Goal: Task Accomplishment & Management: Use online tool/utility

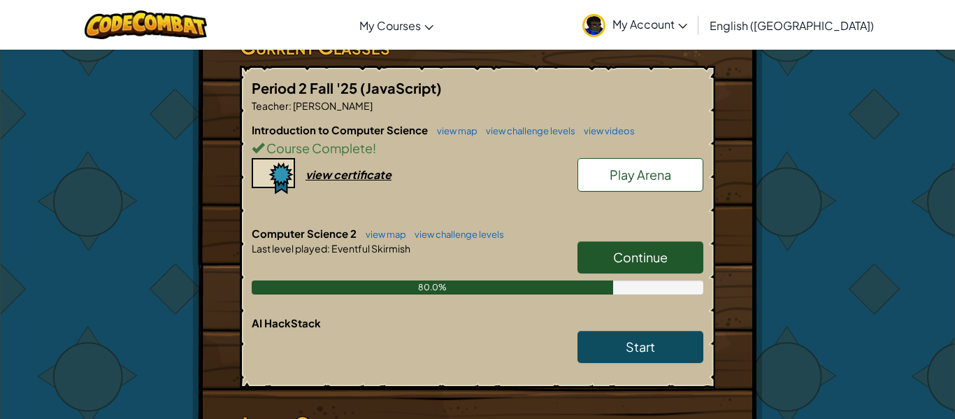
scroll to position [289, 0]
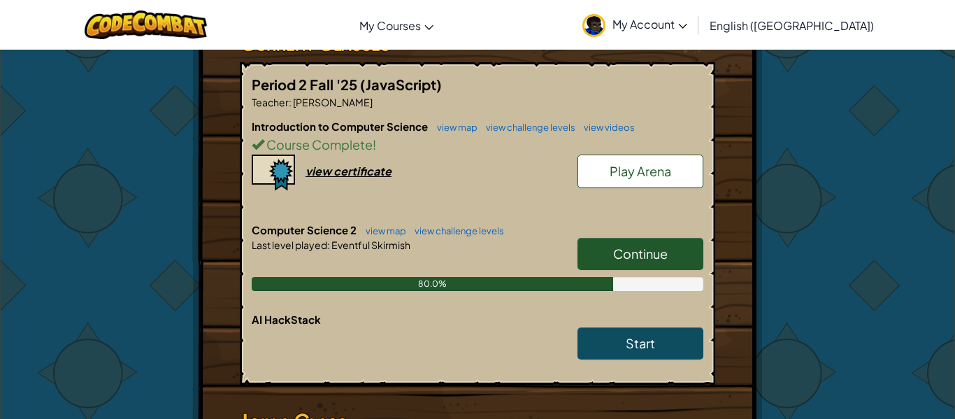
click at [685, 238] on link "Continue" at bounding box center [641, 254] width 126 height 32
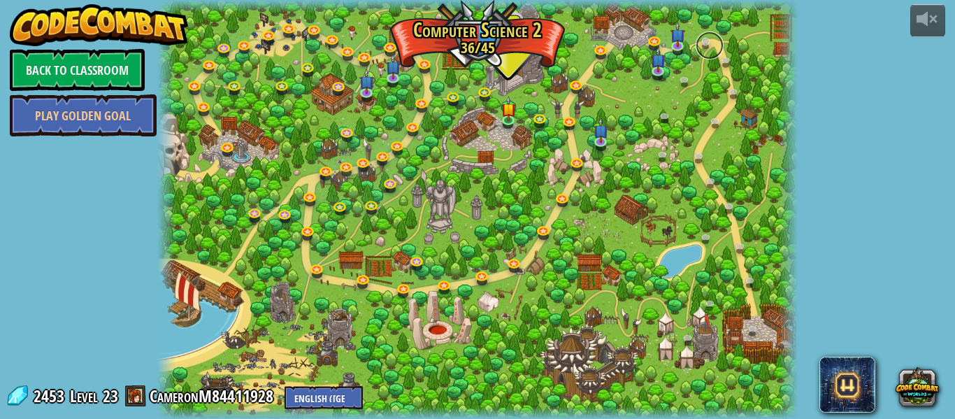
click at [703, 45] on link at bounding box center [710, 45] width 28 height 28
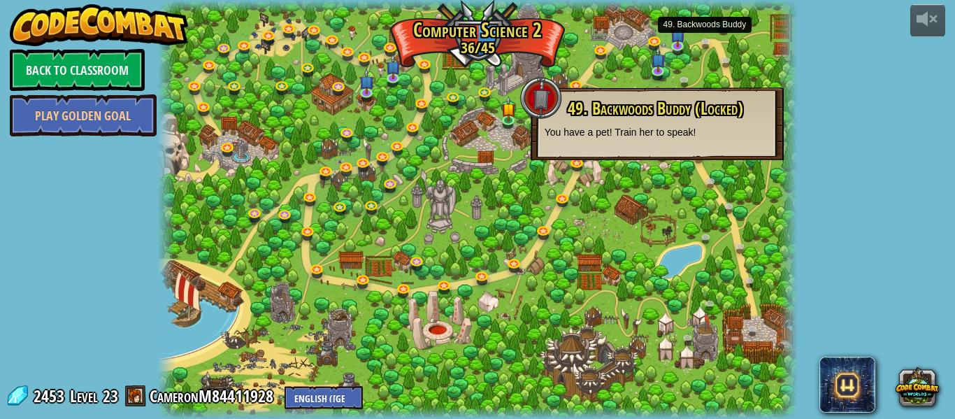
click at [546, 127] on p "You have a pet! Train her to speak!" at bounding box center [657, 132] width 225 height 14
click at [539, 129] on div "49. Backwoods Buddy (Locked) You have a pet! Train her to speak!" at bounding box center [657, 123] width 253 height 73
click at [502, 180] on div at bounding box center [477, 209] width 640 height 419
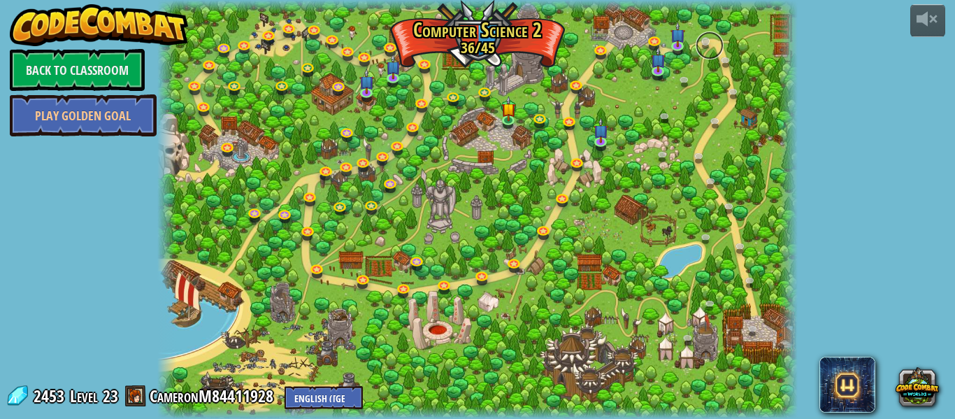
click at [698, 45] on link at bounding box center [710, 45] width 28 height 28
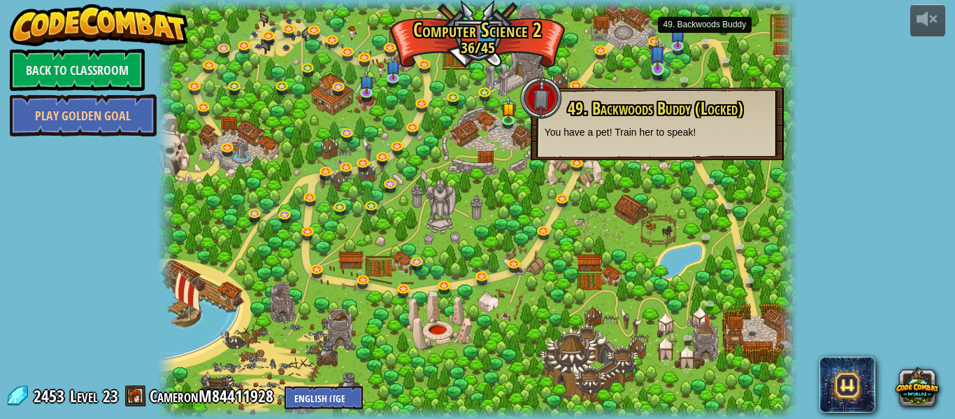
click at [663, 50] on img at bounding box center [657, 53] width 15 height 34
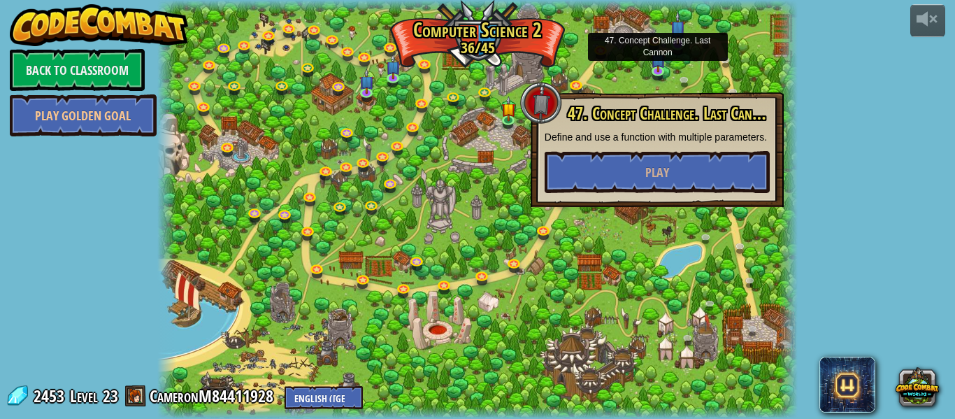
click at [682, 45] on img at bounding box center [678, 28] width 15 height 34
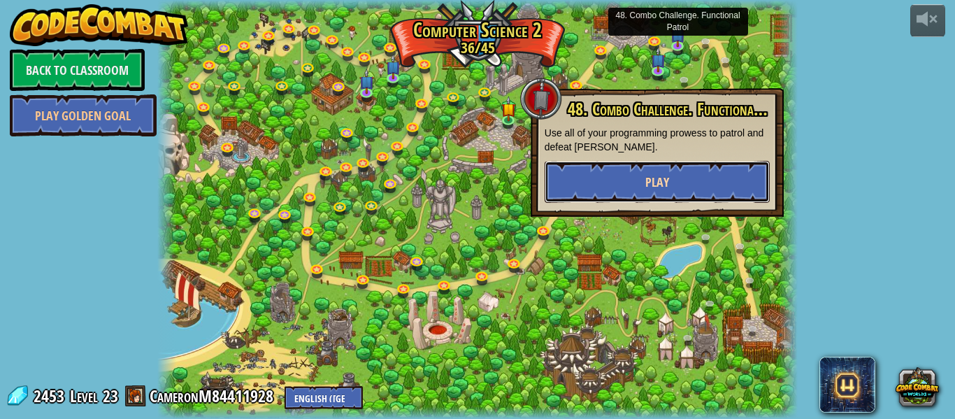
click at [622, 178] on button "Play" at bounding box center [657, 182] width 225 height 42
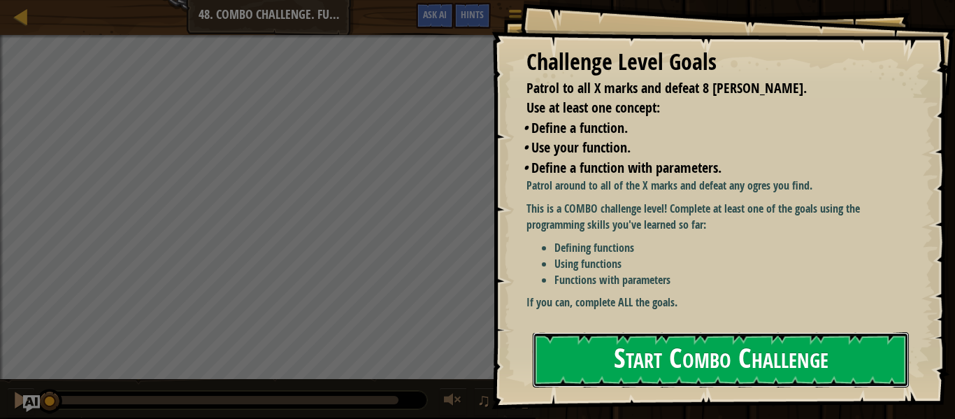
click at [619, 332] on button "Start Combo Challenge" at bounding box center [721, 359] width 376 height 55
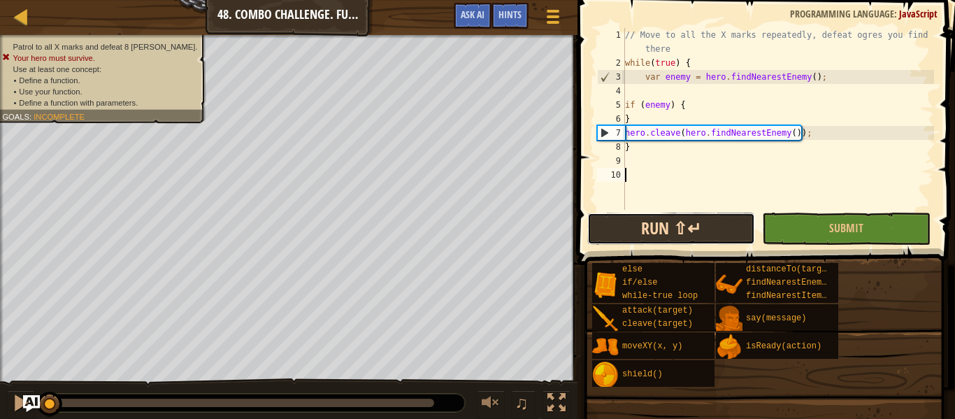
click at [635, 241] on button "Run ⇧↵" at bounding box center [671, 229] width 168 height 32
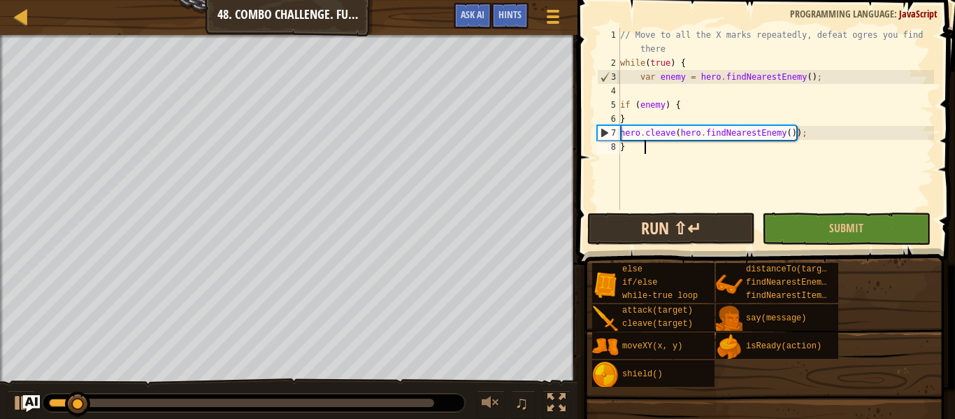
type textarea "}"
type textarea "hero.cleave(hero.findNeare"
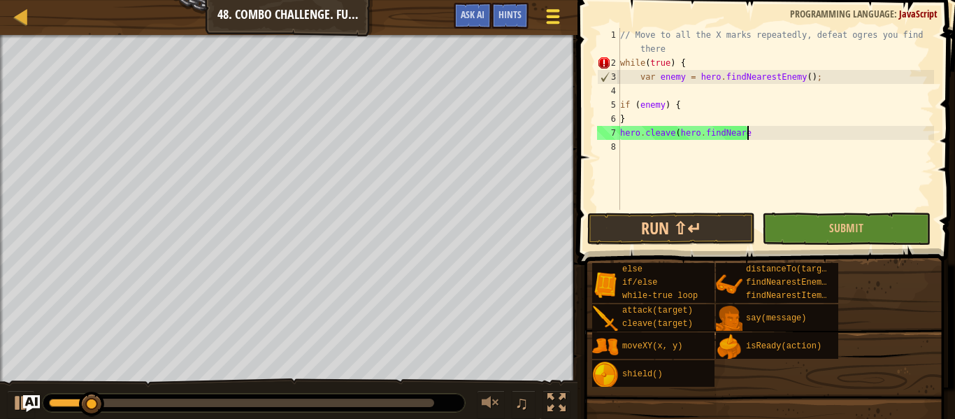
click at [549, 10] on span at bounding box center [552, 10] width 13 height 3
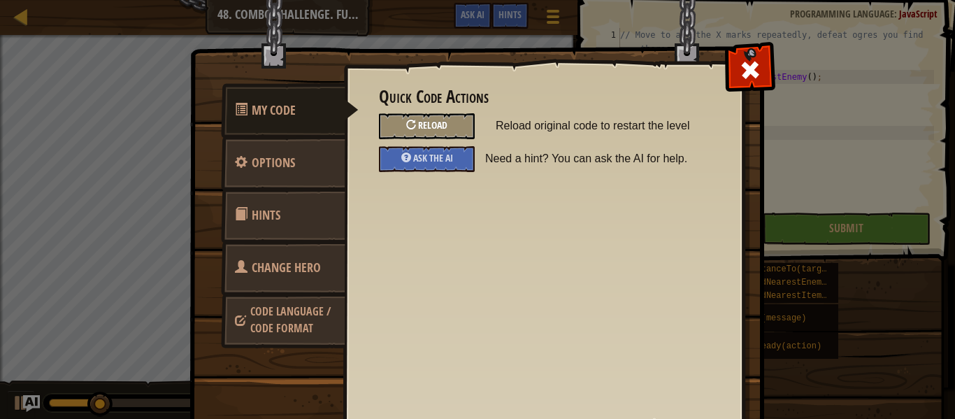
click at [438, 125] on span "Reload" at bounding box center [432, 124] width 29 height 13
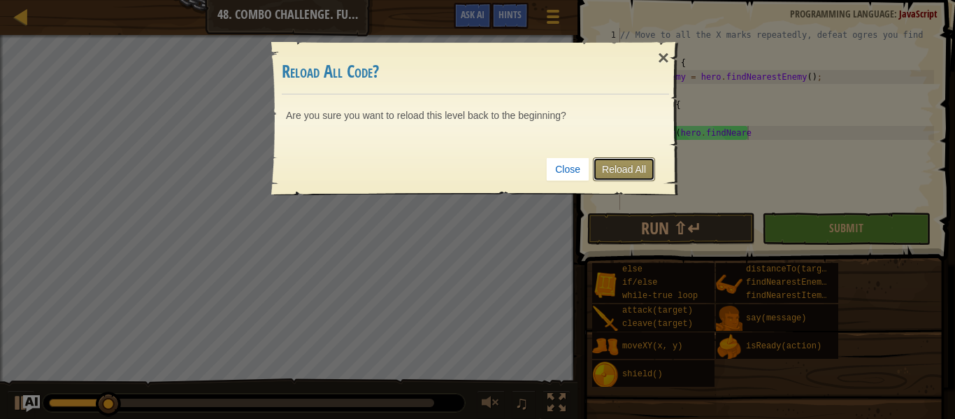
click at [620, 178] on link "Reload All" at bounding box center [624, 169] width 62 height 24
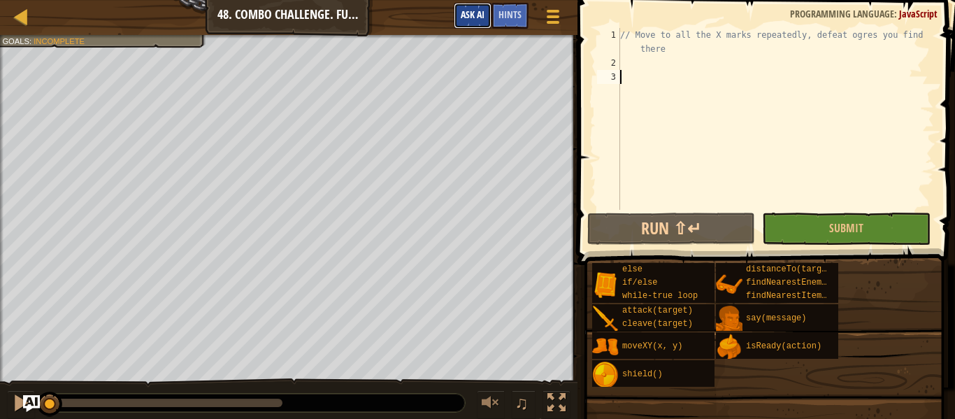
click at [456, 24] on button "Ask AI" at bounding box center [473, 16] width 38 height 26
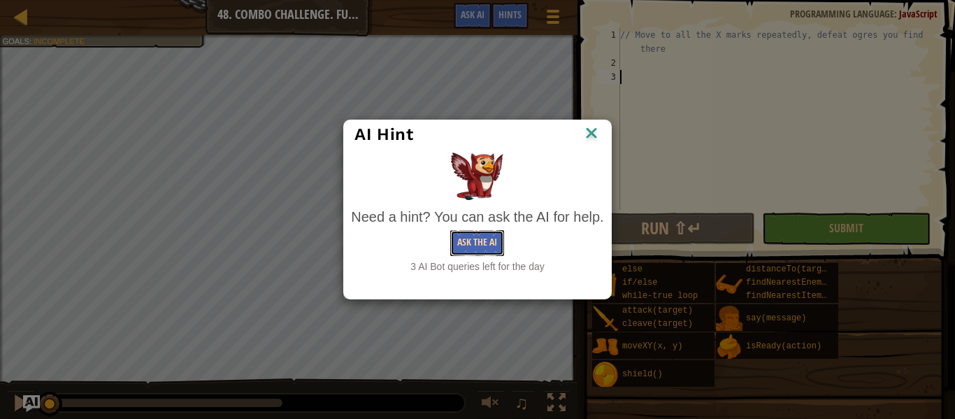
click at [464, 249] on button "Ask the AI" at bounding box center [477, 243] width 54 height 26
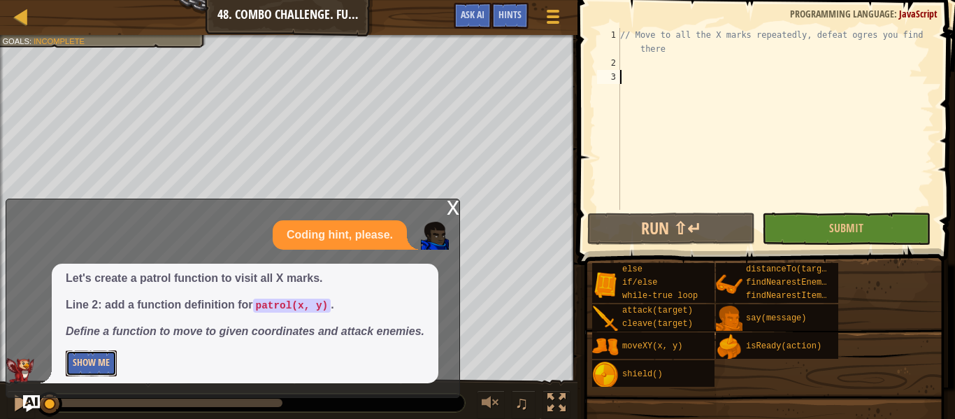
click at [105, 355] on button "Show Me" at bounding box center [91, 363] width 51 height 26
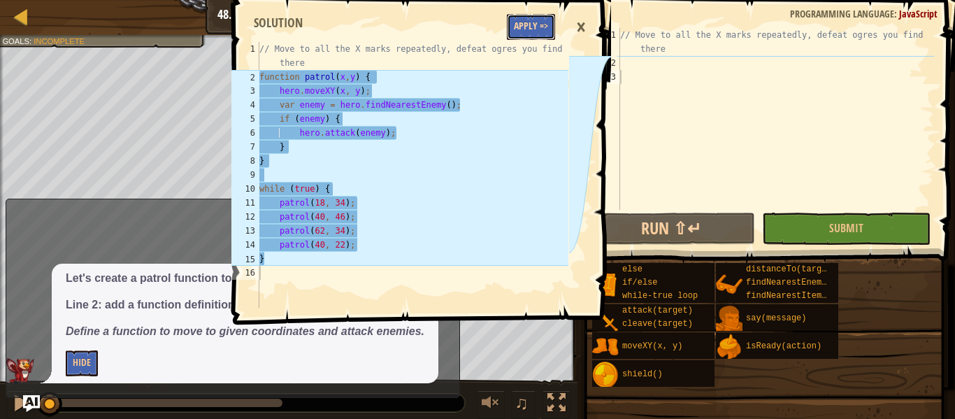
click at [540, 23] on button "Apply =>" at bounding box center [531, 27] width 48 height 26
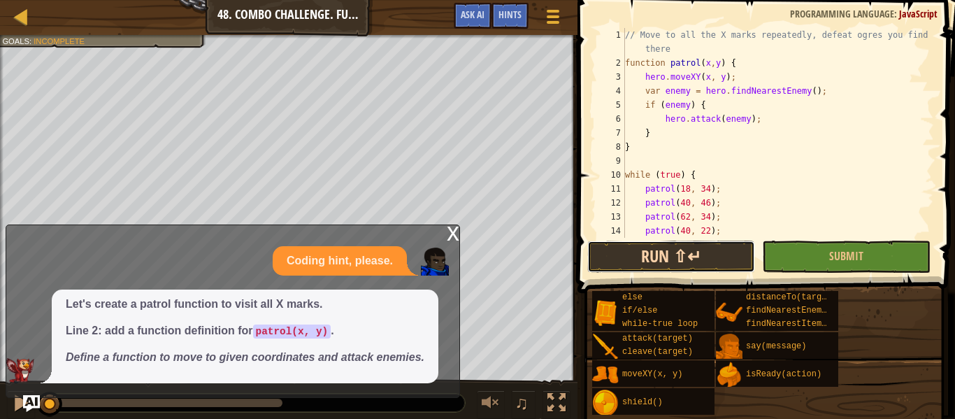
click at [694, 259] on button "Run ⇧↵" at bounding box center [671, 257] width 168 height 32
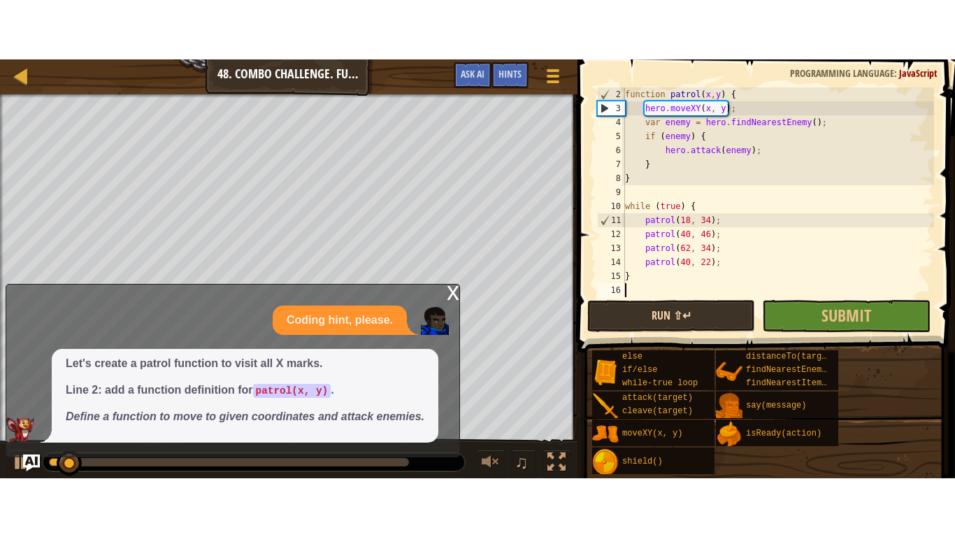
scroll to position [28, 0]
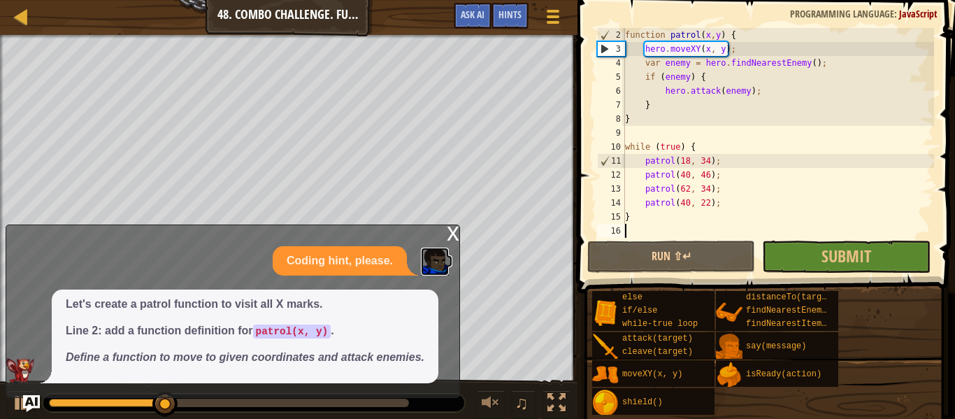
click at [442, 255] on img at bounding box center [435, 262] width 28 height 28
click at [452, 239] on div "x" at bounding box center [453, 232] width 13 height 14
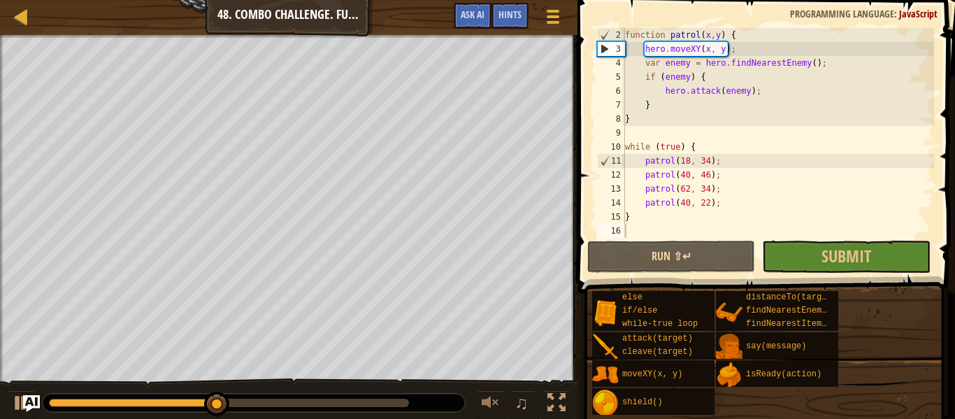
click at [571, 389] on div "♫" at bounding box center [289, 399] width 578 height 42
click at [558, 399] on div at bounding box center [556, 403] width 18 height 18
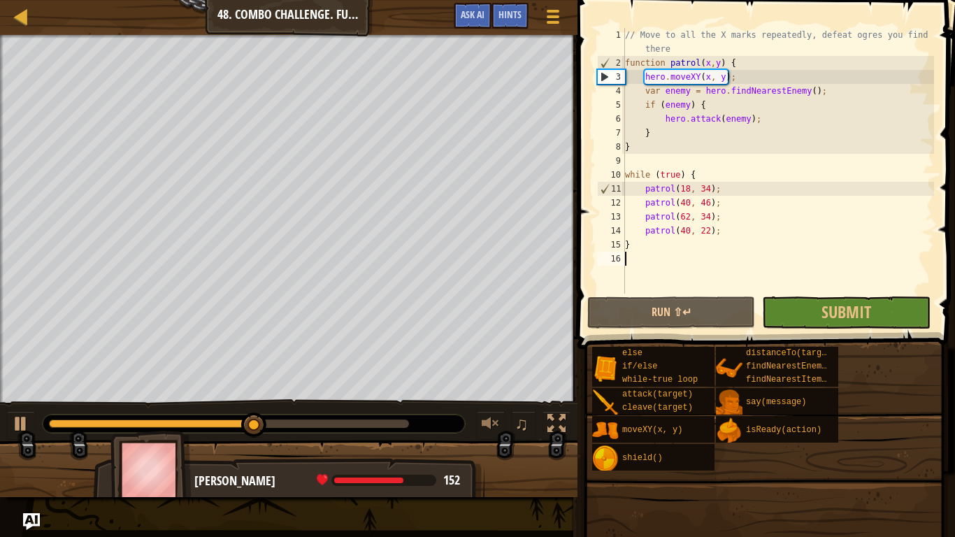
click at [810, 335] on span at bounding box center [764, 539] width 368 height 414
click at [795, 325] on button "Submit" at bounding box center [846, 312] width 168 height 32
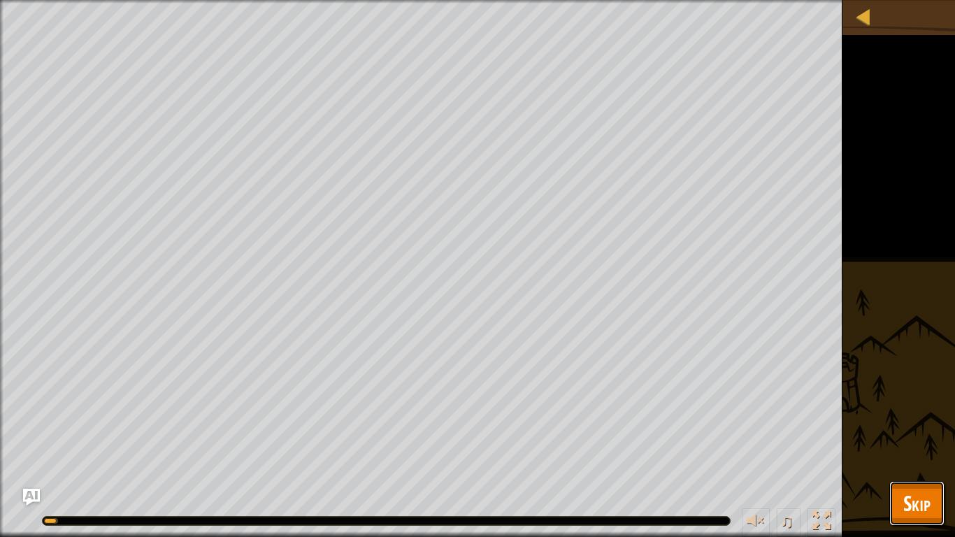
click at [917, 418] on span "Skip" at bounding box center [916, 503] width 27 height 29
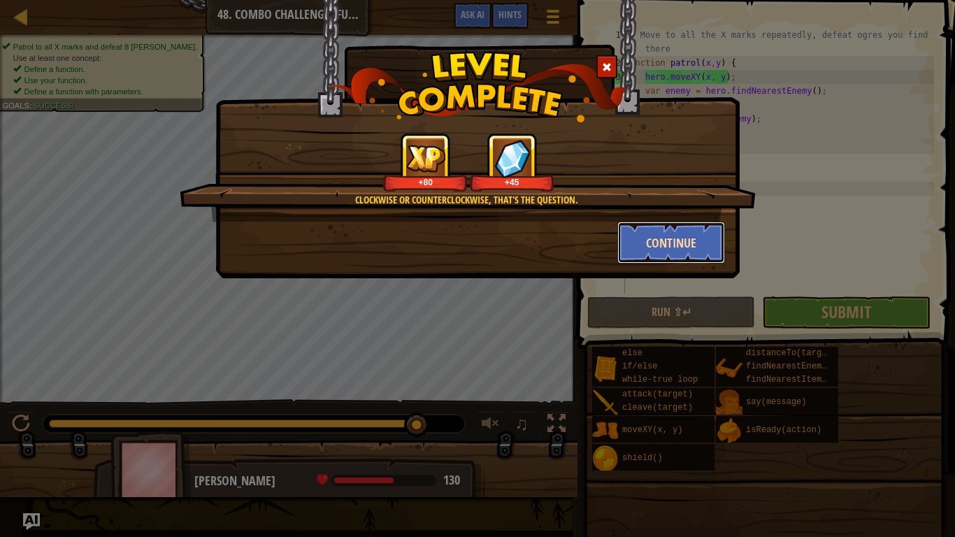
click at [671, 248] on button "Continue" at bounding box center [671, 243] width 108 height 42
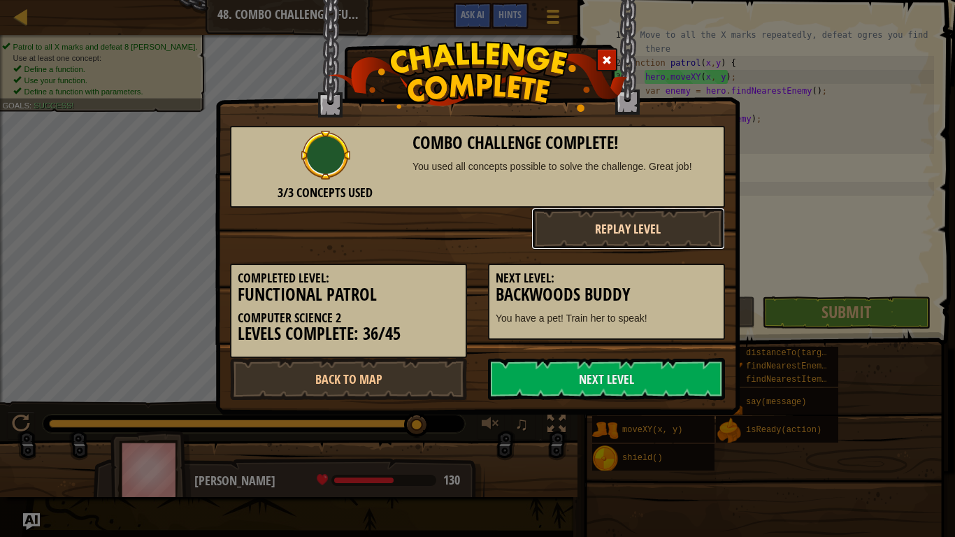
click at [672, 243] on button "Replay Level" at bounding box center [628, 229] width 194 height 42
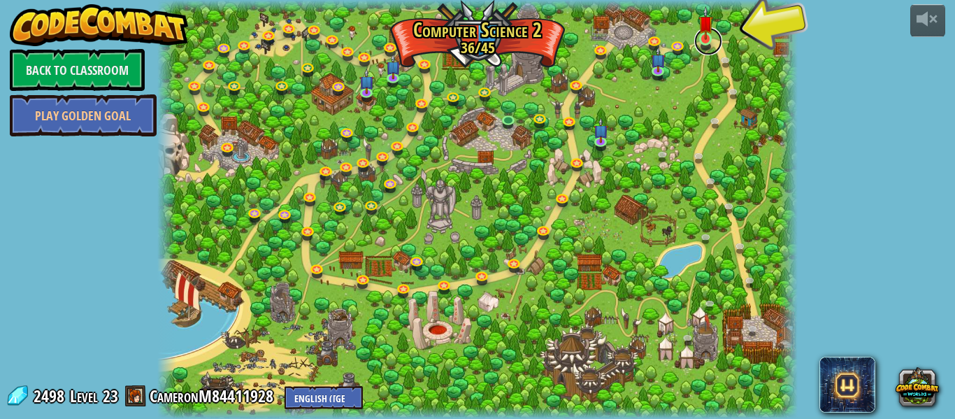
click at [718, 39] on link at bounding box center [708, 41] width 28 height 28
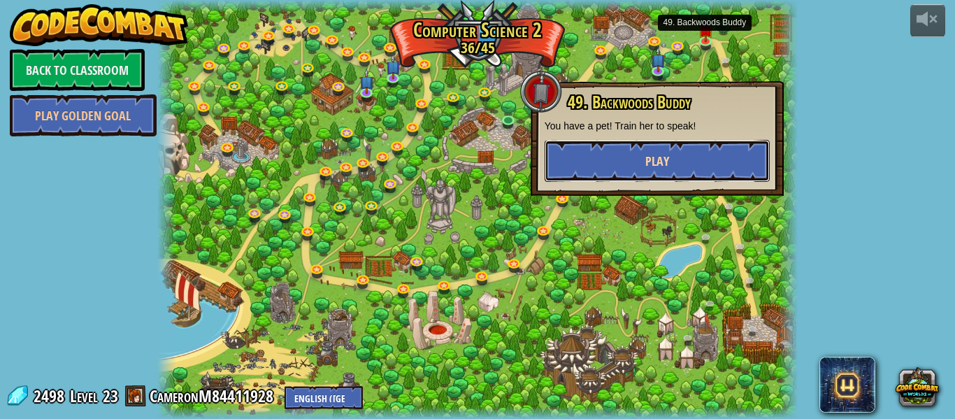
click at [706, 166] on button "Play" at bounding box center [657, 161] width 225 height 42
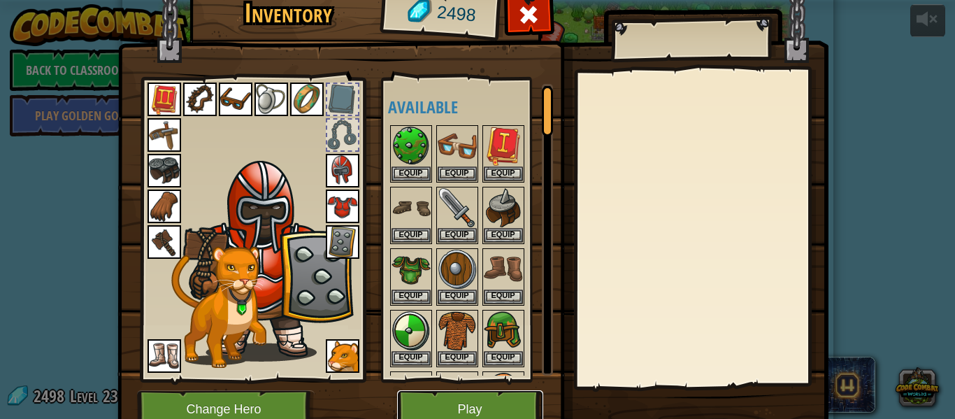
click at [517, 416] on button "Play" at bounding box center [470, 409] width 146 height 38
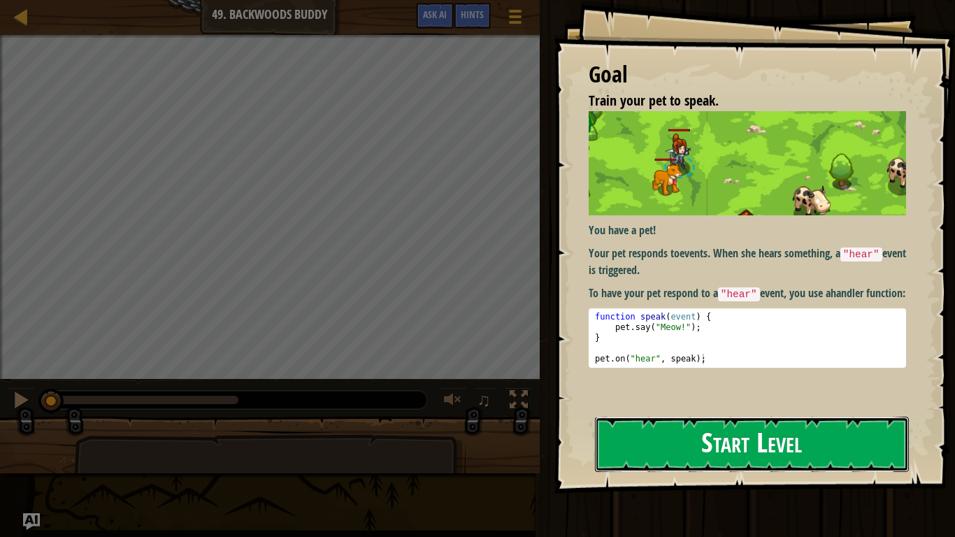
click at [610, 418] on button "Start Level" at bounding box center [752, 444] width 314 height 55
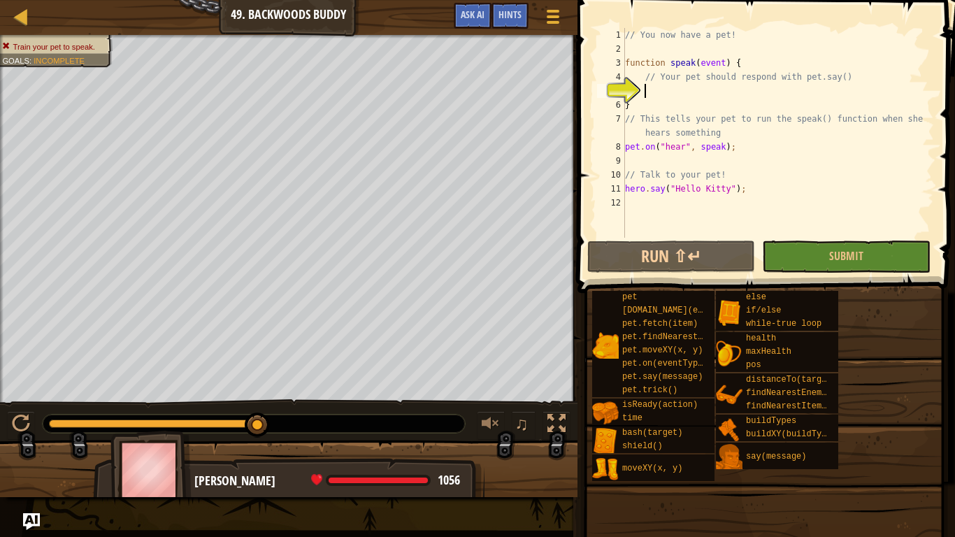
click at [657, 94] on div "// You now have a pet! function speak ( event ) { // Your pet should respond wi…" at bounding box center [778, 147] width 312 height 238
click at [688, 104] on div "// You now have a pet! function speak ( event ) { // Your pet should respond wi…" at bounding box center [778, 147] width 312 height 238
type textarea "}"
click at [703, 108] on div "// You now have a pet! function speak ( event ) { // Your pet should respond wi…" at bounding box center [778, 147] width 312 height 238
click at [691, 96] on div "// You now have a pet! function speak ( event ) { // Your pet should respond wi…" at bounding box center [778, 147] width 312 height 238
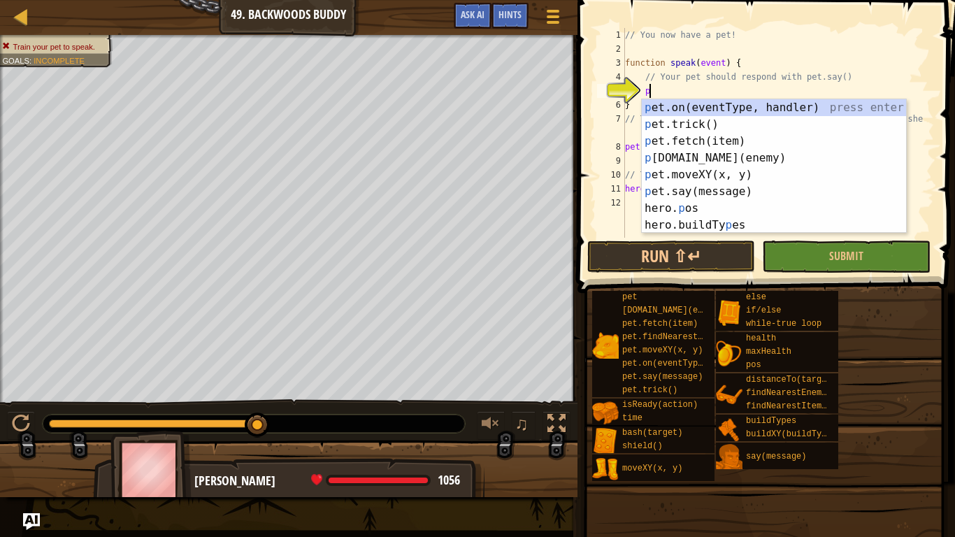
scroll to position [6, 3]
click at [759, 192] on div "p et.on(eventType, handler) press enter p et.trick() press enter p et.fetch(ite…" at bounding box center [774, 183] width 264 height 168
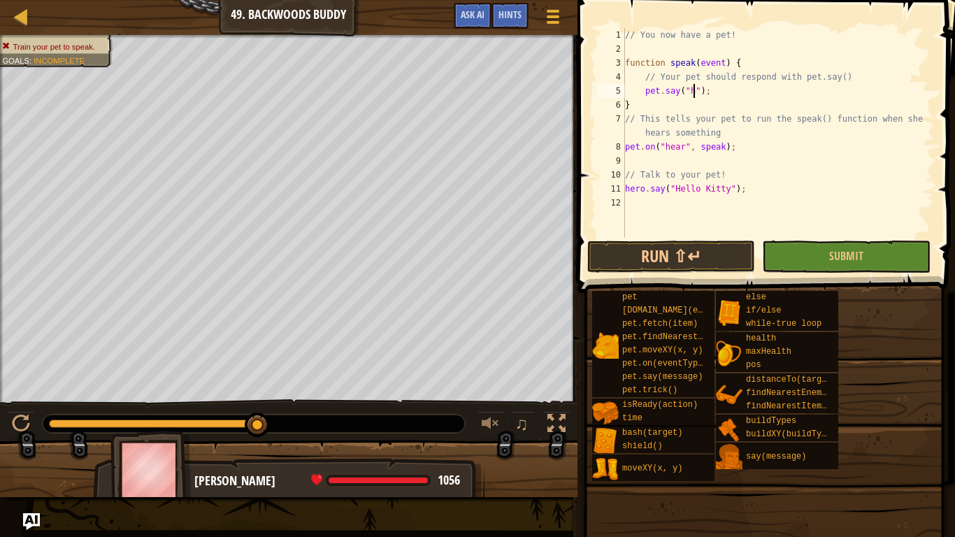
scroll to position [6, 10]
type textarea "pet.say("hi");"
click at [710, 267] on button "Run ⇧↵" at bounding box center [671, 257] width 168 height 32
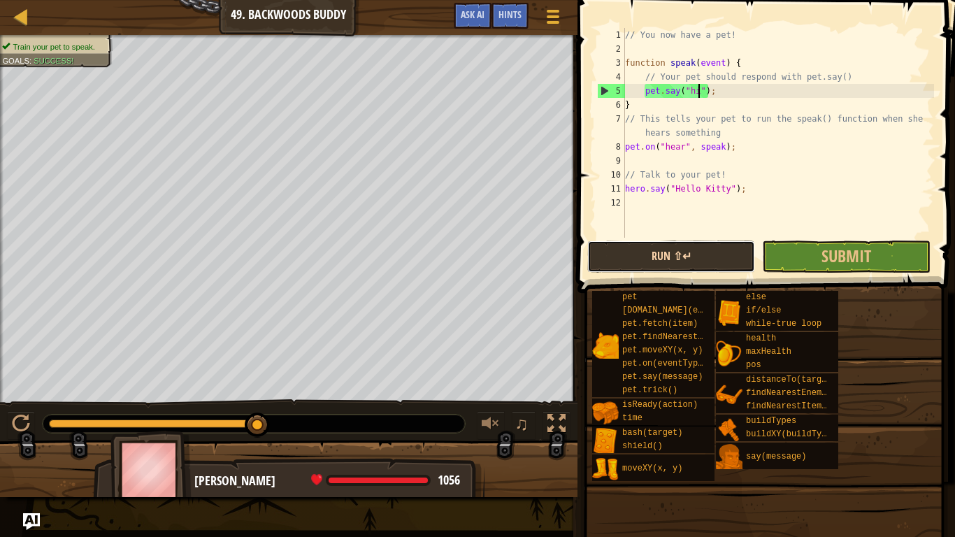
click at [714, 252] on button "Run ⇧↵" at bounding box center [671, 257] width 168 height 32
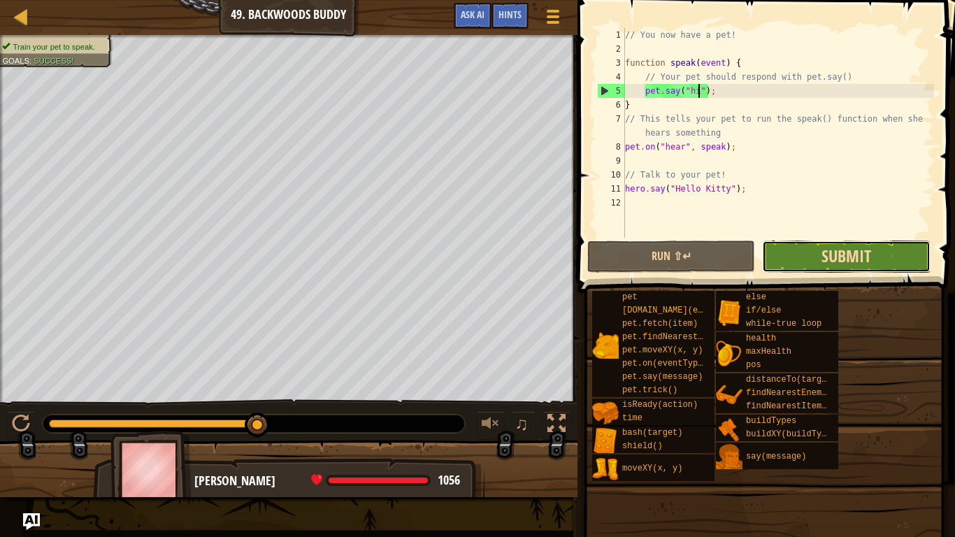
click at [847, 262] on span "Submit" at bounding box center [847, 256] width 50 height 22
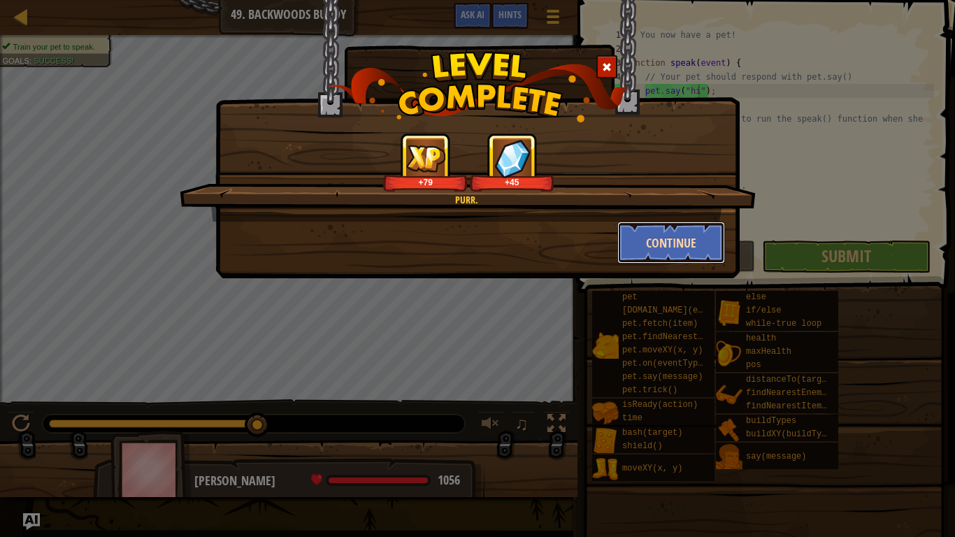
click at [689, 222] on button "Continue" at bounding box center [671, 243] width 108 height 42
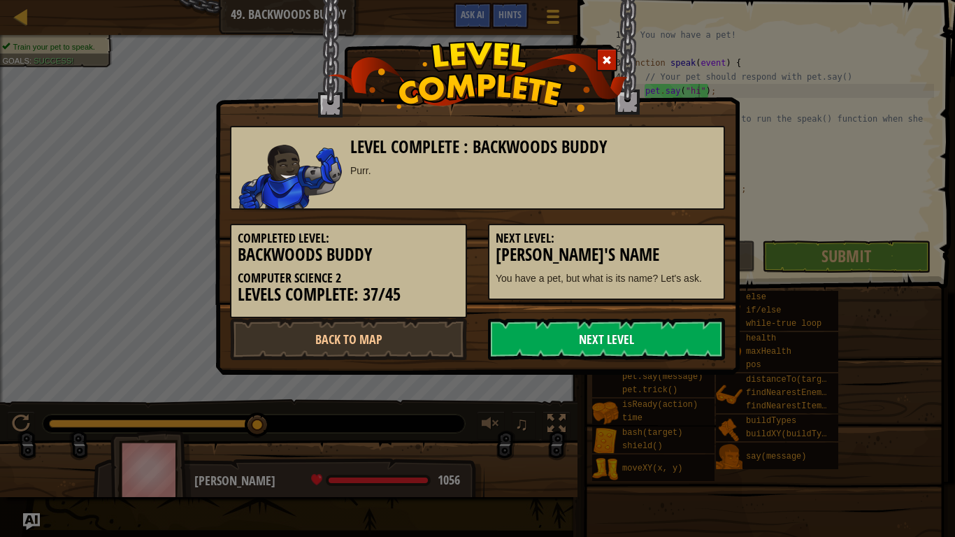
click at [610, 341] on link "Next Level" at bounding box center [606, 339] width 237 height 42
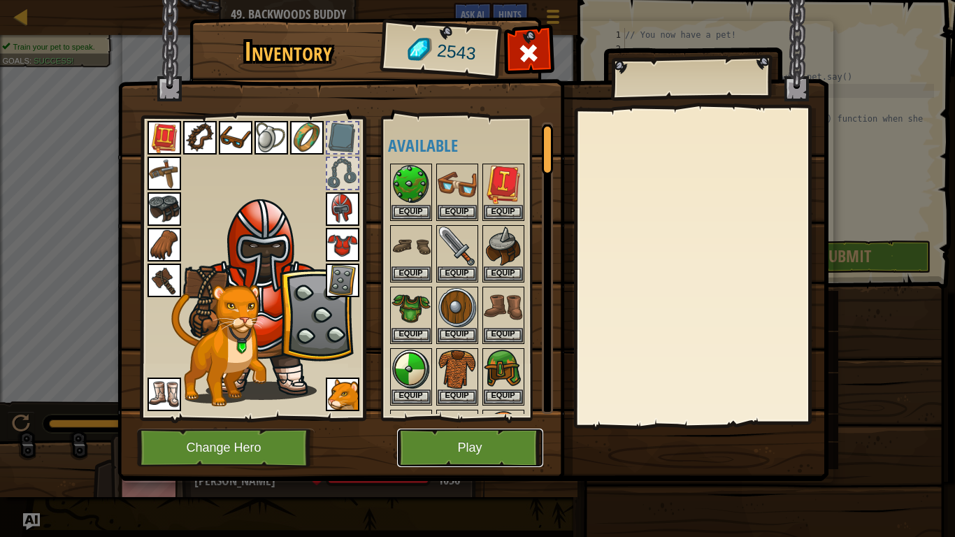
click at [498, 418] on button "Play" at bounding box center [470, 448] width 146 height 38
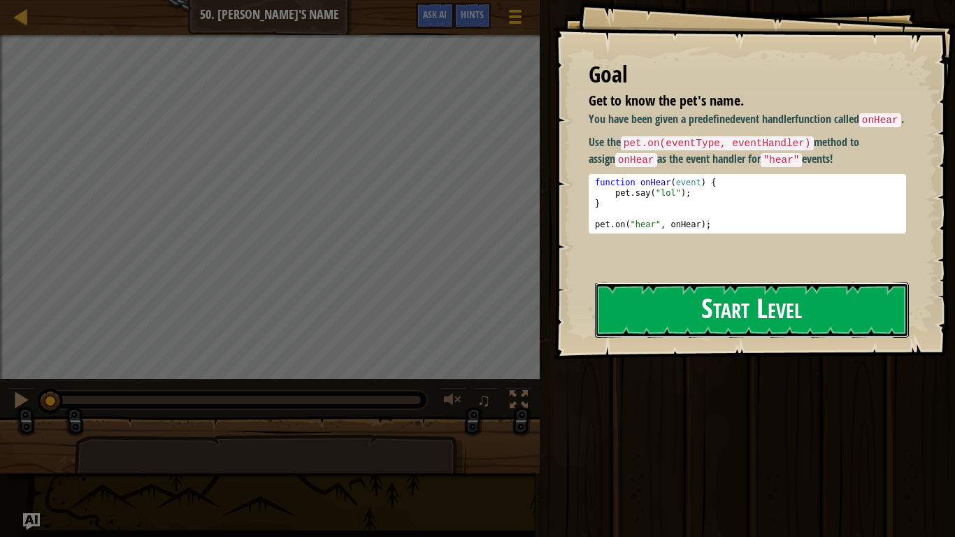
click at [692, 282] on button "Start Level" at bounding box center [752, 309] width 314 height 55
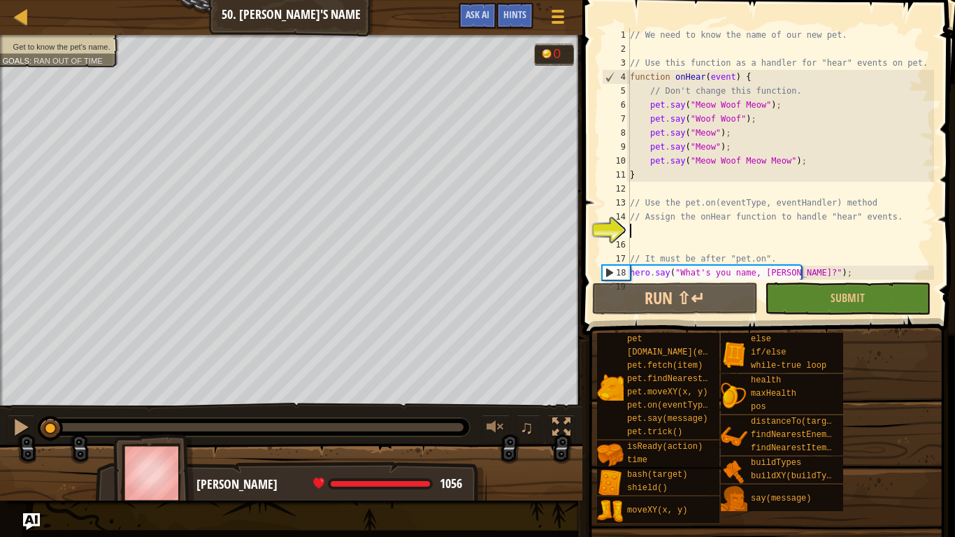
scroll to position [28, 0]
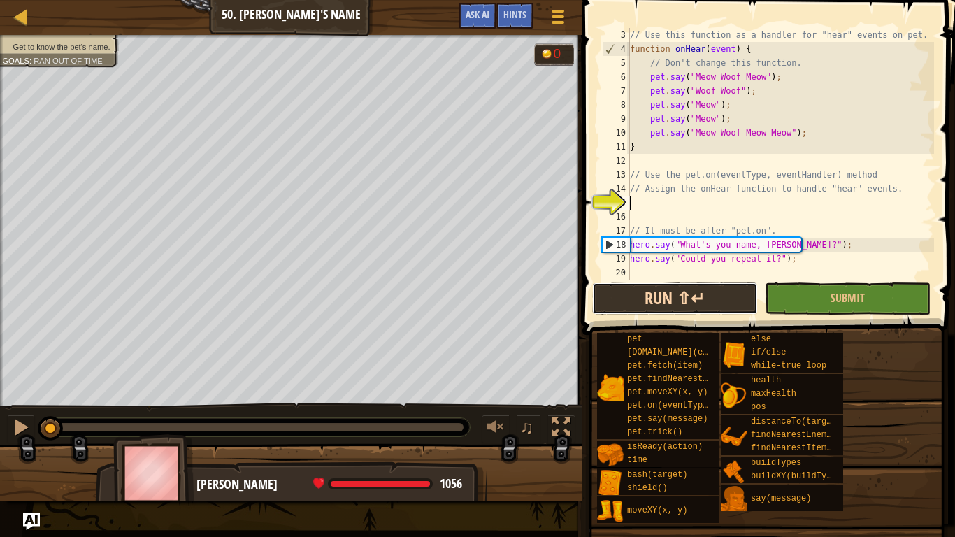
click at [711, 295] on button "Run ⇧↵" at bounding box center [675, 298] width 166 height 32
click at [717, 309] on button "Run ⇧↵" at bounding box center [675, 298] width 166 height 32
click at [715, 310] on button "Run ⇧↵" at bounding box center [675, 298] width 166 height 32
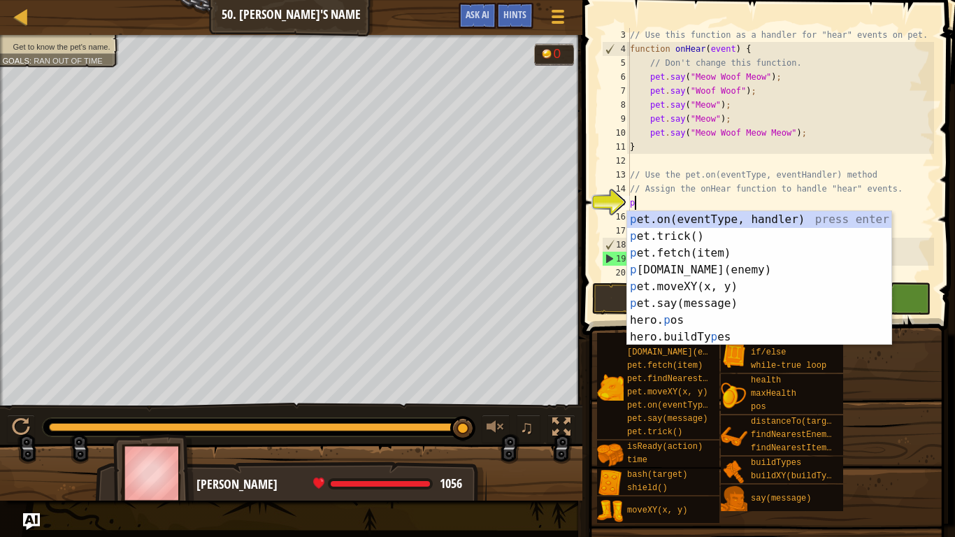
scroll to position [6, 0]
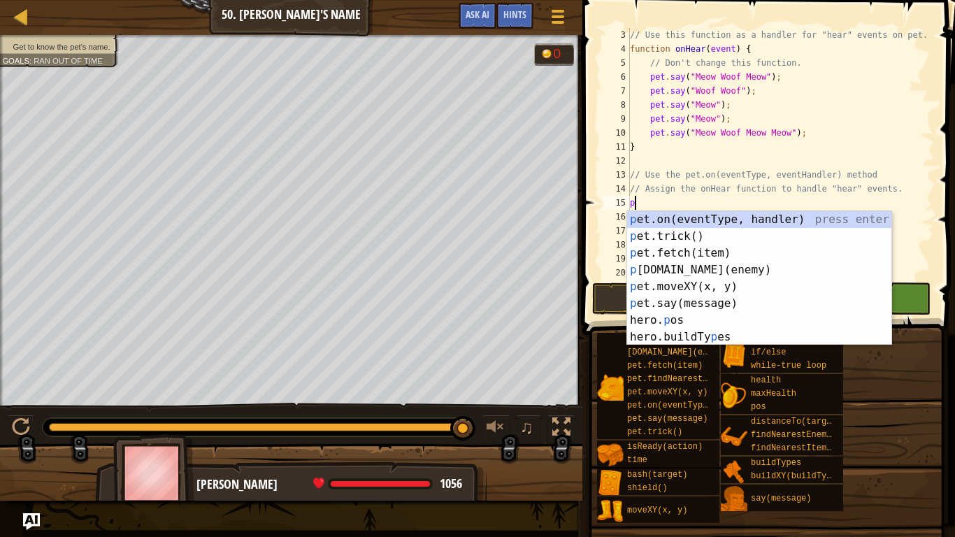
click at [792, 221] on div "p et.on(eventType, handler) press enter p et.trick() press enter p et.fetch(ite…" at bounding box center [759, 295] width 264 height 168
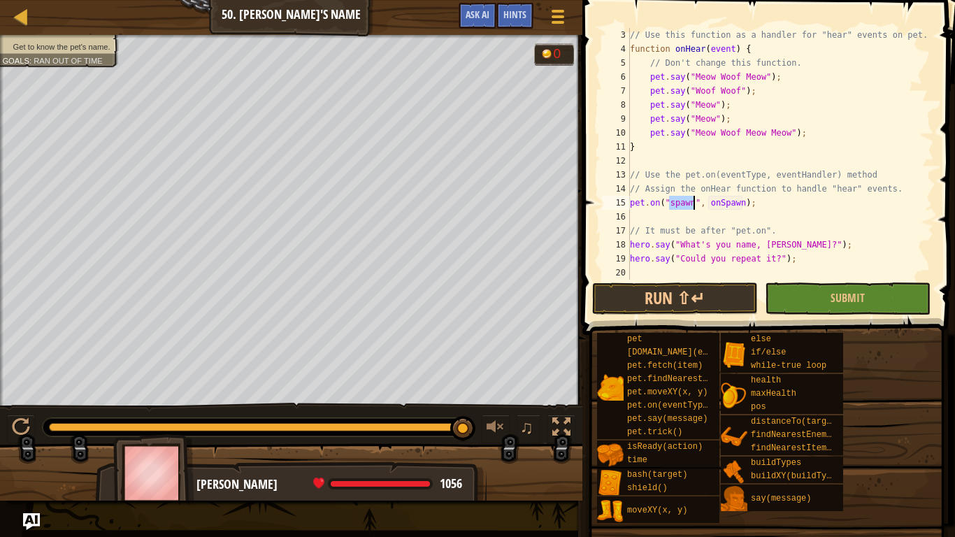
click at [746, 207] on div "// Use this function as a handler for "hear" events on pet. function onHear ( e…" at bounding box center [780, 168] width 307 height 280
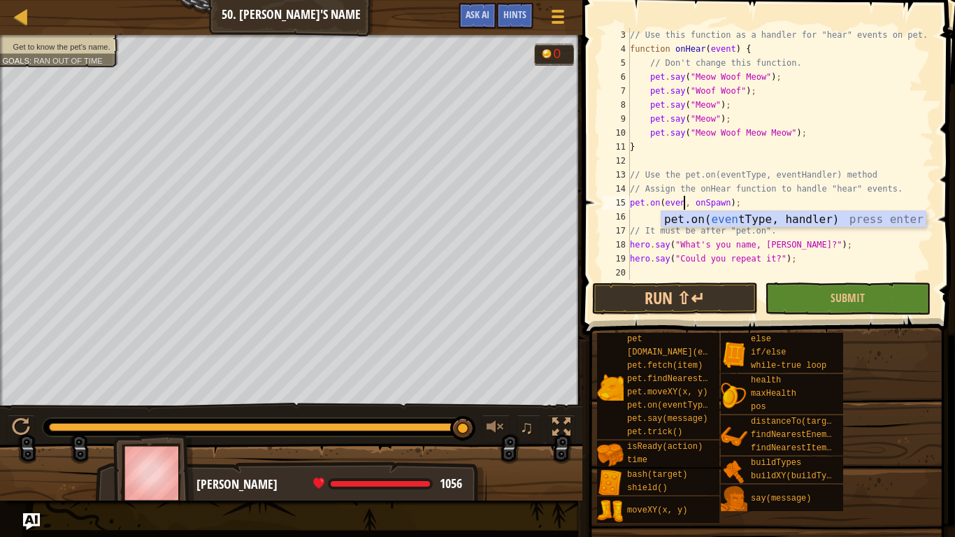
scroll to position [6, 8]
click at [793, 218] on div "pet.on( event Type, handler) press enter" at bounding box center [793, 236] width 264 height 50
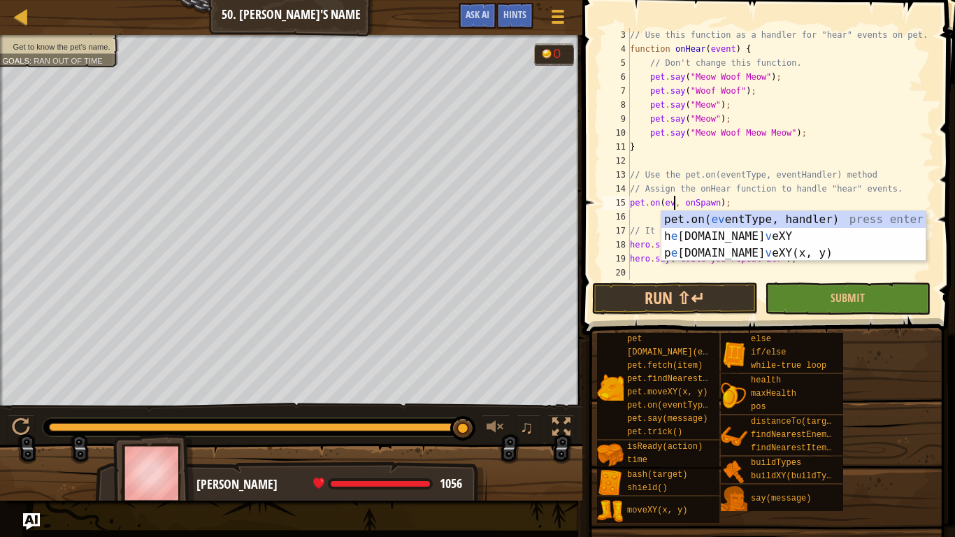
scroll to position [6, 6]
click at [829, 227] on div "pet.on( ev entType, handler) press enter h e [DOMAIN_NAME] v eXY press enter p …" at bounding box center [793, 253] width 264 height 84
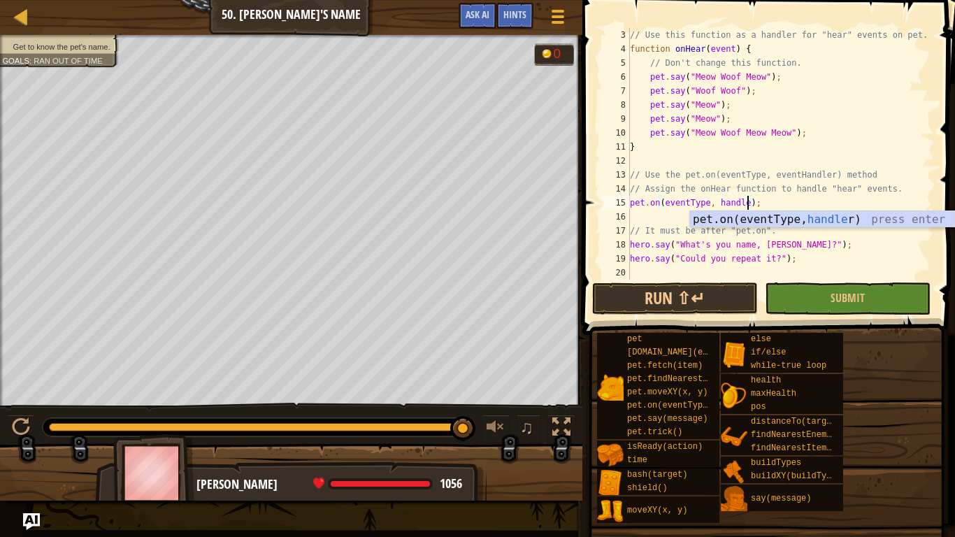
scroll to position [6, 17]
type textarea "pet.on(eventType, handler);"
click at [705, 301] on button "Run ⇧↵" at bounding box center [675, 298] width 166 height 32
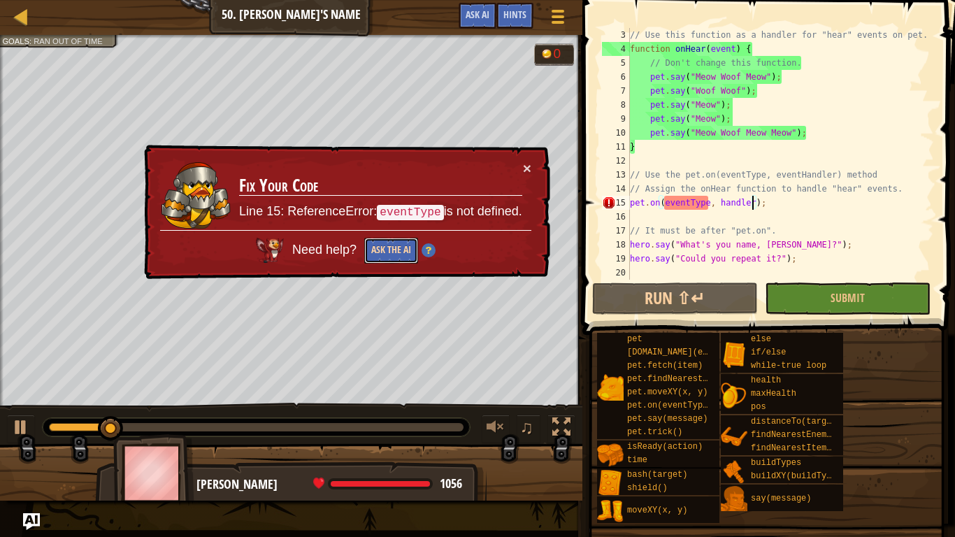
click at [401, 255] on button "Ask the AI" at bounding box center [391, 251] width 54 height 26
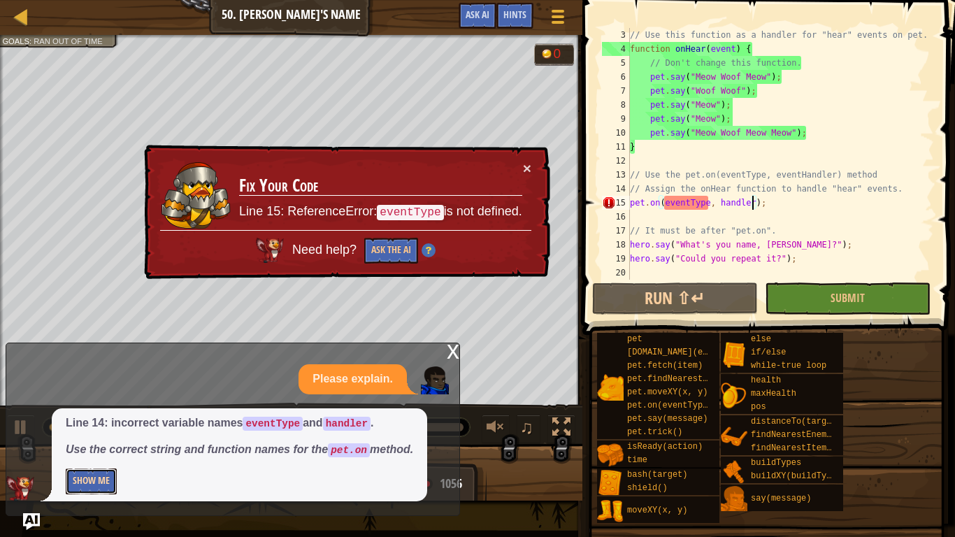
click at [87, 418] on button "Show Me" at bounding box center [91, 481] width 51 height 26
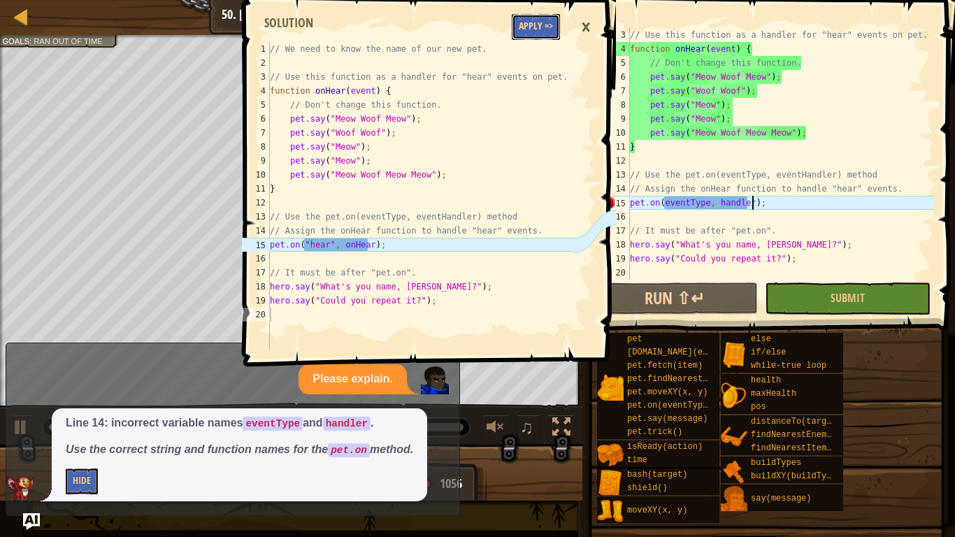
click at [557, 30] on button "Apply =>" at bounding box center [536, 27] width 48 height 26
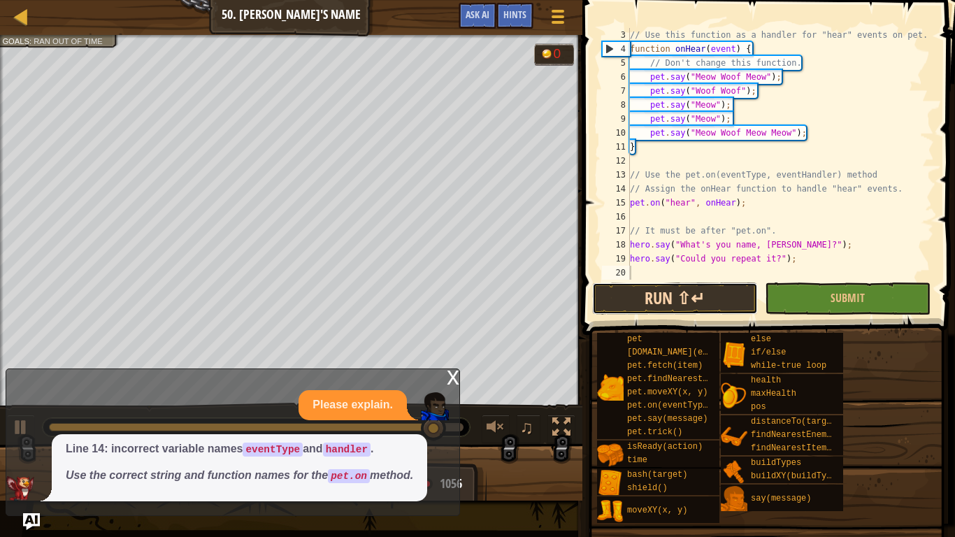
click at [690, 304] on button "Run ⇧↵" at bounding box center [675, 298] width 166 height 32
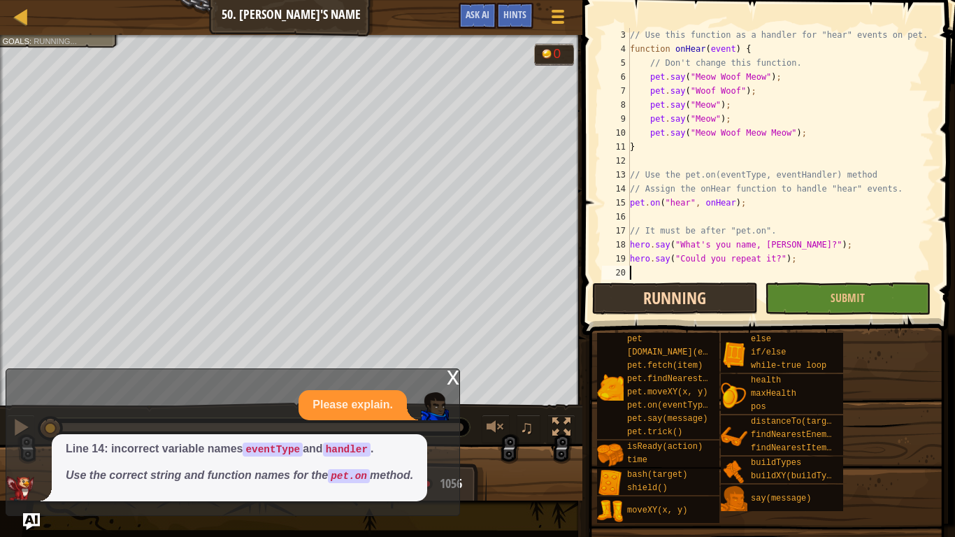
scroll to position [6, 0]
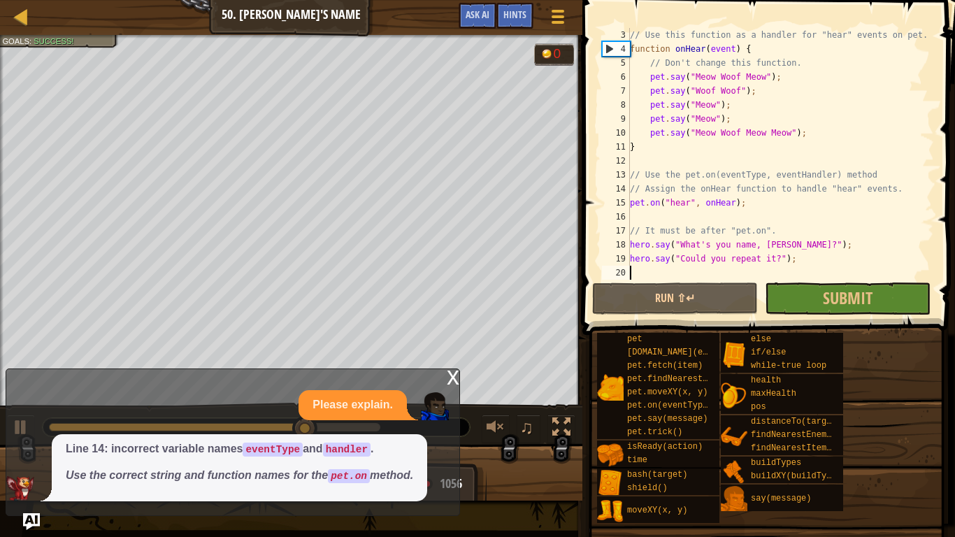
click at [454, 392] on div "x Please explain. Line 14: incorrect variable names eventType and handler . Use…" at bounding box center [233, 442] width 454 height 148
click at [458, 382] on div "x" at bounding box center [453, 376] width 13 height 14
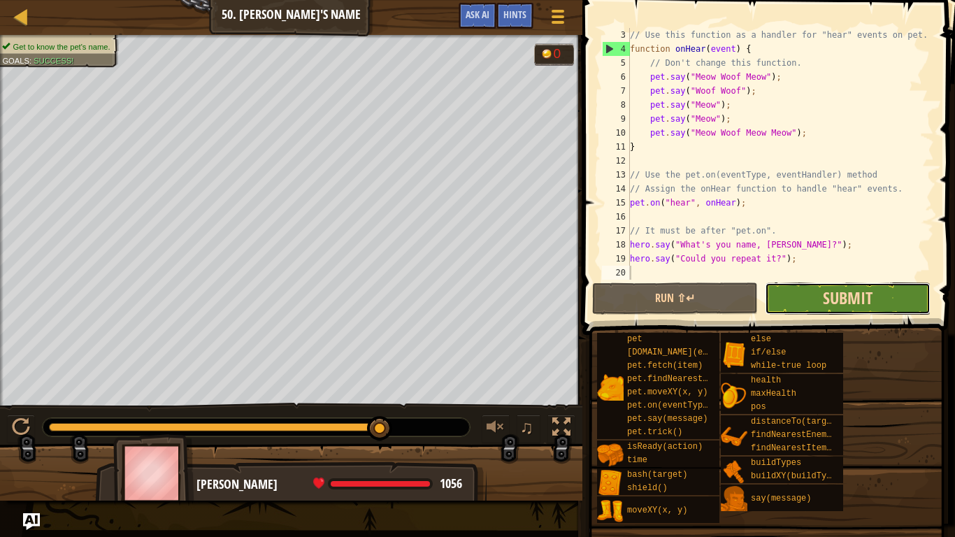
click at [860, 301] on span "Submit" at bounding box center [848, 298] width 50 height 22
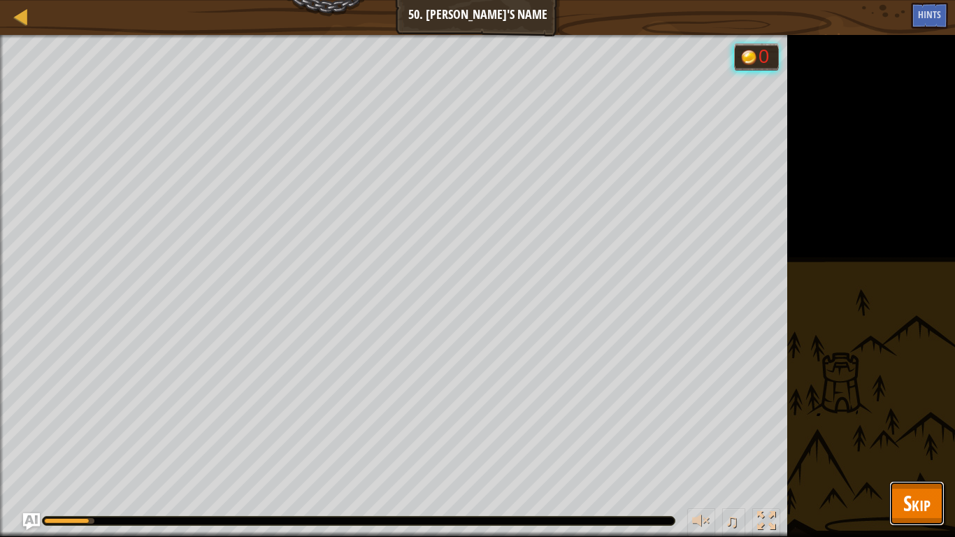
click at [908, 418] on span "Skip" at bounding box center [916, 503] width 27 height 29
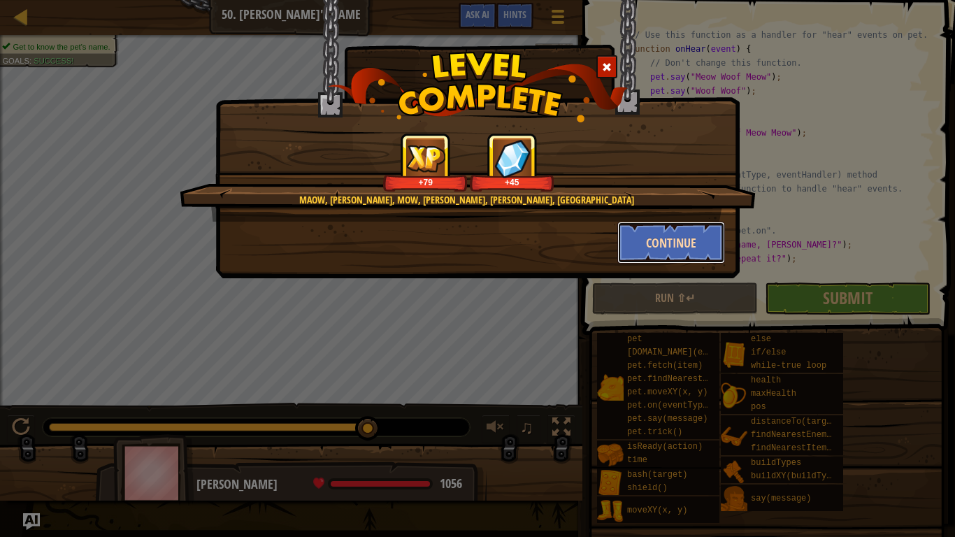
click at [692, 262] on button "Continue" at bounding box center [671, 243] width 108 height 42
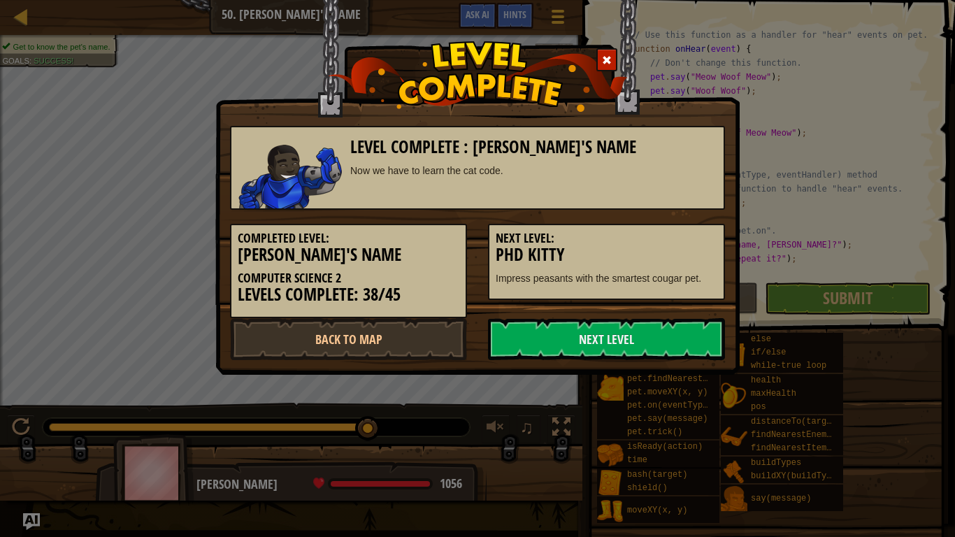
click at [686, 243] on h5 "Next Level:" at bounding box center [607, 238] width 222 height 14
click at [657, 338] on link "Next Level" at bounding box center [606, 339] width 237 height 42
click at [652, 358] on link "Next Level" at bounding box center [606, 339] width 237 height 42
click at [652, 340] on link "Next Level" at bounding box center [606, 339] width 237 height 42
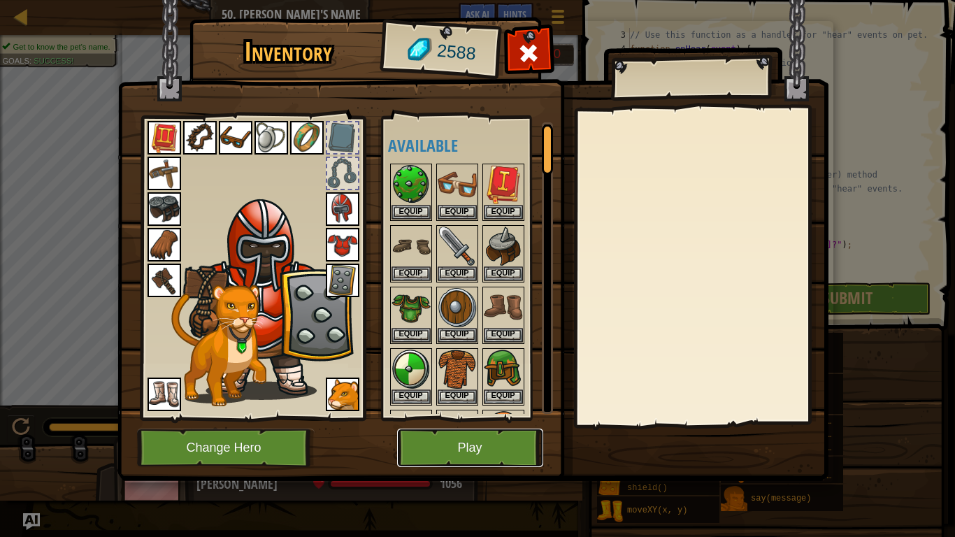
click at [477, 418] on button "Play" at bounding box center [470, 448] width 146 height 38
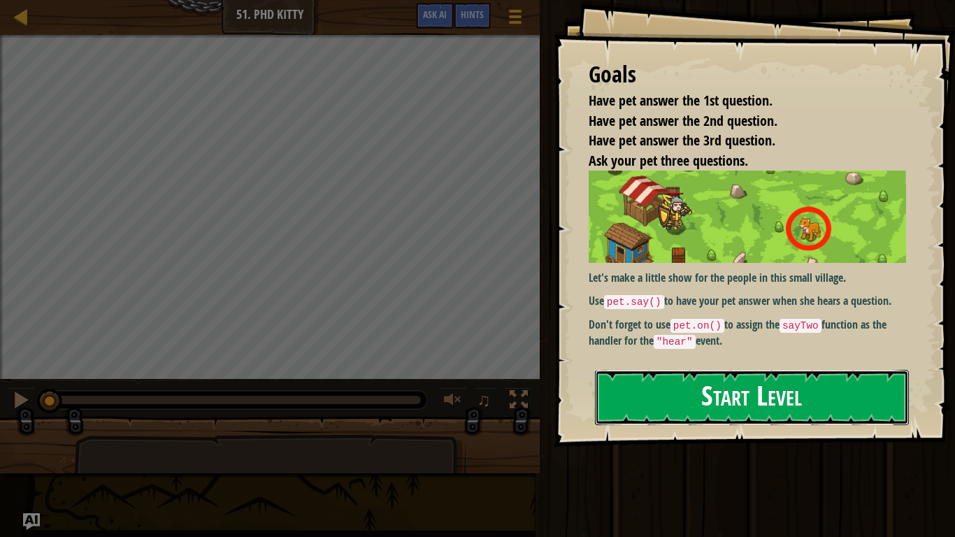
click at [661, 415] on button "Start Level" at bounding box center [752, 397] width 314 height 55
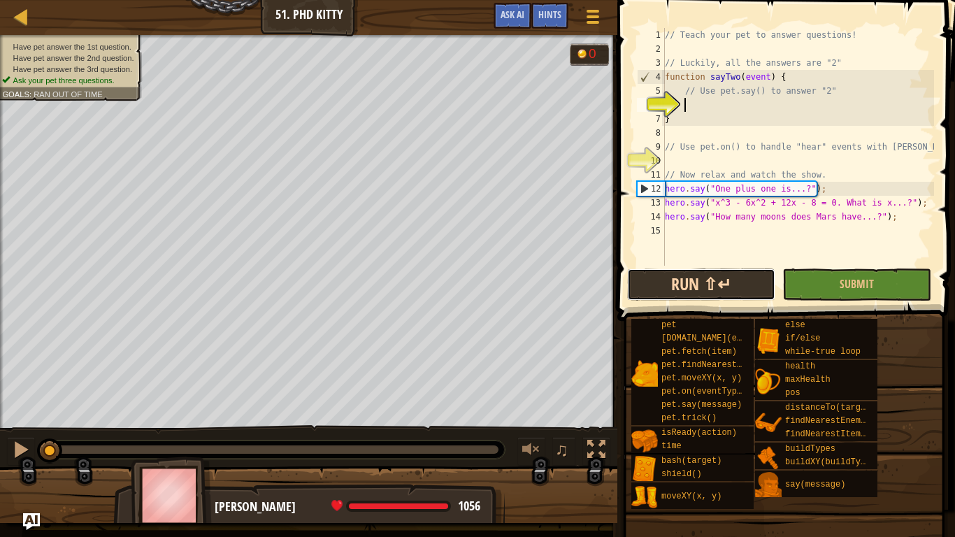
click at [700, 285] on button "Run ⇧↵" at bounding box center [701, 285] width 148 height 32
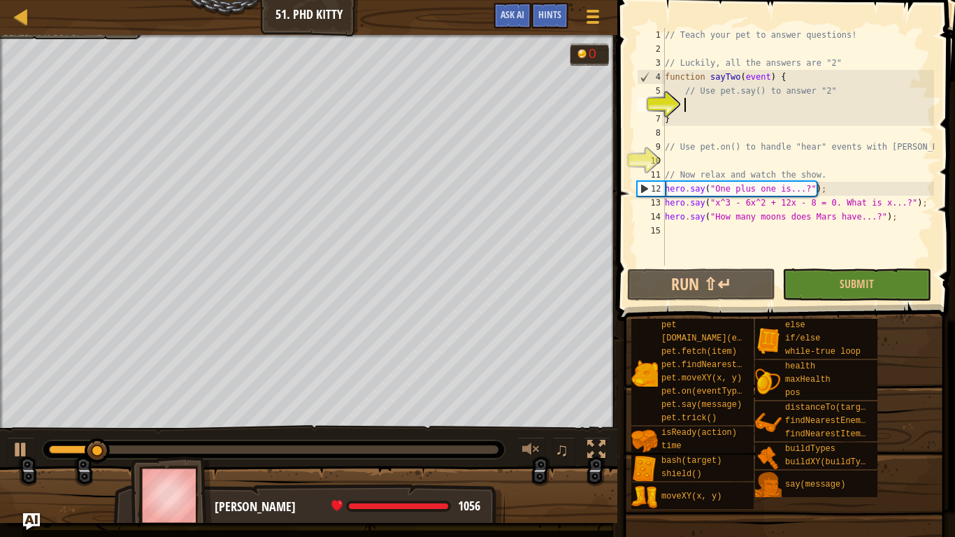
click at [688, 308] on span at bounding box center [784, 511] width 328 height 414
click at [715, 290] on button "Run ⇧↵" at bounding box center [701, 285] width 148 height 32
click at [747, 283] on button "Run ⇧↵" at bounding box center [701, 285] width 148 height 32
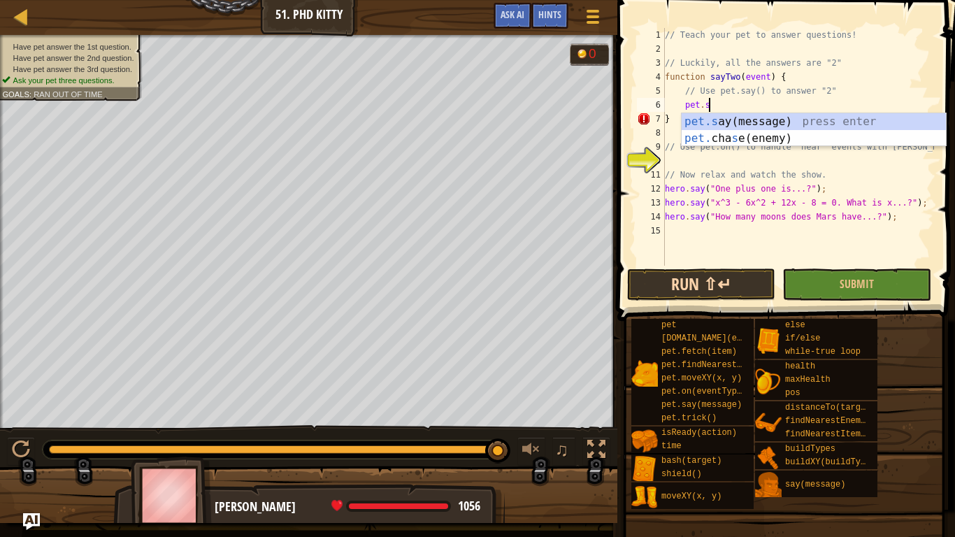
scroll to position [6, 6]
click at [782, 127] on div "pet.s ay(message) press enter pet. cha s e(enemy) press enter" at bounding box center [814, 146] width 264 height 67
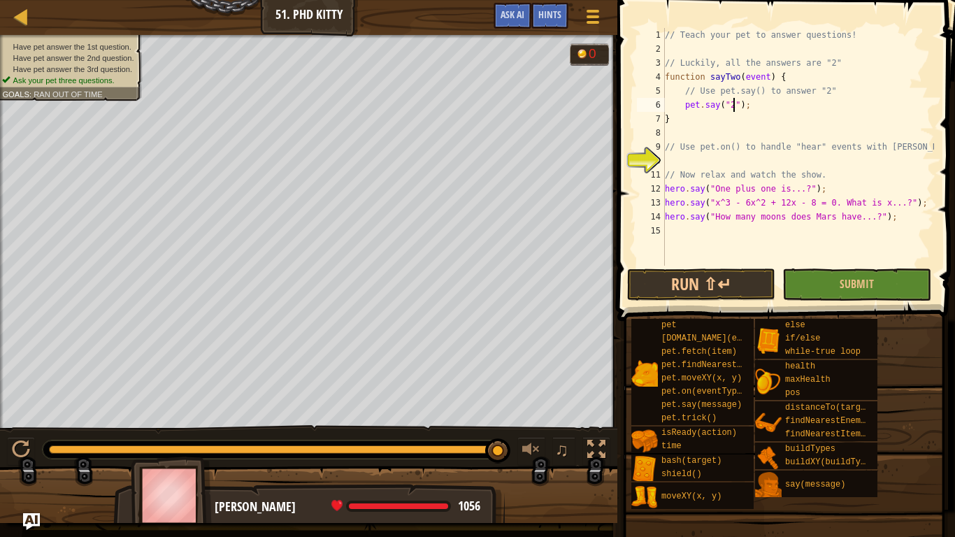
scroll to position [6, 10]
click at [715, 292] on button "Run ⇧↵" at bounding box center [701, 285] width 148 height 32
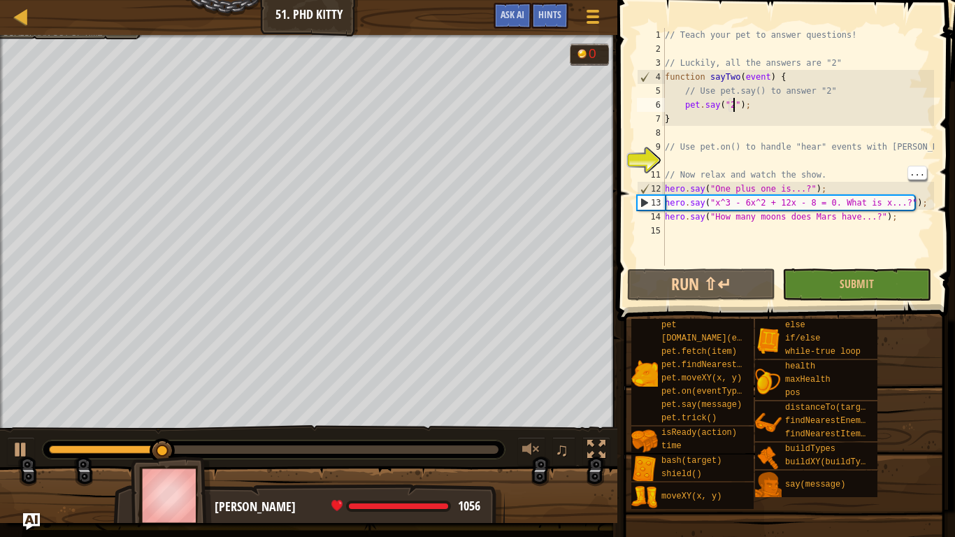
click at [755, 168] on div "// Teach your pet to answer questions! // Luckily, all the answers are "2" func…" at bounding box center [798, 161] width 272 height 266
type textarea "// Now relax and watch the show."
click at [717, 162] on div "// Teach your pet to answer questions! // Luckily, all the answers are "2" func…" at bounding box center [798, 161] width 272 height 266
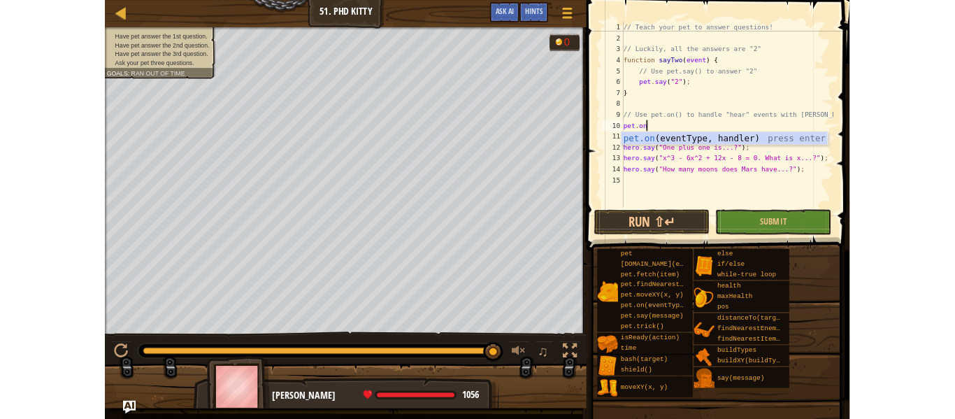
scroll to position [6, 3]
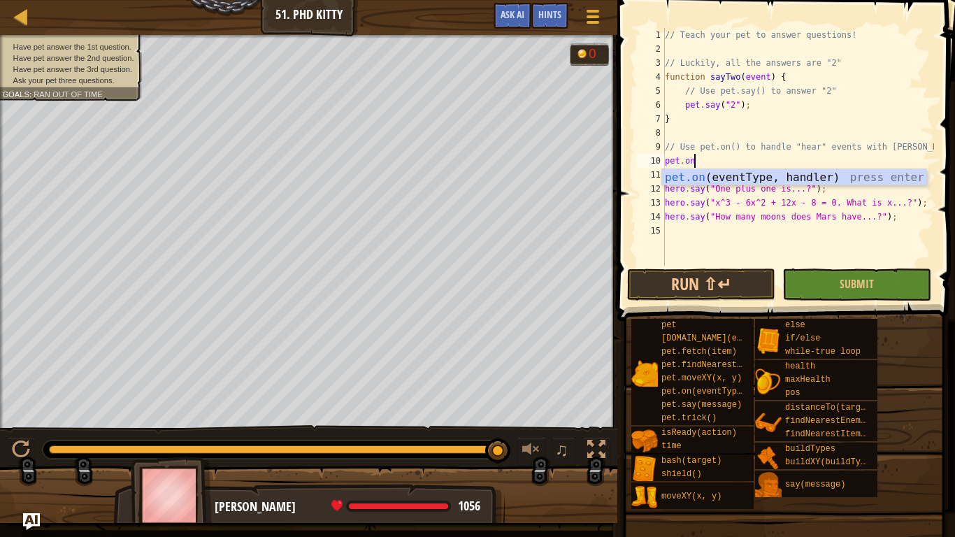
click at [763, 183] on div "pet.on (eventType, handler) press enter" at bounding box center [794, 194] width 264 height 50
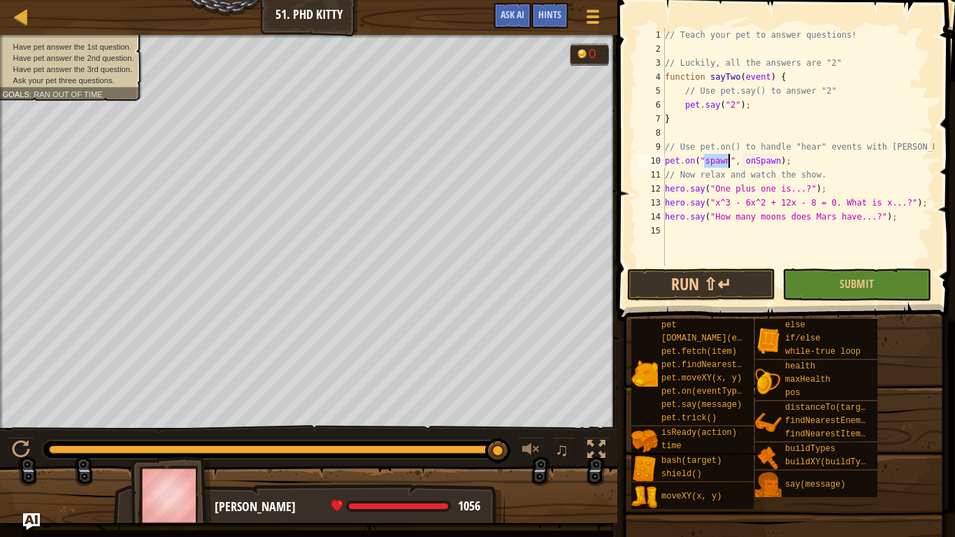
click at [780, 166] on div "// Teach your pet to answer questions! // Luckily, all the answers are "2" func…" at bounding box center [798, 161] width 272 height 266
type textarea "pet.on();"
click at [746, 285] on button "Run ⇧↵" at bounding box center [701, 285] width 148 height 32
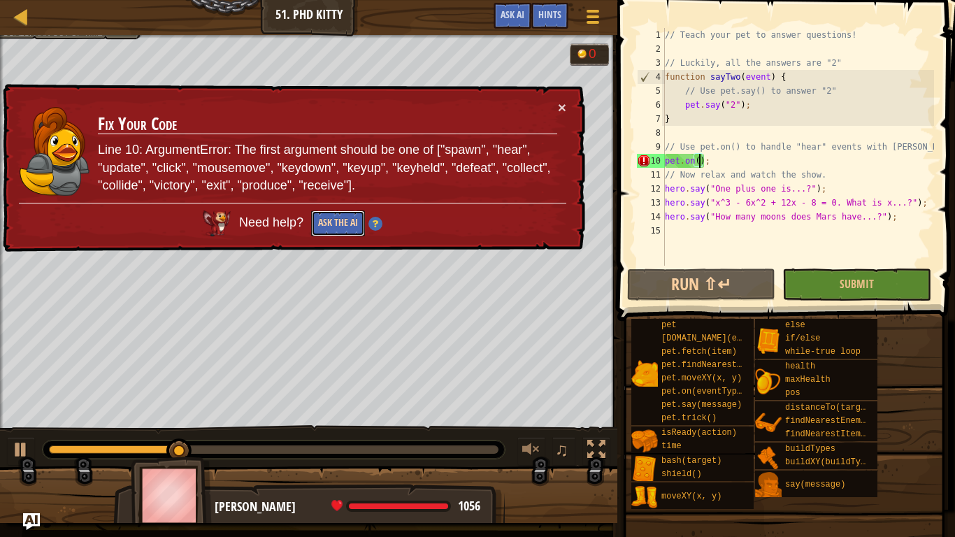
click at [338, 222] on button "Ask the AI" at bounding box center [338, 223] width 54 height 26
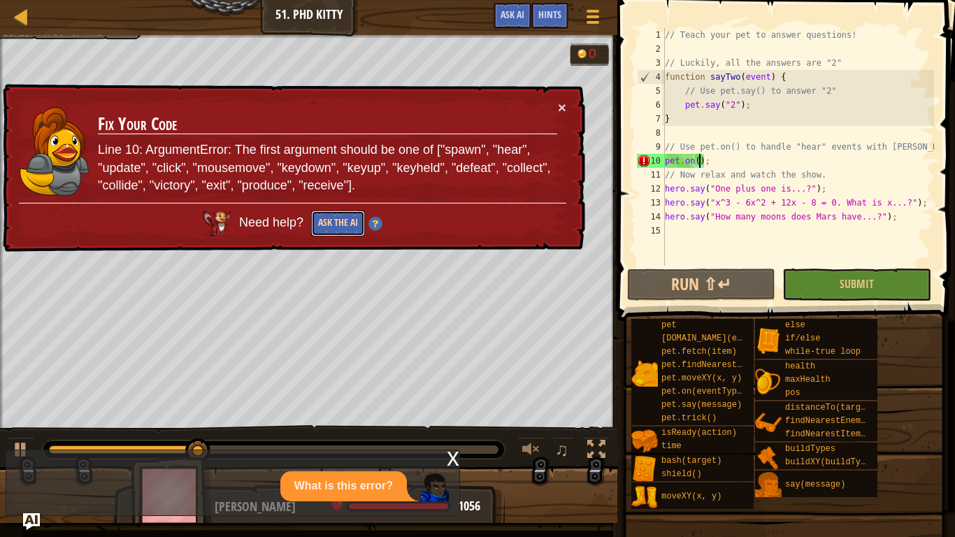
click at [335, 231] on button "Ask the AI" at bounding box center [338, 223] width 54 height 26
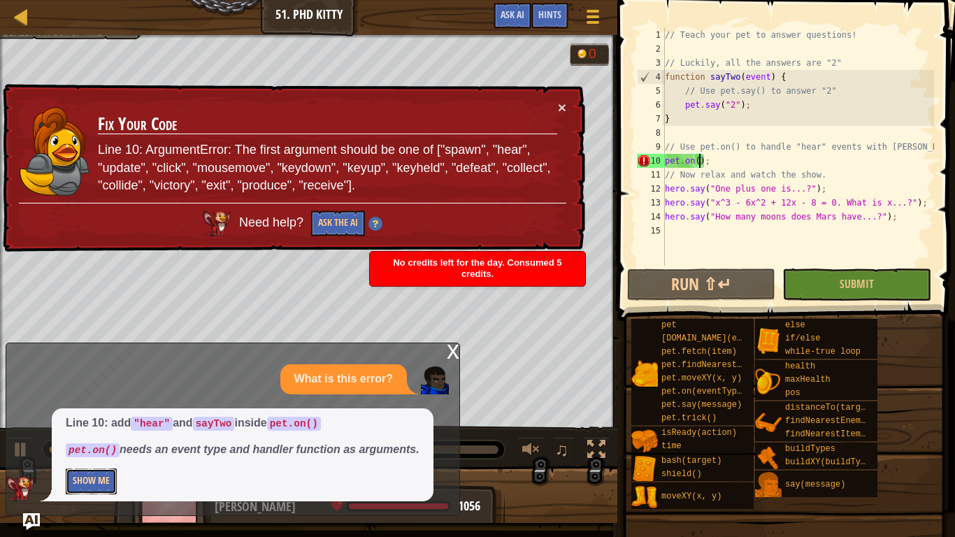
click at [111, 418] on button "Show Me" at bounding box center [91, 481] width 51 height 26
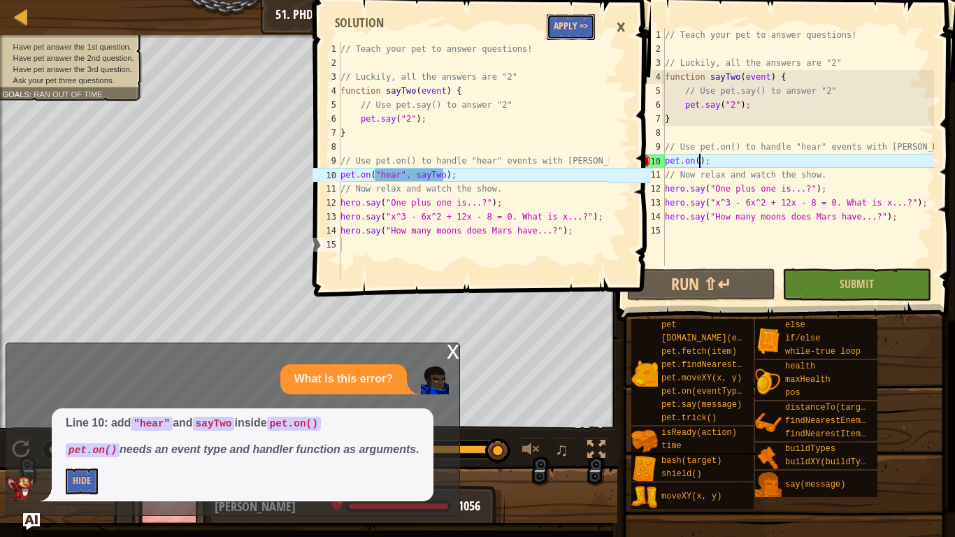
click at [582, 37] on button "Apply =>" at bounding box center [571, 27] width 48 height 26
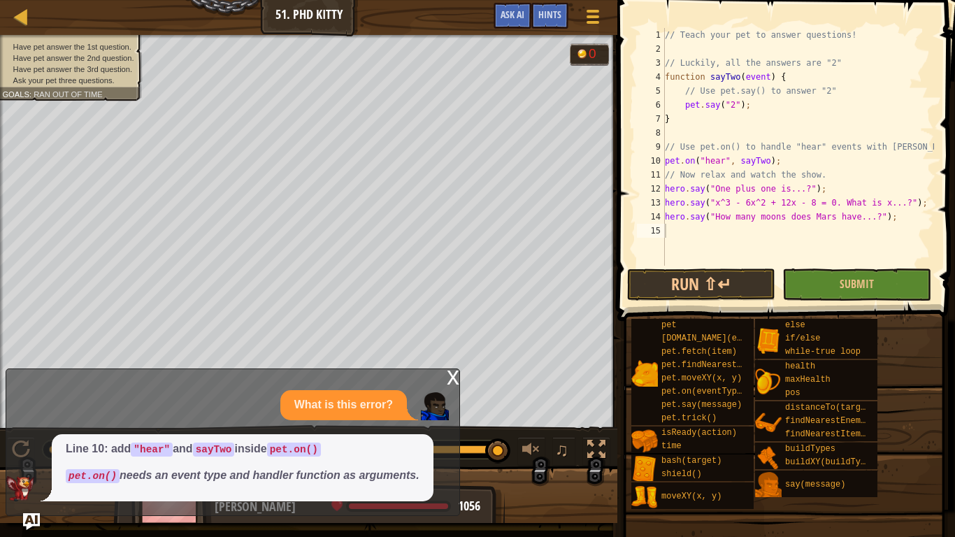
click at [441, 375] on div "x What is this error? Line 10: add "hear" and sayTwo inside pet.on() pet.on() n…" at bounding box center [233, 442] width 454 height 148
click at [445, 392] on img at bounding box center [435, 406] width 28 height 28
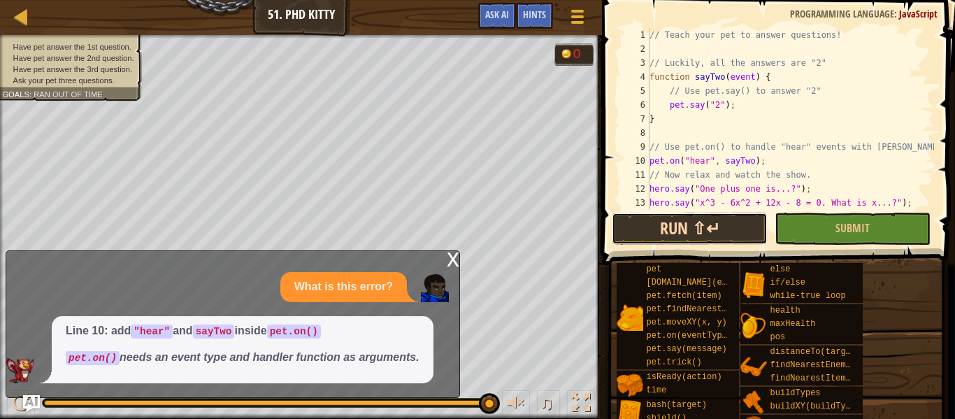
click at [706, 227] on button "Run ⇧↵" at bounding box center [690, 229] width 156 height 32
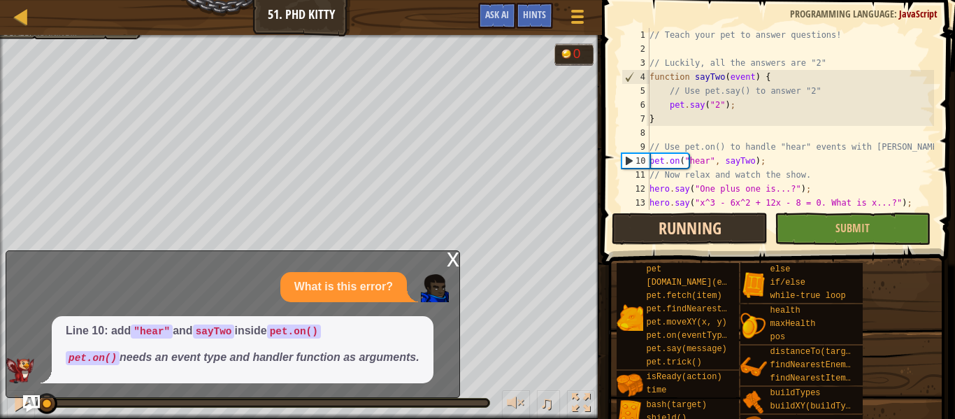
scroll to position [6, 0]
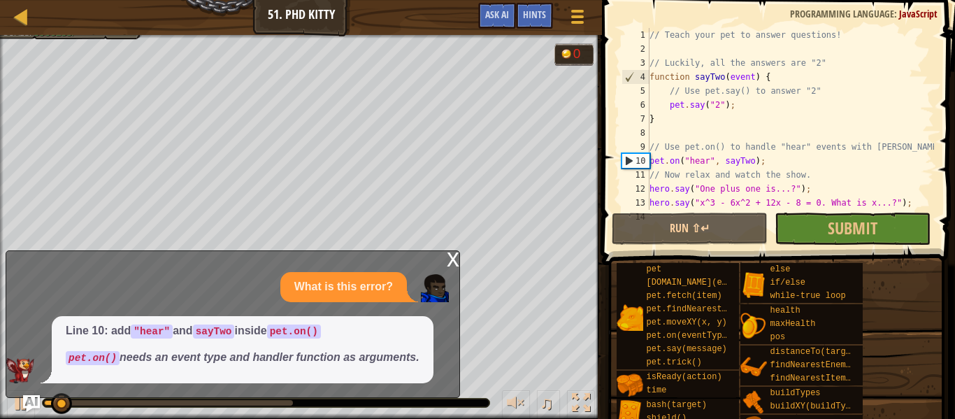
click at [457, 265] on div "x" at bounding box center [453, 258] width 13 height 14
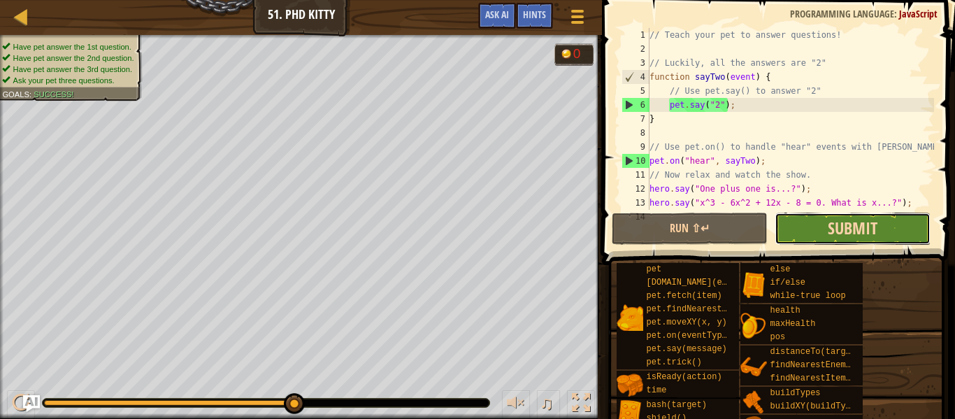
click at [874, 230] on span "Submit" at bounding box center [853, 228] width 50 height 22
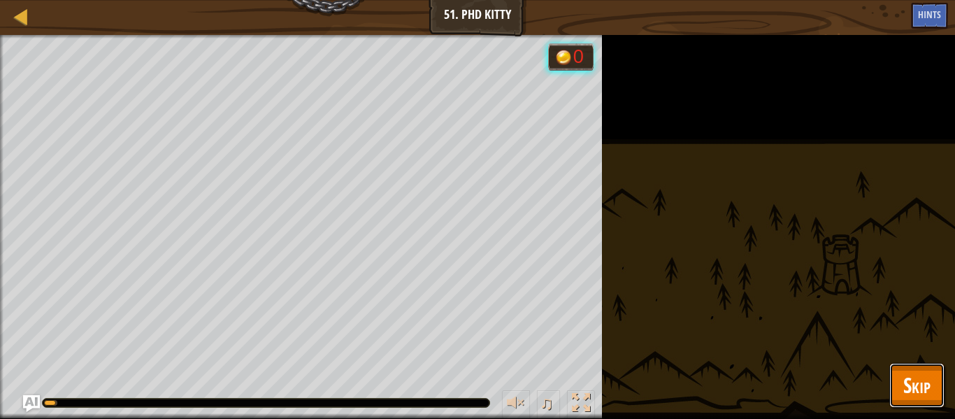
click at [922, 395] on span "Skip" at bounding box center [916, 385] width 27 height 29
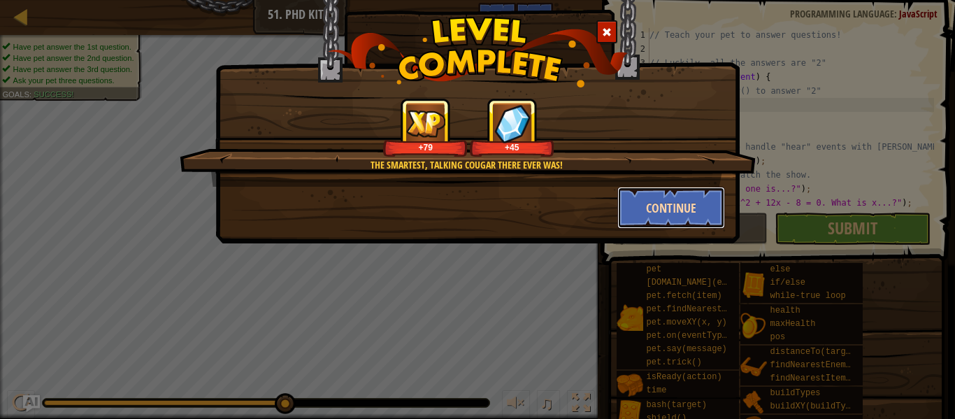
click at [662, 216] on button "Continue" at bounding box center [671, 208] width 108 height 42
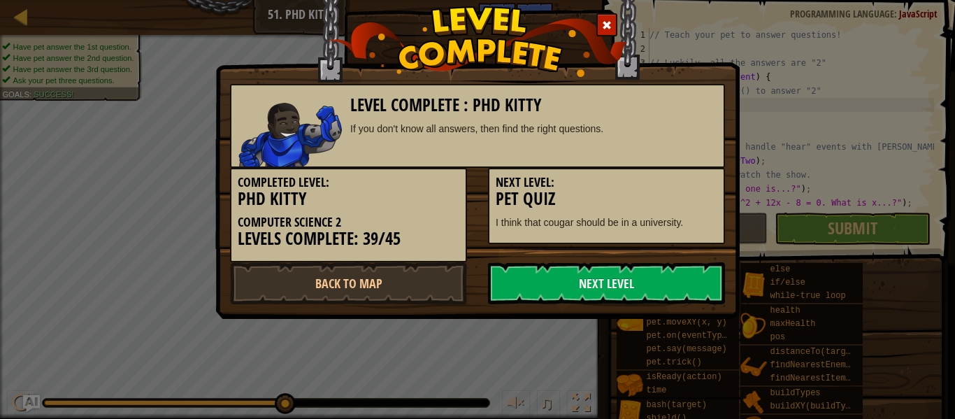
click at [689, 210] on div "Next Level: Pet Quiz I think that cougar should be in a university." at bounding box center [606, 206] width 237 height 76
click at [534, 282] on link "Next Level" at bounding box center [606, 283] width 237 height 42
click at [547, 296] on link "Next Level" at bounding box center [606, 283] width 237 height 42
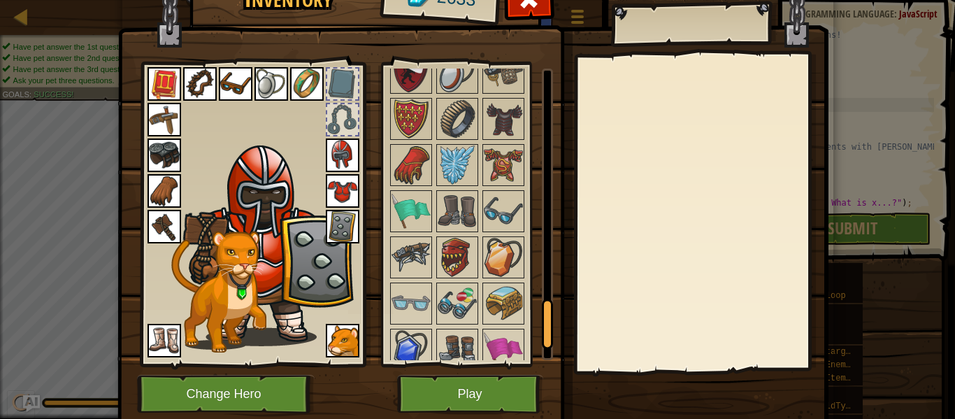
scroll to position [1442, 0]
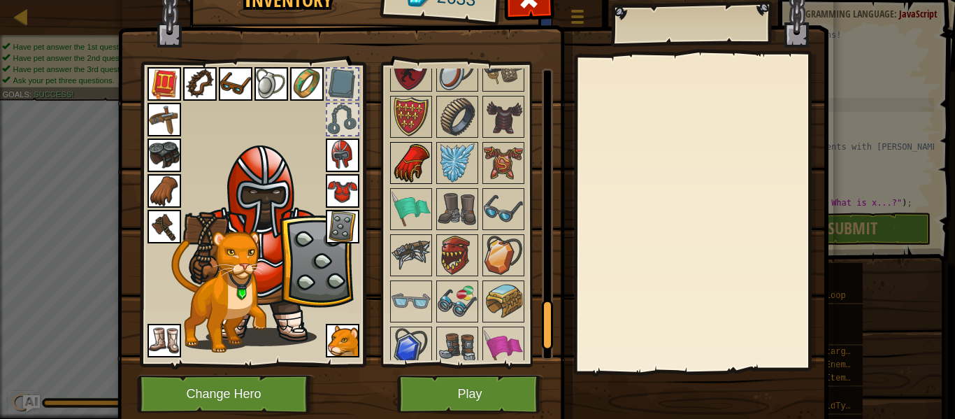
click at [417, 178] on img at bounding box center [411, 162] width 39 height 39
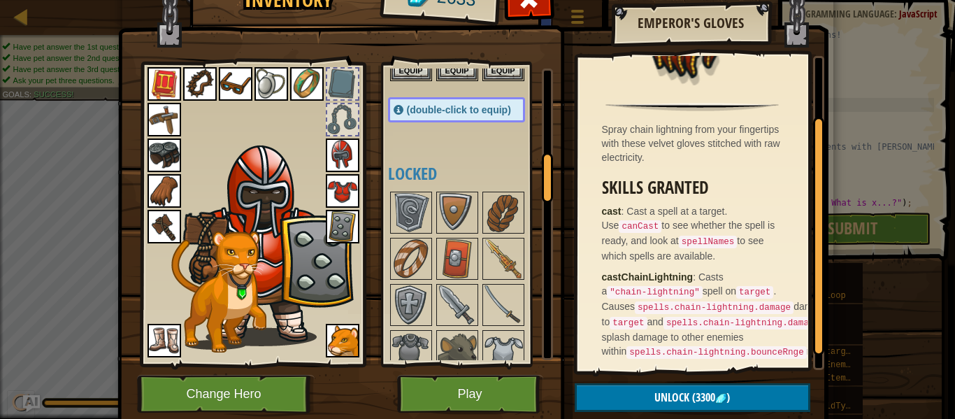
scroll to position [517, 0]
click at [515, 261] on img at bounding box center [503, 257] width 39 height 39
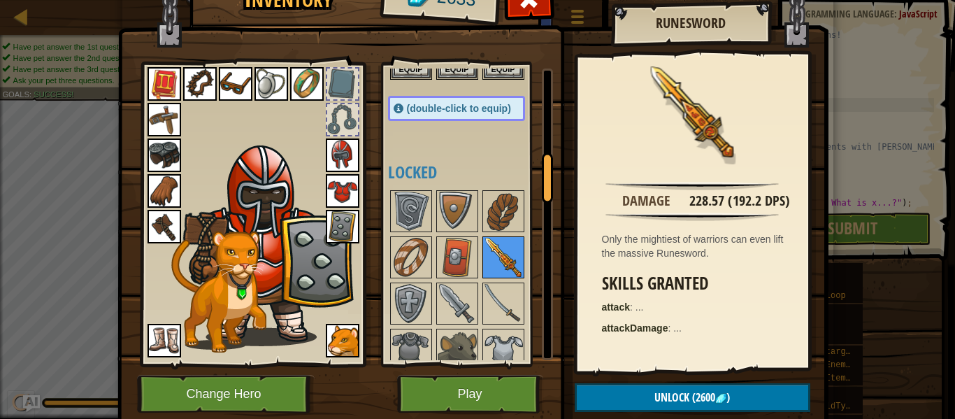
click at [515, 261] on img at bounding box center [503, 257] width 39 height 39
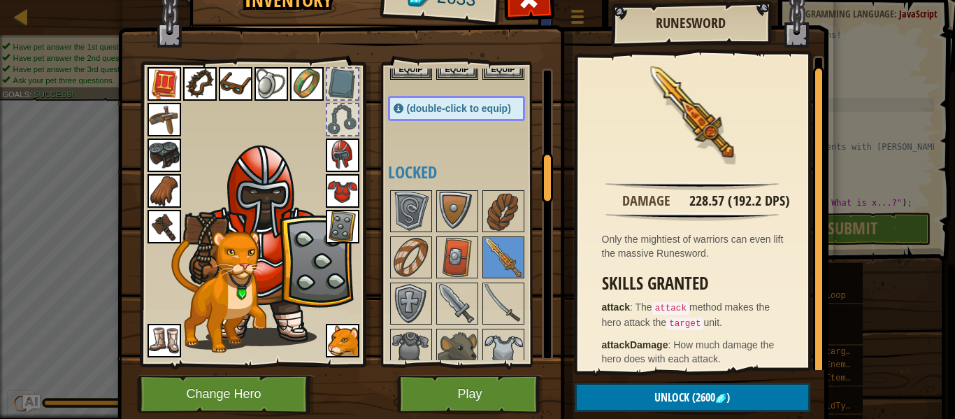
scroll to position [8, 0]
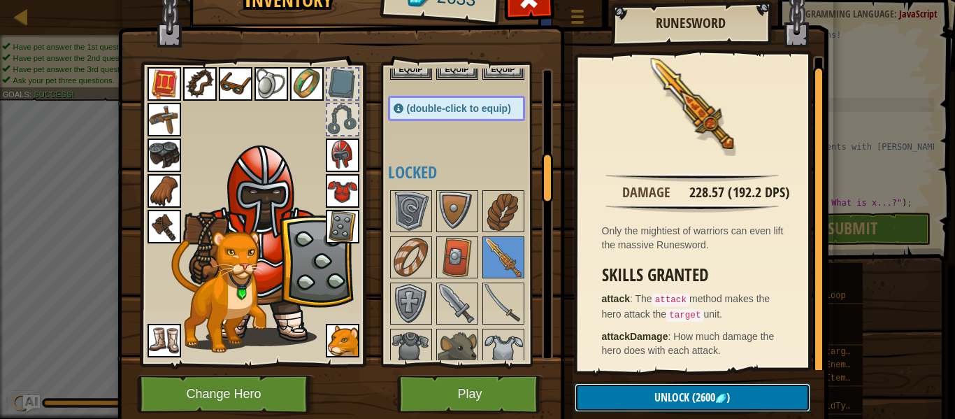
click at [716, 401] on img at bounding box center [720, 398] width 11 height 11
click at [747, 405] on button "Confirm" at bounding box center [693, 397] width 236 height 29
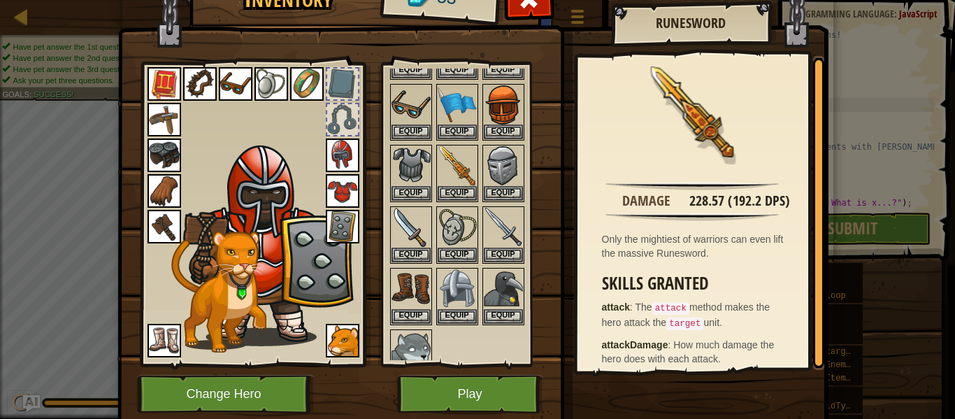
scroll to position [273, 0]
click at [459, 191] on button "Equip" at bounding box center [457, 192] width 39 height 15
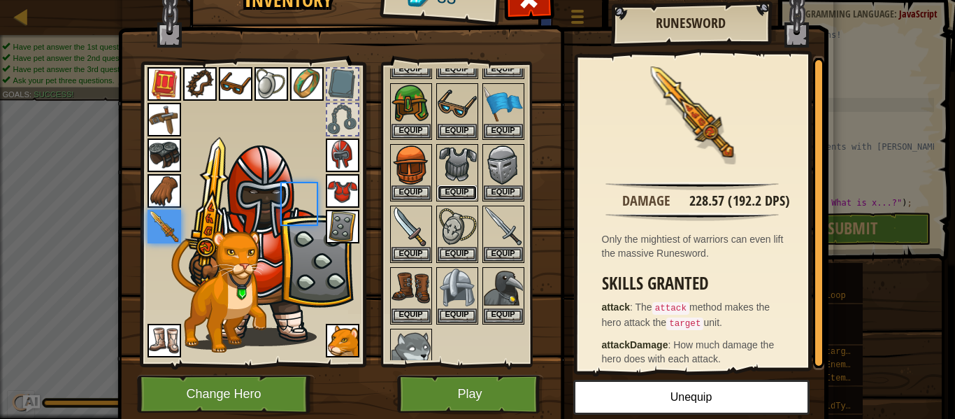
click at [459, 191] on button "Equip" at bounding box center [457, 192] width 39 height 15
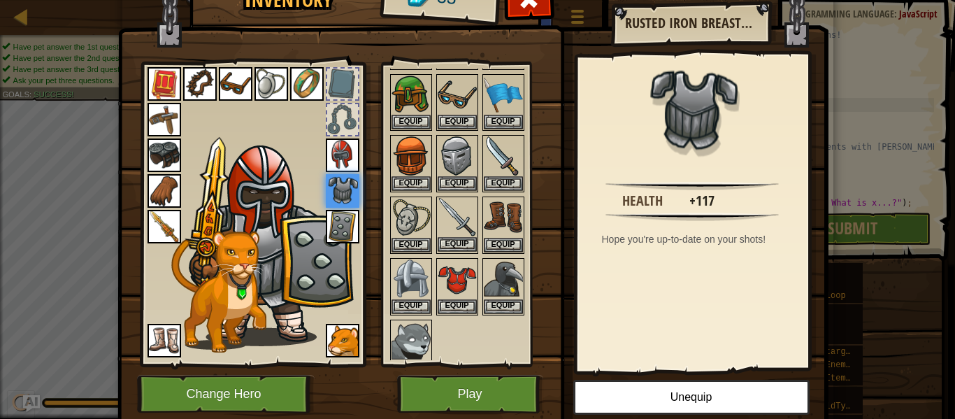
scroll to position [287, 0]
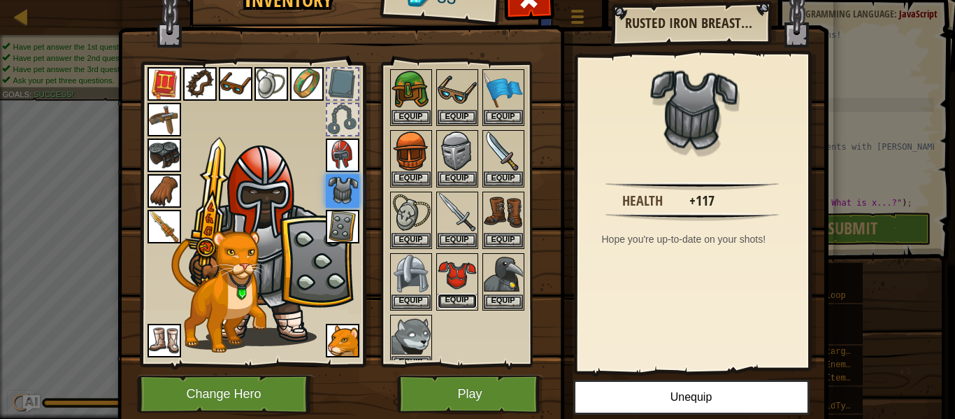
click at [469, 302] on button "Equip" at bounding box center [457, 301] width 39 height 15
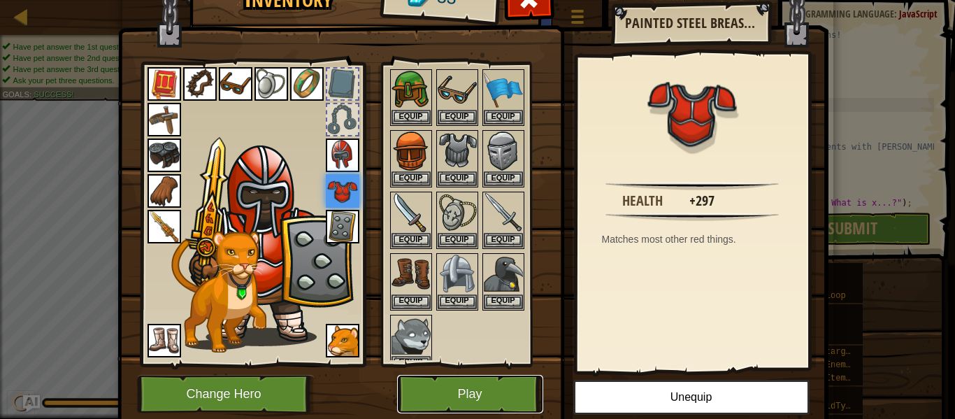
click at [474, 408] on button "Play" at bounding box center [470, 394] width 146 height 38
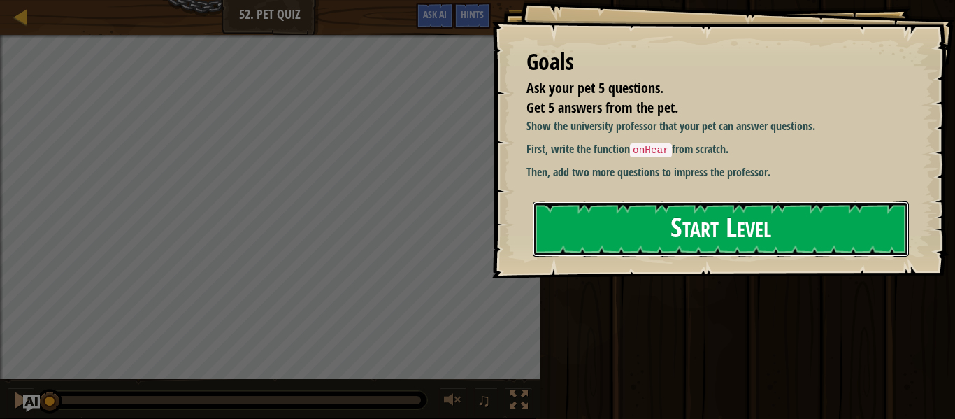
click at [796, 244] on button "Start Level" at bounding box center [721, 228] width 376 height 55
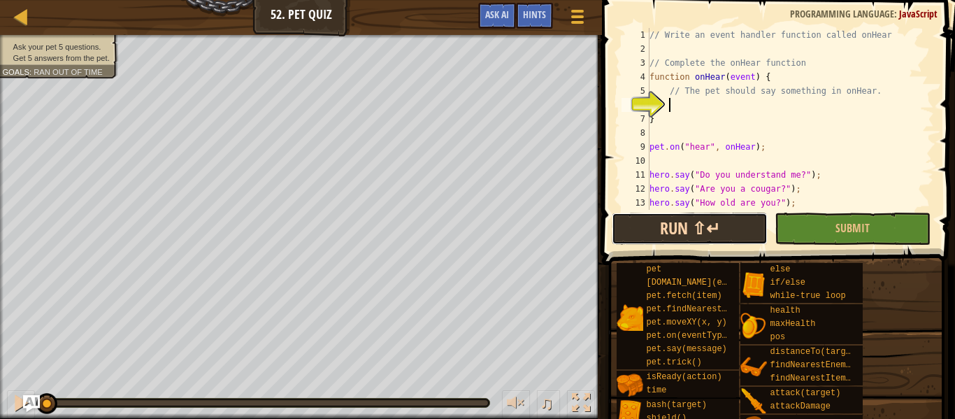
click at [727, 230] on button "Run ⇧↵" at bounding box center [690, 229] width 156 height 32
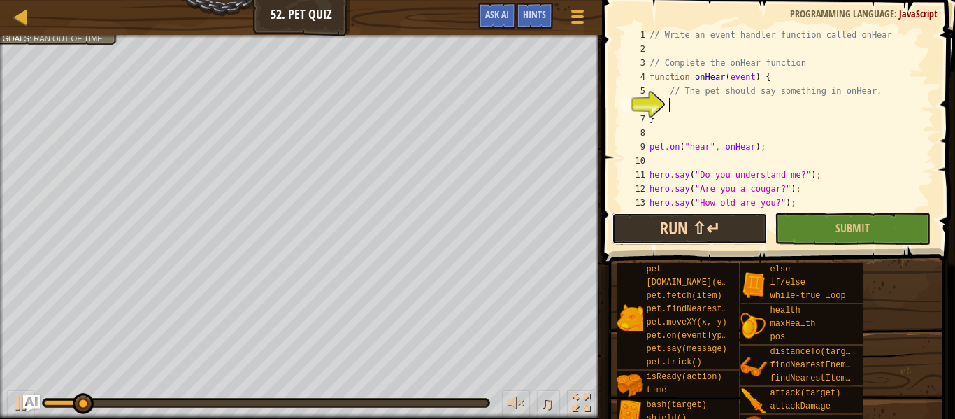
click at [704, 240] on button "Run ⇧↵" at bounding box center [690, 229] width 156 height 32
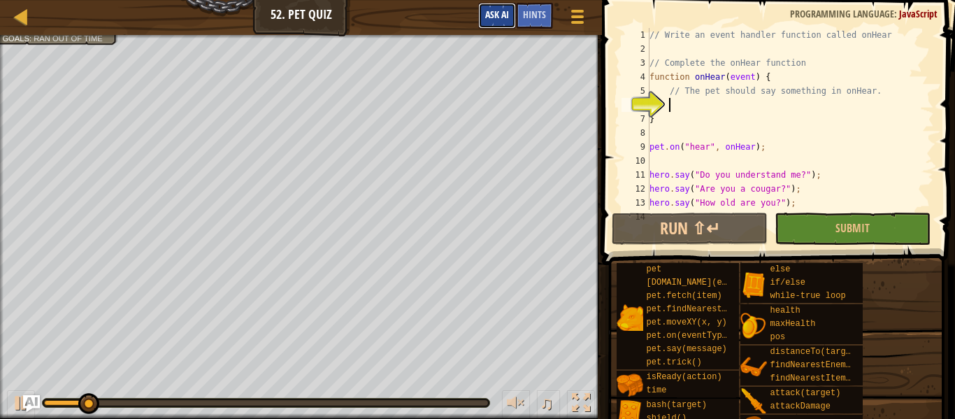
click at [494, 23] on button "Ask AI" at bounding box center [497, 16] width 38 height 26
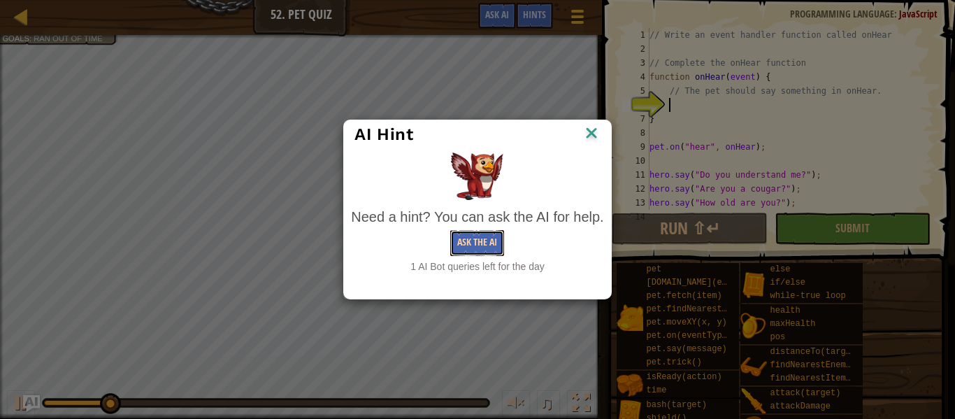
click at [492, 250] on button "Ask the AI" at bounding box center [477, 243] width 54 height 26
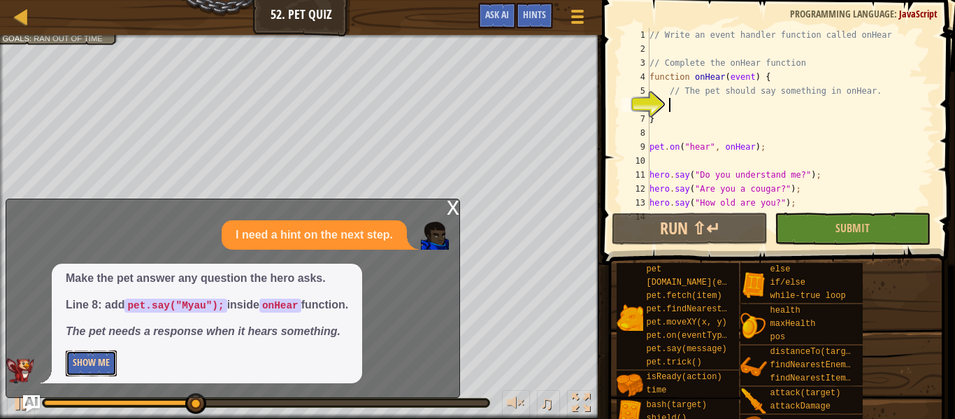
click at [78, 368] on button "Show Me" at bounding box center [91, 363] width 51 height 26
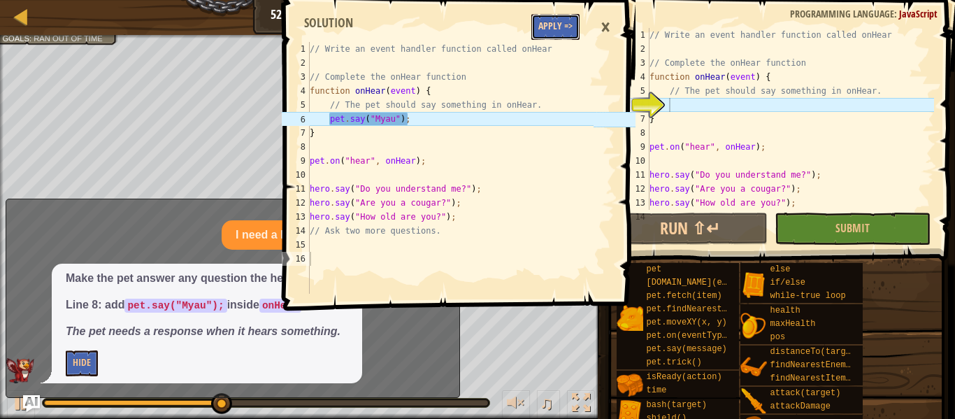
click at [554, 34] on button "Apply =>" at bounding box center [555, 27] width 48 height 26
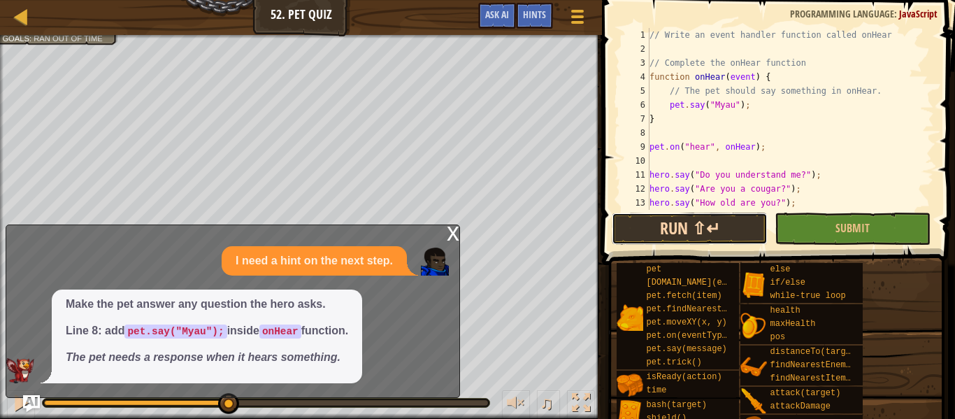
click at [642, 231] on button "Run ⇧↵" at bounding box center [690, 229] width 156 height 32
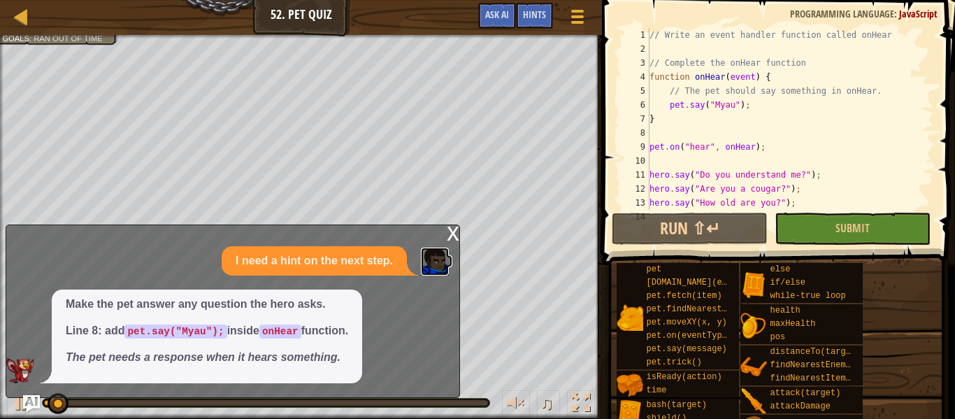
click at [443, 251] on img at bounding box center [435, 262] width 28 height 28
click at [448, 229] on div "x" at bounding box center [453, 232] width 13 height 14
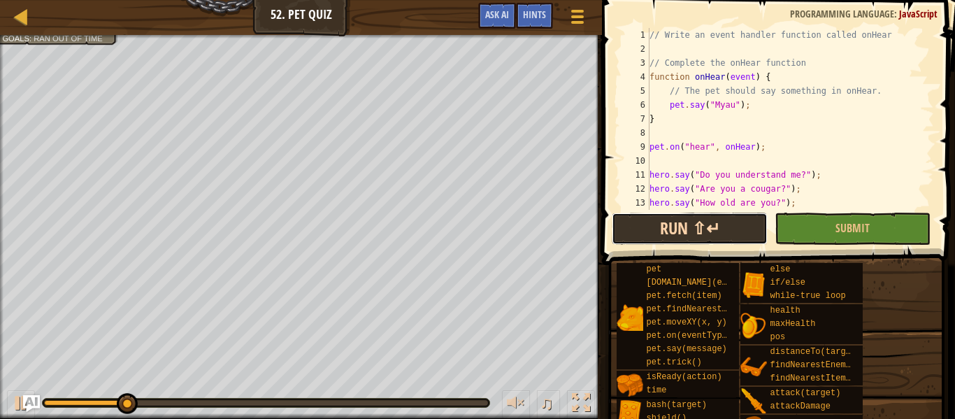
click at [673, 222] on button "Run ⇧↵" at bounding box center [690, 229] width 156 height 32
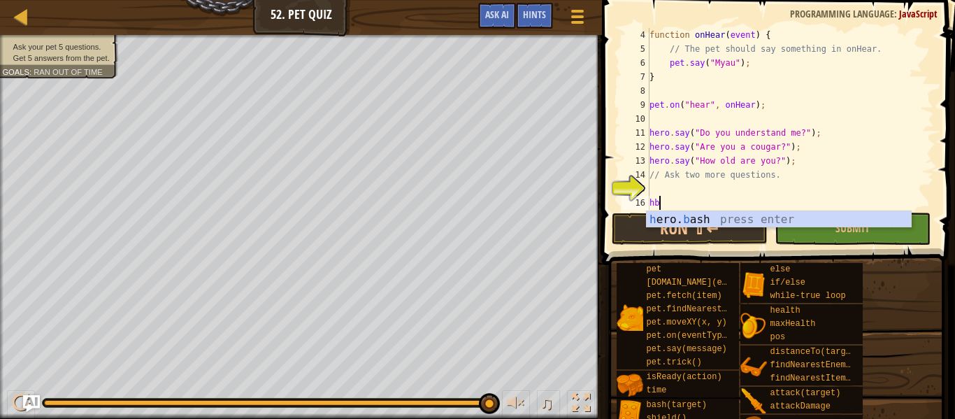
scroll to position [6, 0]
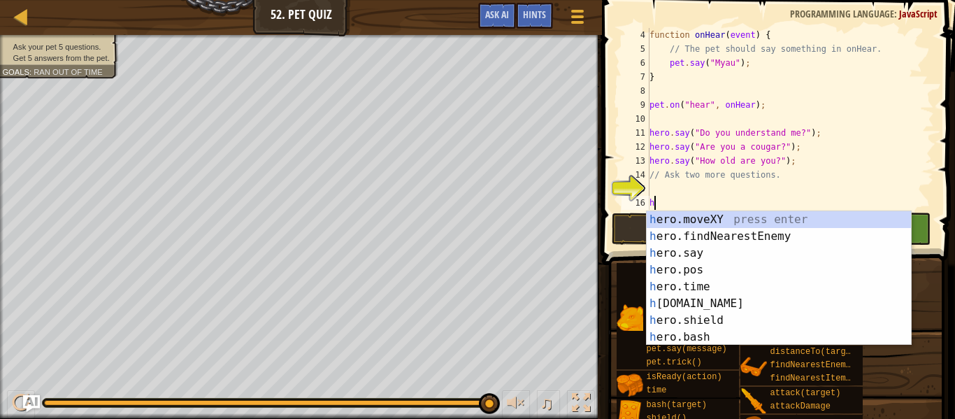
click at [715, 249] on div "h ero.moveXY press enter h ero.findNearestEnemy press enter h ero.say press ent…" at bounding box center [779, 295] width 264 height 168
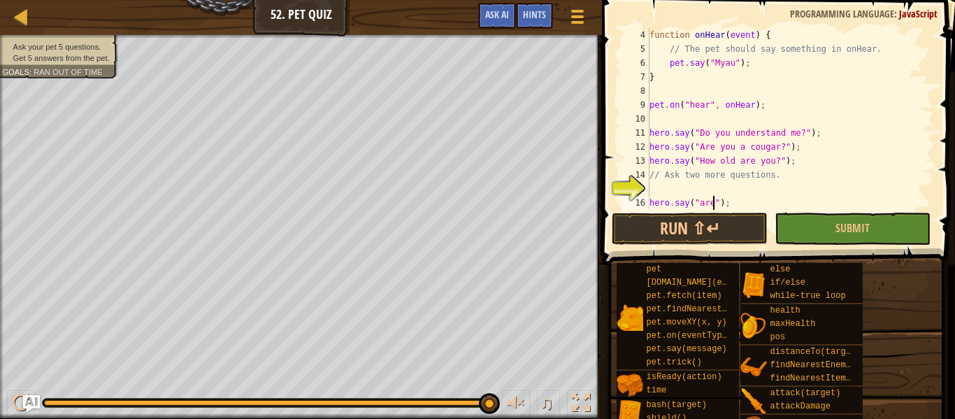
scroll to position [6, 10]
type textarea "hero.say("are you smart");"
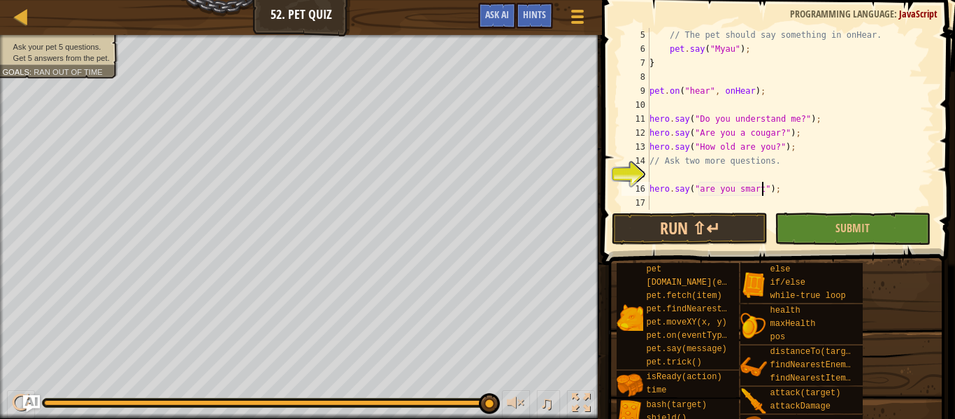
click at [689, 197] on div "// The pet should say something in onHear. pet . say ( "Myau" ) ; } pet . on ( …" at bounding box center [790, 133] width 287 height 210
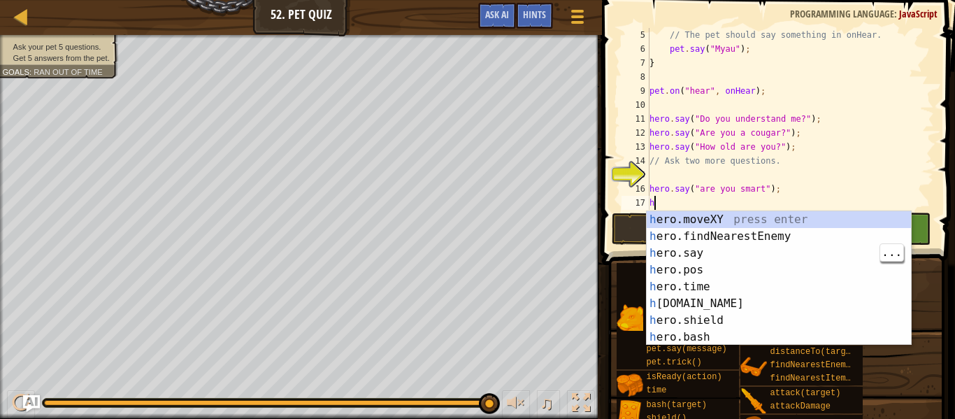
click at [740, 256] on div "h ero.moveXY press enter h ero.findNearestEnemy press enter h ero.say press ent…" at bounding box center [779, 295] width 264 height 168
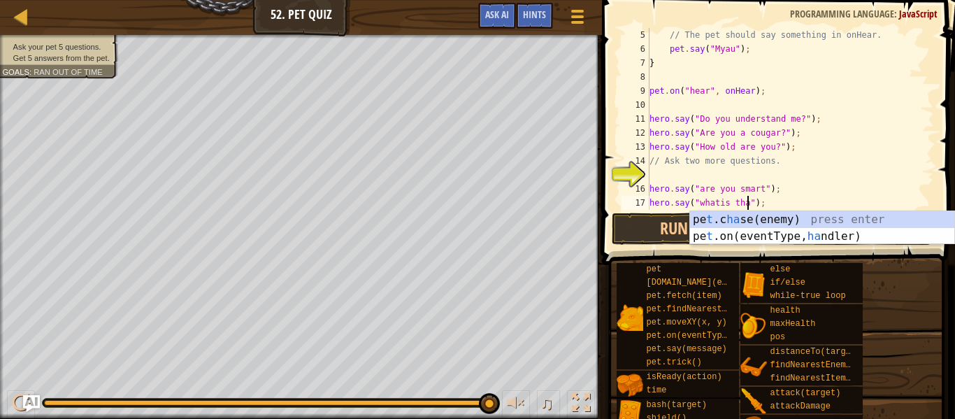
scroll to position [6, 15]
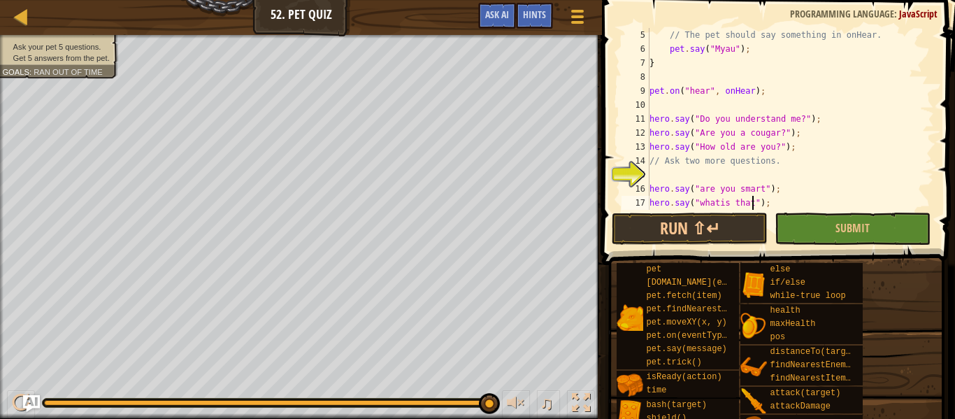
click at [741, 52] on div "// The pet should say something in onHear. pet . say ( "Myau" ) ; } pet . on ( …" at bounding box center [790, 133] width 287 height 210
click at [729, 49] on div "// The pet should say something in onHear. pet . say ( "Myau" ) ; } pet . on ( …" at bounding box center [790, 133] width 287 height 210
click at [707, 233] on button "Run ⇧↵" at bounding box center [690, 229] width 156 height 32
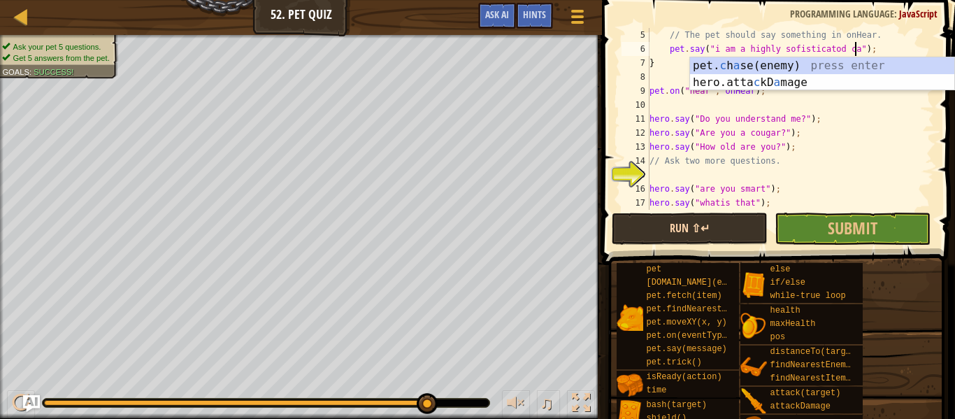
scroll to position [6, 31]
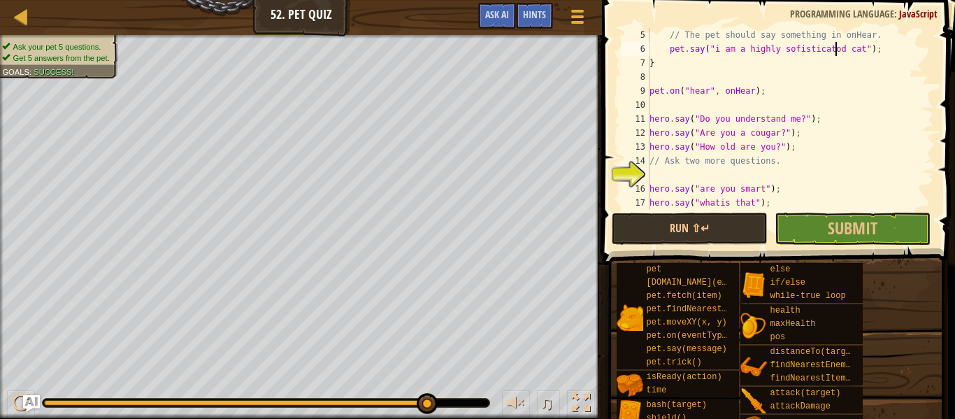
click at [710, 47] on div "// The pet should say something in onHear. pet . say ( "i am a highly sofistica…" at bounding box center [790, 133] width 287 height 210
click at [838, 57] on div "// The pet should say something in onHear. pet . say ( "i am a highly sofistica…" at bounding box center [790, 133] width 287 height 210
click at [832, 51] on div "// The pet should say something in onHear. pet . say ( "i am a highly sofistica…" at bounding box center [790, 133] width 287 height 210
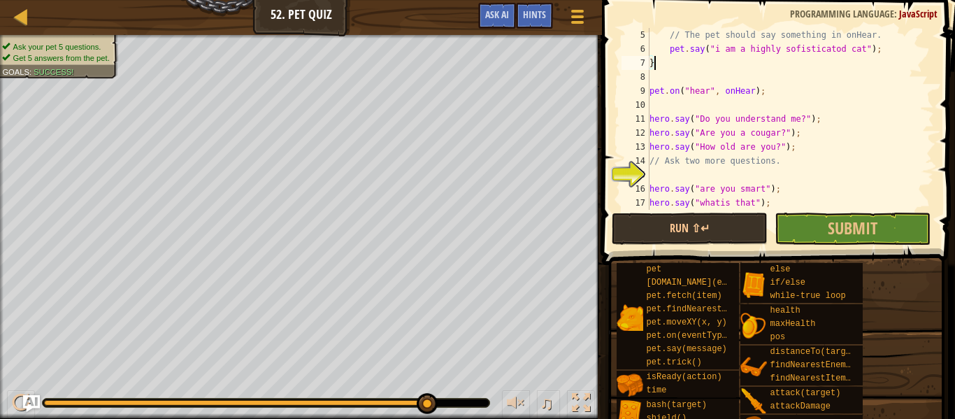
click at [832, 51] on div "// The pet should say something in onHear. pet . say ( "i am a highly sofistica…" at bounding box center [790, 133] width 287 height 210
type textarea "pet.say("i am a highly sofisticatod cat");"
click at [831, 50] on div "// The pet should say something in onHear. pet . say ( "i am a highly sofistica…" at bounding box center [790, 119] width 287 height 182
click at [831, 50] on div "// The pet should say something in onHear. pet . say ( "i am a highly sofistica…" at bounding box center [790, 133] width 287 height 210
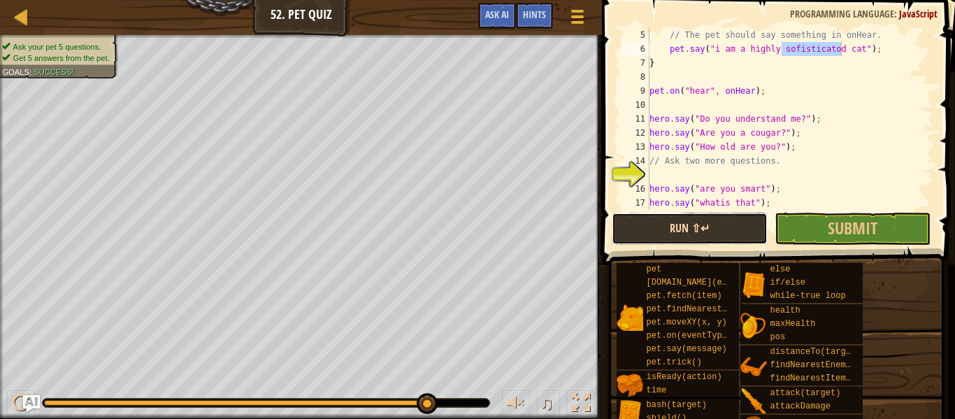
click at [707, 231] on button "Run ⇧↵" at bounding box center [690, 229] width 156 height 32
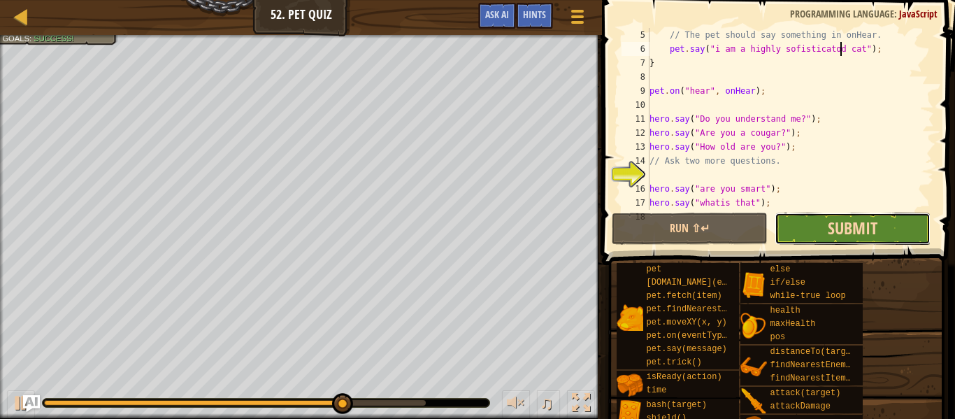
click at [875, 229] on span "Submit" at bounding box center [853, 228] width 50 height 22
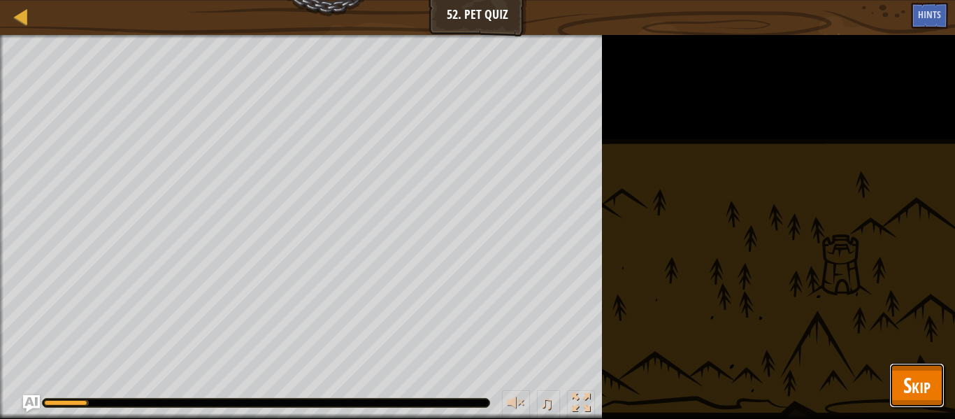
click at [929, 385] on span "Skip" at bounding box center [916, 385] width 27 height 29
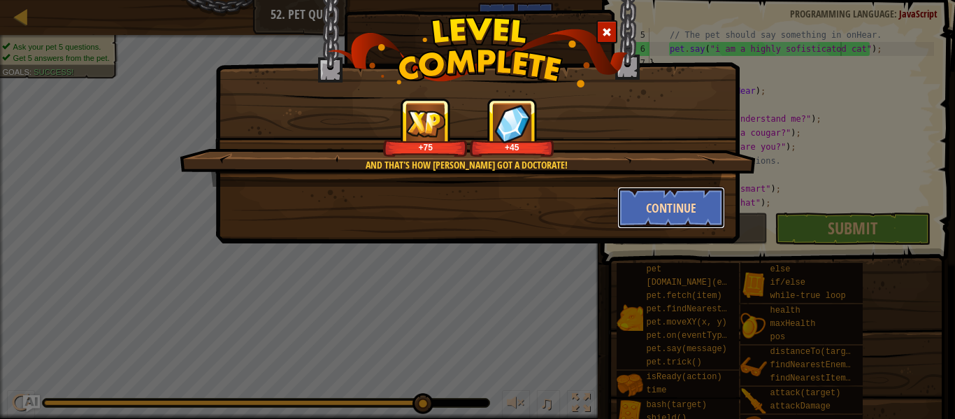
click at [648, 209] on button "Continue" at bounding box center [671, 208] width 108 height 42
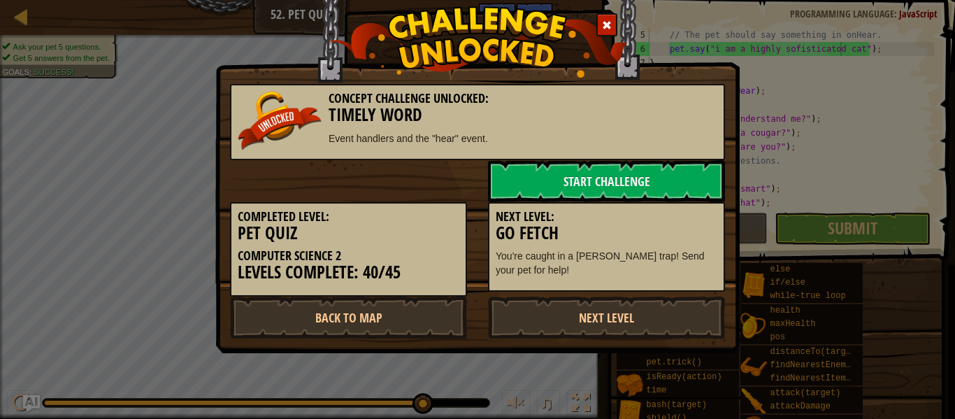
click at [672, 228] on h3 "Go Fetch" at bounding box center [607, 233] width 222 height 19
click at [427, 324] on link "Back to Map" at bounding box center [348, 317] width 237 height 42
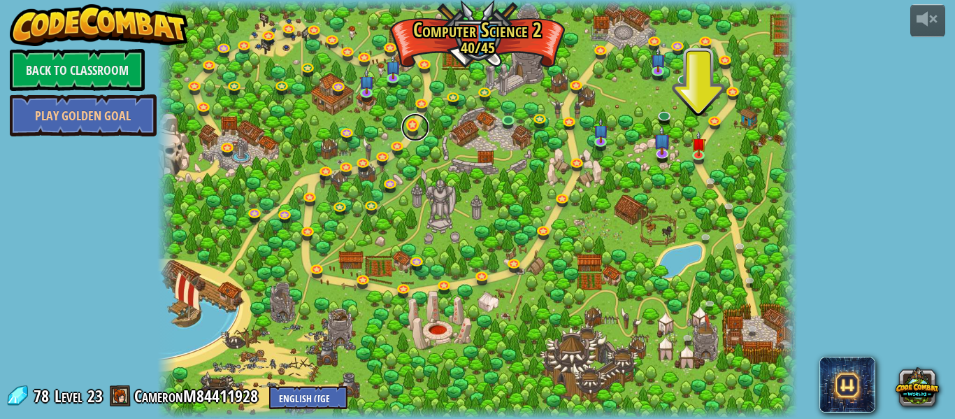
click at [410, 132] on link at bounding box center [415, 127] width 28 height 28
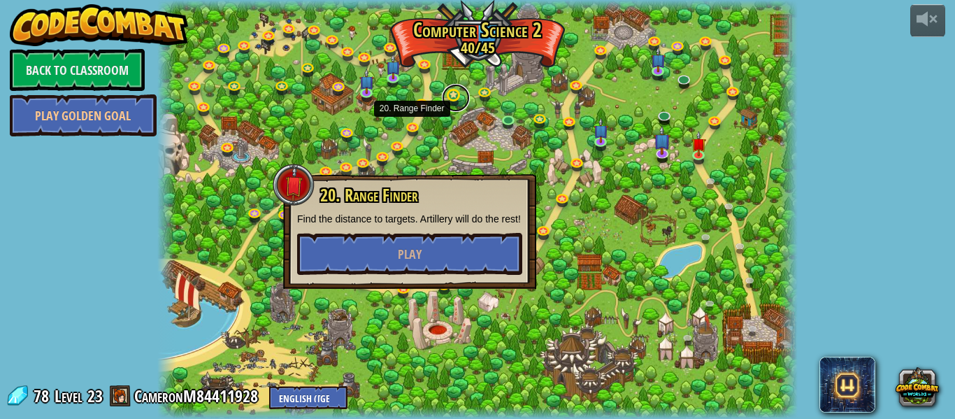
click at [461, 97] on link at bounding box center [456, 98] width 28 height 28
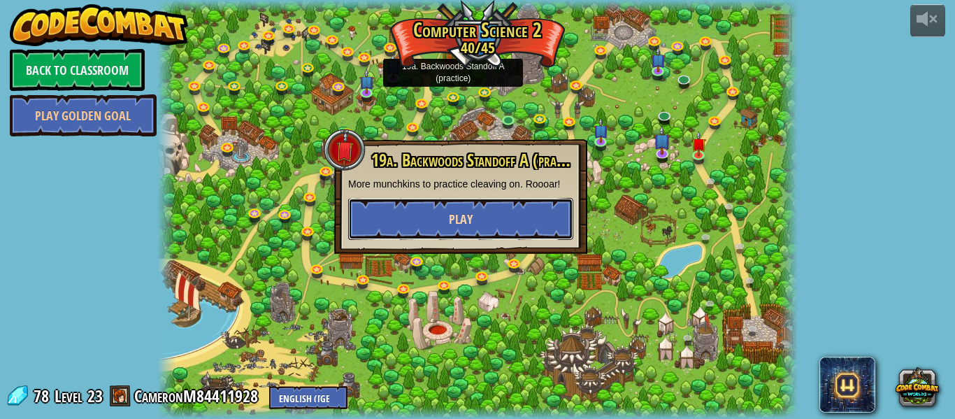
click at [509, 234] on button "Play" at bounding box center [460, 219] width 225 height 42
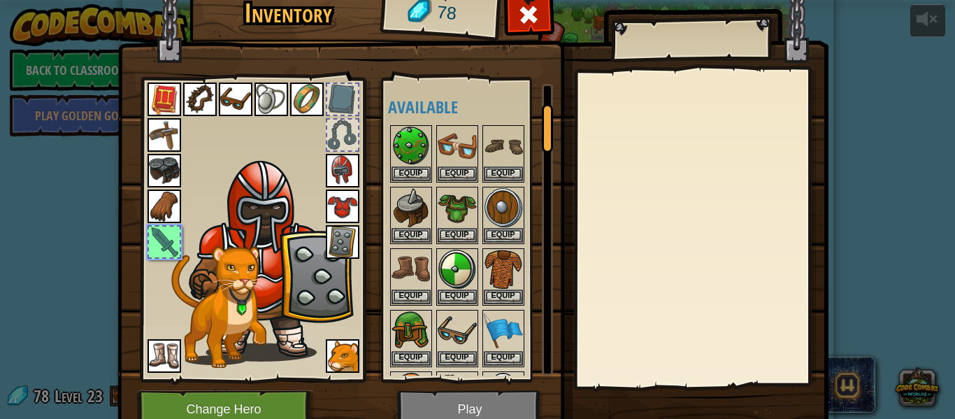
scroll to position [118, 0]
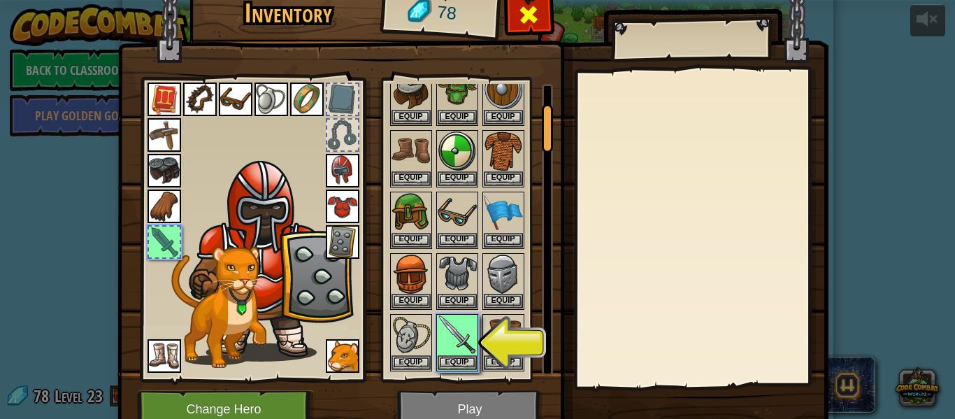
click at [543, 24] on div at bounding box center [529, 19] width 44 height 44
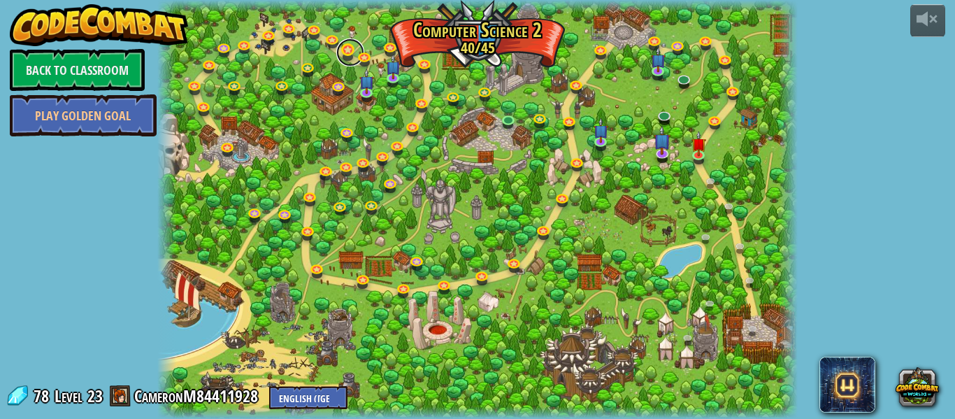
click at [345, 52] on link at bounding box center [350, 52] width 28 height 28
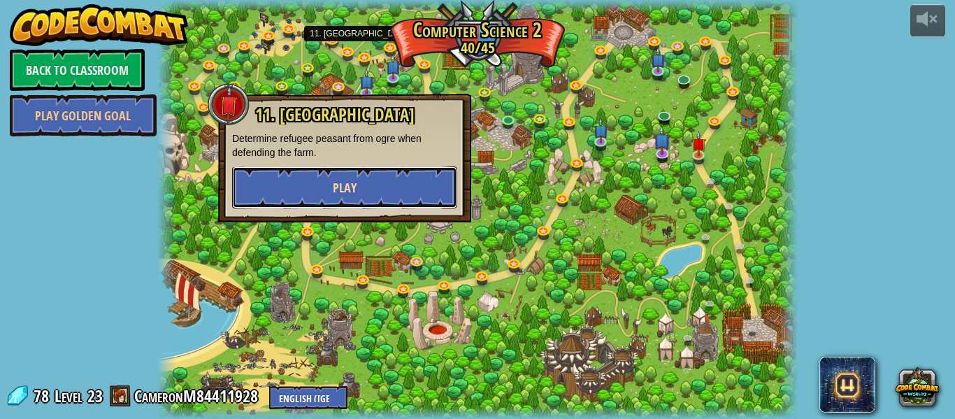
click at [413, 205] on button "Play" at bounding box center [344, 187] width 225 height 42
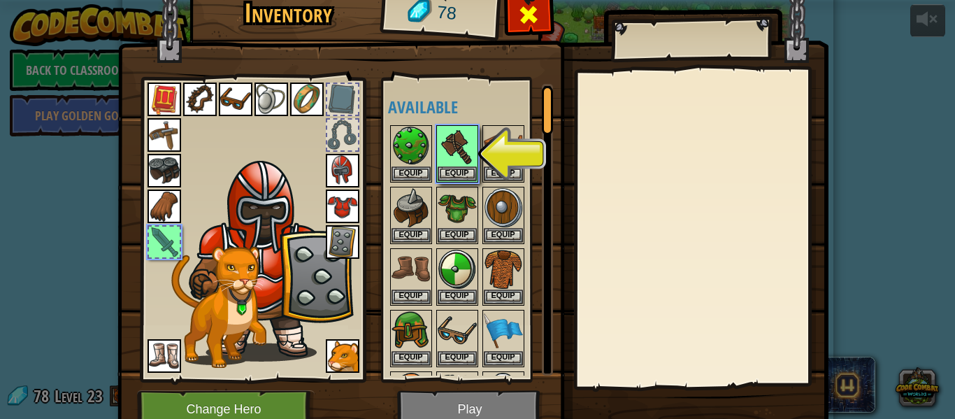
click at [538, 28] on div at bounding box center [529, 19] width 44 height 44
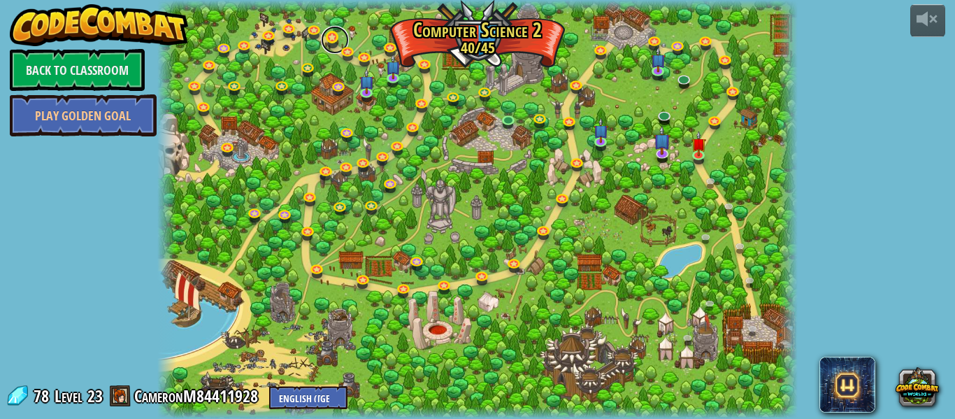
click at [331, 49] on link at bounding box center [335, 40] width 28 height 28
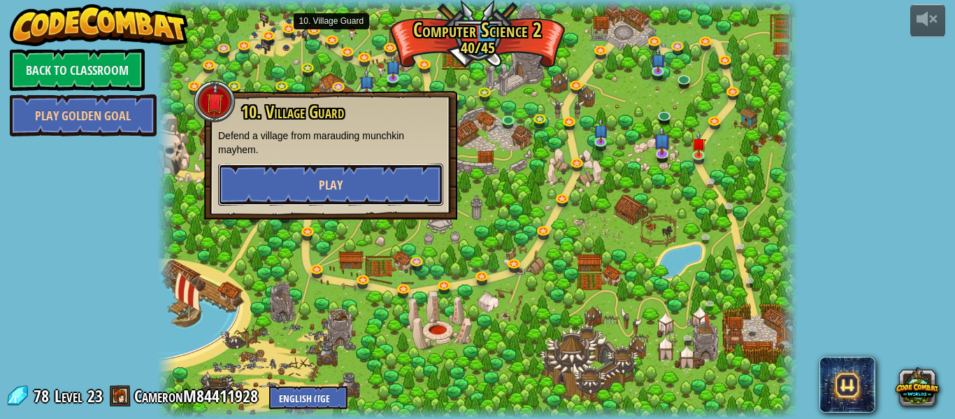
click at [364, 172] on button "Play" at bounding box center [330, 185] width 225 height 42
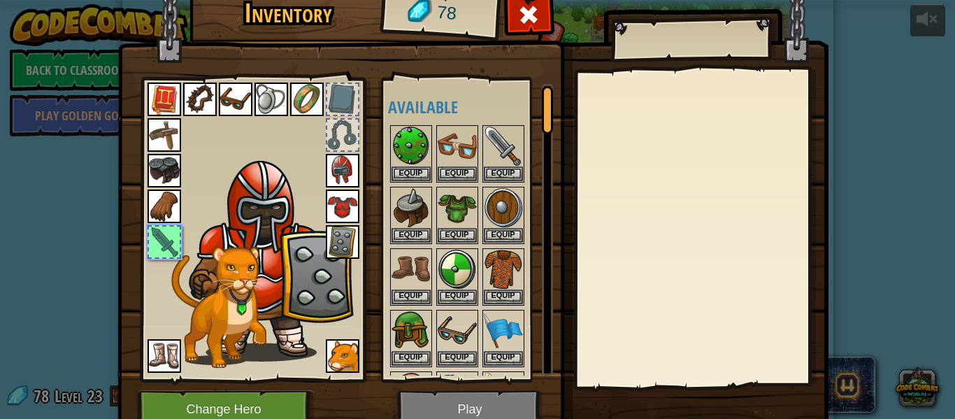
scroll to position [180, 0]
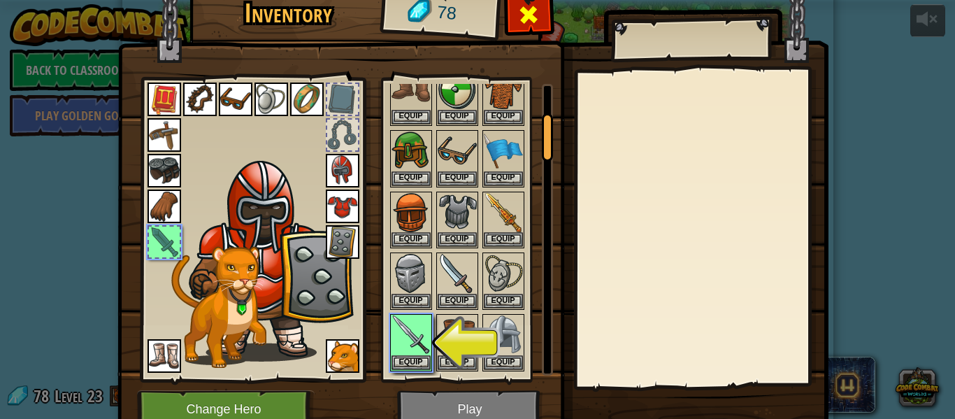
click at [545, 23] on div at bounding box center [529, 19] width 44 height 44
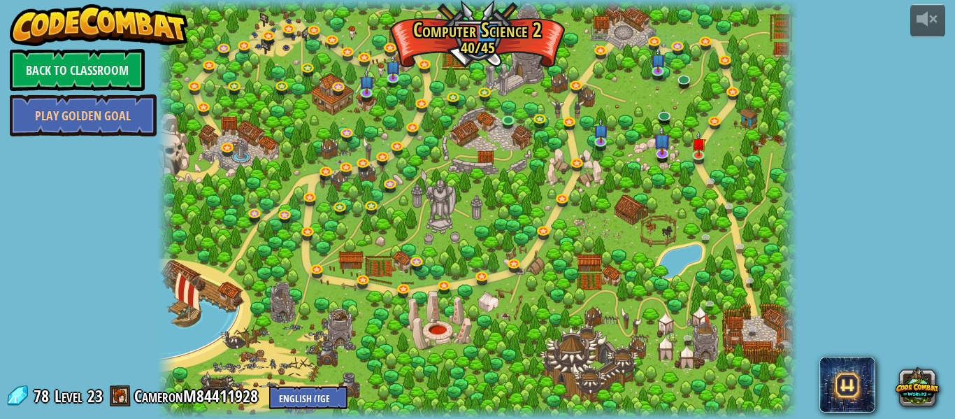
click at [353, 291] on div at bounding box center [477, 209] width 640 height 419
click at [357, 290] on link at bounding box center [366, 280] width 28 height 28
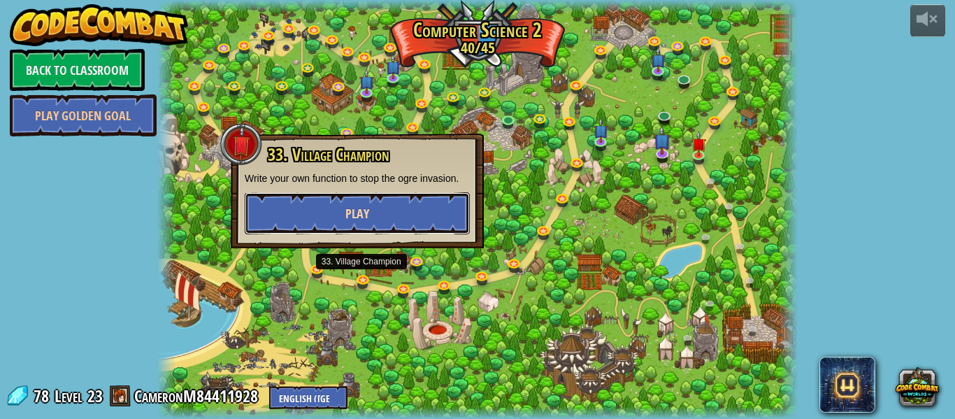
click at [393, 227] on button "Play" at bounding box center [357, 213] width 225 height 42
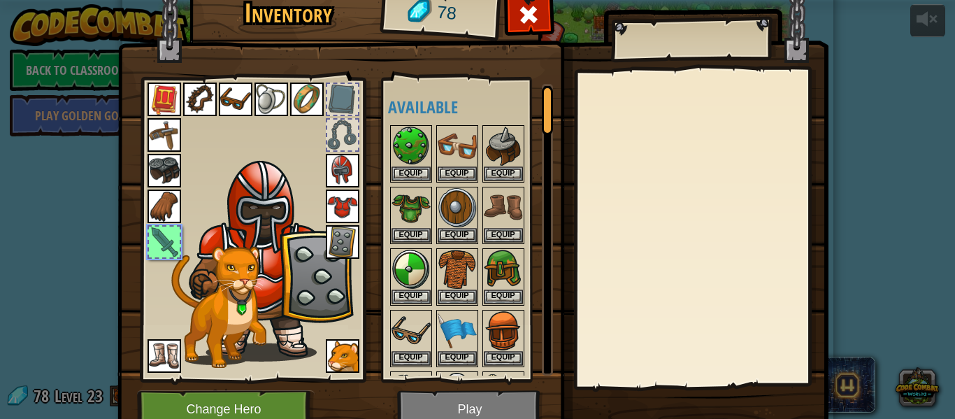
scroll to position [118, 0]
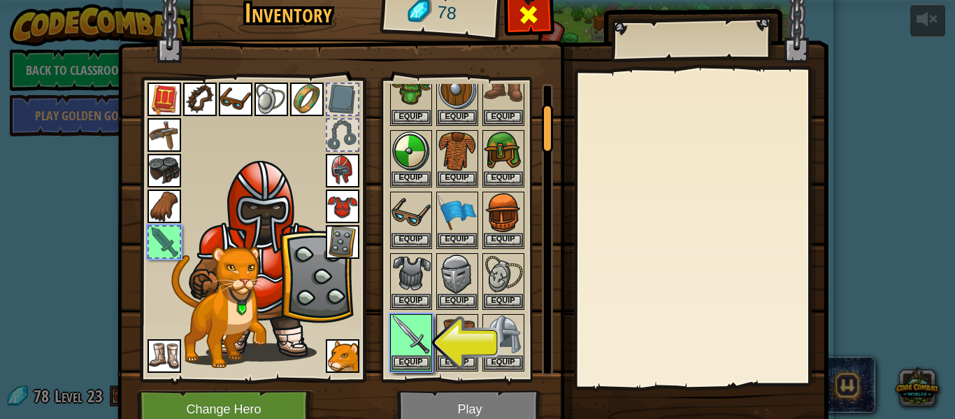
click at [529, 29] on div at bounding box center [529, 19] width 44 height 44
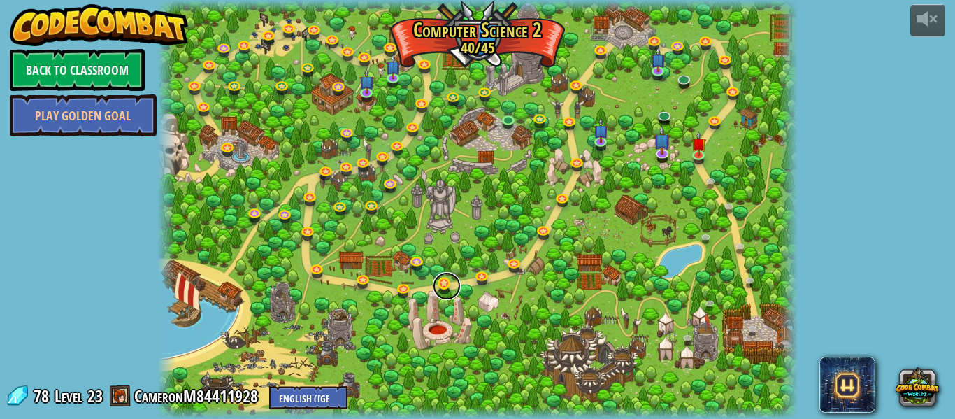
click at [458, 283] on link at bounding box center [447, 286] width 28 height 28
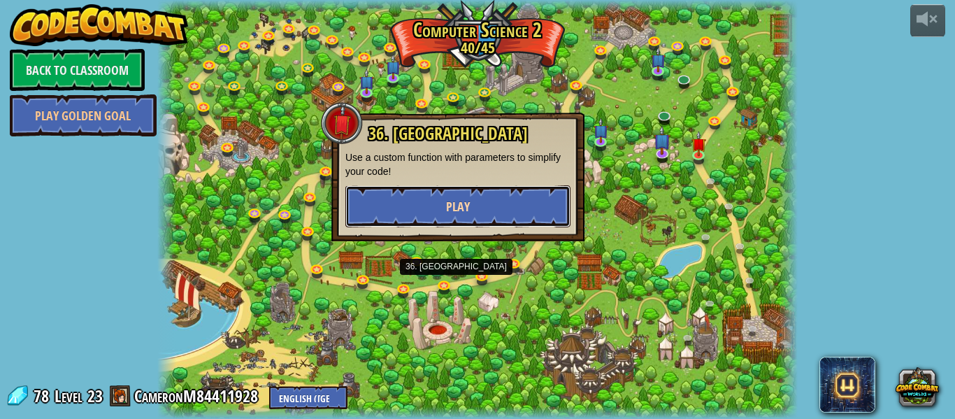
click at [485, 224] on button "Play" at bounding box center [457, 206] width 225 height 42
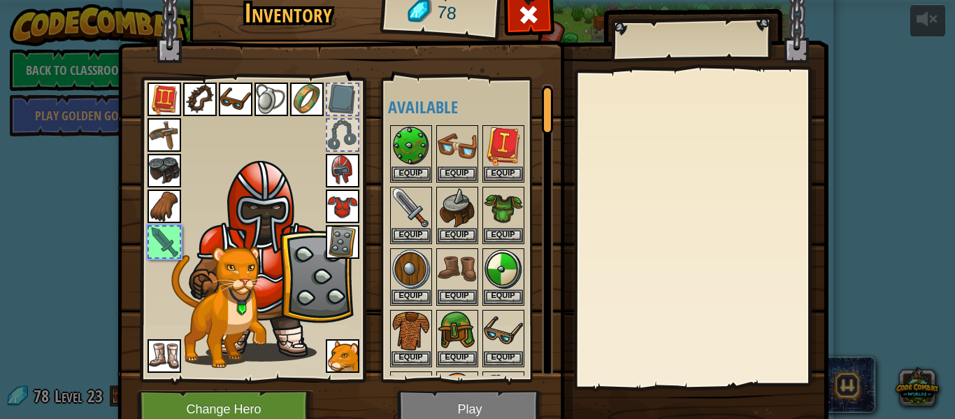
scroll to position [180, 0]
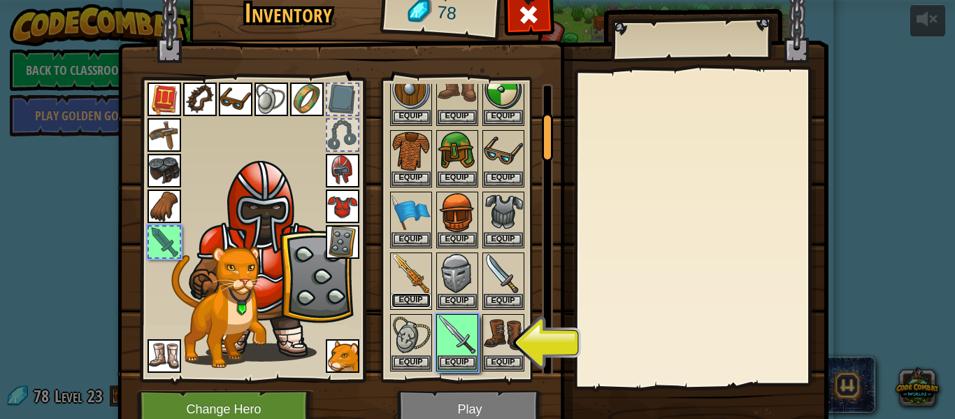
click at [415, 298] on button "Equip" at bounding box center [411, 300] width 39 height 15
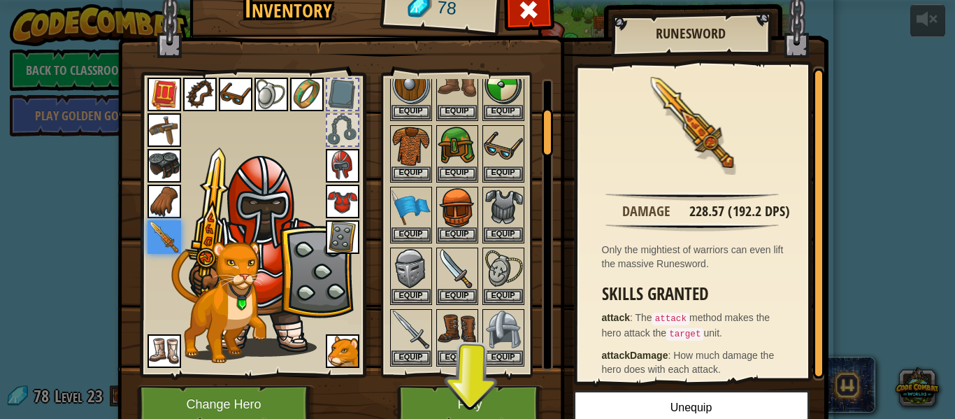
scroll to position [6, 0]
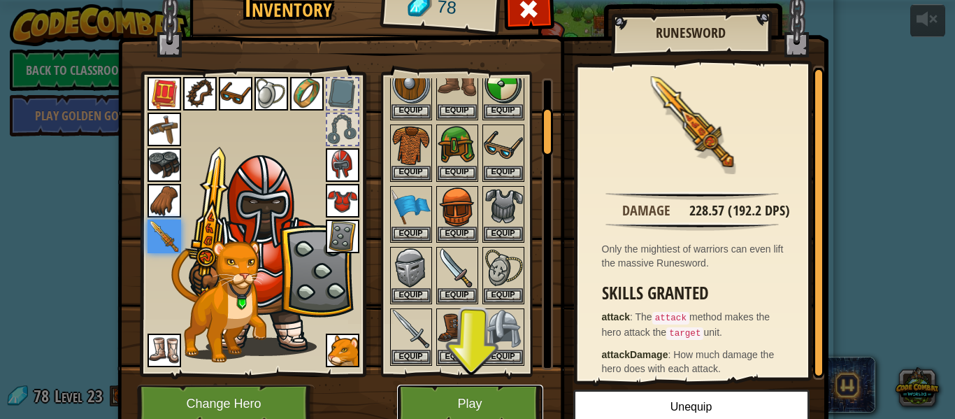
click at [504, 401] on button "Play" at bounding box center [470, 404] width 146 height 38
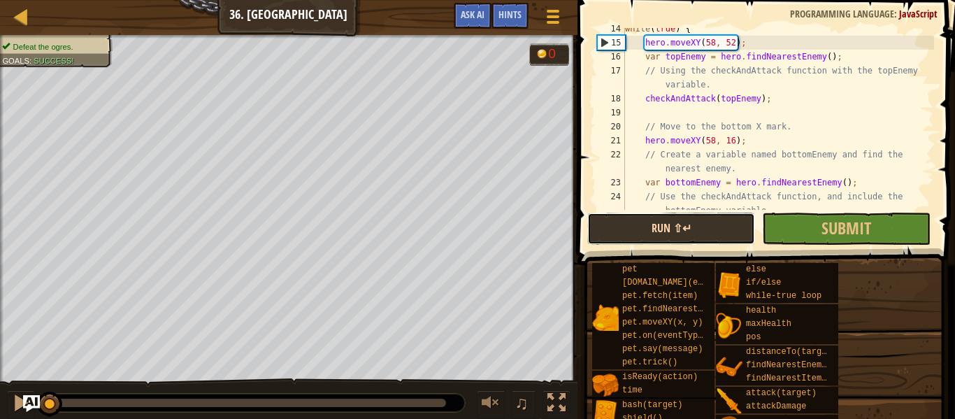
click at [720, 231] on button "Run ⇧↵" at bounding box center [671, 229] width 168 height 32
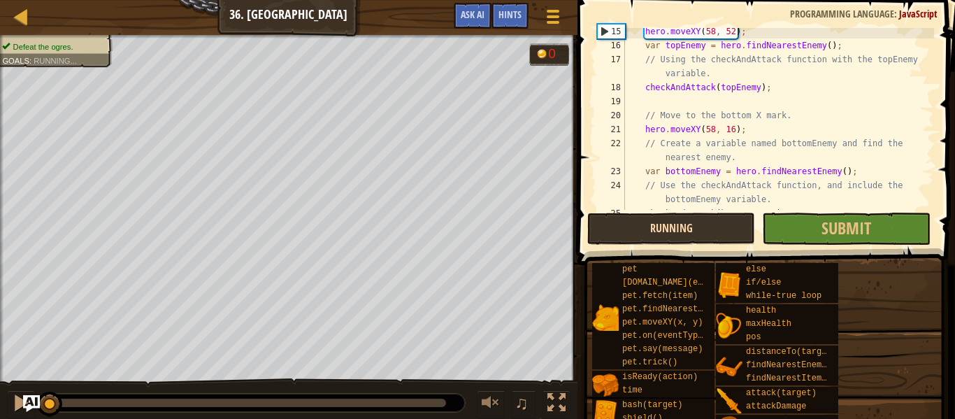
scroll to position [229, 0]
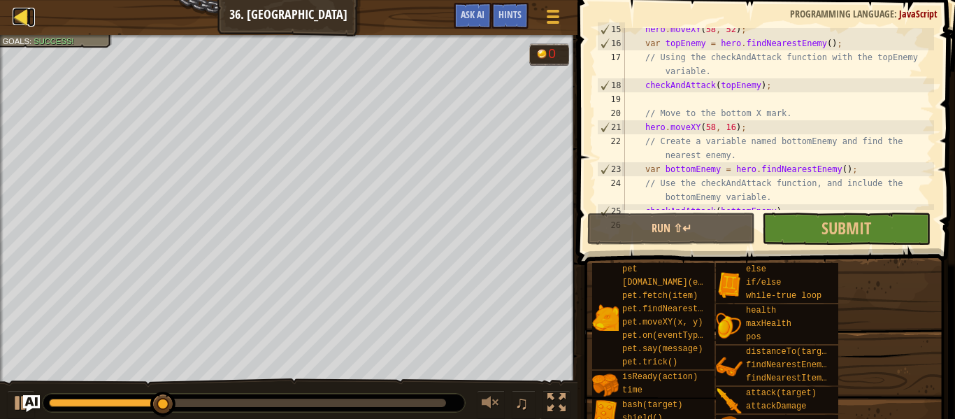
click at [29, 21] on div at bounding box center [21, 16] width 17 height 17
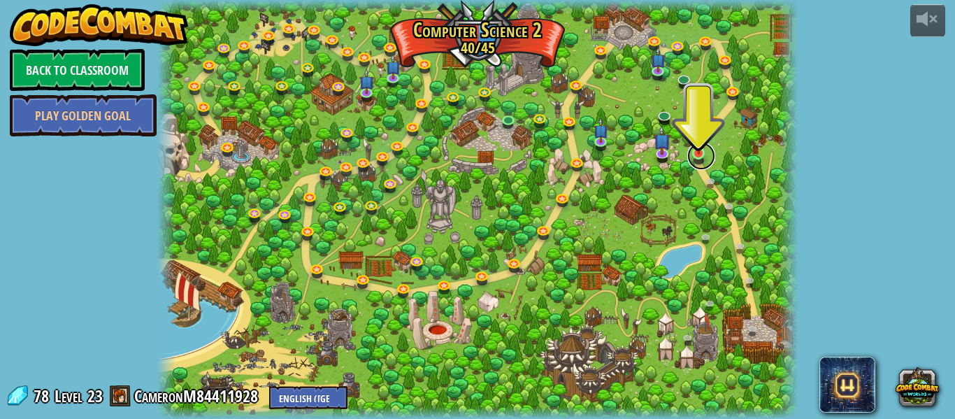
click at [704, 159] on link at bounding box center [701, 156] width 28 height 28
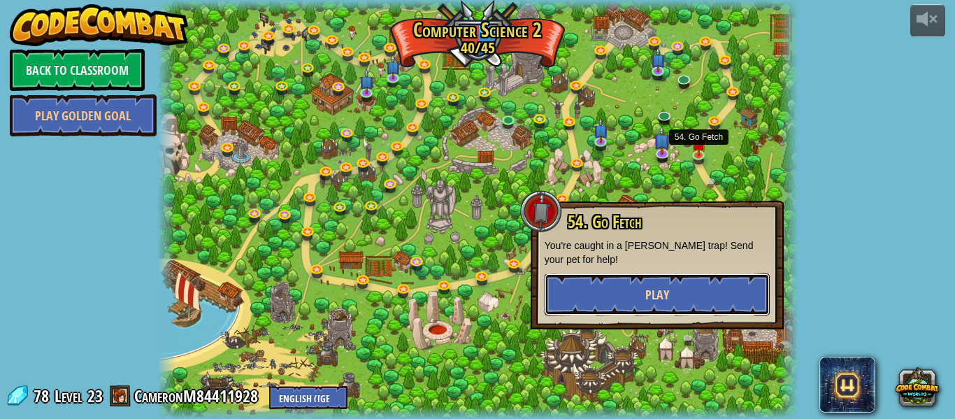
click at [722, 294] on button "Play" at bounding box center [657, 294] width 225 height 42
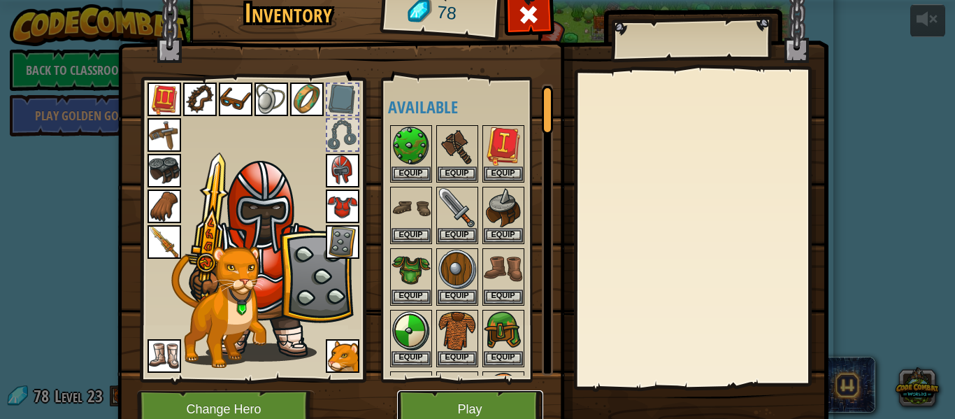
click at [495, 408] on button "Play" at bounding box center [470, 409] width 146 height 38
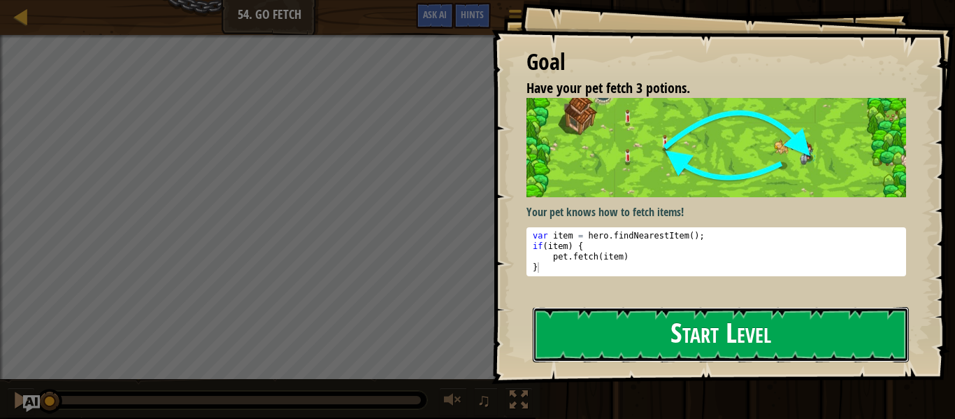
click at [633, 345] on button "Start Level" at bounding box center [721, 334] width 376 height 55
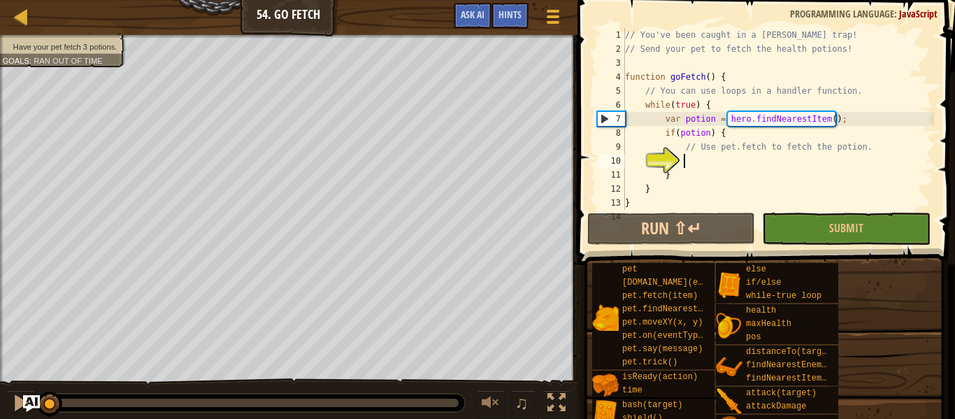
scroll to position [35, 0]
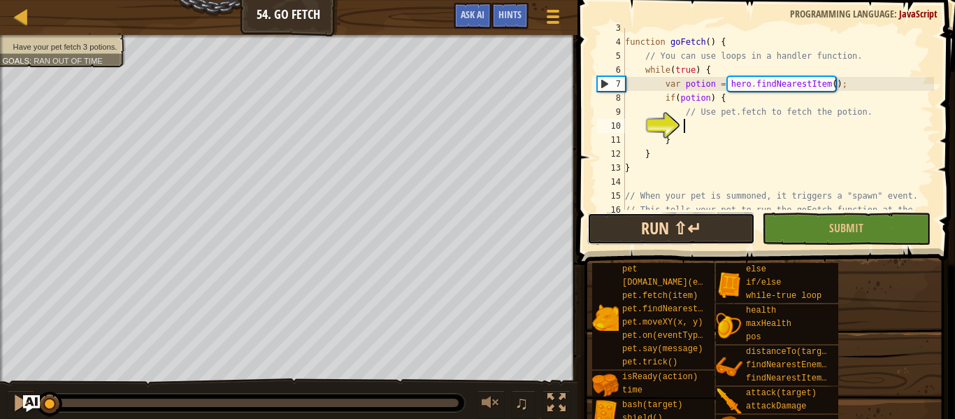
click at [713, 229] on button "Run ⇧↵" at bounding box center [671, 229] width 168 height 32
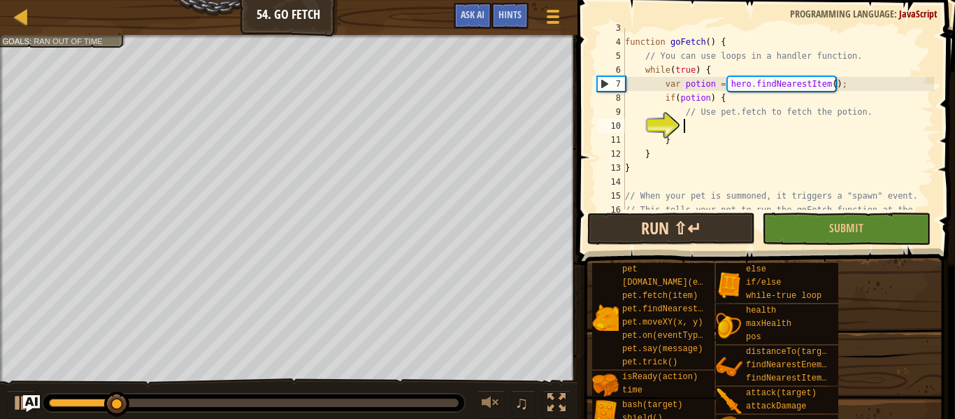
scroll to position [6, 8]
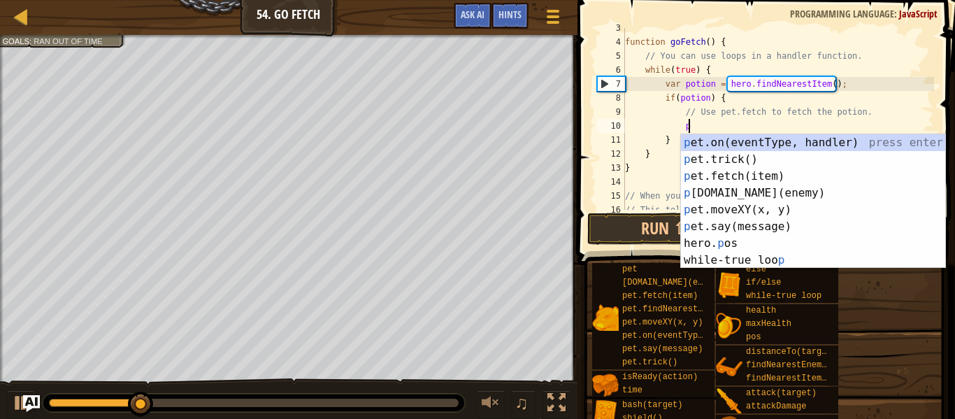
click at [764, 186] on div "p et.on(eventType, handler) press enter p et.trick() press enter p et.fetch(ite…" at bounding box center [813, 218] width 264 height 168
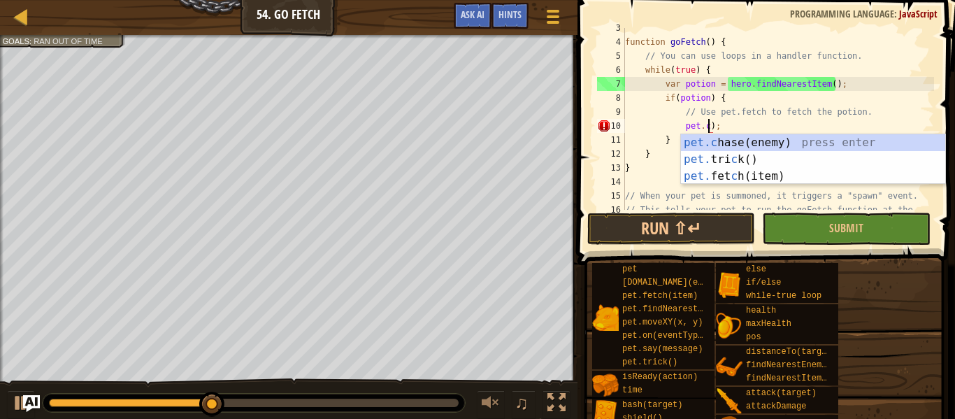
click at [771, 180] on div "pet.c hase(enemy) press enter pet. tri c k() press enter pet. fet c h(item) pre…" at bounding box center [813, 176] width 264 height 84
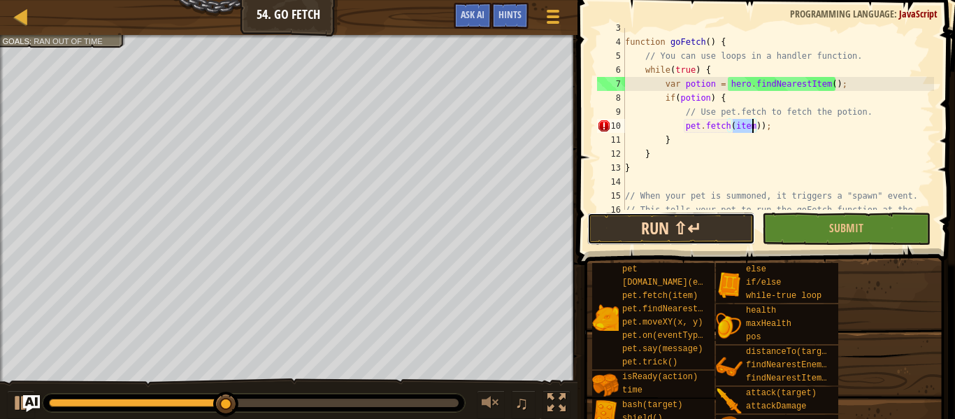
click at [701, 224] on button "Run ⇧↵" at bounding box center [671, 229] width 168 height 32
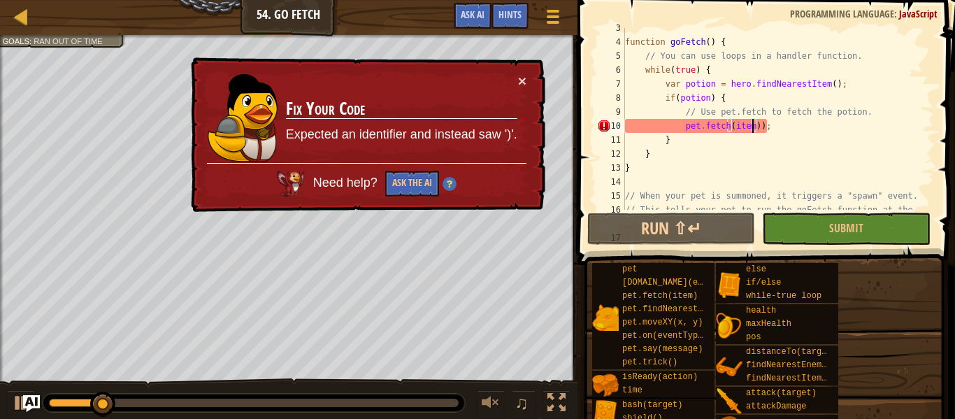
click at [757, 116] on div "function goFetch ( ) { // You can use loops in a handler function. while ( true…" at bounding box center [778, 133] width 312 height 224
click at [738, 124] on div "function goFetch ( ) { // You can use loops in a handler function. while ( true…" at bounding box center [778, 133] width 312 height 224
click at [754, 130] on div "function goFetch ( ) { // You can use loops in a handler function. while ( true…" at bounding box center [778, 133] width 312 height 224
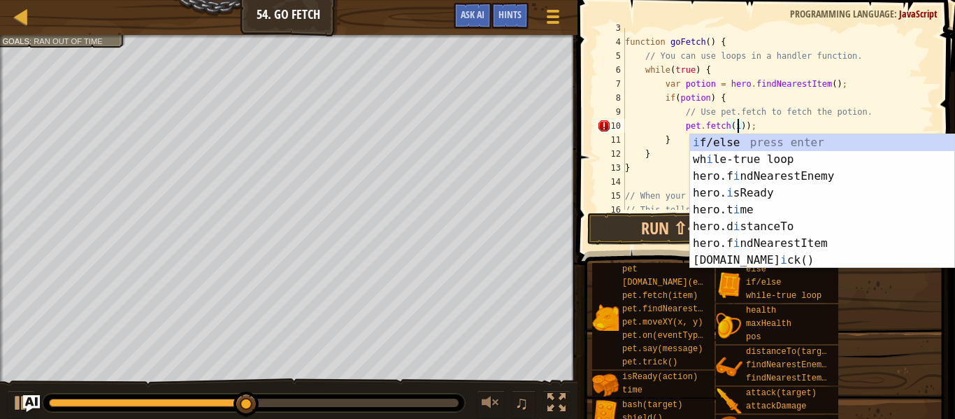
click at [826, 244] on div "i f/else press enter wh i le-true loop press enter hero.f i ndNearestEnemy pres…" at bounding box center [822, 218] width 264 height 168
type textarea "pet.fetch(hero.findNearestItem()));"
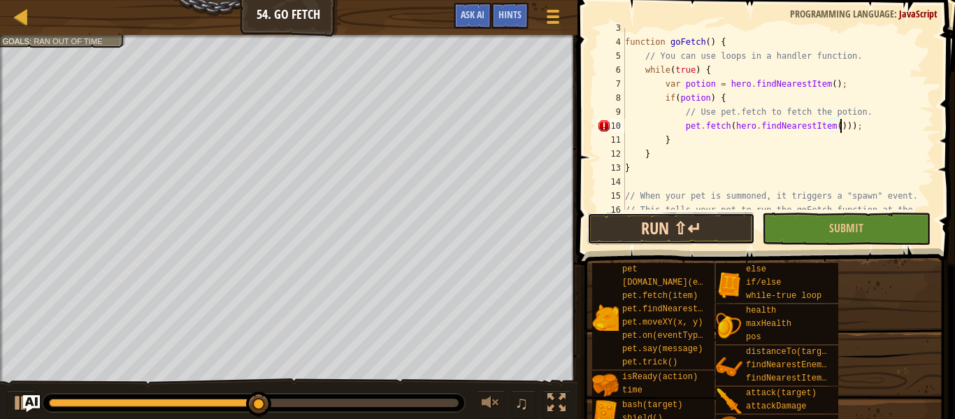
click at [685, 232] on button "Run ⇧↵" at bounding box center [671, 229] width 168 height 32
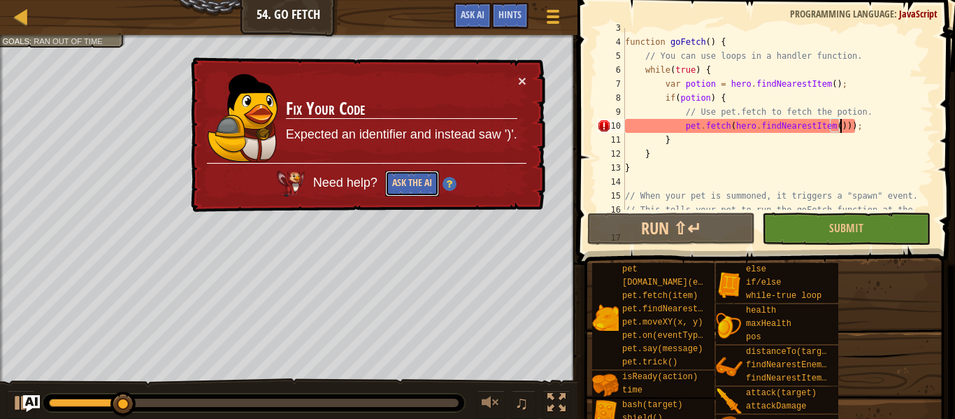
click at [424, 189] on button "Ask the AI" at bounding box center [412, 184] width 54 height 26
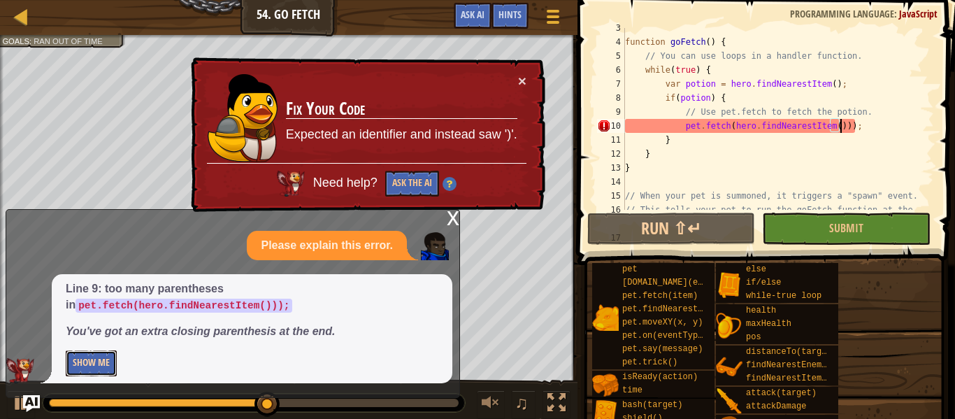
click at [87, 375] on button "Show Me" at bounding box center [91, 363] width 51 height 26
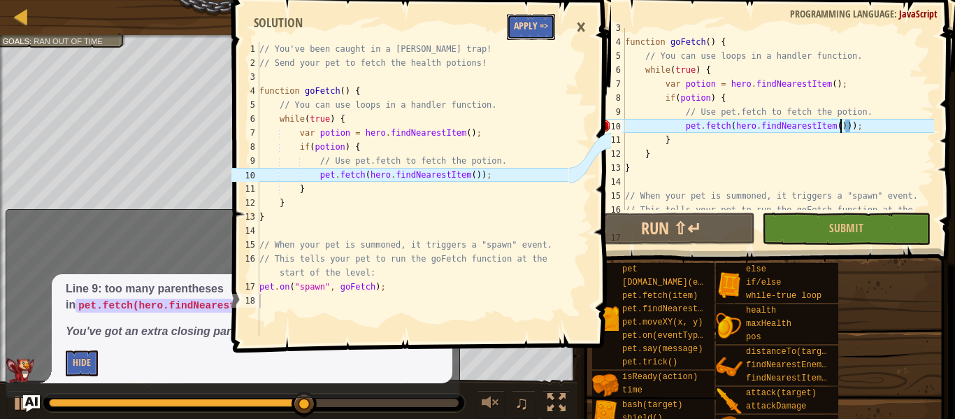
click at [545, 36] on button "Apply =>" at bounding box center [531, 27] width 48 height 26
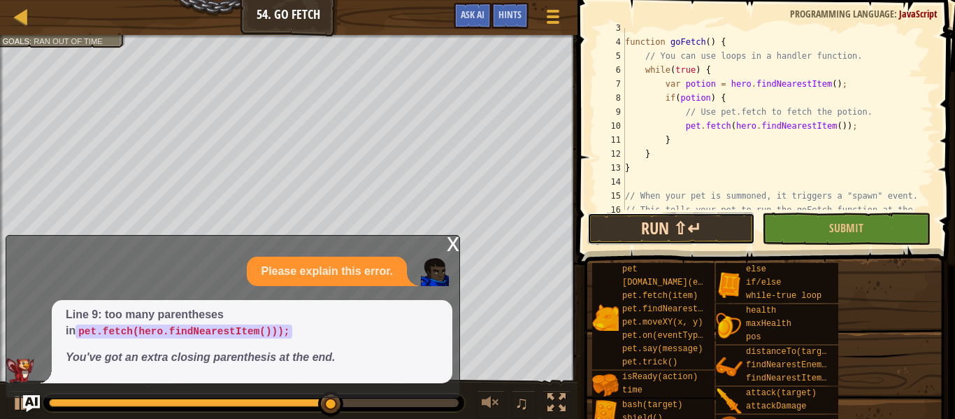
click at [666, 241] on button "Run ⇧↵" at bounding box center [671, 229] width 168 height 32
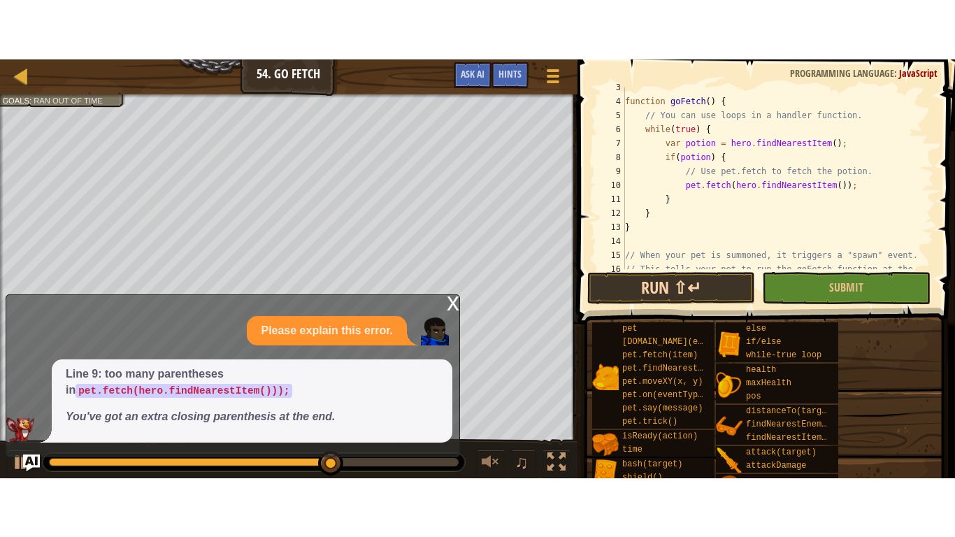
scroll to position [6, 0]
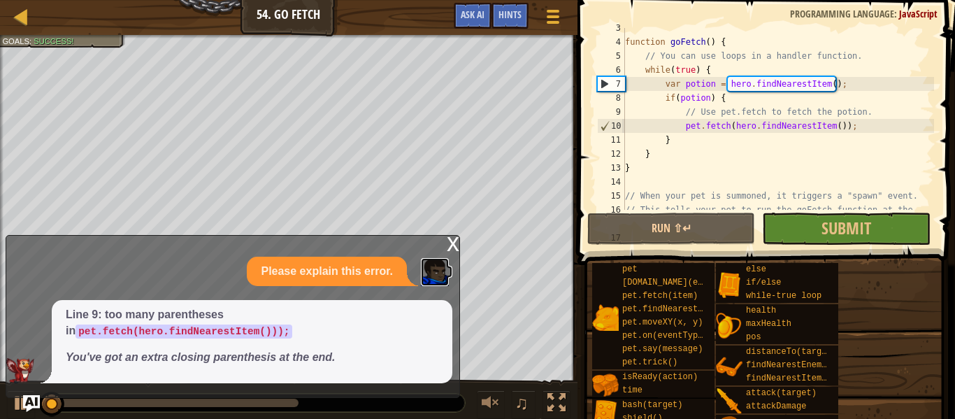
click at [431, 260] on img at bounding box center [435, 272] width 28 height 28
click at [450, 245] on div "x" at bounding box center [453, 243] width 13 height 14
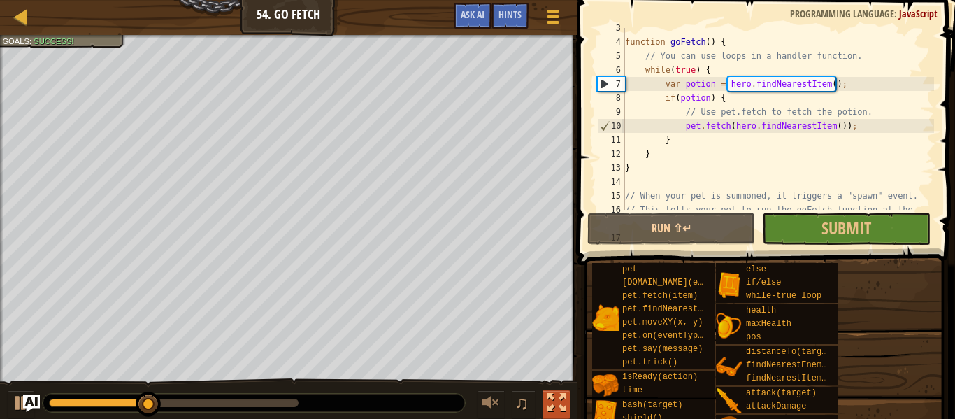
click at [558, 412] on div at bounding box center [556, 403] width 18 height 18
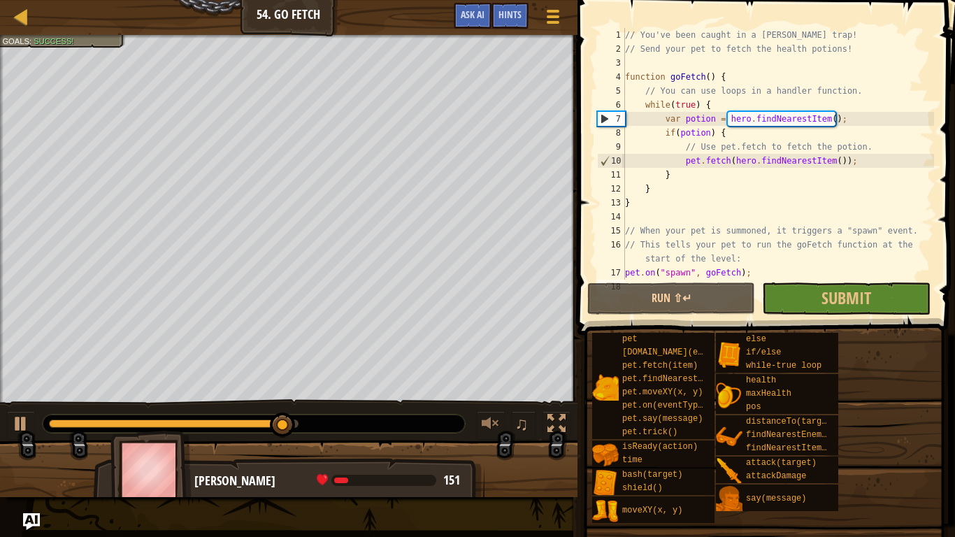
scroll to position [0, 0]
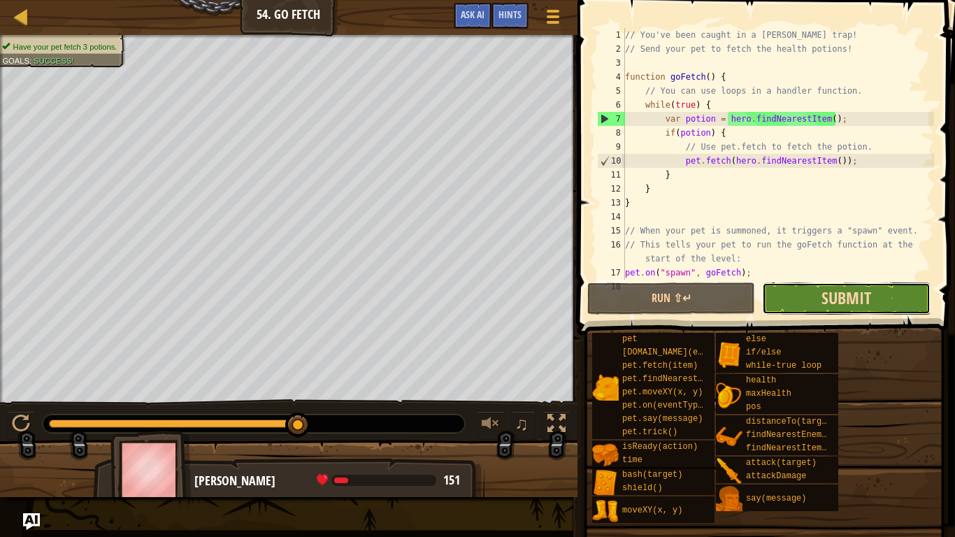
click at [822, 301] on span "Submit" at bounding box center [847, 298] width 50 height 22
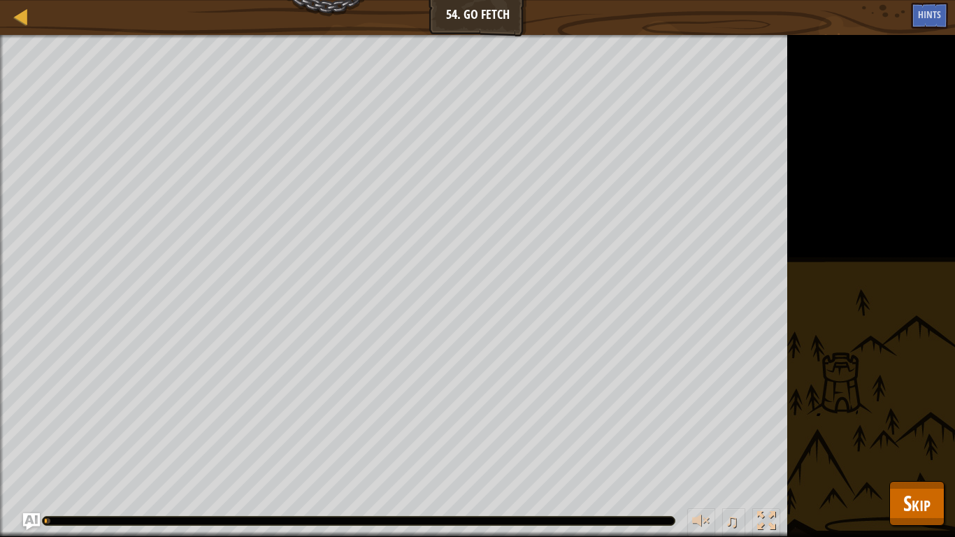
click at [822, 301] on div "Have your pet fetch 3 potions. Goals : Running... ♫ [PERSON_NAME] 1 x: 59 y: 25…" at bounding box center [477, 286] width 955 height 502
click at [892, 418] on button "Skip" at bounding box center [916, 503] width 55 height 45
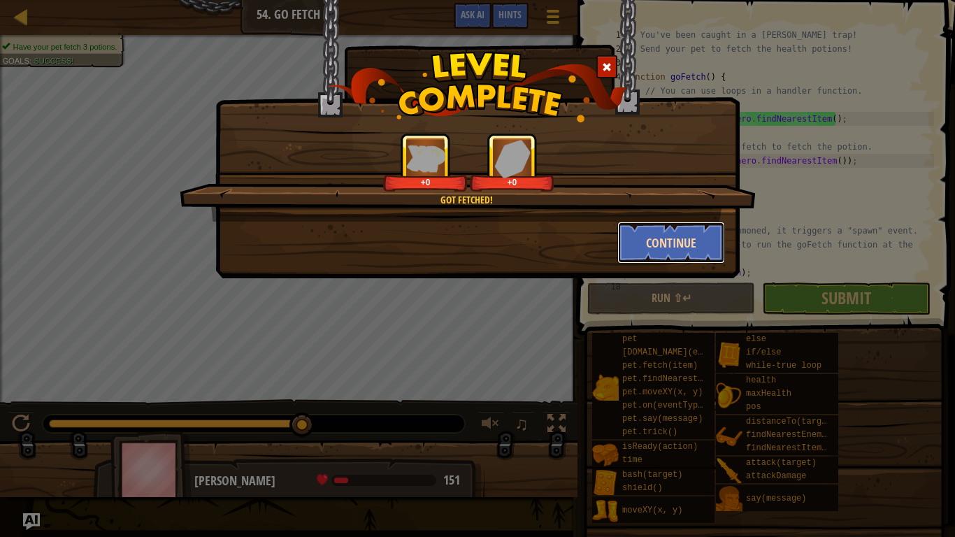
click at [666, 233] on button "Continue" at bounding box center [671, 243] width 108 height 42
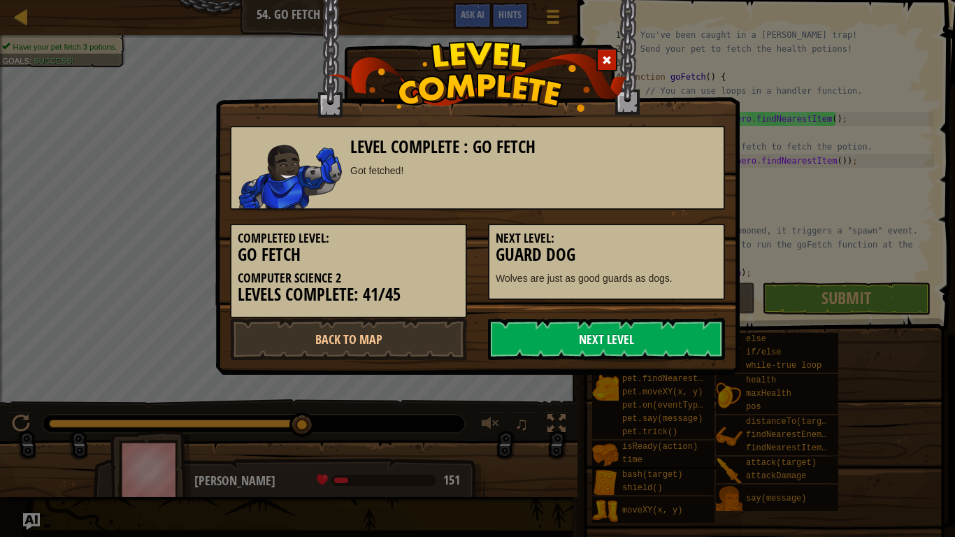
click at [547, 334] on link "Next Level" at bounding box center [606, 339] width 237 height 42
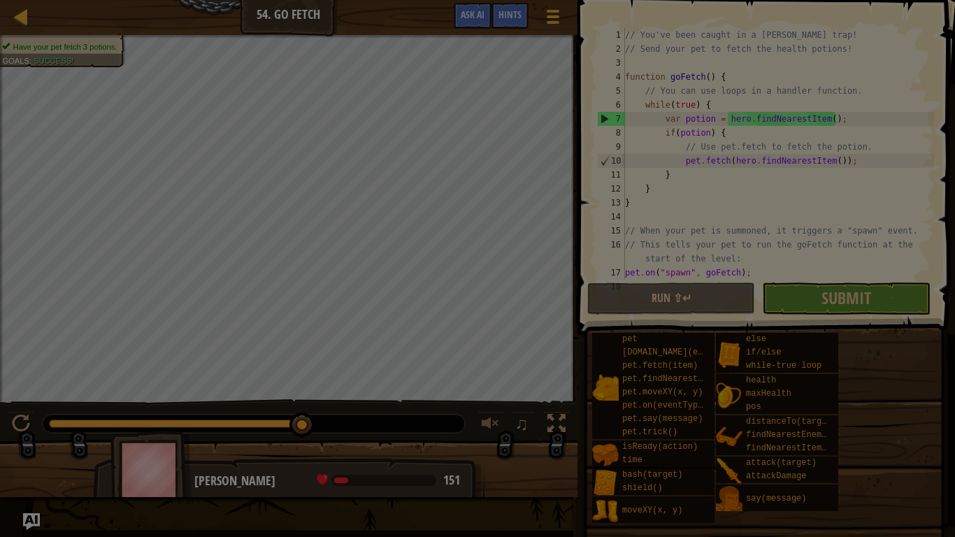
click at [547, 334] on div at bounding box center [477, 268] width 955 height 537
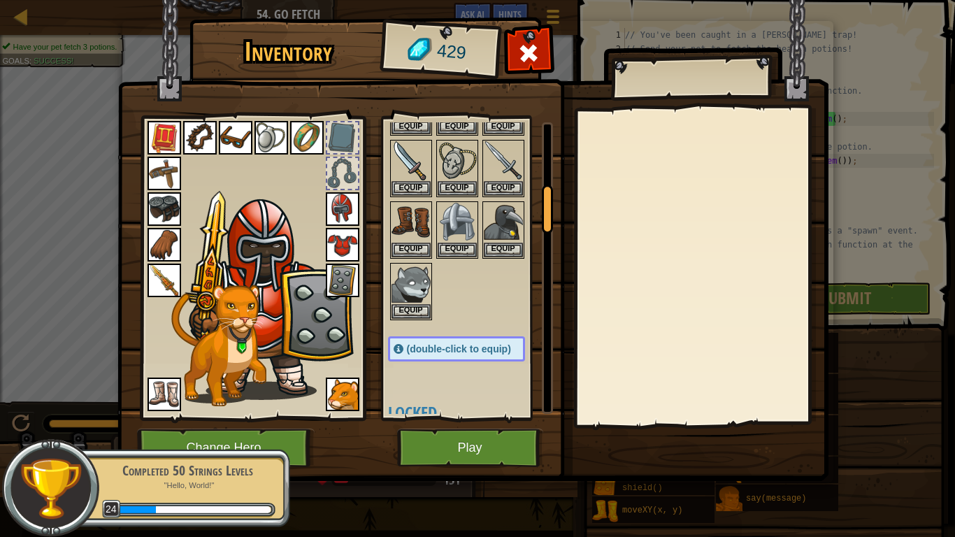
scroll to position [396, 0]
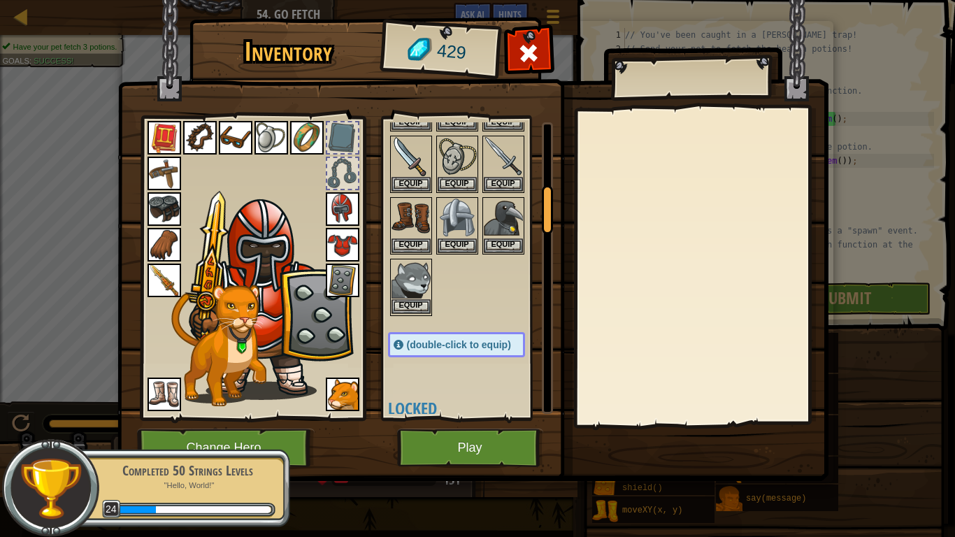
click at [415, 279] on img at bounding box center [411, 279] width 39 height 39
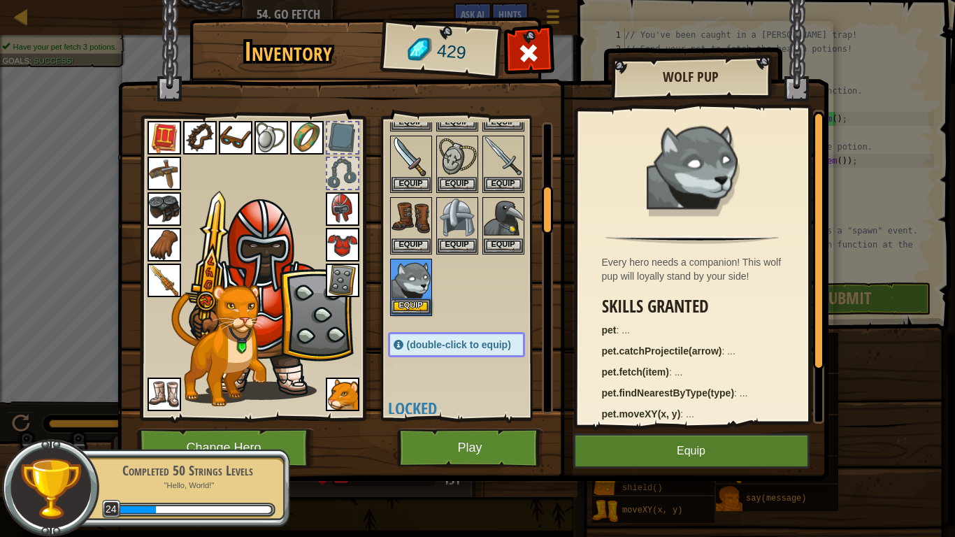
click at [415, 279] on img at bounding box center [411, 279] width 39 height 39
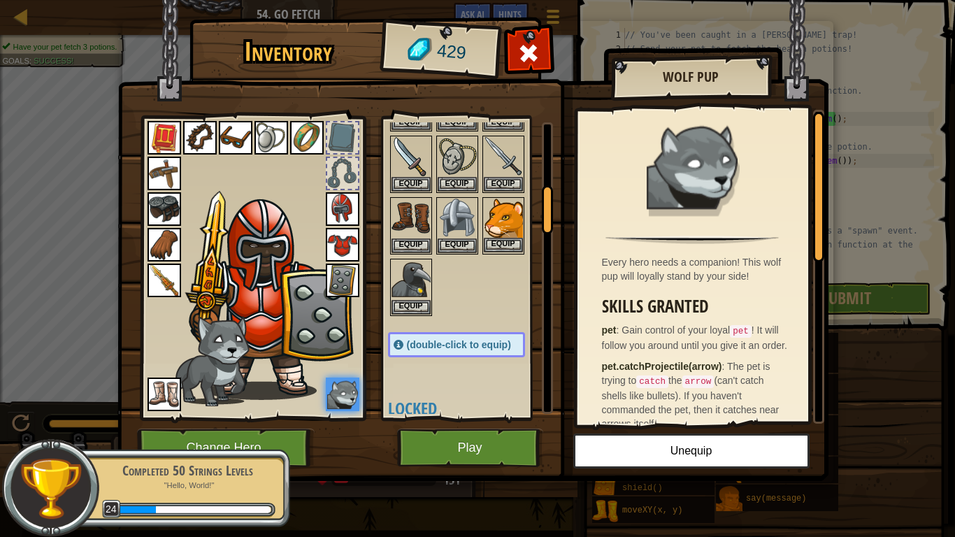
click at [512, 226] on img at bounding box center [503, 218] width 39 height 39
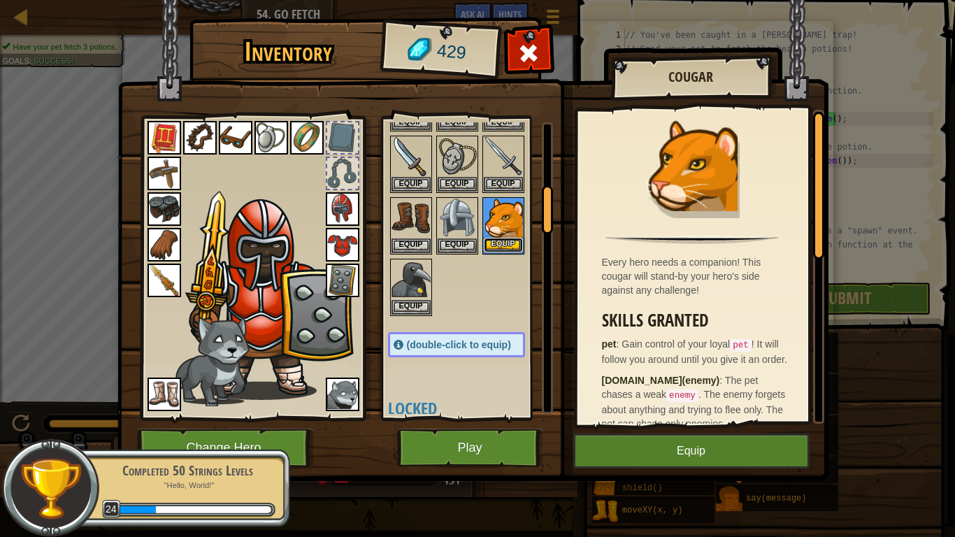
click at [507, 238] on button "Equip" at bounding box center [503, 245] width 39 height 15
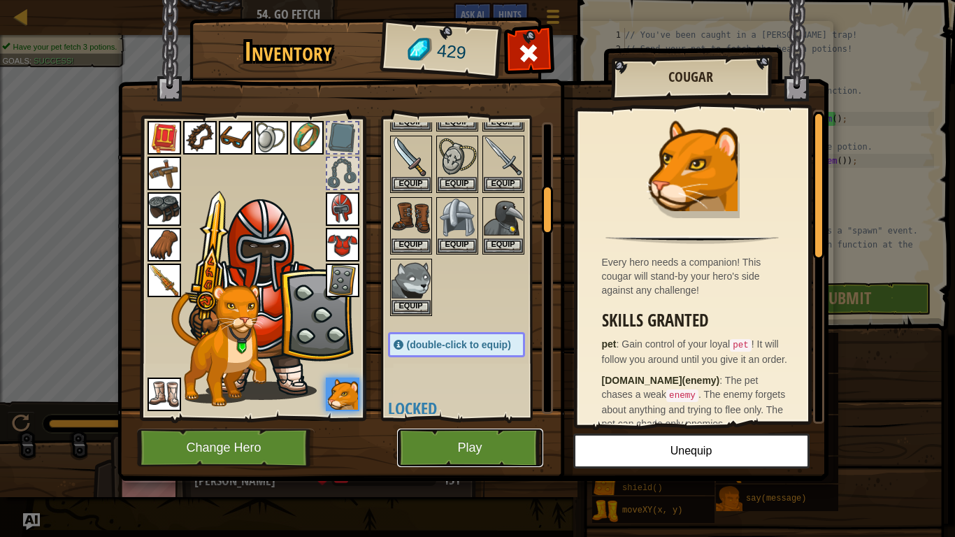
click at [448, 418] on button "Play" at bounding box center [470, 448] width 146 height 38
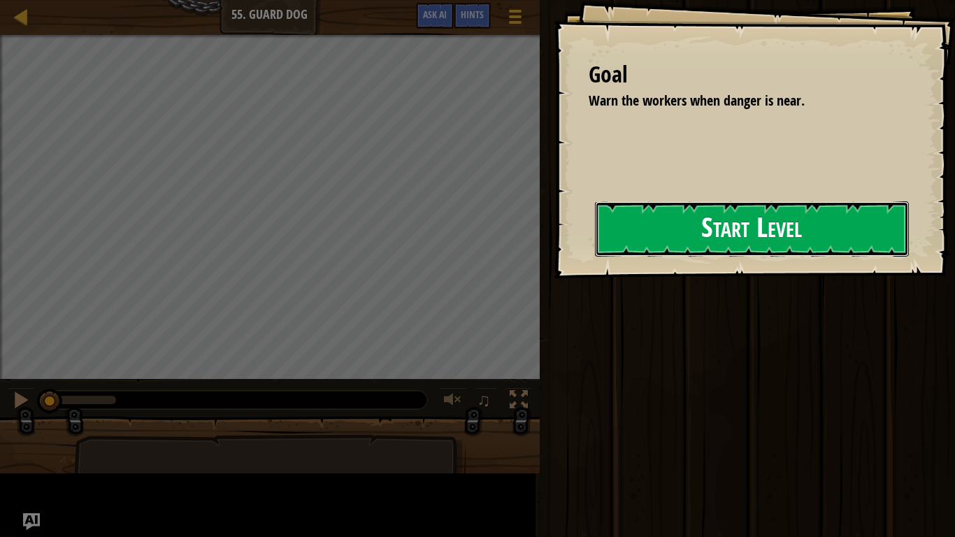
click at [712, 231] on button "Start Level" at bounding box center [752, 228] width 314 height 55
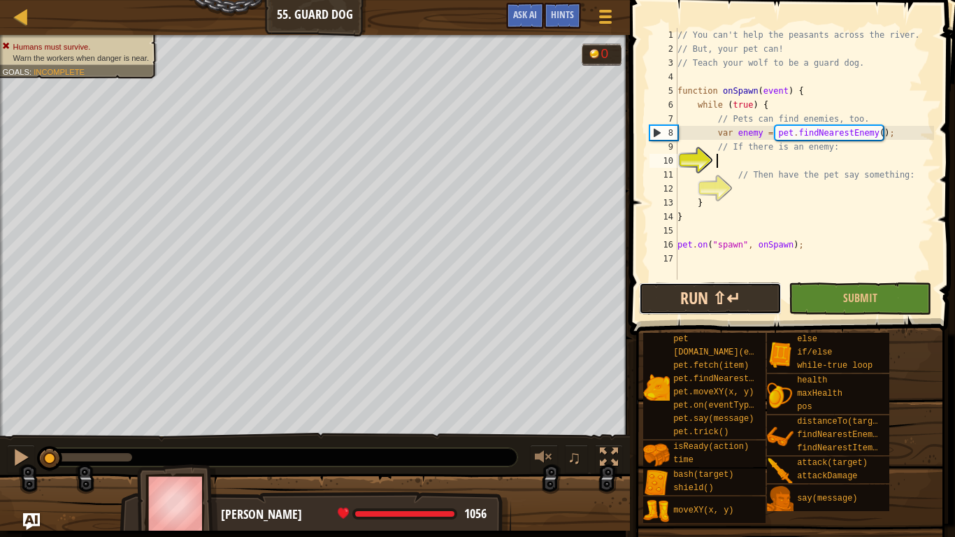
click at [754, 302] on button "Run ⇧↵" at bounding box center [710, 298] width 143 height 32
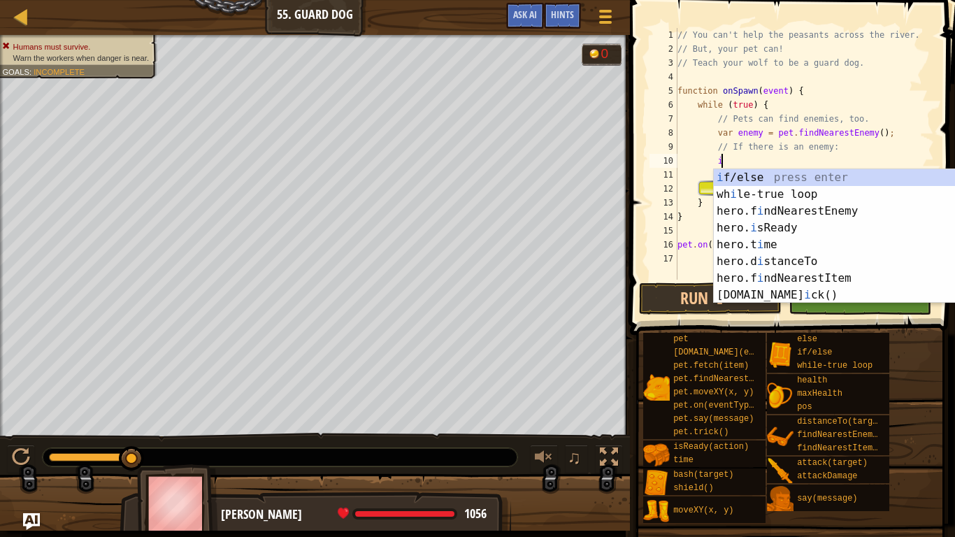
click at [806, 173] on div "i f/else press enter wh i le-true loop press enter hero.f i ndNearestEnemy pres…" at bounding box center [846, 253] width 264 height 168
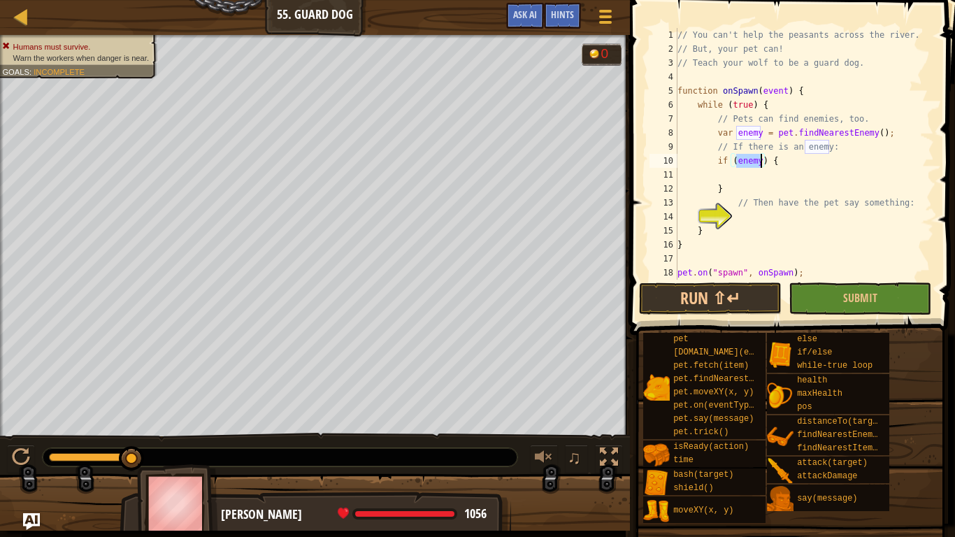
click at [805, 231] on div "// You can't help the peasants across the river. // But, your pet can! // Teach…" at bounding box center [804, 168] width 259 height 280
type textarea "}"
click at [830, 218] on div "// You can't help the peasants across the river. // But, your pet can! // Teach…" at bounding box center [804, 168] width 259 height 280
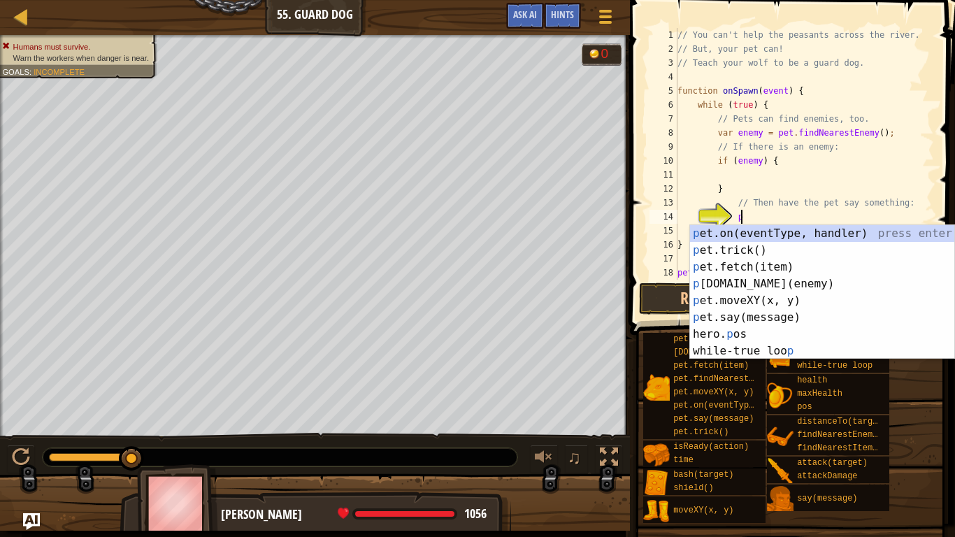
scroll to position [6, 8]
click at [789, 315] on div "p et.on(eventType, handler) press enter p et.trick() press enter p et.fetch(ite…" at bounding box center [822, 309] width 264 height 168
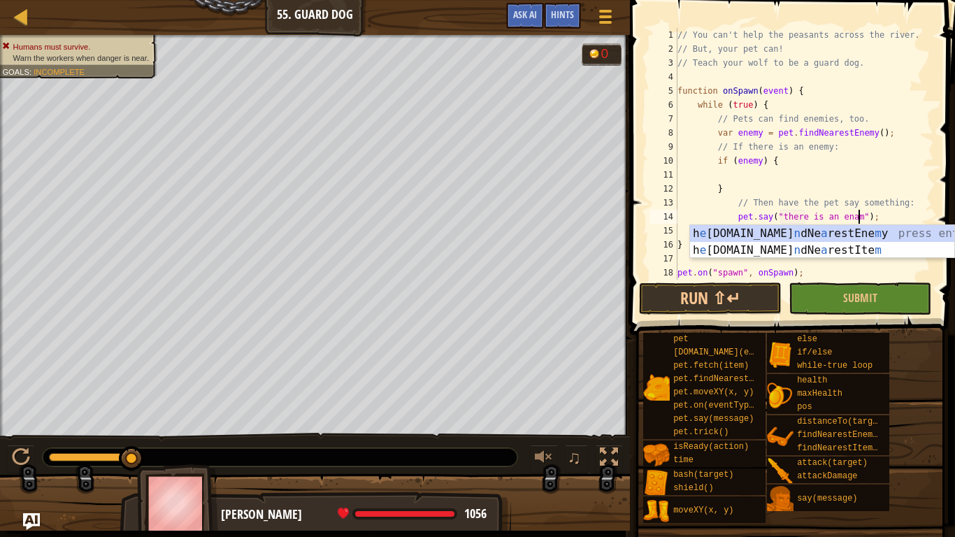
scroll to position [6, 27]
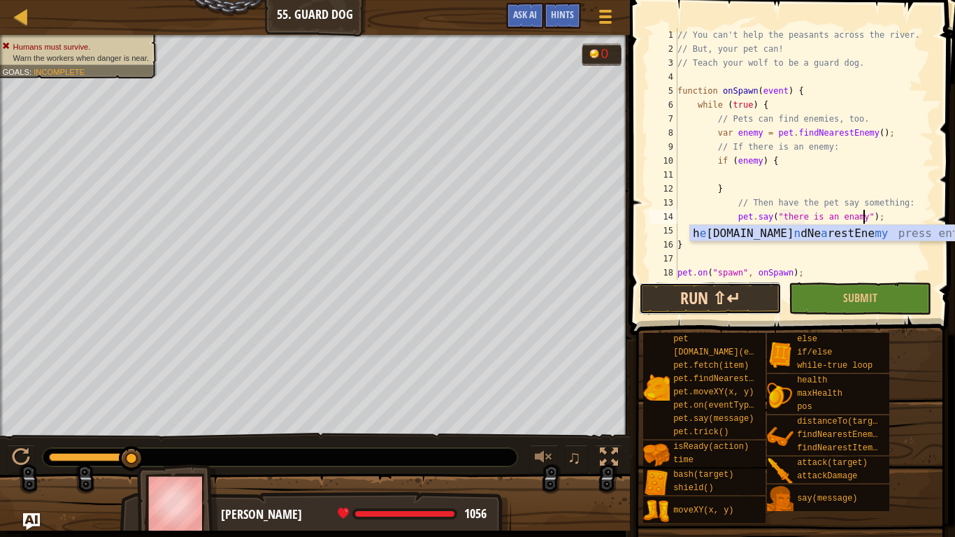
click at [762, 285] on button "Run ⇧↵" at bounding box center [710, 298] width 143 height 32
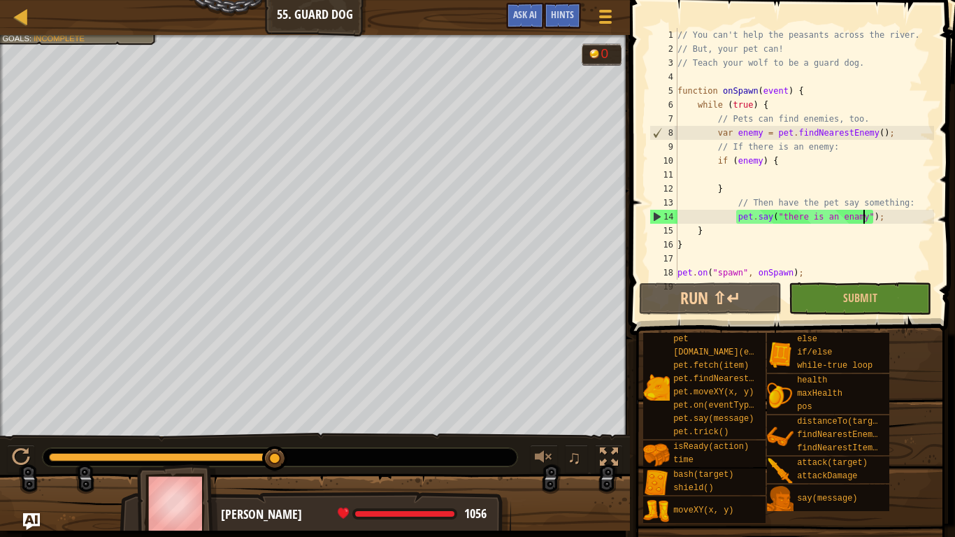
click at [773, 162] on div "// You can't help the peasants across the river. // But, your pet can! // Teach…" at bounding box center [804, 168] width 259 height 280
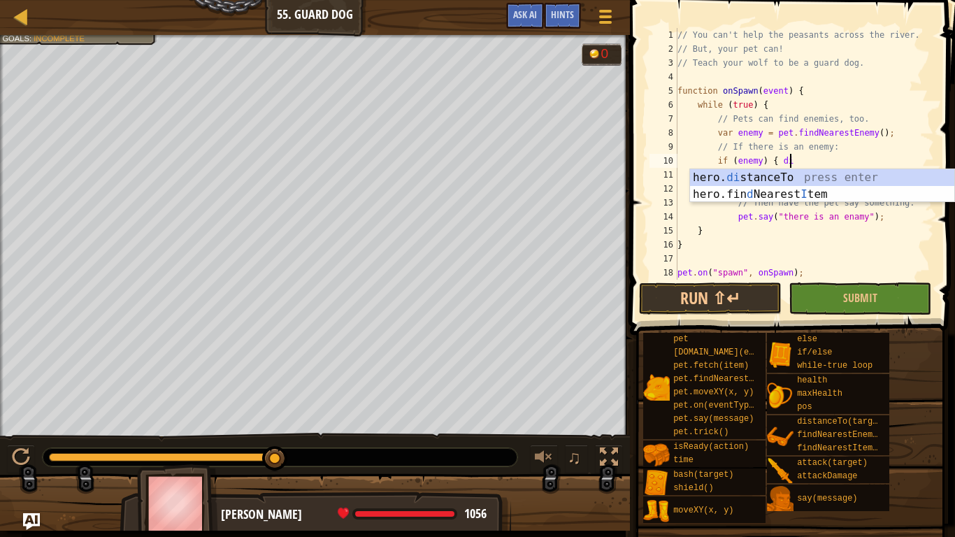
scroll to position [6, 15]
click at [824, 178] on div "hero. di stanceTo press enter hero.fin d Nearest I tem press enter" at bounding box center [822, 202] width 264 height 67
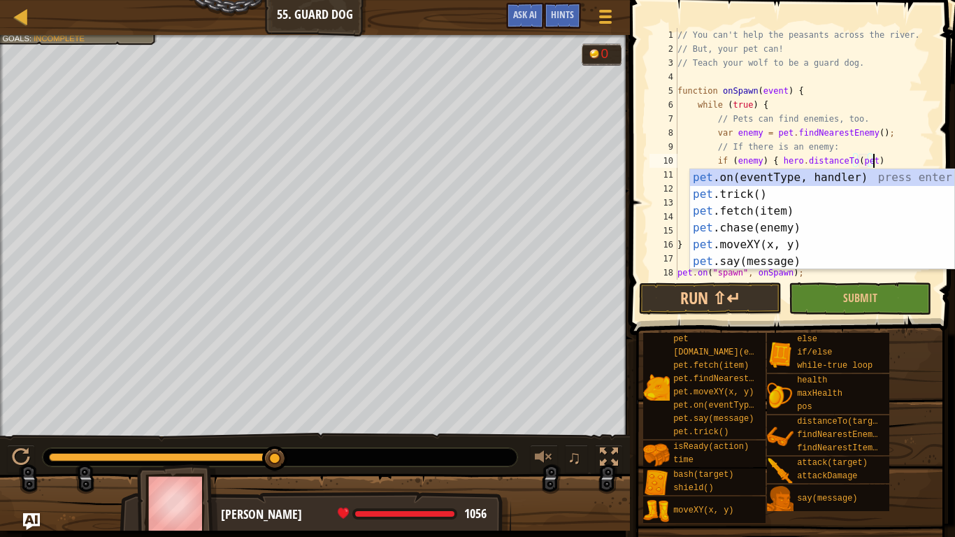
scroll to position [6, 28]
click at [0, 0] on span "..." at bounding box center [0, 0] width 0 height 0
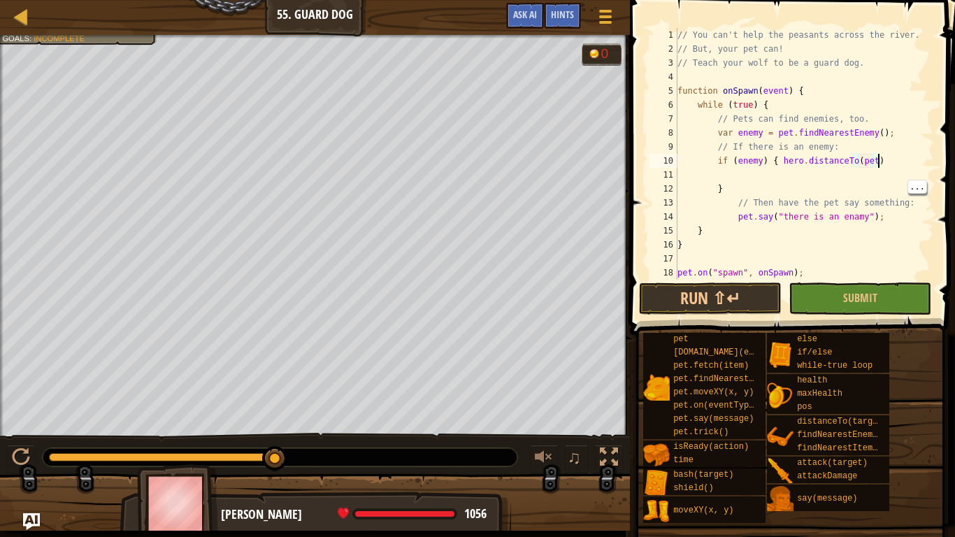
click at [924, 187] on div at bounding box center [927, 161] width 14 height 266
click at [902, 163] on div "// You can't help the peasants across the river. // But, your pet can! // Teach…" at bounding box center [804, 168] width 259 height 280
click at [746, 310] on button "Run ⇧↵" at bounding box center [710, 298] width 143 height 32
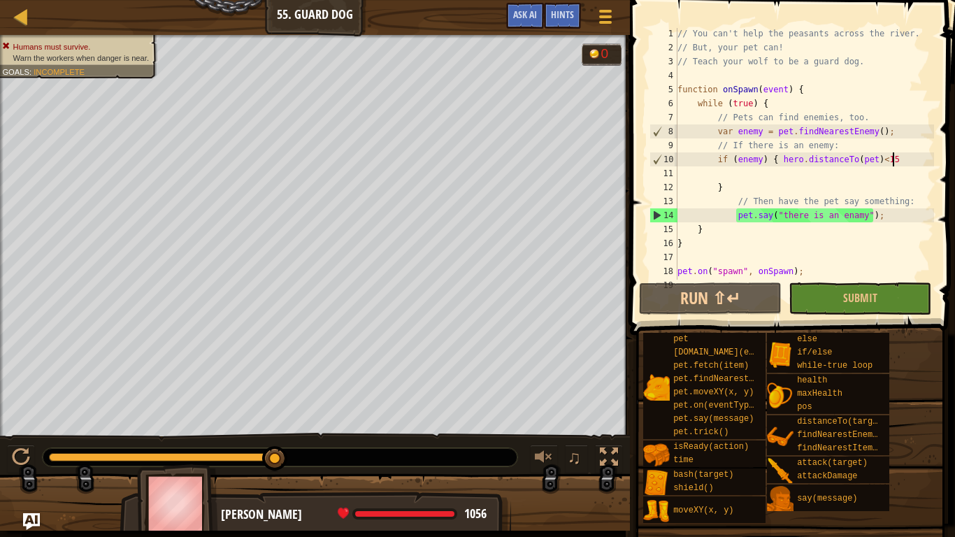
scroll to position [0, 0]
click at [908, 162] on div "// You can't help the peasants across the river. // But, your pet can! // Teach…" at bounding box center [804, 168] width 259 height 280
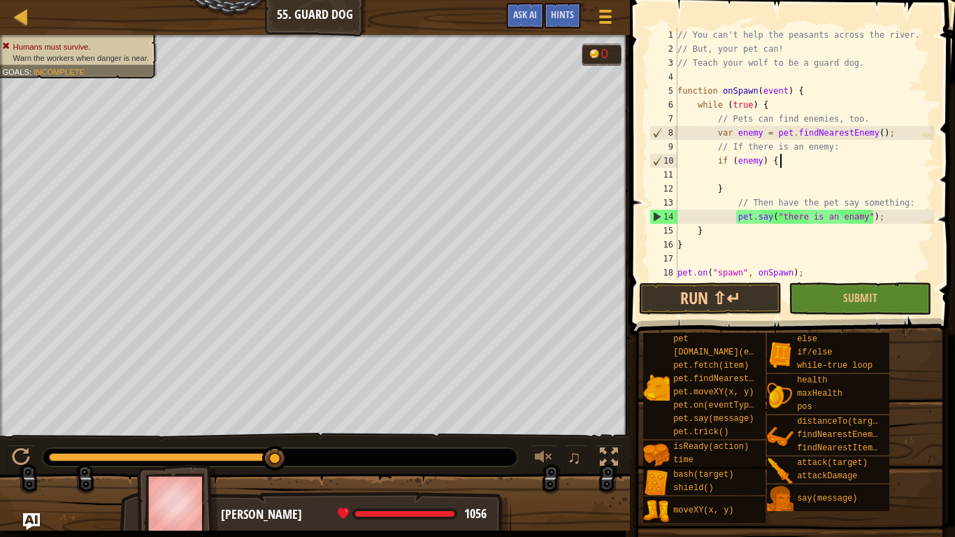
scroll to position [6, 14]
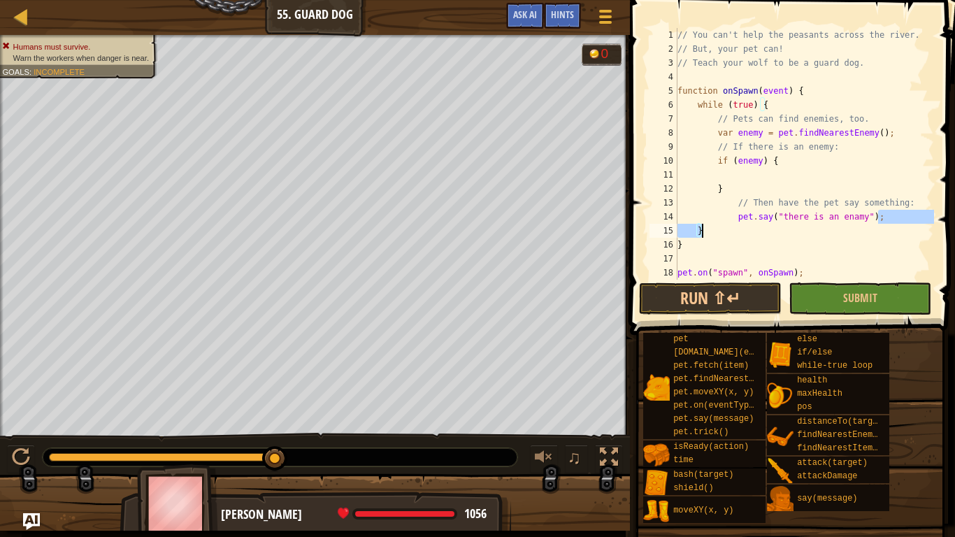
drag, startPoint x: 890, startPoint y: 216, endPoint x: 732, endPoint y: 227, distance: 158.4
click at [732, 227] on div "// You can't help the peasants across the river. // But, your pet can! // Teach…" at bounding box center [804, 168] width 259 height 280
type textarea "} pet.say("there is an enamy");"
click at [727, 214] on div "// You can't help the peasants across the river. // But, your pet can! // Teach…" at bounding box center [804, 154] width 259 height 252
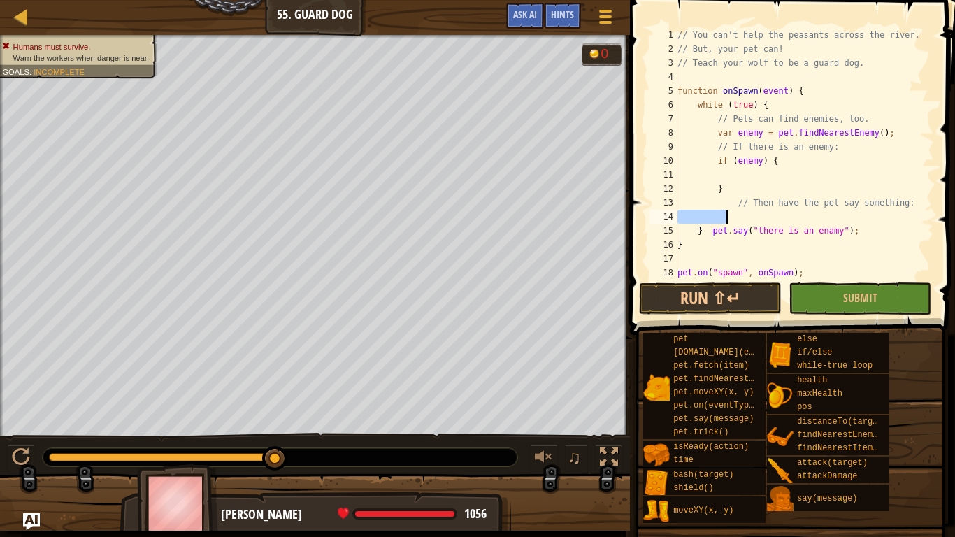
click at [727, 214] on div "// You can't help the peasants across the river. // But, your pet can! // Teach…" at bounding box center [804, 168] width 259 height 280
drag, startPoint x: 708, startPoint y: 234, endPoint x: 864, endPoint y: 228, distance: 156.1
click at [864, 228] on div "// You can't help the peasants across the river. // But, your pet can! // Teach…" at bounding box center [804, 168] width 259 height 280
type textarea "} pet.say("there is an enamy");"
type textarea "}"
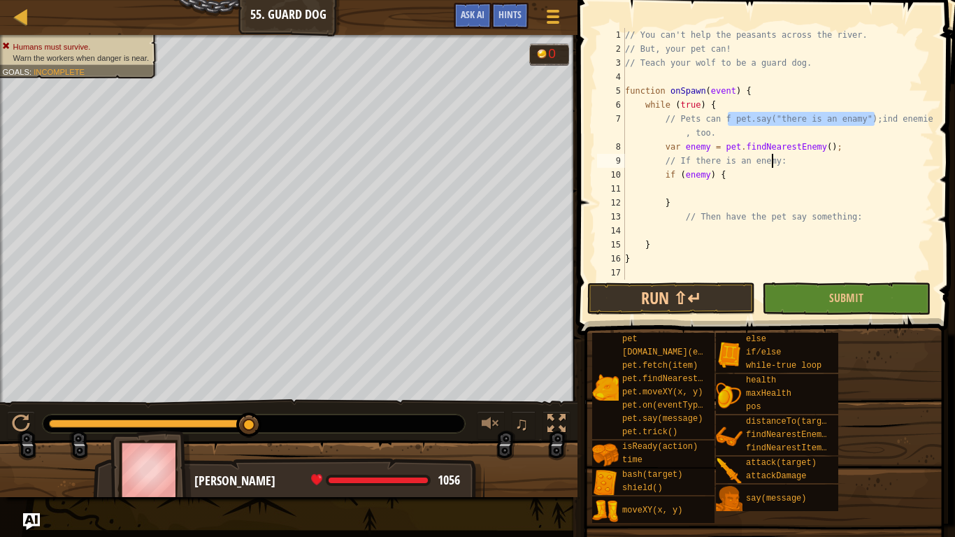
type textarea "if (enemy) {"
type textarea "pet.say("there is an enamy");"
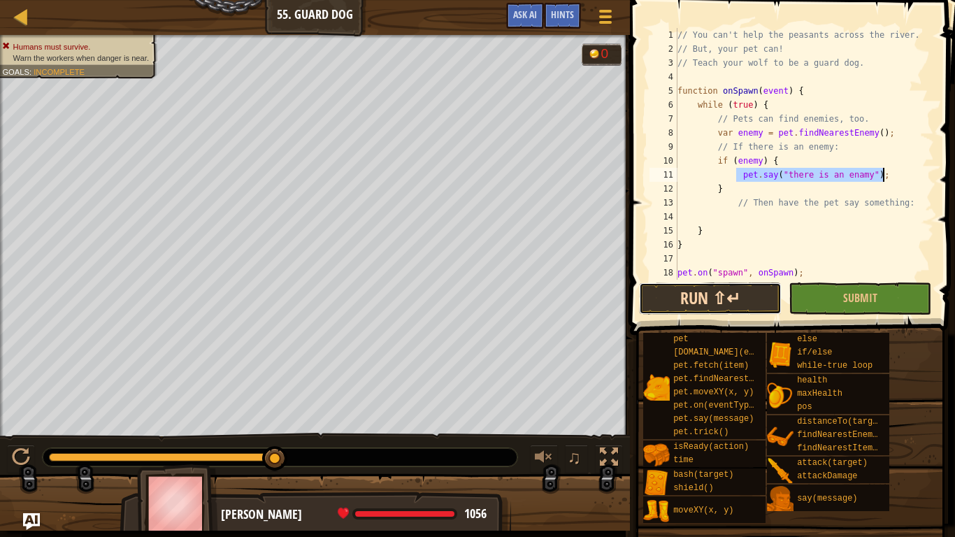
click at [689, 294] on button "Run ⇧↵" at bounding box center [710, 298] width 143 height 32
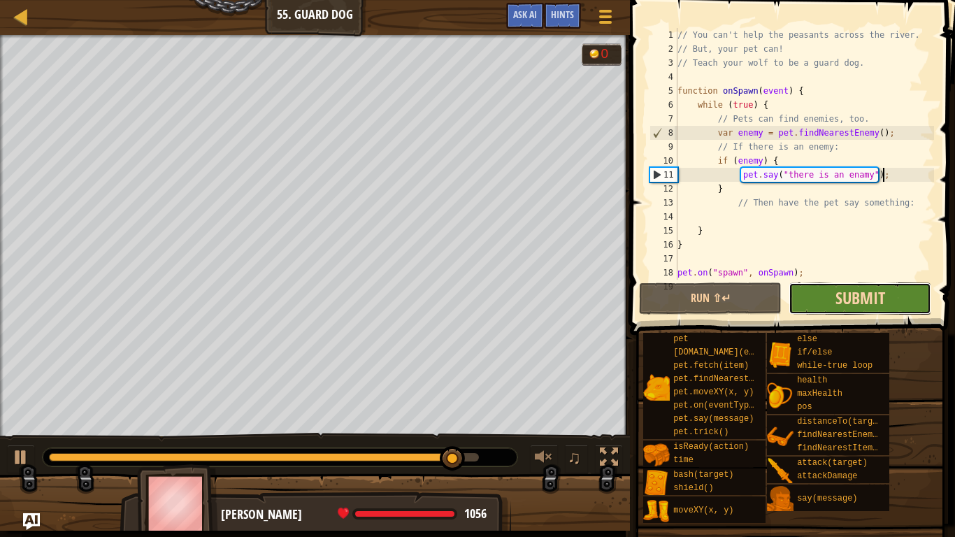
click at [836, 301] on span "Submit" at bounding box center [861, 298] width 50 height 22
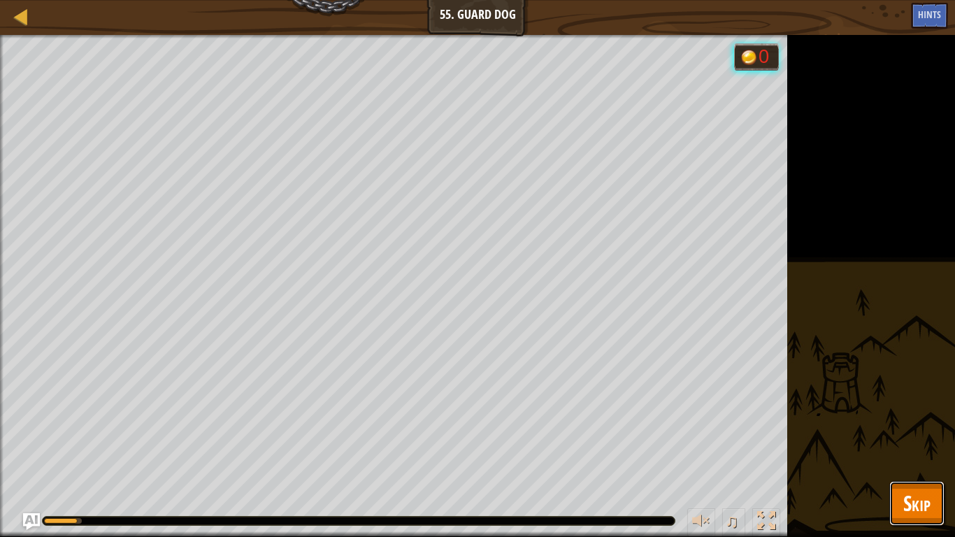
click at [910, 418] on span "Skip" at bounding box center [916, 503] width 27 height 29
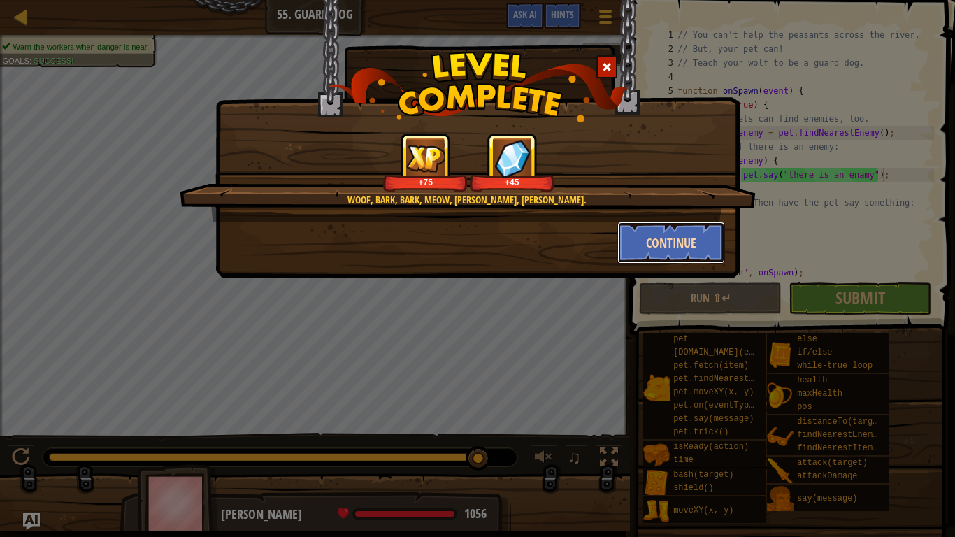
click at [647, 244] on button "Continue" at bounding box center [671, 243] width 108 height 42
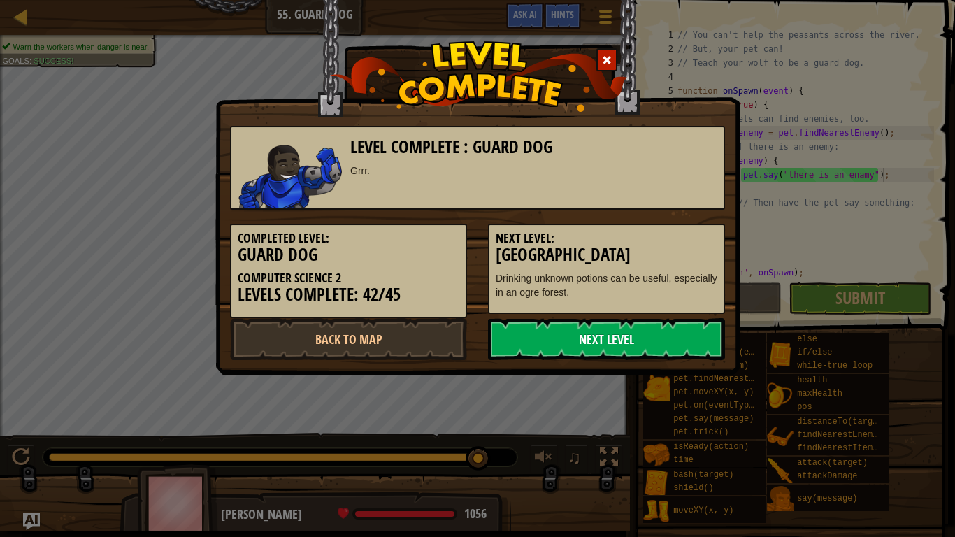
click at [615, 344] on link "Next Level" at bounding box center [606, 339] width 237 height 42
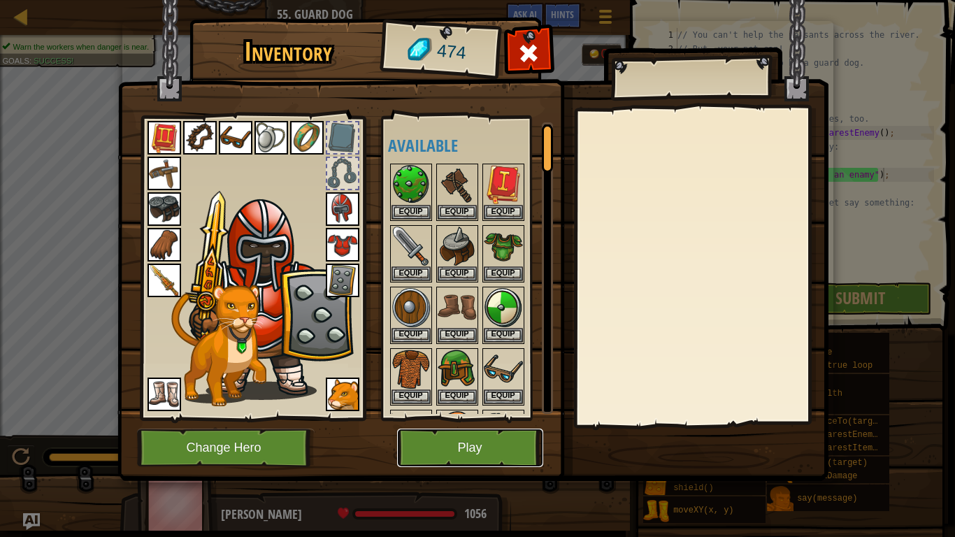
click at [480, 418] on button "Play" at bounding box center [470, 448] width 146 height 38
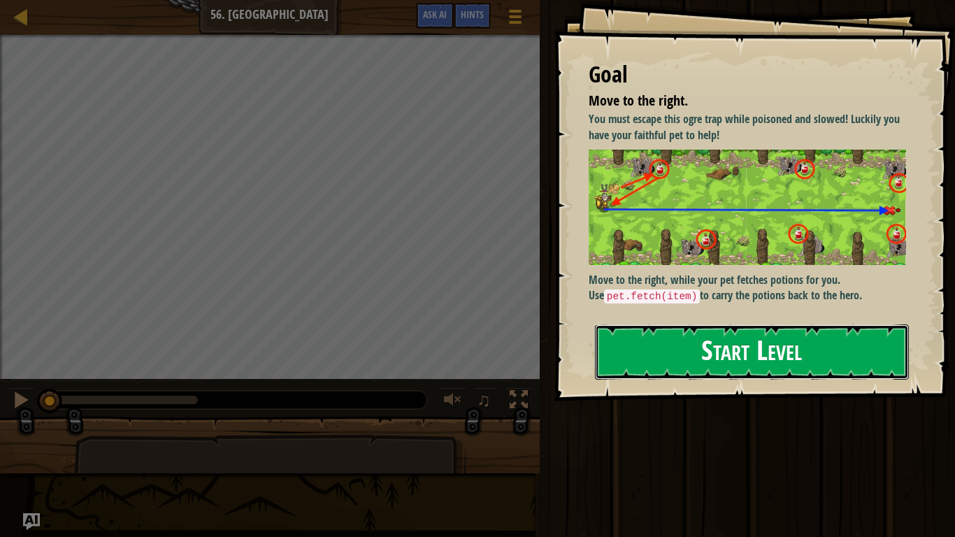
click at [733, 375] on button "Start Level" at bounding box center [752, 351] width 314 height 55
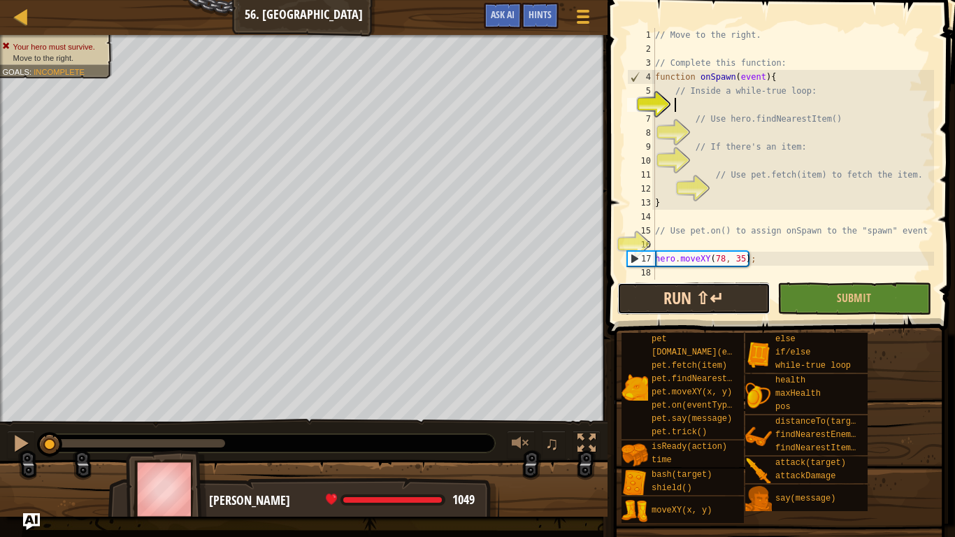
click at [736, 297] on button "Run ⇧↵" at bounding box center [693, 298] width 153 height 32
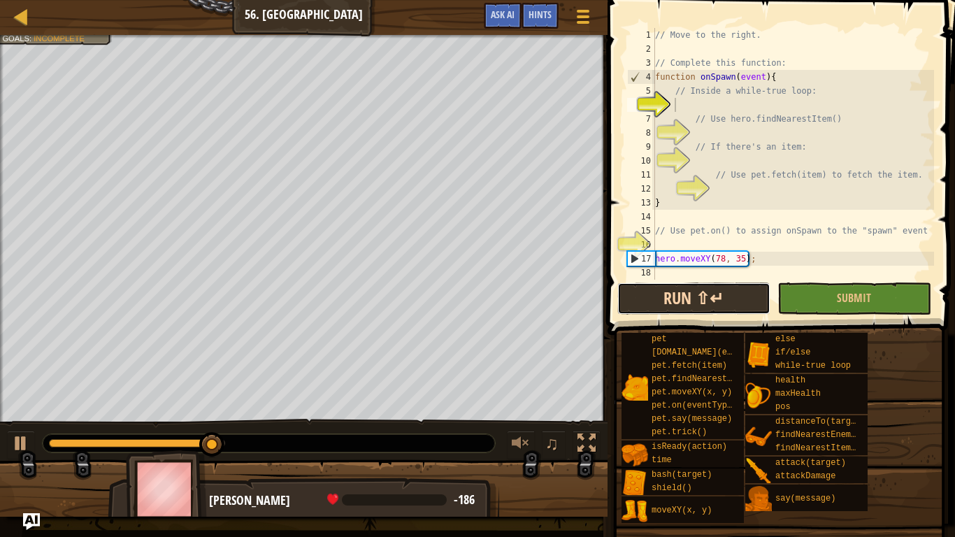
click at [731, 293] on button "Run ⇧↵" at bounding box center [693, 298] width 153 height 32
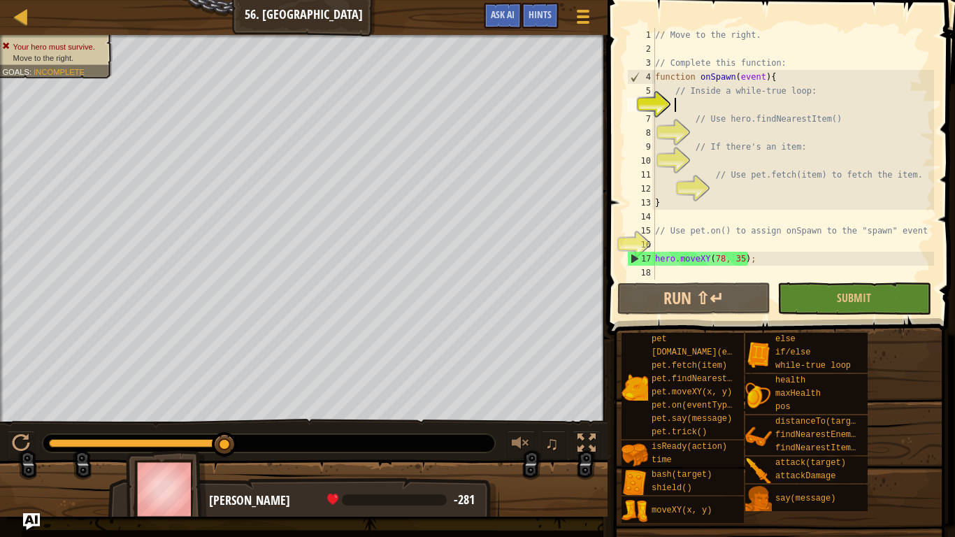
type textarea "w"
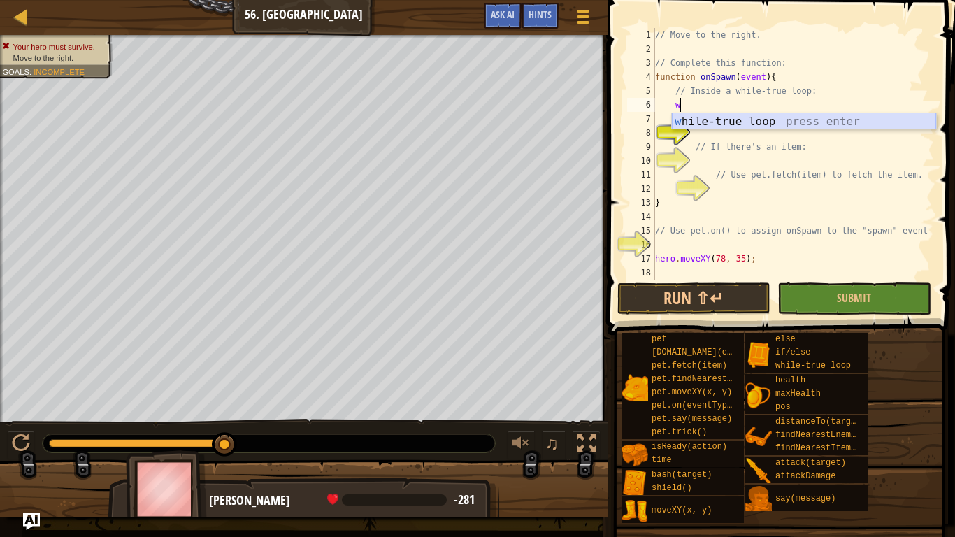
click at [724, 119] on div "w [PERSON_NAME]-true loop press enter" at bounding box center [804, 138] width 264 height 50
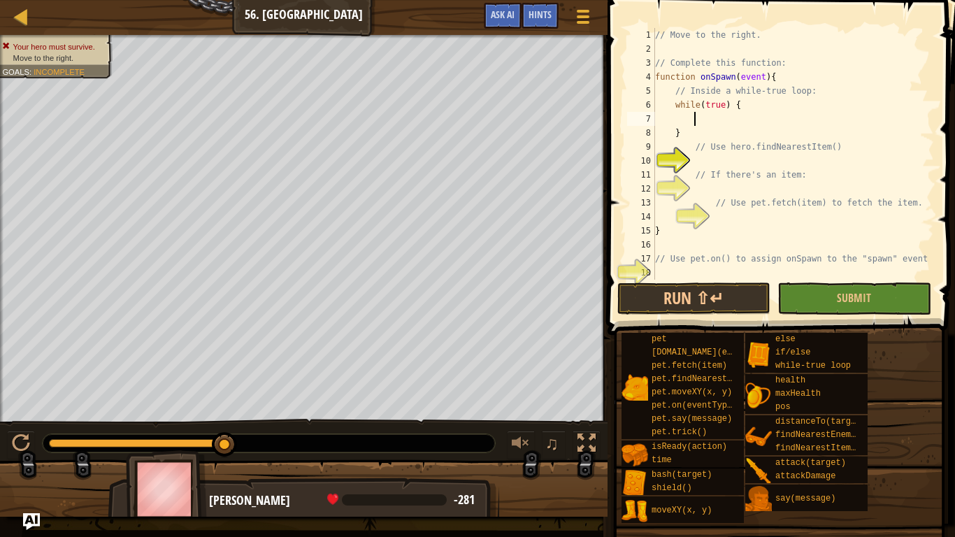
click at [699, 139] on div "// Move to the right. // Complete this function: function onSpawn ( event ) { /…" at bounding box center [793, 168] width 282 height 280
type textarea "}"
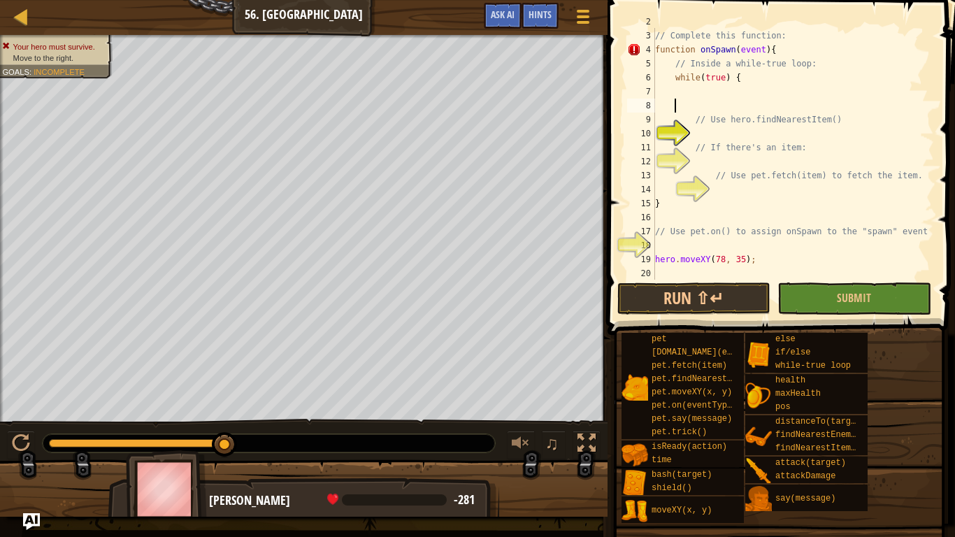
scroll to position [28, 0]
click at [694, 269] on div "// Complete this function: function onSpawn ( event ) { // Inside a while-true …" at bounding box center [793, 168] width 282 height 280
click at [700, 242] on div "// Complete this function: function onSpawn ( event ) { // Inside a while-true …" at bounding box center [793, 168] width 282 height 280
type textarea "}"
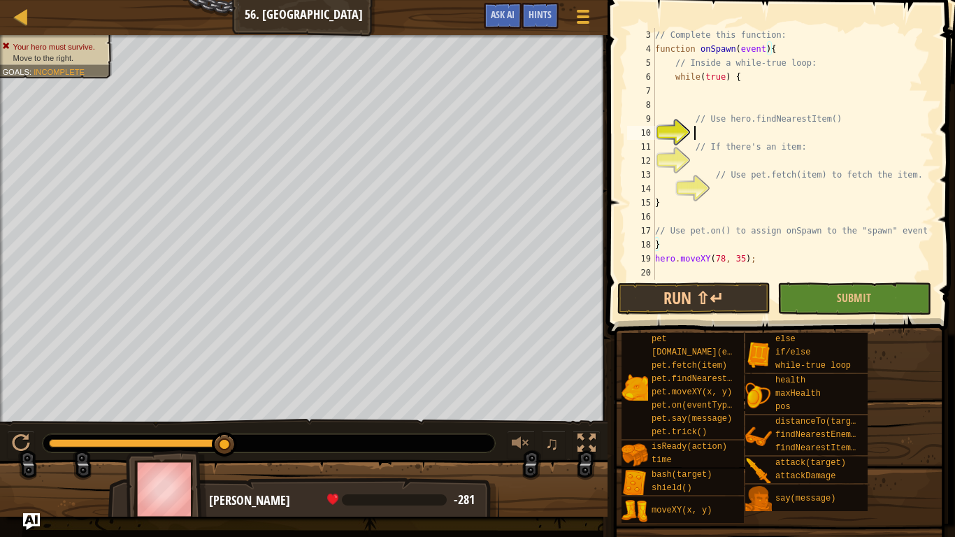
click at [716, 129] on div "// Complete this function: function onSpawn ( event ) { // Inside a while-true …" at bounding box center [793, 168] width 282 height 280
type textarea "h"
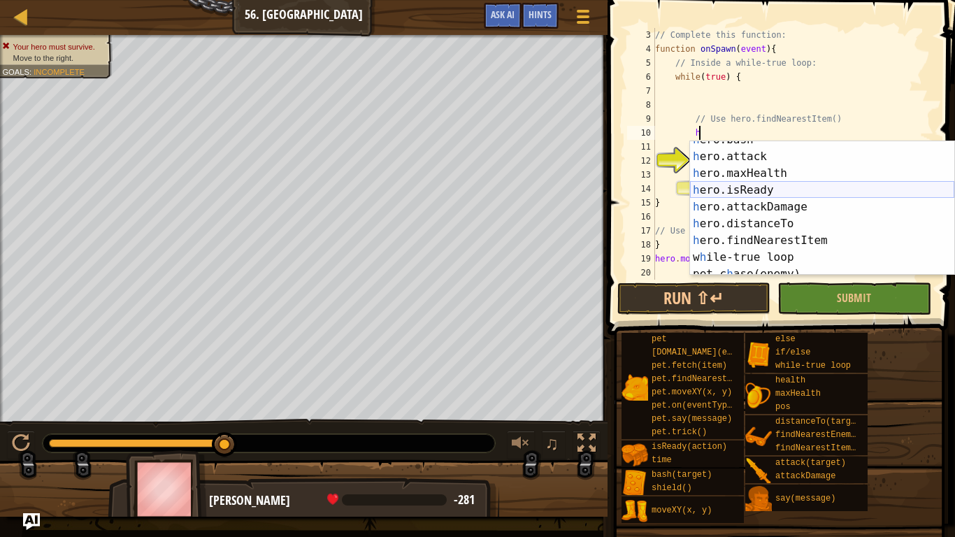
scroll to position [129, 0]
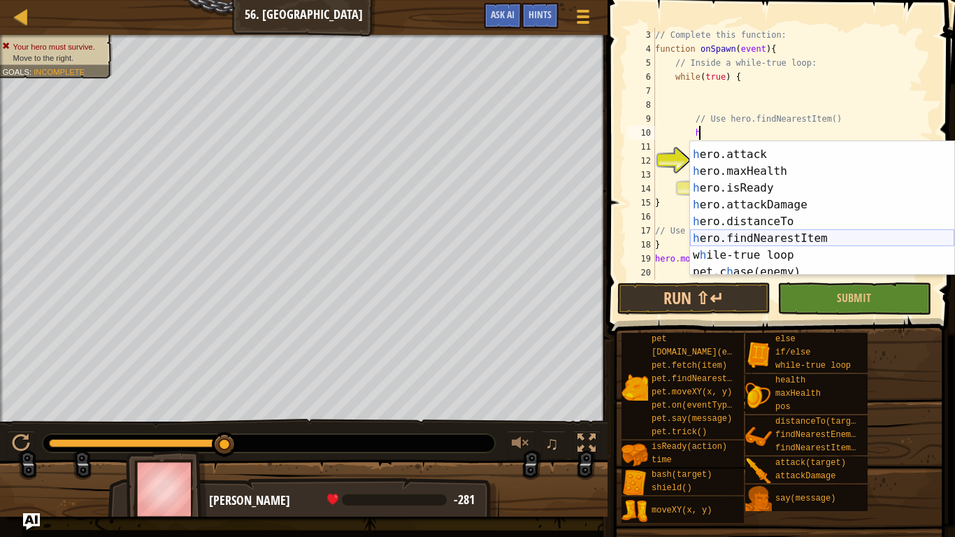
click at [822, 234] on div "h ero.bash press enter h ero.attack press enter h ero.maxHealth press enter h e…" at bounding box center [822, 213] width 264 height 168
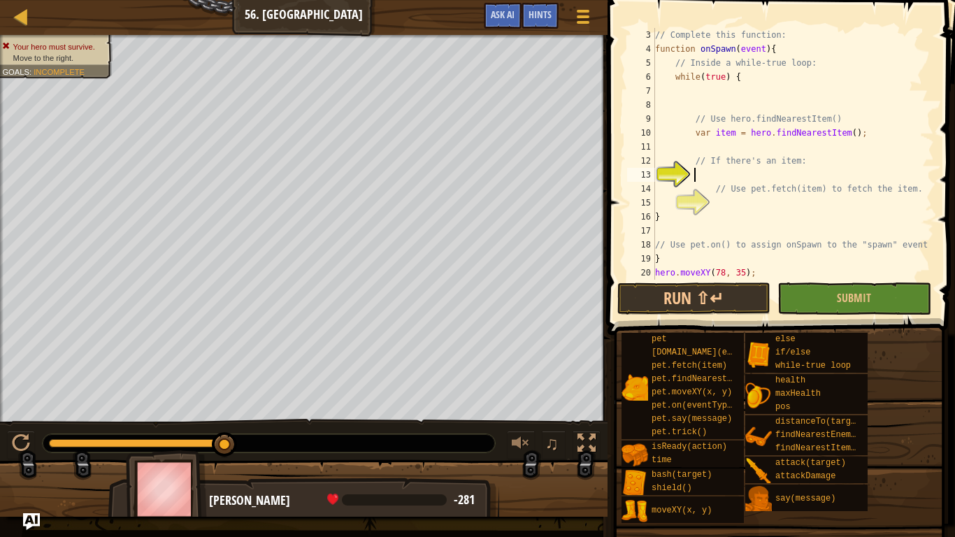
click at [785, 171] on div "// Complete this function: function onSpawn ( event ) { // Inside a while-true …" at bounding box center [793, 168] width 282 height 280
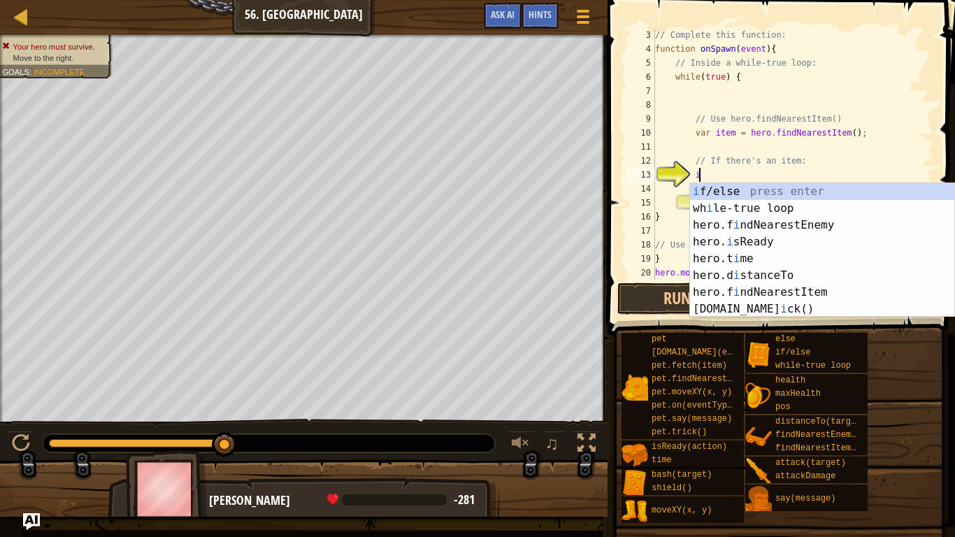
scroll to position [0, 0]
click at [782, 189] on div "i f/else press enter wh i le-true loop press enter hero.f i ndNearestEnemy pres…" at bounding box center [822, 267] width 264 height 168
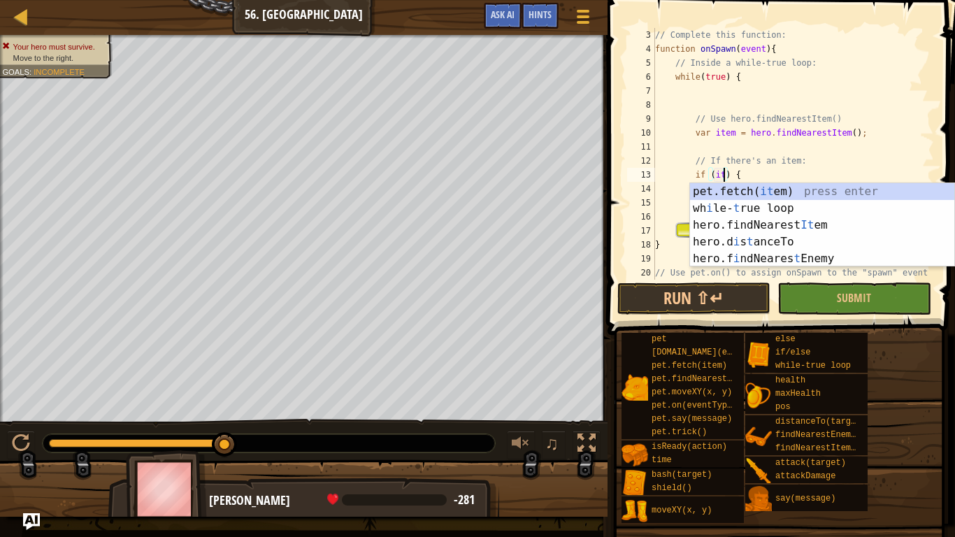
click at [822, 227] on div "pet.fetch( it em) press enter wh i le- t rue loop press enter hero.findNearest …" at bounding box center [822, 241] width 264 height 117
type textarea "if (hero.findNearestItem()) {"
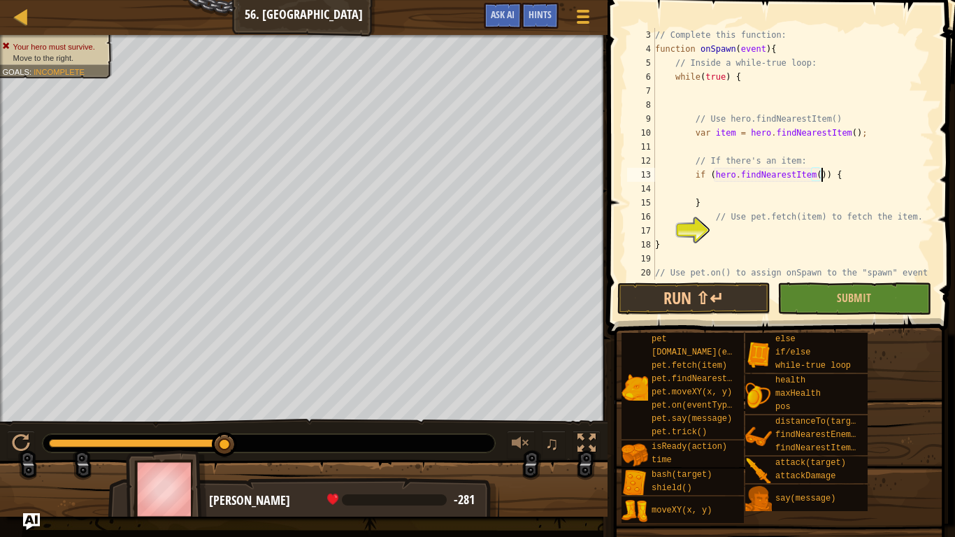
click at [829, 237] on div "// Complete this function: function onSpawn ( event ) { // Inside a while-true …" at bounding box center [793, 168] width 282 height 280
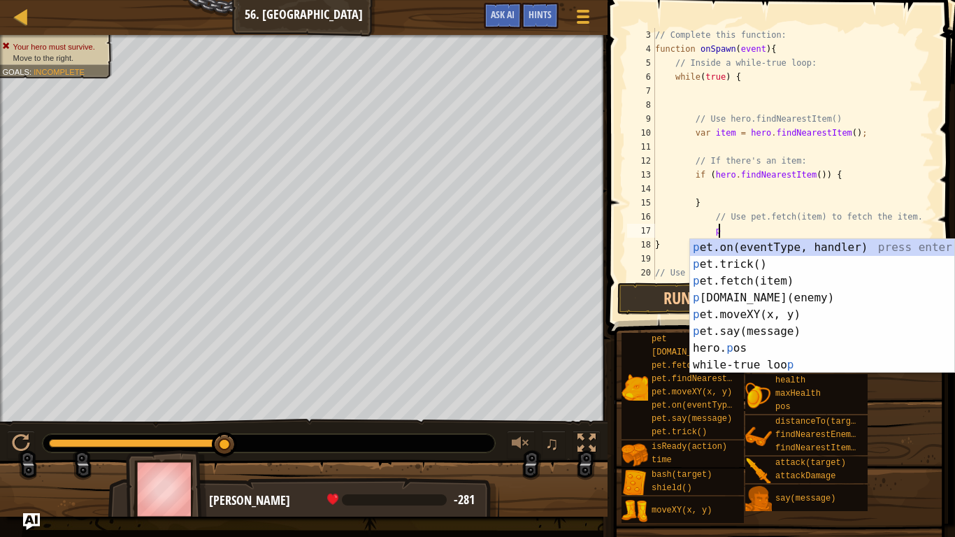
click at [801, 281] on div "p et.on(eventType, handler) press enter p et.trick() press enter p et.fetch(ite…" at bounding box center [822, 323] width 264 height 168
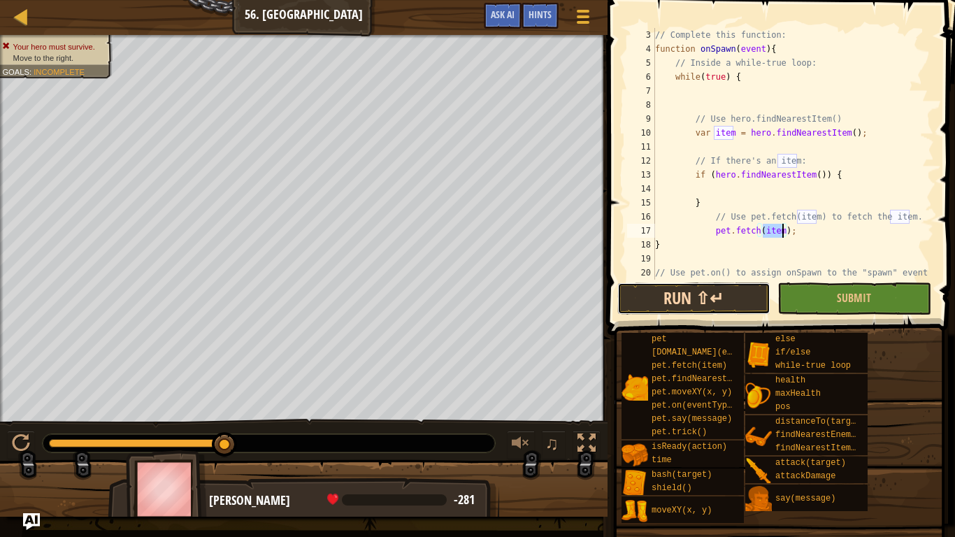
click at [738, 303] on button "Run ⇧↵" at bounding box center [693, 298] width 153 height 32
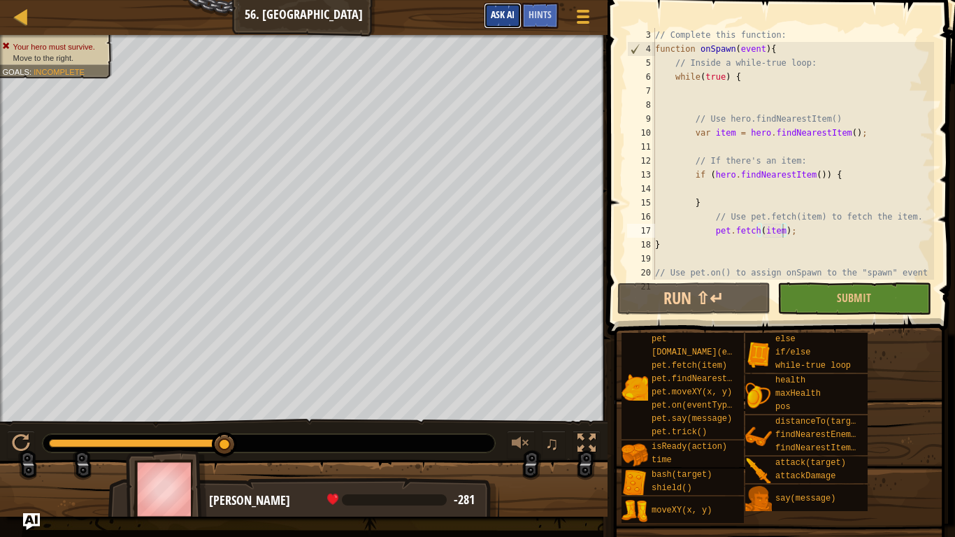
click at [498, 3] on button "Ask AI" at bounding box center [503, 16] width 38 height 26
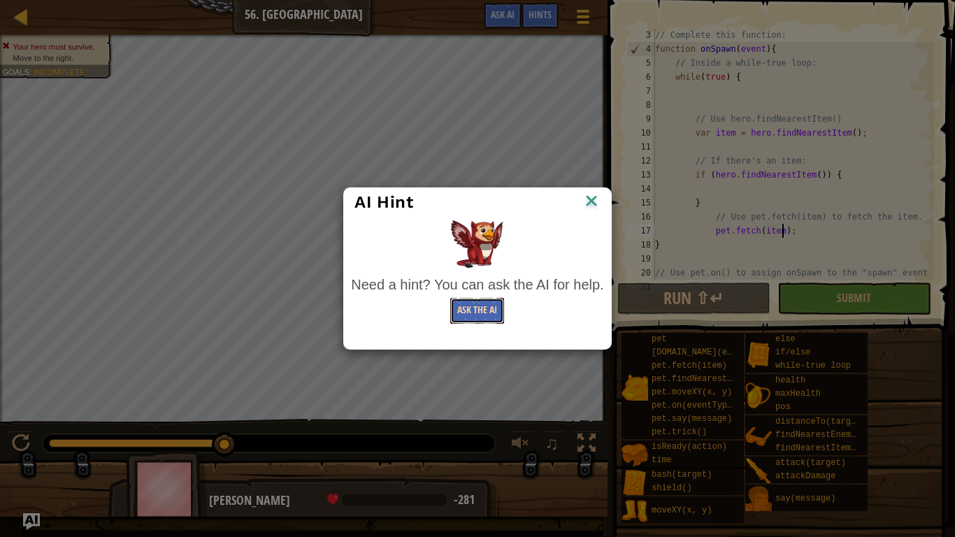
click at [490, 308] on button "Ask the AI" at bounding box center [477, 311] width 54 height 26
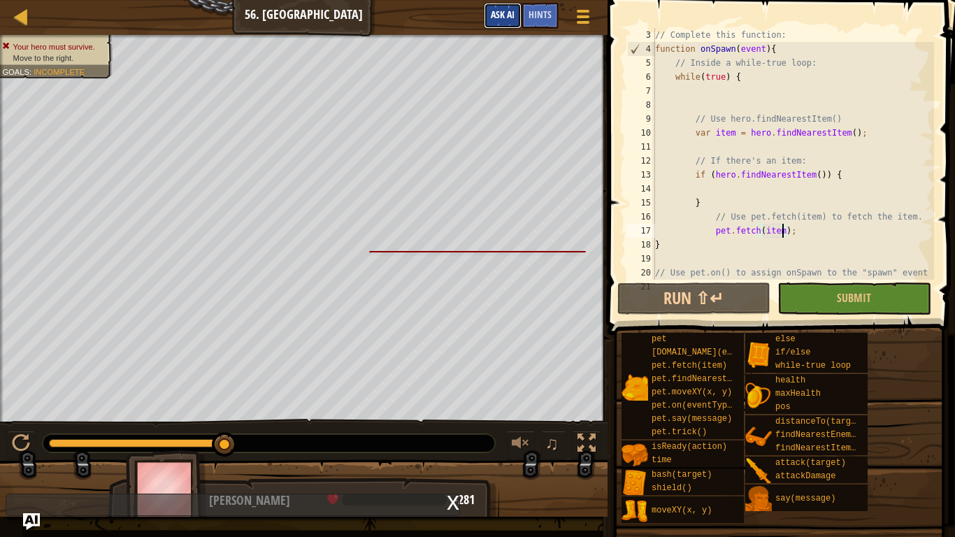
click at [508, 15] on span "Ask AI" at bounding box center [503, 14] width 24 height 13
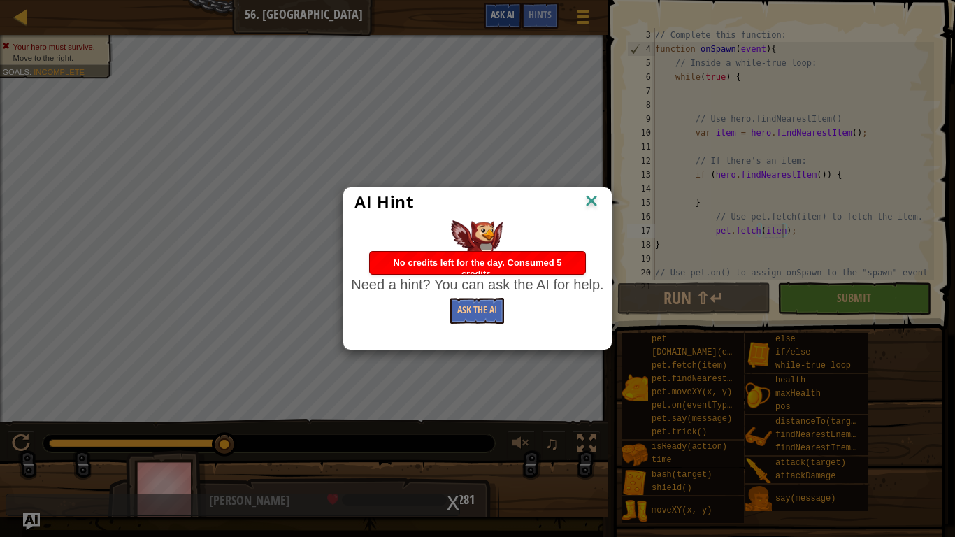
click at [508, 15] on div "AI Hint Need a hint? You can ask the AI for help. Ask the AI" at bounding box center [477, 268] width 955 height 537
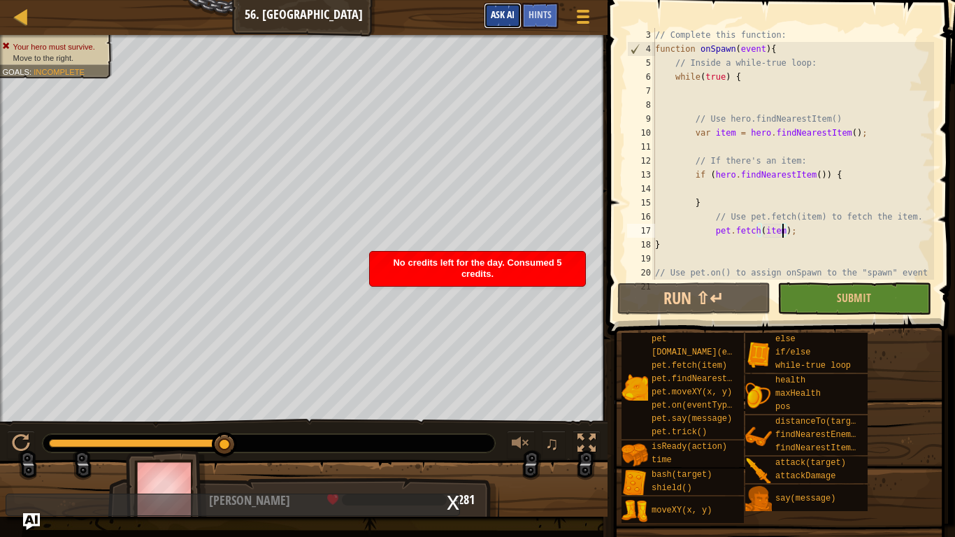
click at [508, 15] on span "Ask AI" at bounding box center [503, 14] width 24 height 13
click at [0, 0] on div "AI Hint Need a hint? You can ask the AI for help. Ask the AI" at bounding box center [0, 0] width 0 height 0
click at [508, 15] on span "Ask AI" at bounding box center [503, 14] width 24 height 13
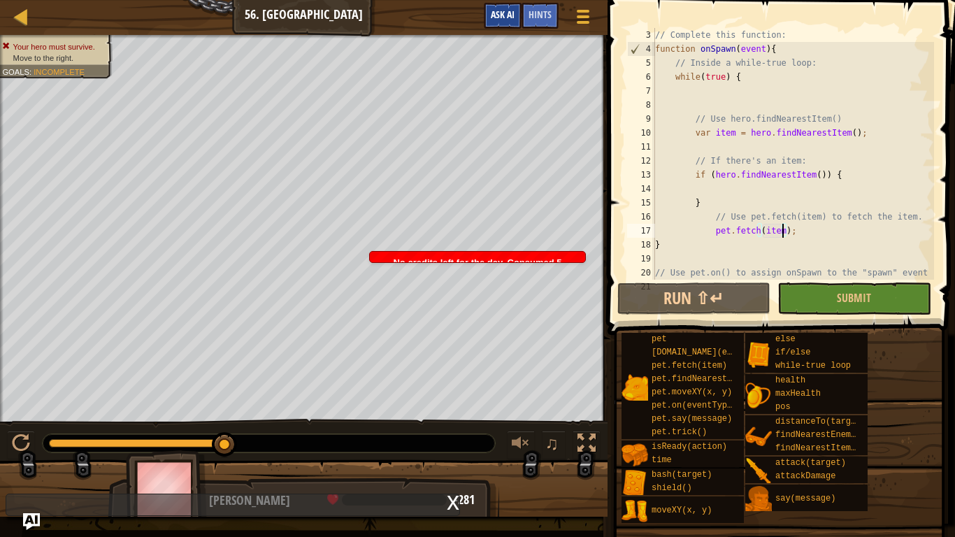
click at [0, 0] on div "AI Hint Need a hint? You can ask the AI for help. Ask the AI" at bounding box center [0, 0] width 0 height 0
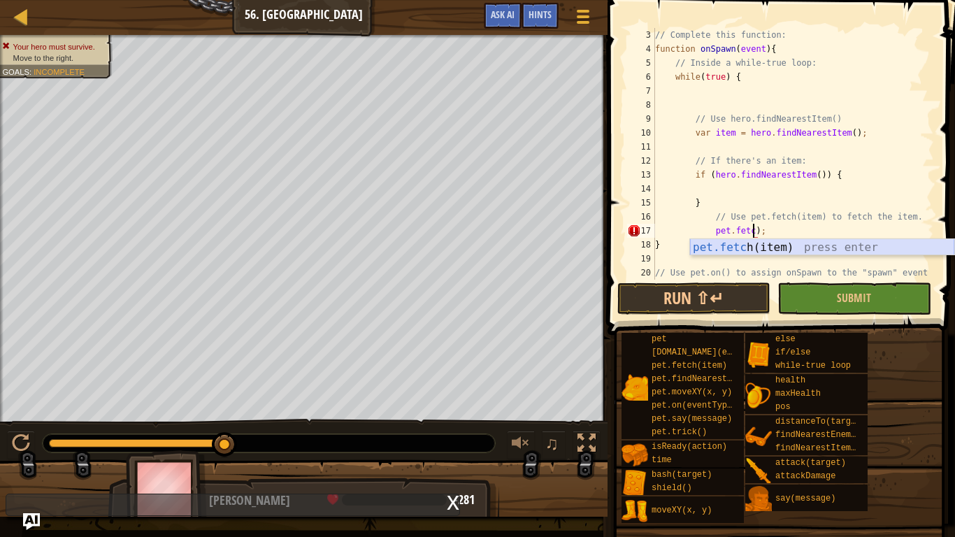
click at [774, 244] on div "pet.fetc h(item) press enter" at bounding box center [822, 264] width 264 height 50
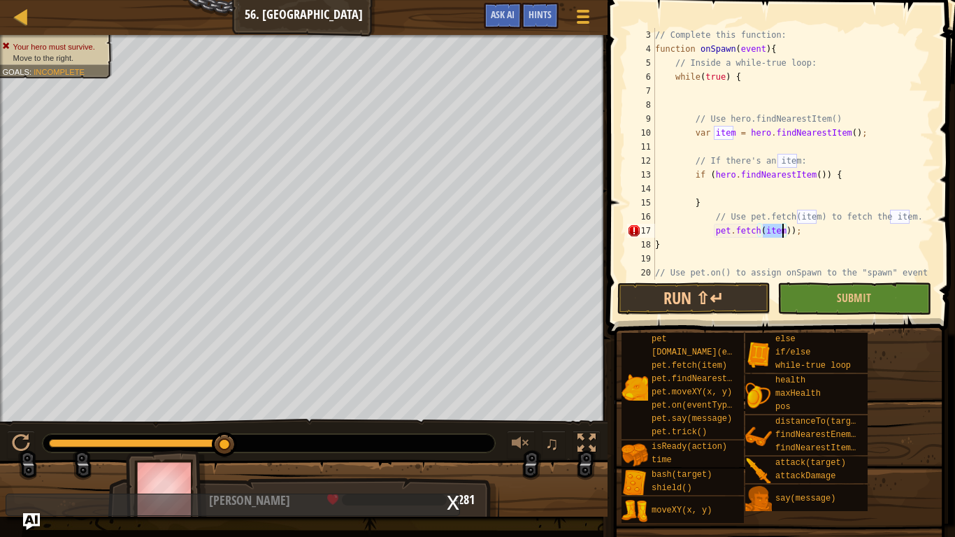
click at [861, 171] on div "// Complete this function: function onSpawn ( event ) { // Inside a while-true …" at bounding box center [793, 168] width 282 height 280
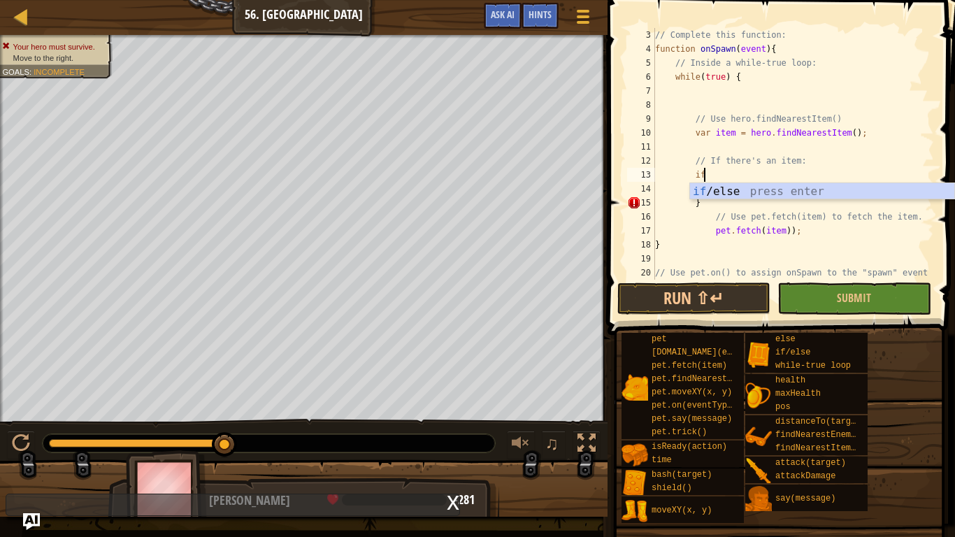
scroll to position [6, 6]
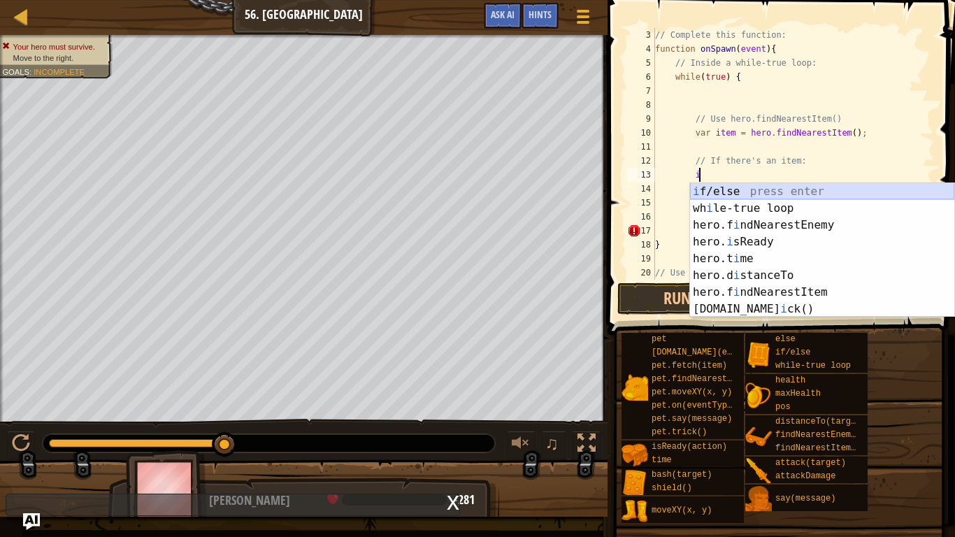
click at [791, 190] on div "i f/else press enter wh i le-true loop press enter hero.f i ndNearestEnemy pres…" at bounding box center [822, 267] width 264 height 168
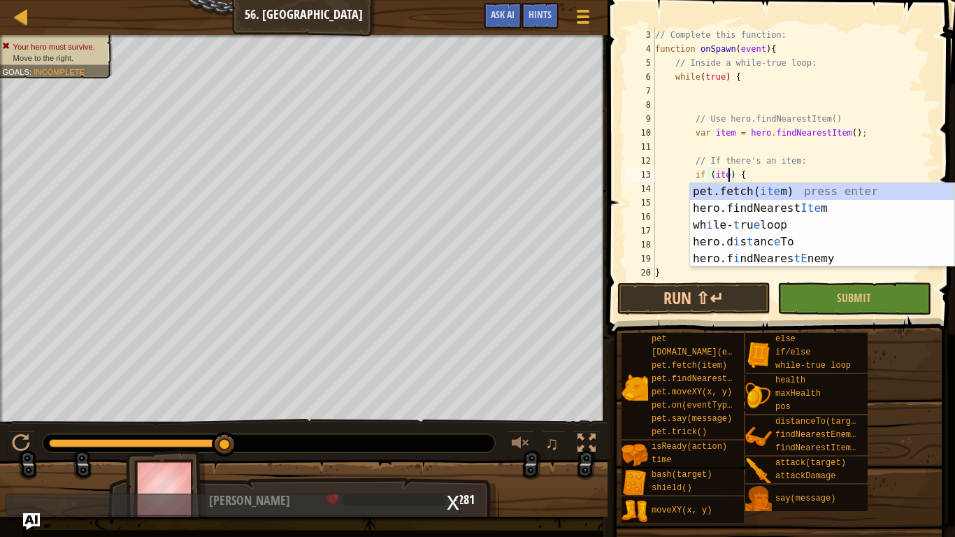
type textarea "if (item) {"
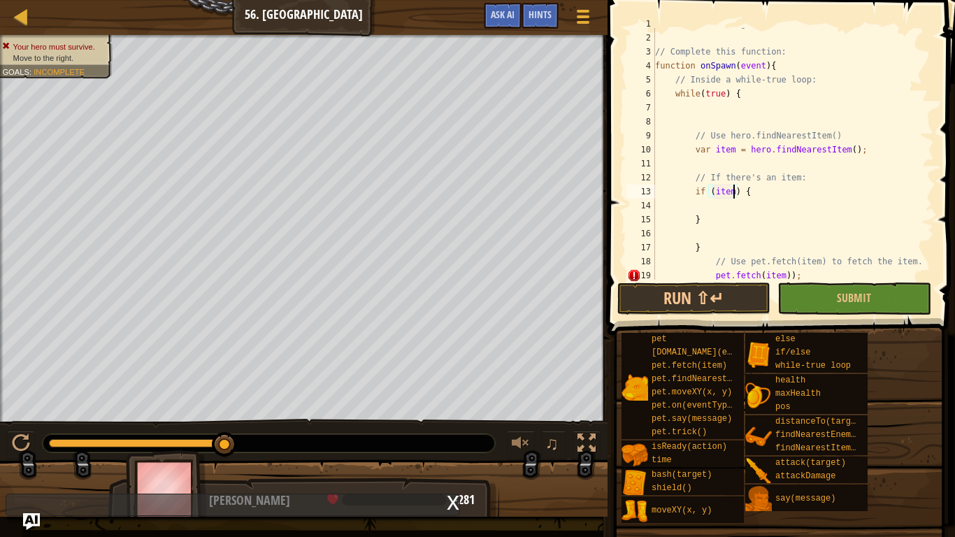
scroll to position [23, 0]
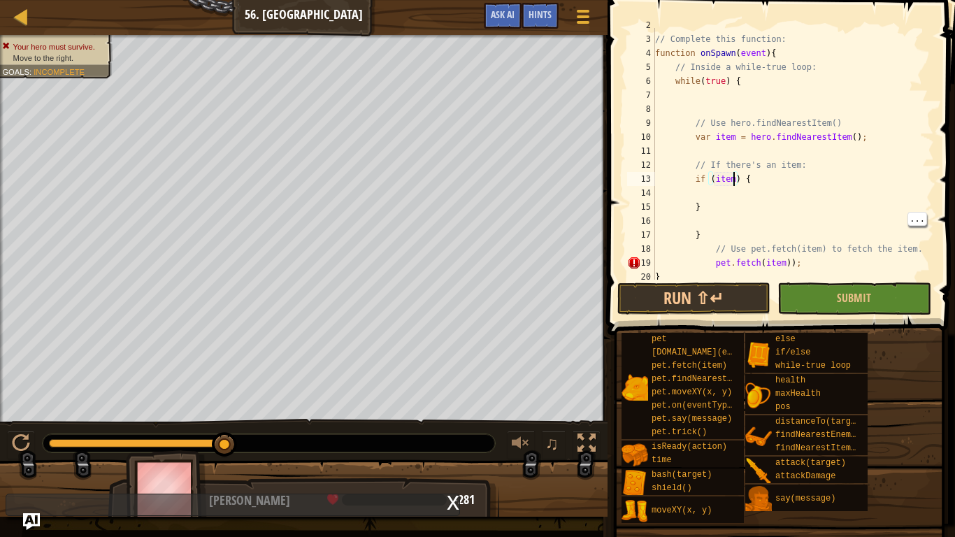
click at [756, 217] on div "// Complete this function: function onSpawn ( event ) { // Inside a while-true …" at bounding box center [793, 158] width 282 height 280
click at [736, 283] on button "Run ⇧↵" at bounding box center [693, 298] width 153 height 32
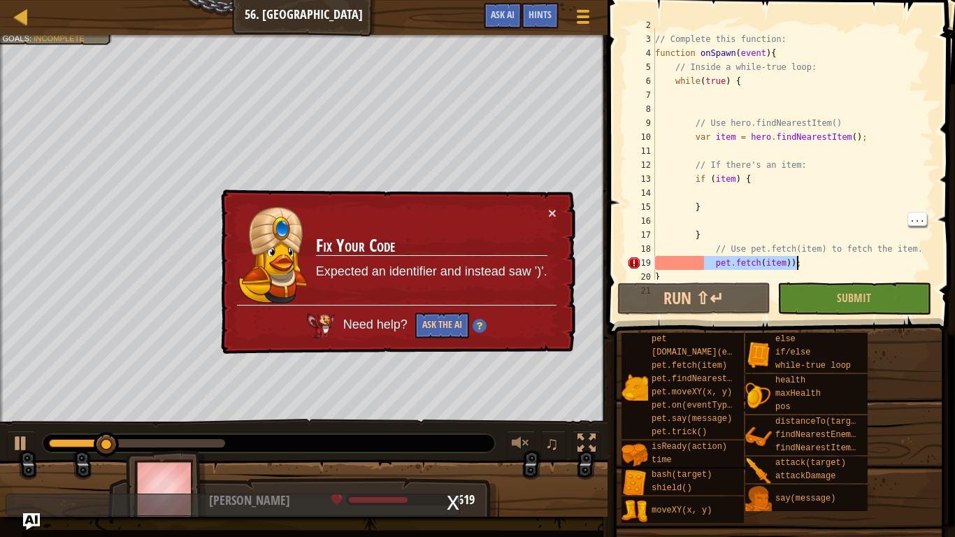
drag, startPoint x: 706, startPoint y: 267, endPoint x: 817, endPoint y: 262, distance: 111.3
click at [817, 262] on div "// Complete this function: function onSpawn ( event ) { // Inside a while-true …" at bounding box center [793, 158] width 282 height 280
type textarea "// Use pet.fetch(item) to fetch the item."
type textarea "}"
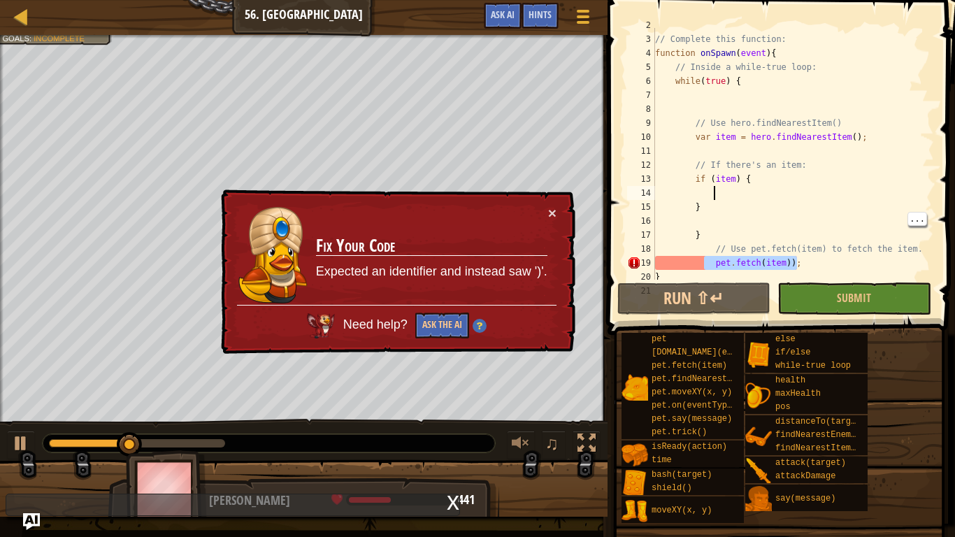
type textarea "pet.fetch(item));"
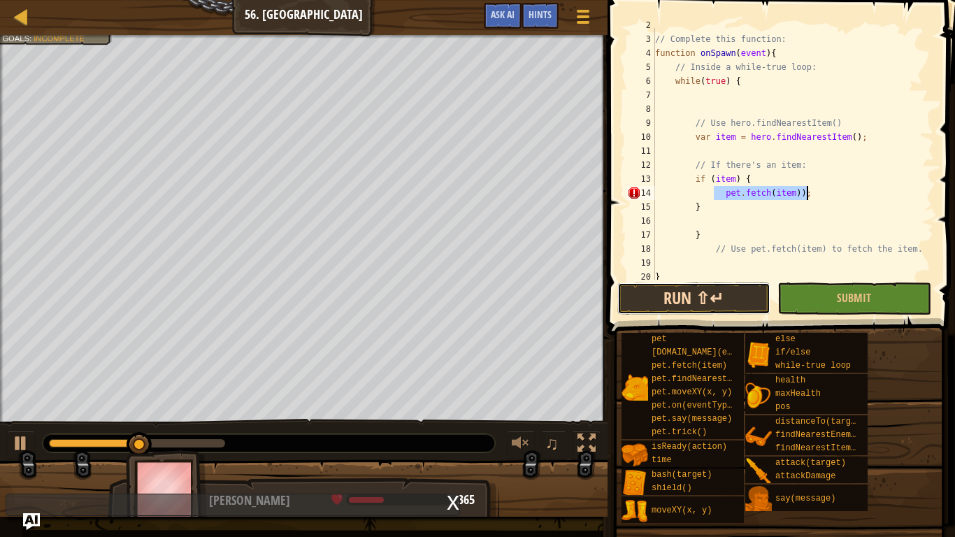
click at [715, 294] on button "Run ⇧↵" at bounding box center [693, 298] width 153 height 32
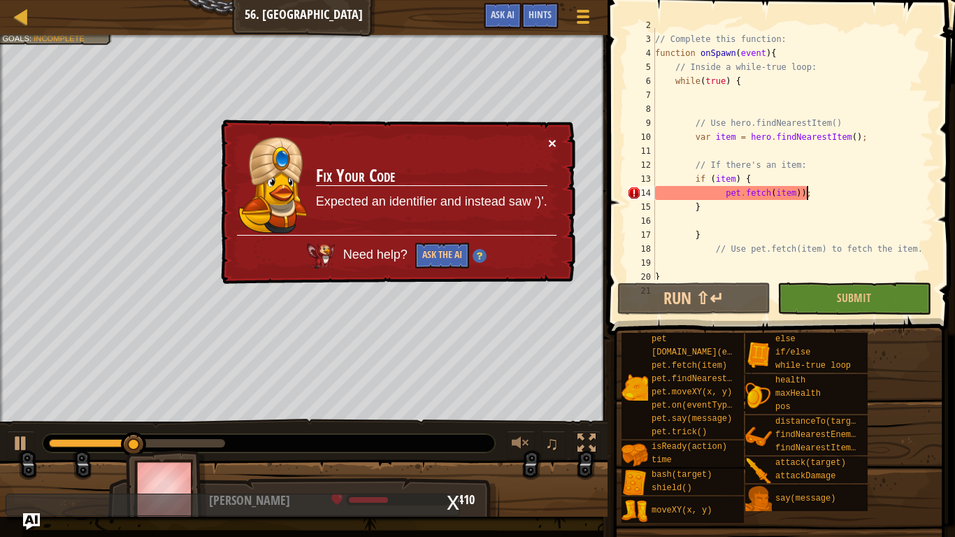
click at [554, 147] on button "×" at bounding box center [552, 143] width 8 height 15
click at [557, 143] on div "× Fix Your Code Expected an identifier and instead saw ')'. Need help? Ask the …" at bounding box center [396, 203] width 357 height 166
click at [440, 267] on button "Ask the AI" at bounding box center [442, 256] width 54 height 26
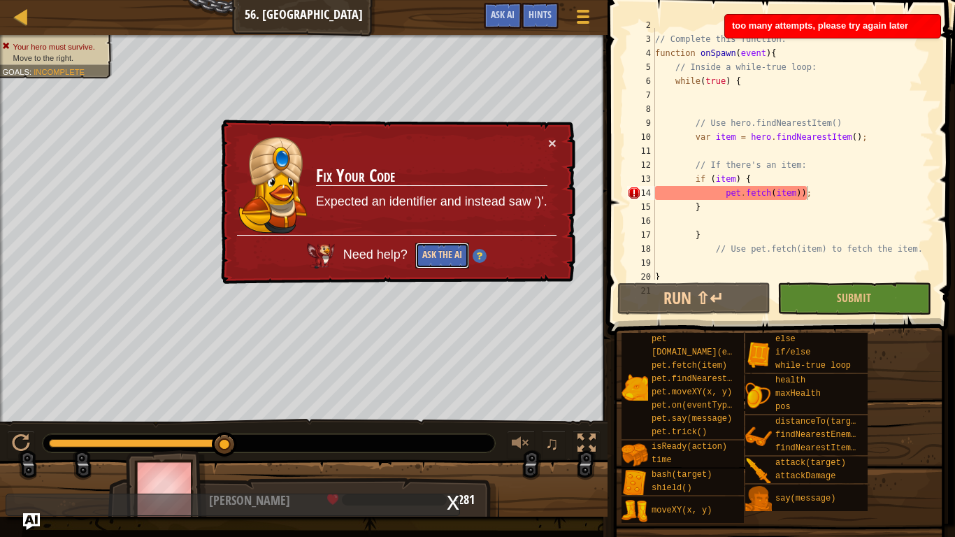
click at [441, 251] on button "Ask the AI" at bounding box center [442, 256] width 54 height 26
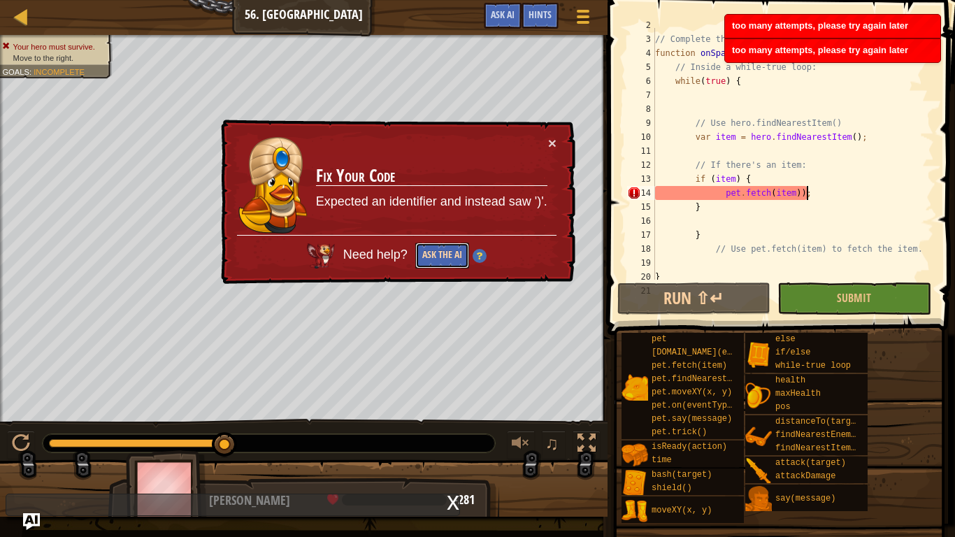
click at [441, 251] on button "Ask the AI" at bounding box center [442, 256] width 54 height 26
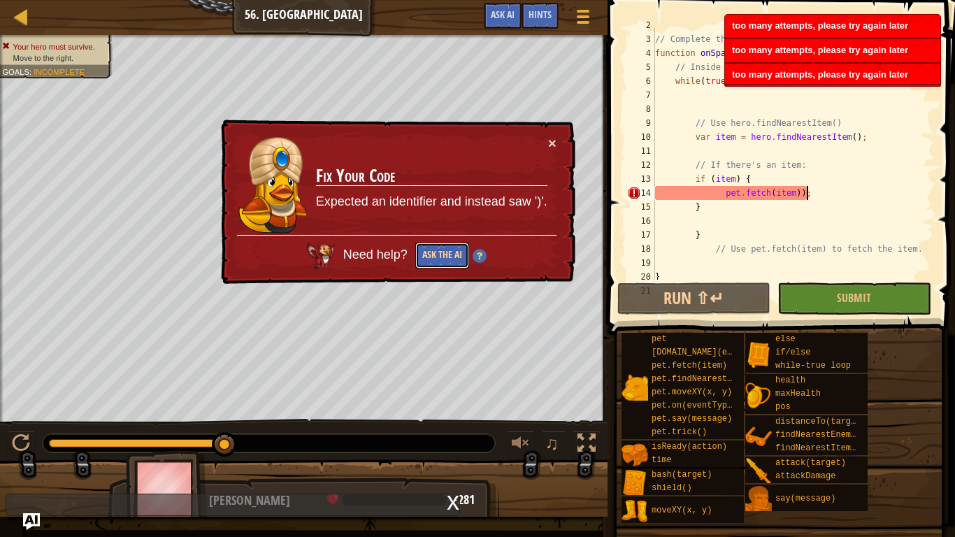
click at [441, 251] on button "Ask the AI" at bounding box center [442, 256] width 54 height 26
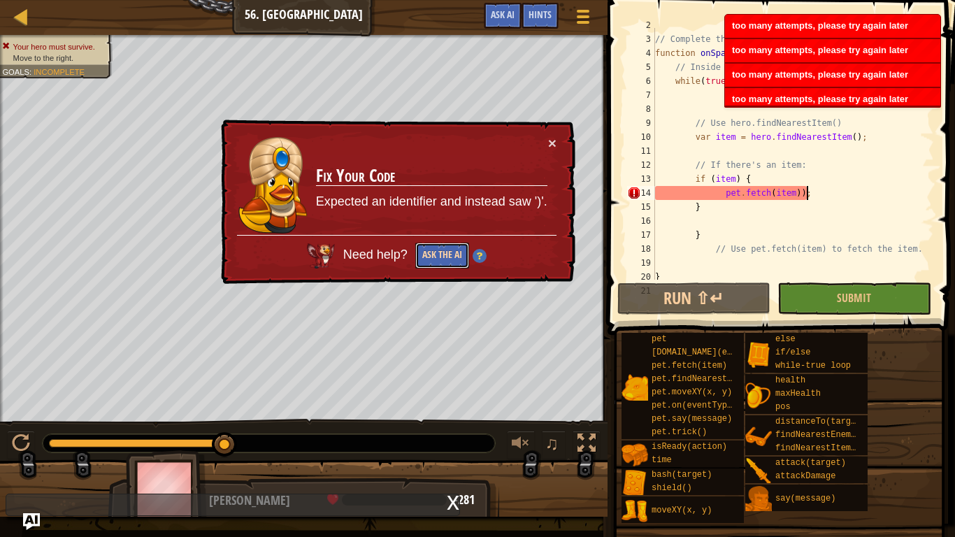
click at [441, 251] on button "Ask the AI" at bounding box center [442, 256] width 54 height 26
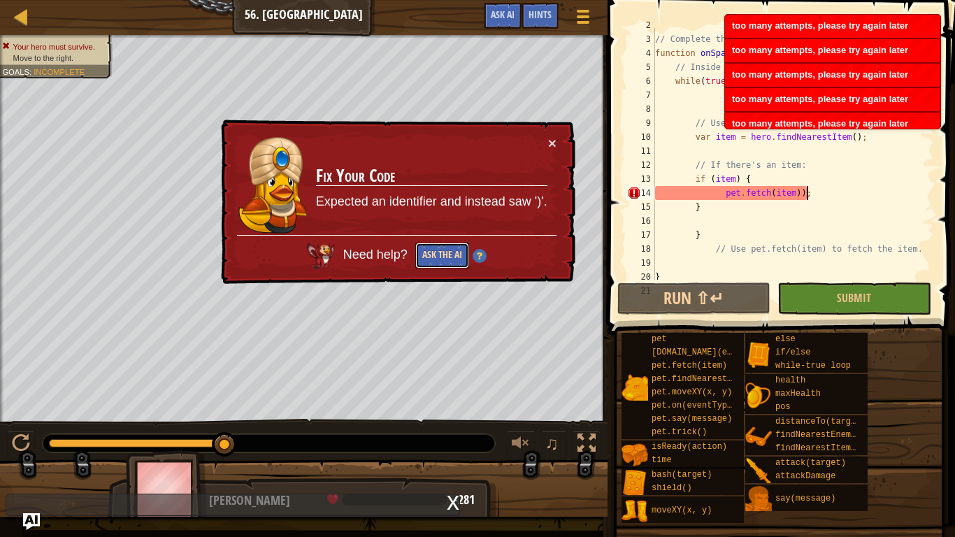
click at [441, 251] on button "Ask the AI" at bounding box center [442, 256] width 54 height 26
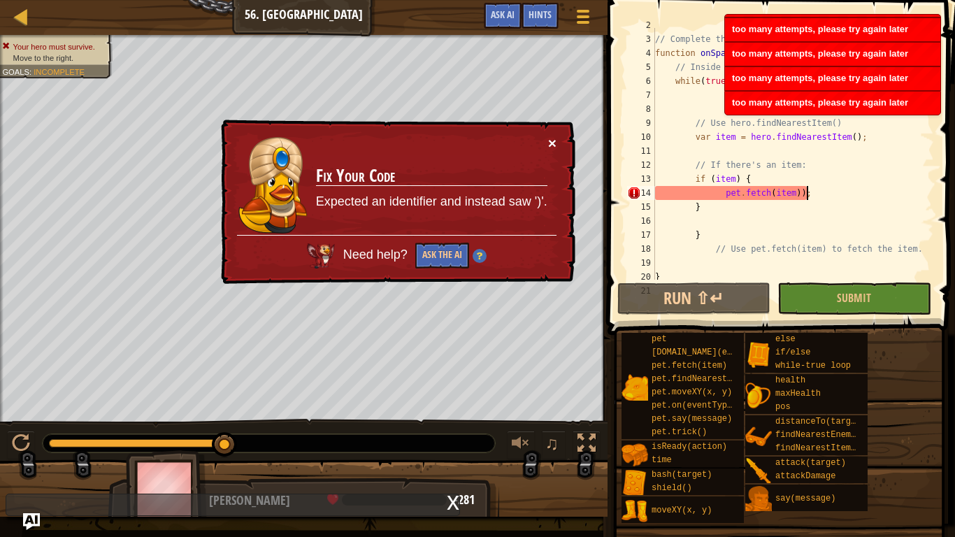
click at [550, 146] on button "×" at bounding box center [552, 143] width 8 height 15
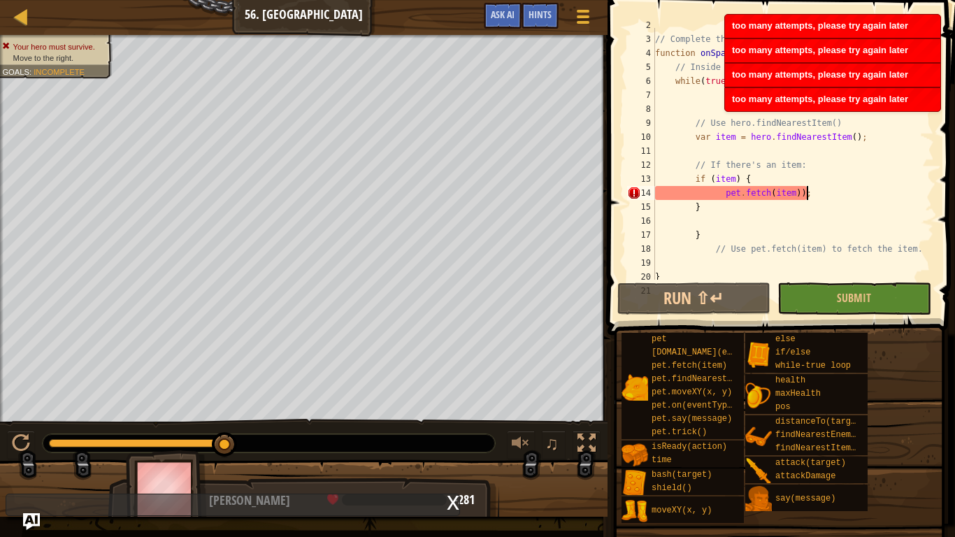
click at [454, 418] on div "x" at bounding box center [453, 501] width 13 height 14
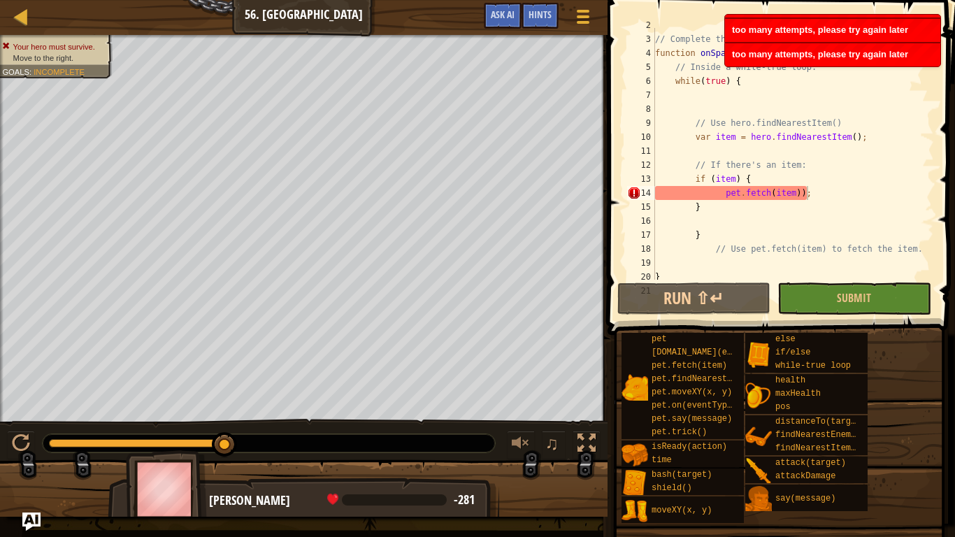
click at [29, 418] on img "Ask AI" at bounding box center [31, 522] width 18 height 18
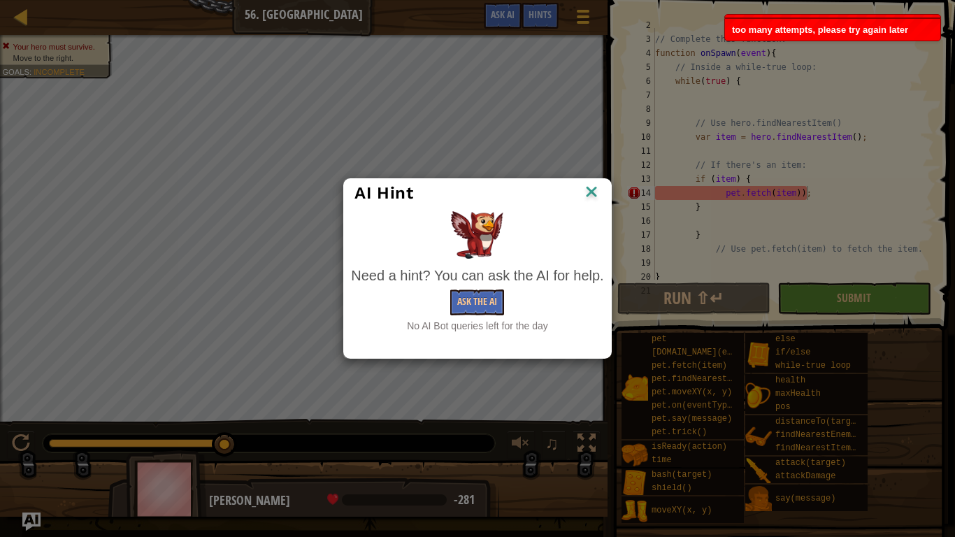
click at [29, 418] on div "AI Hint Need a hint? You can ask the AI for help. Ask the AI No AI Bot queries …" at bounding box center [477, 268] width 955 height 537
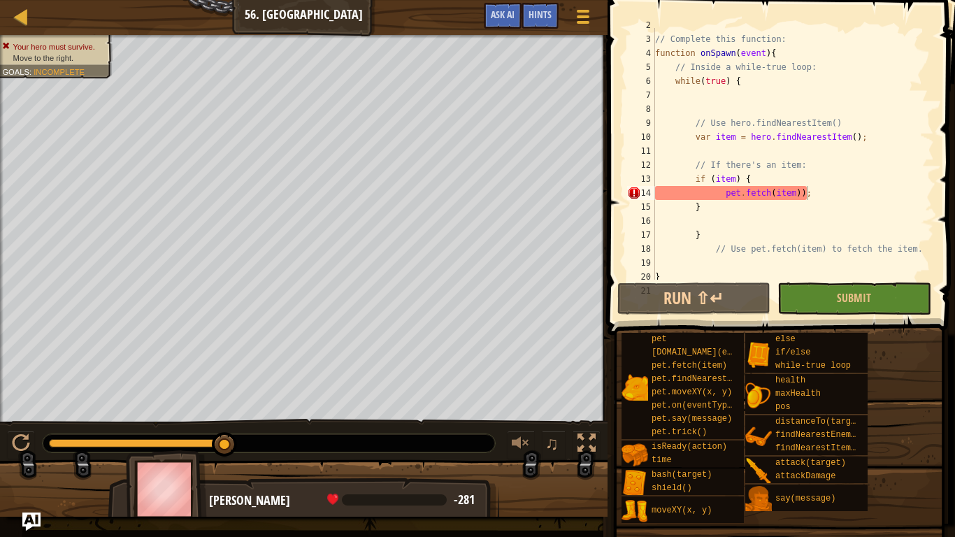
click at [29, 418] on img "Ask AI" at bounding box center [31, 522] width 18 height 18
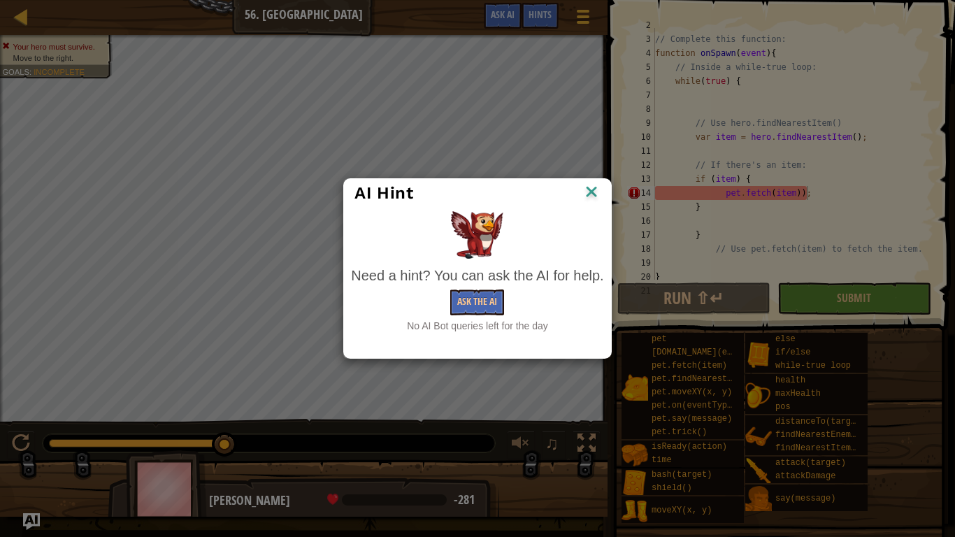
click at [591, 187] on img at bounding box center [591, 192] width 18 height 21
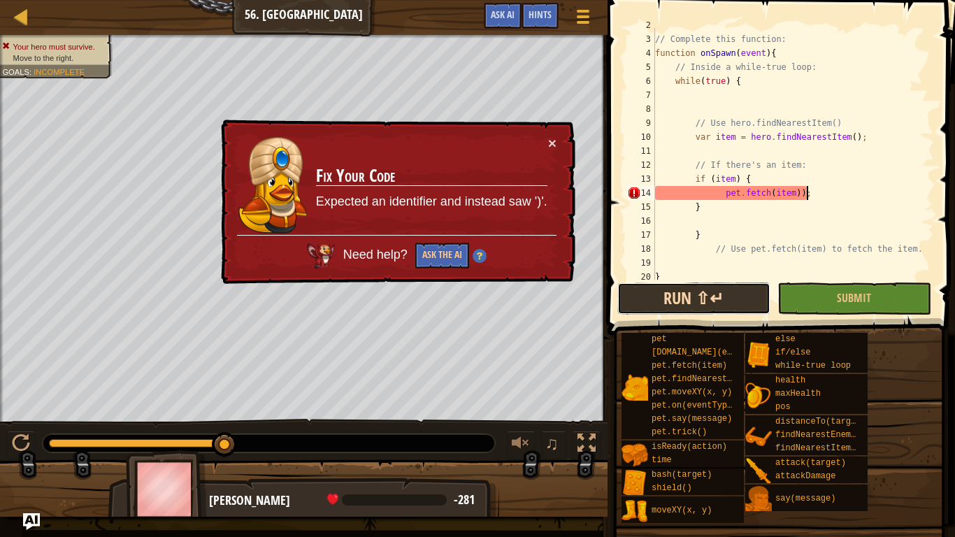
click at [733, 296] on button "Run ⇧↵" at bounding box center [693, 298] width 153 height 32
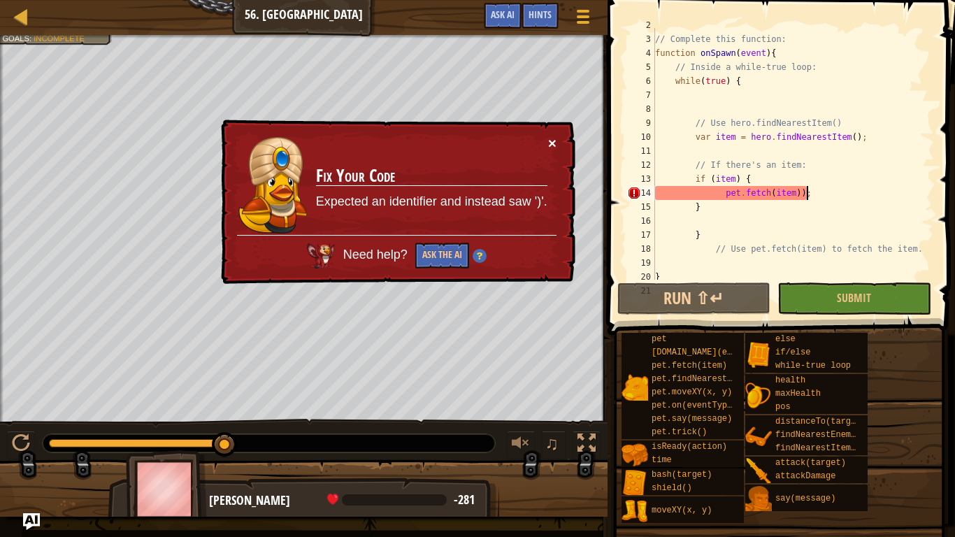
click at [549, 142] on button "×" at bounding box center [552, 143] width 8 height 15
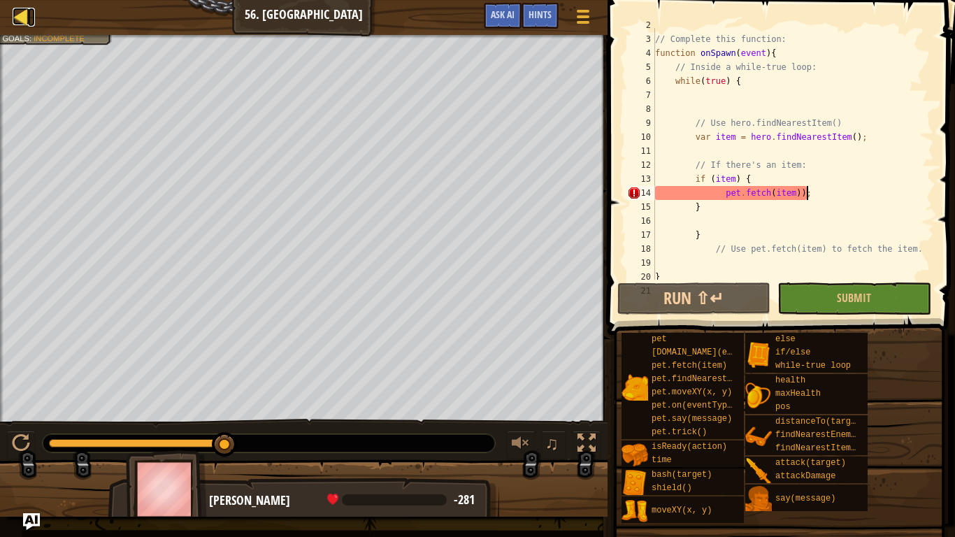
click at [15, 18] on div at bounding box center [21, 16] width 17 height 17
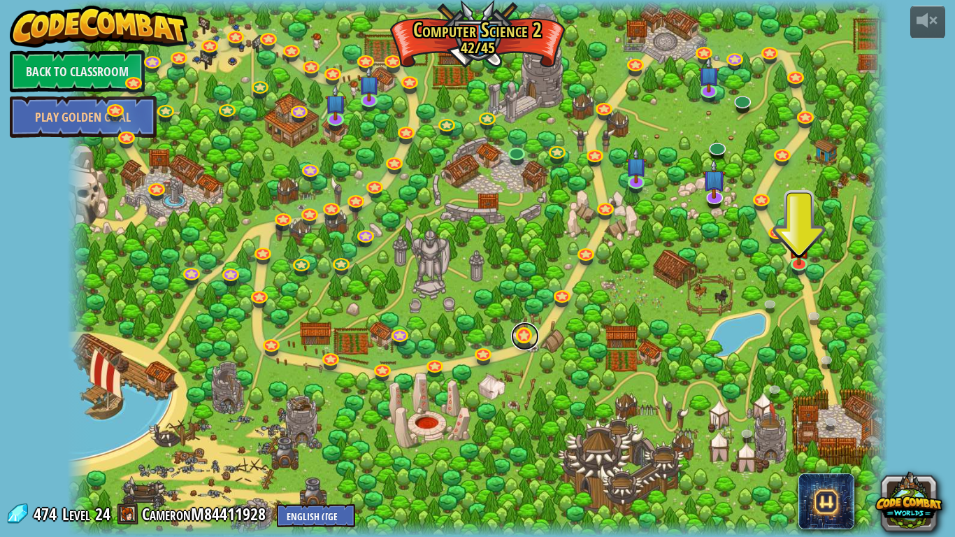
click at [536, 336] on link at bounding box center [525, 336] width 28 height 28
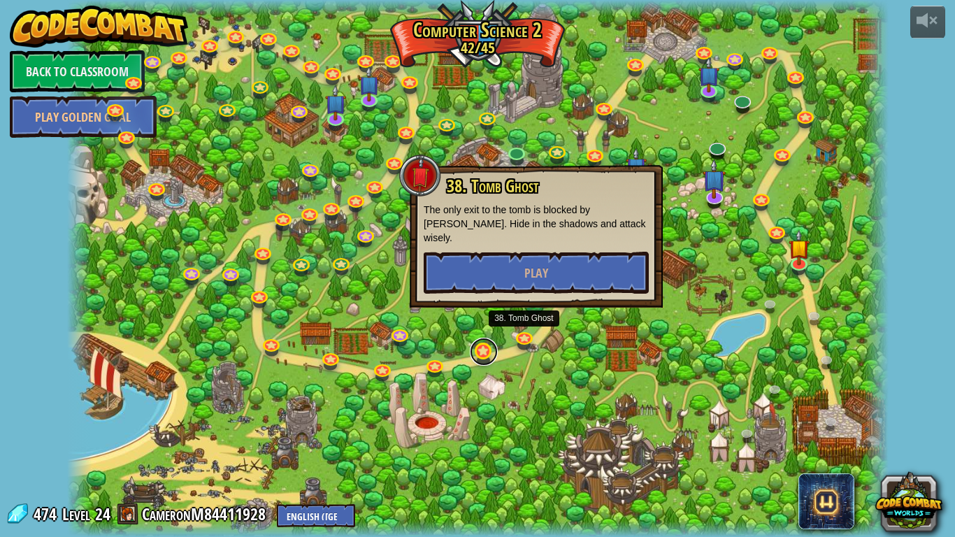
click at [492, 346] on link at bounding box center [484, 352] width 28 height 28
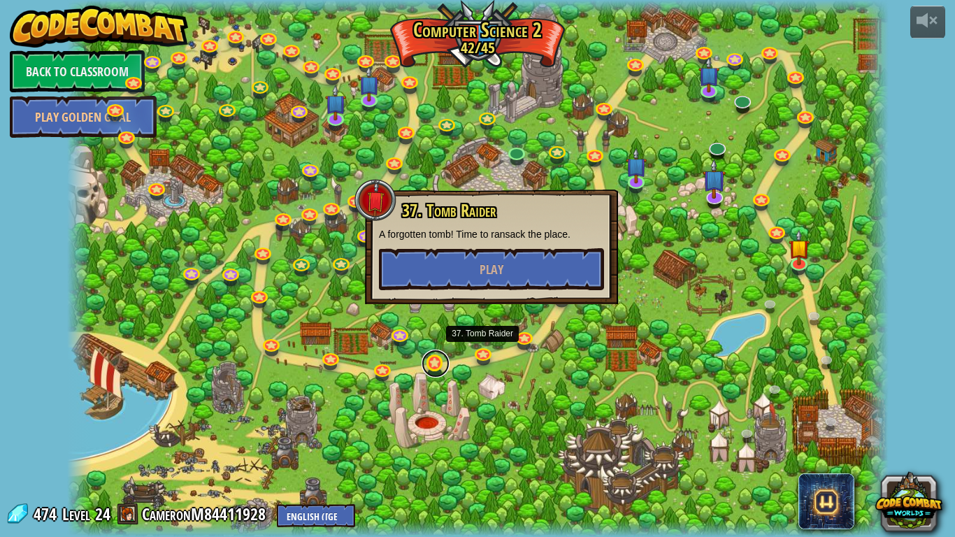
click at [436, 359] on link at bounding box center [436, 364] width 28 height 28
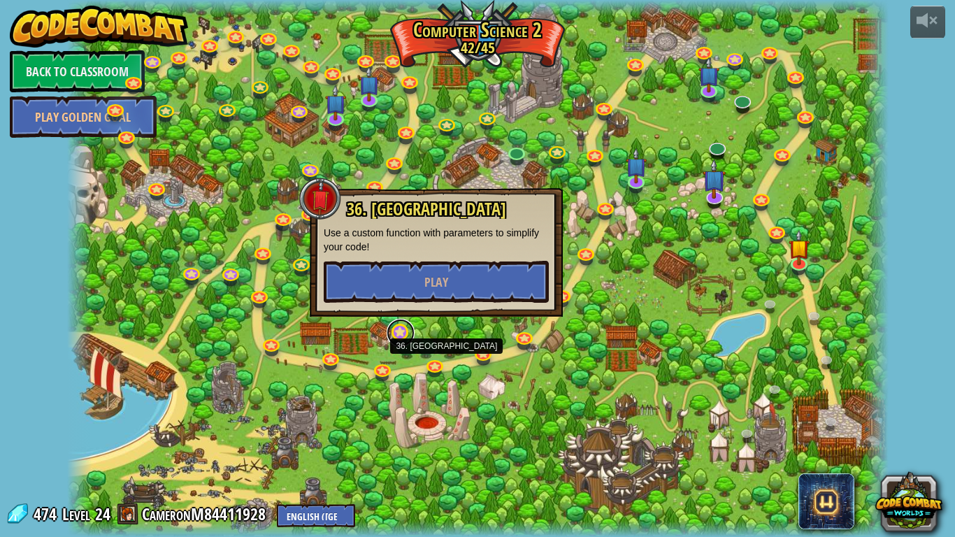
click at [392, 344] on link at bounding box center [401, 333] width 28 height 28
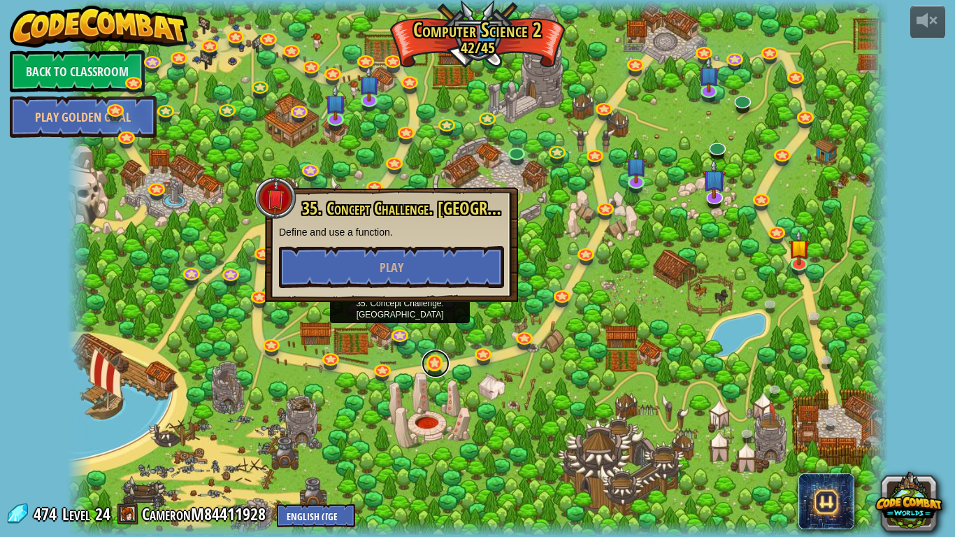
click at [431, 365] on link at bounding box center [436, 364] width 28 height 28
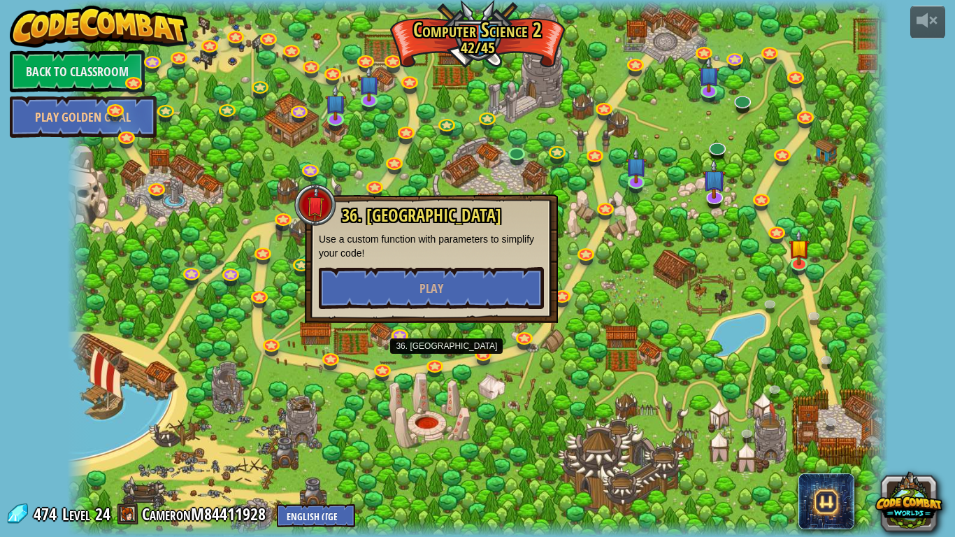
click at [625, 383] on div at bounding box center [478, 268] width 822 height 537
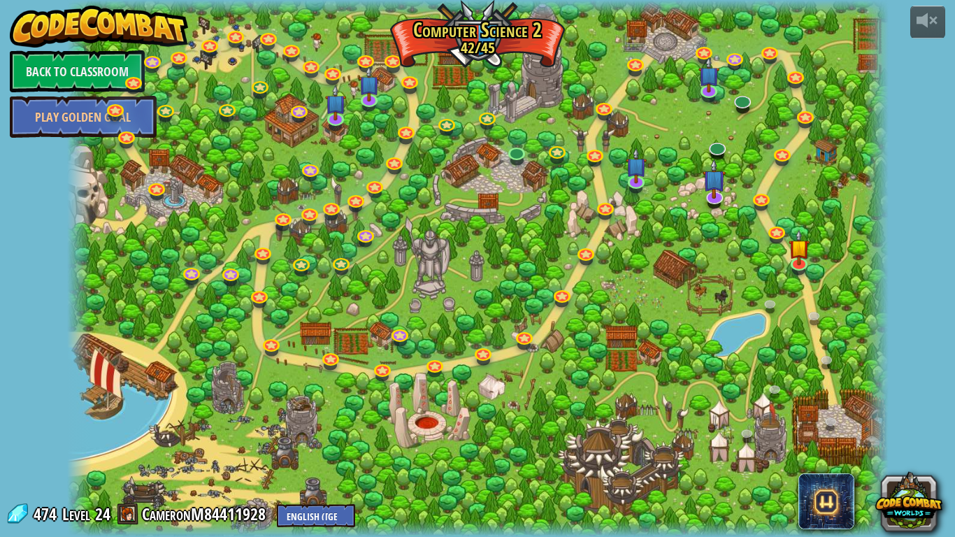
click at [451, 406] on div at bounding box center [478, 268] width 822 height 537
click at [445, 415] on div at bounding box center [478, 268] width 822 height 537
click at [110, 66] on link "Back to Classroom" at bounding box center [77, 71] width 135 height 42
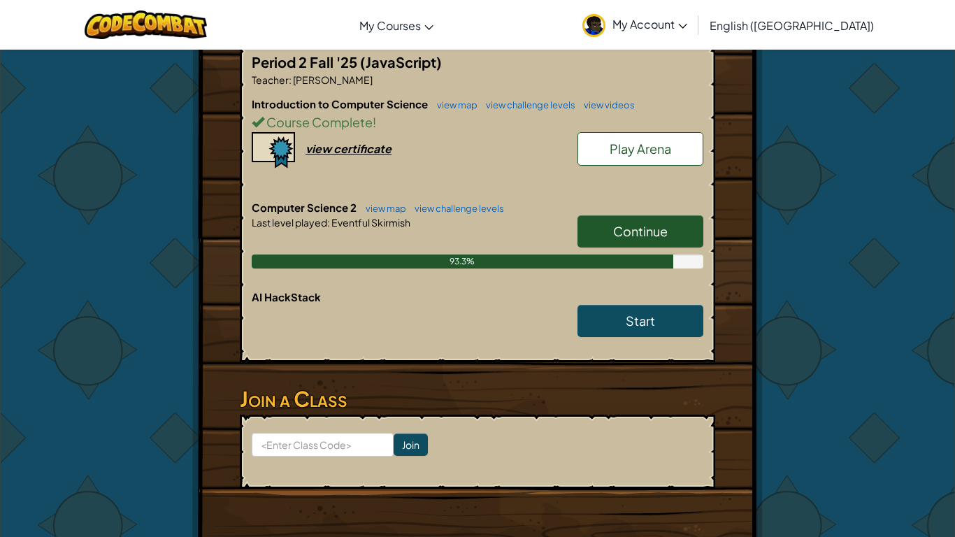
scroll to position [313, 0]
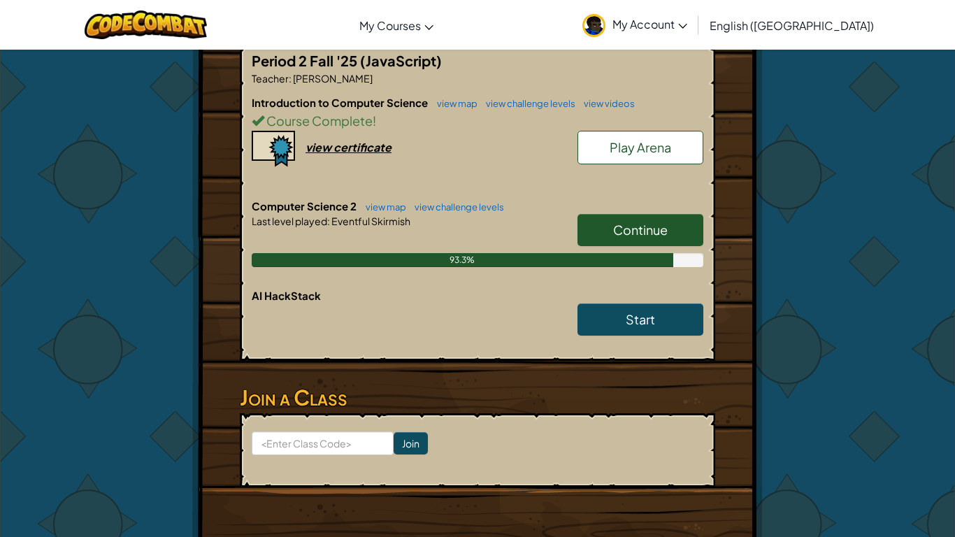
click at [666, 222] on span "Continue" at bounding box center [640, 230] width 55 height 16
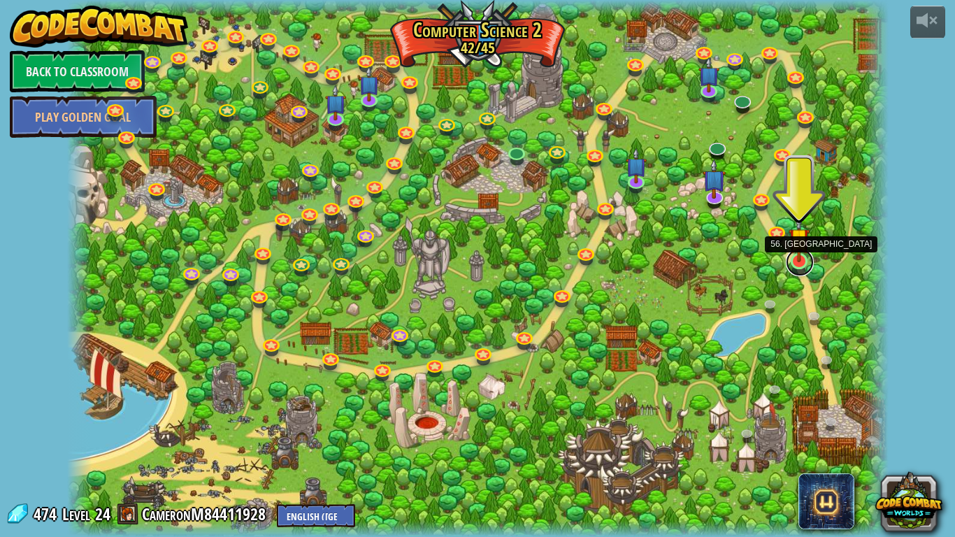
click at [796, 264] on link at bounding box center [800, 262] width 28 height 28
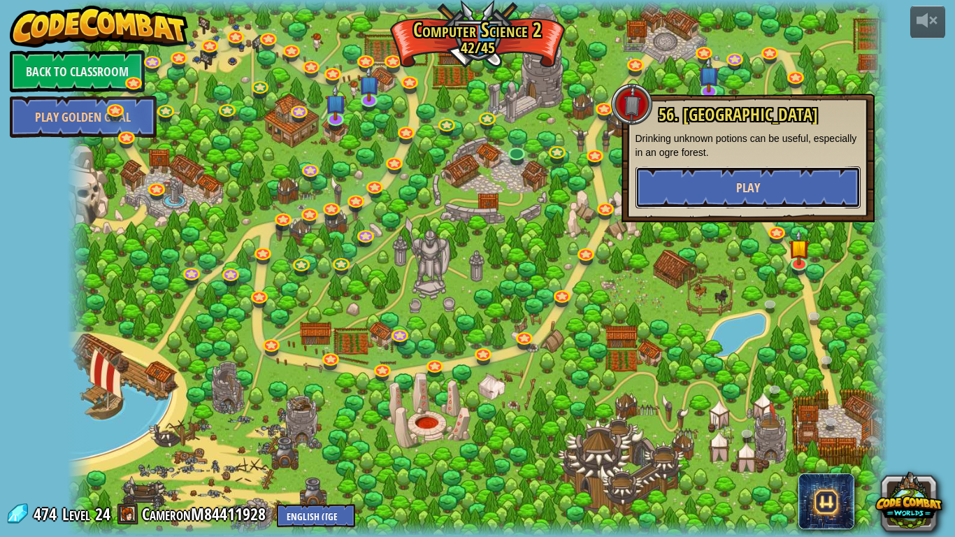
click at [745, 199] on button "Play" at bounding box center [748, 187] width 225 height 42
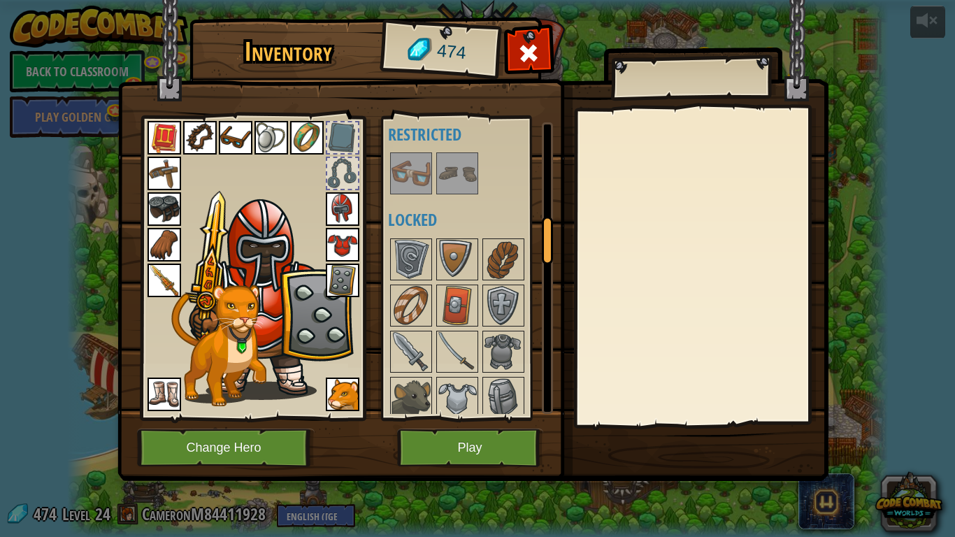
scroll to position [620, 0]
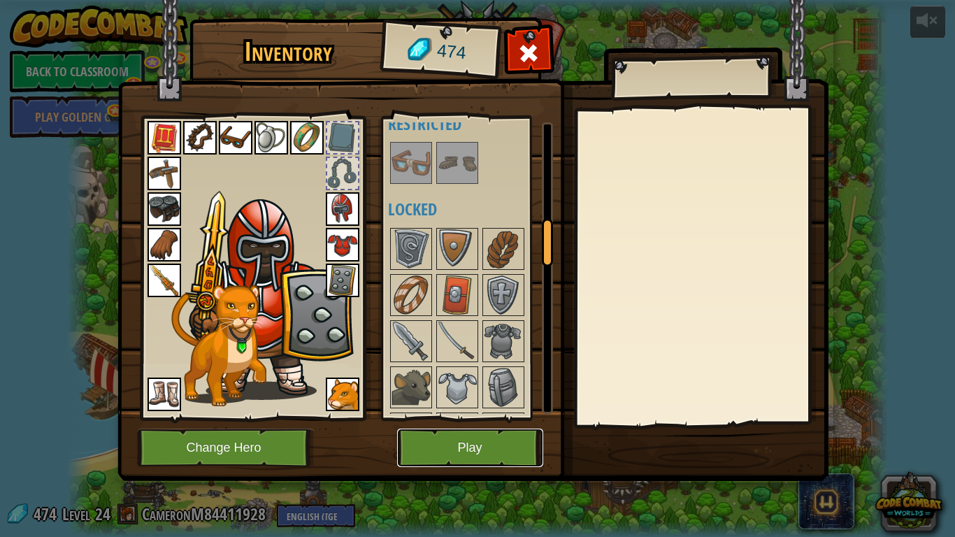
click at [448, 418] on button "Play" at bounding box center [470, 448] width 146 height 38
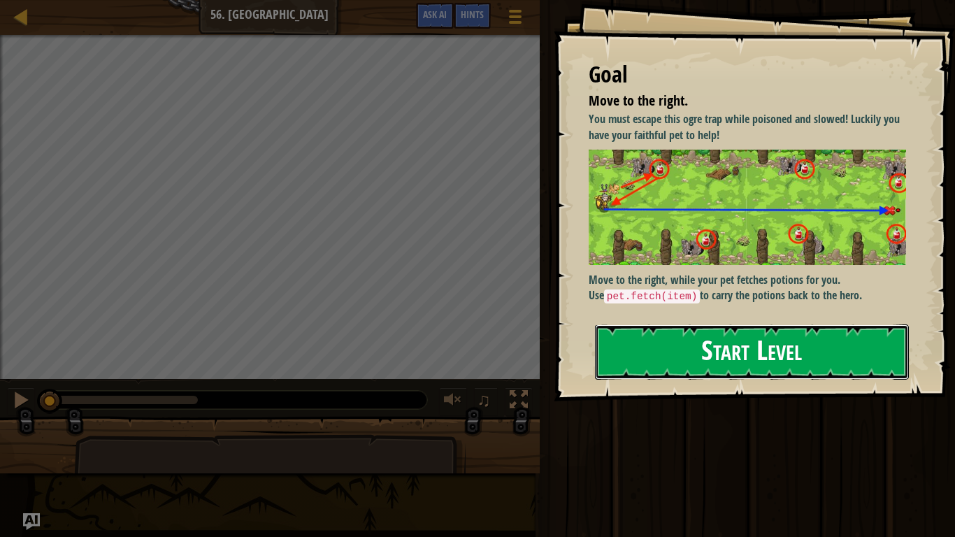
click at [750, 324] on button "Start Level" at bounding box center [752, 351] width 314 height 55
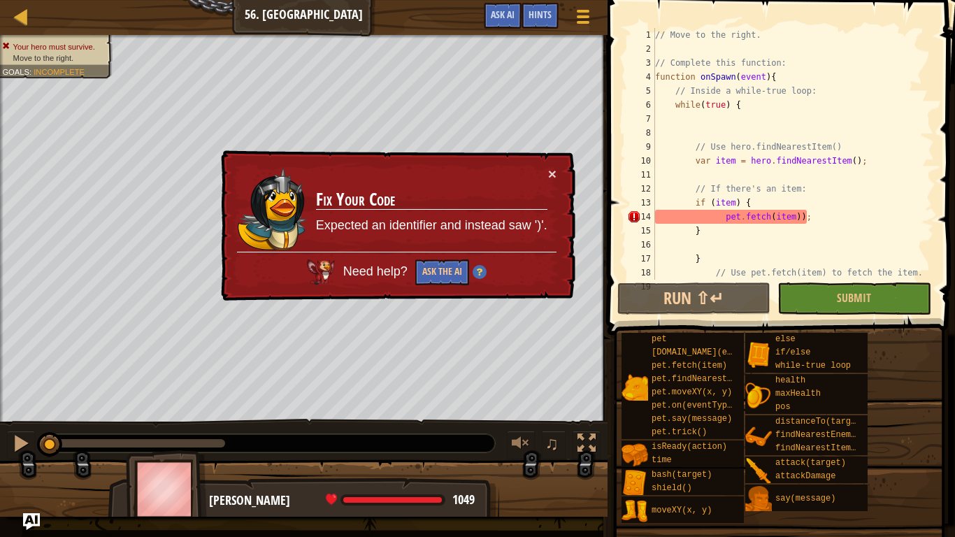
click at [852, 250] on div "// Move to the right. // Complete this function: function onSpawn ( event ) { /…" at bounding box center [793, 168] width 282 height 280
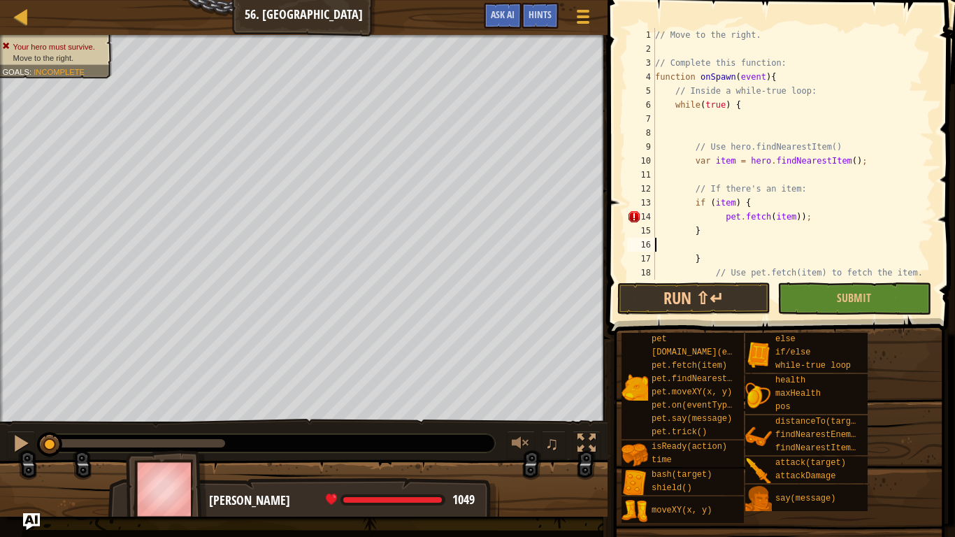
type textarea "}"
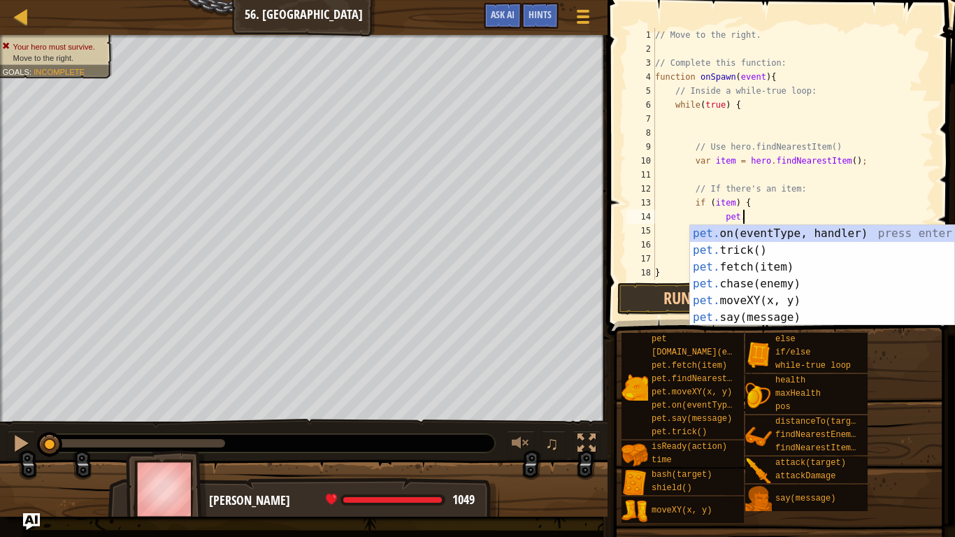
type textarea "p"
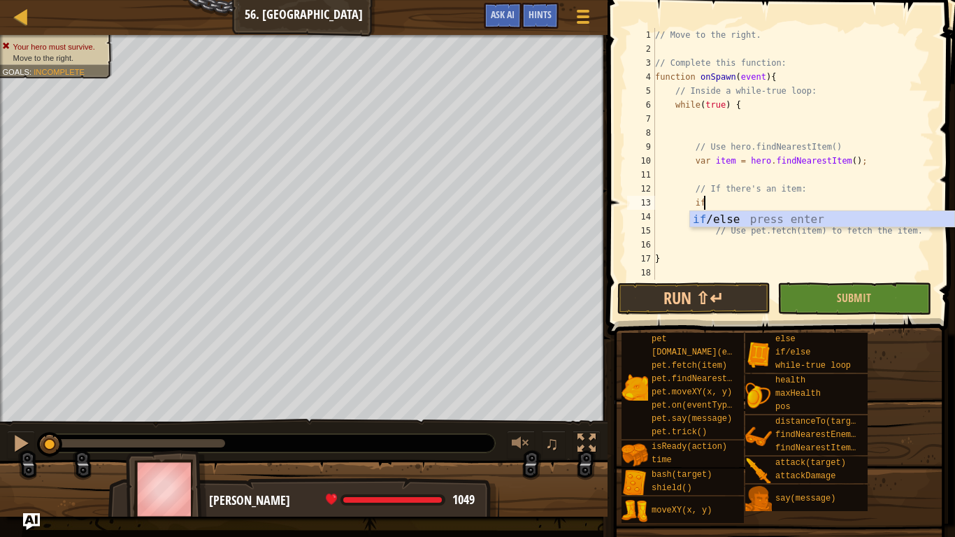
type textarea "i"
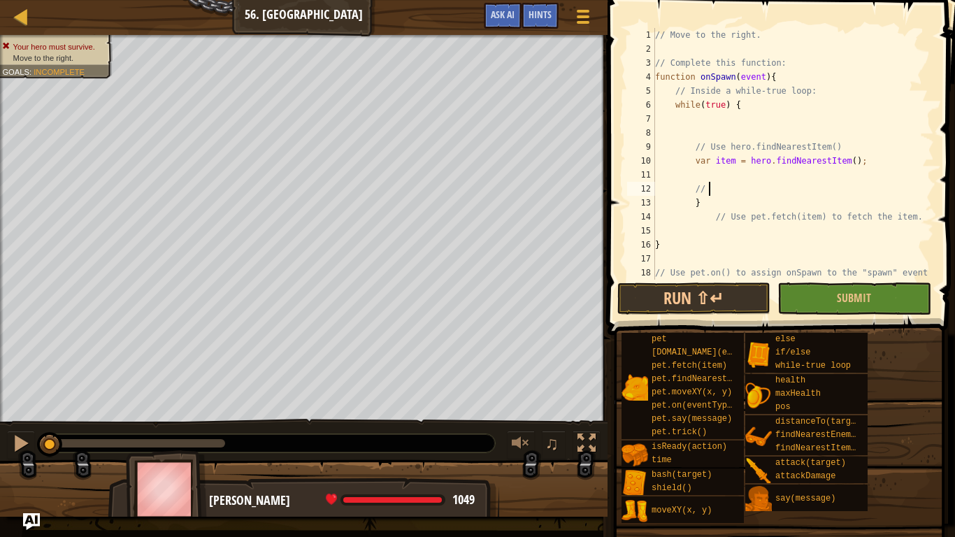
type textarea "/"
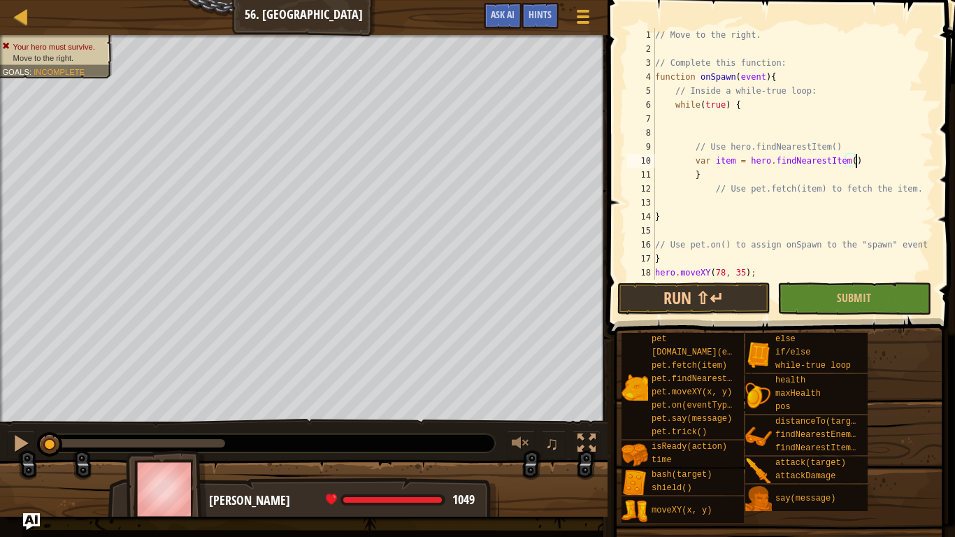
type textarea "var item = hero.findNearestItem"
click at [585, 22] on span at bounding box center [582, 22] width 13 height 3
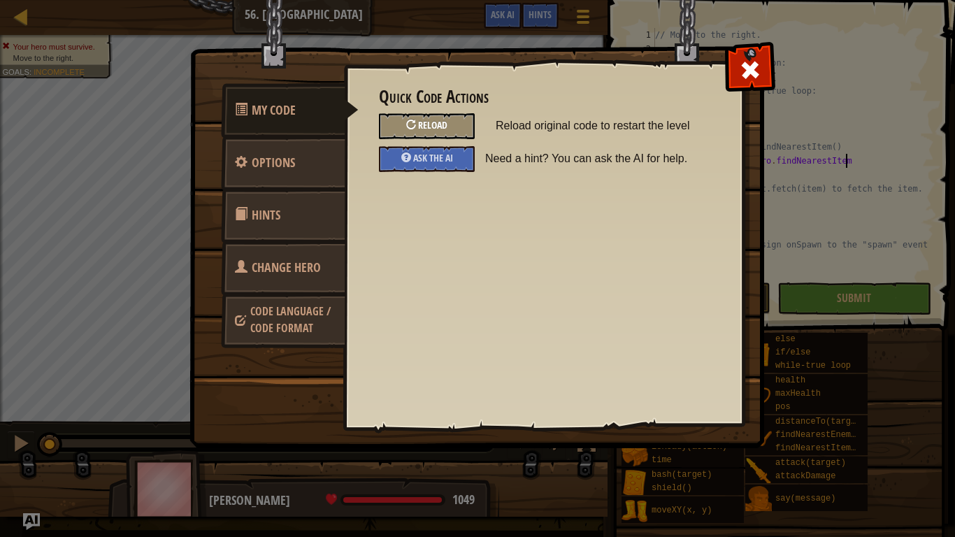
click at [447, 138] on div "Reload" at bounding box center [427, 126] width 96 height 26
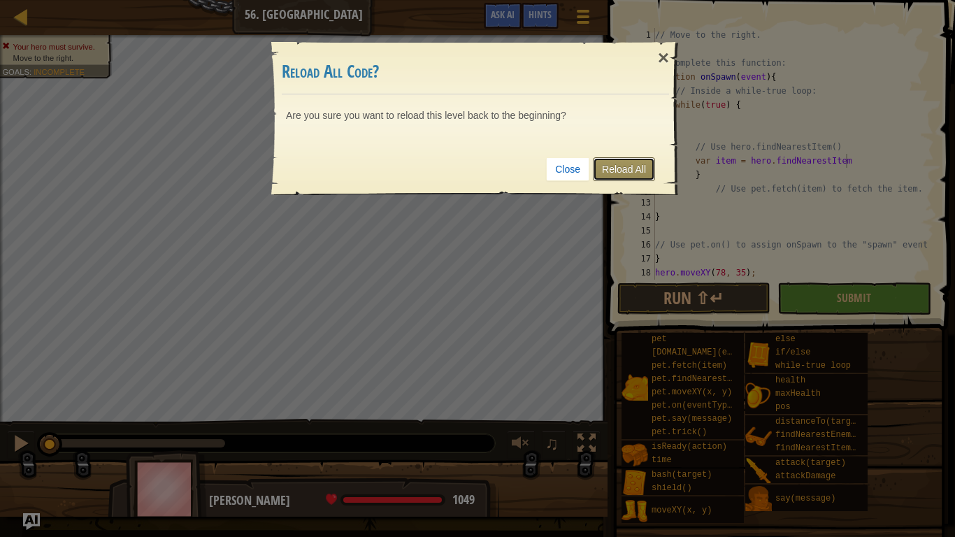
click at [631, 180] on link "Reload All" at bounding box center [624, 169] width 62 height 24
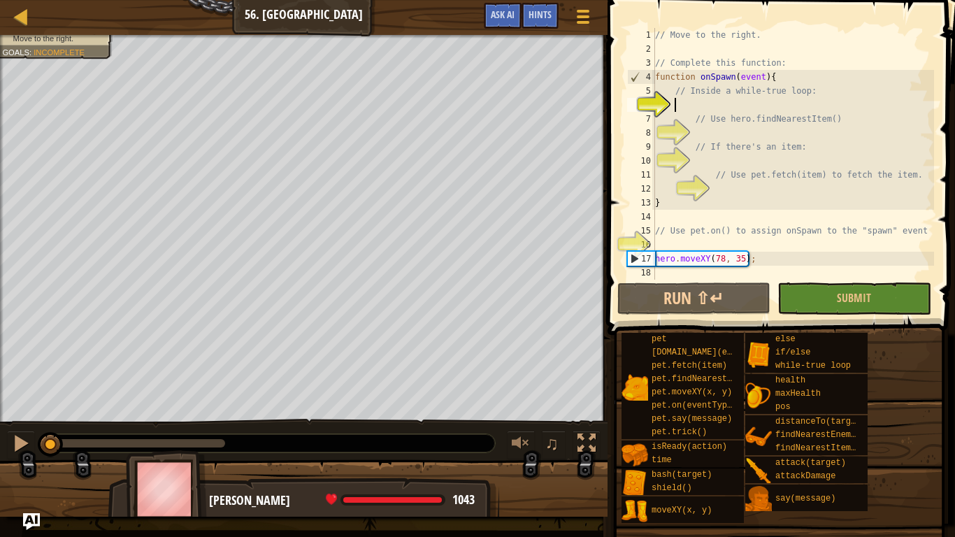
type textarea "w"
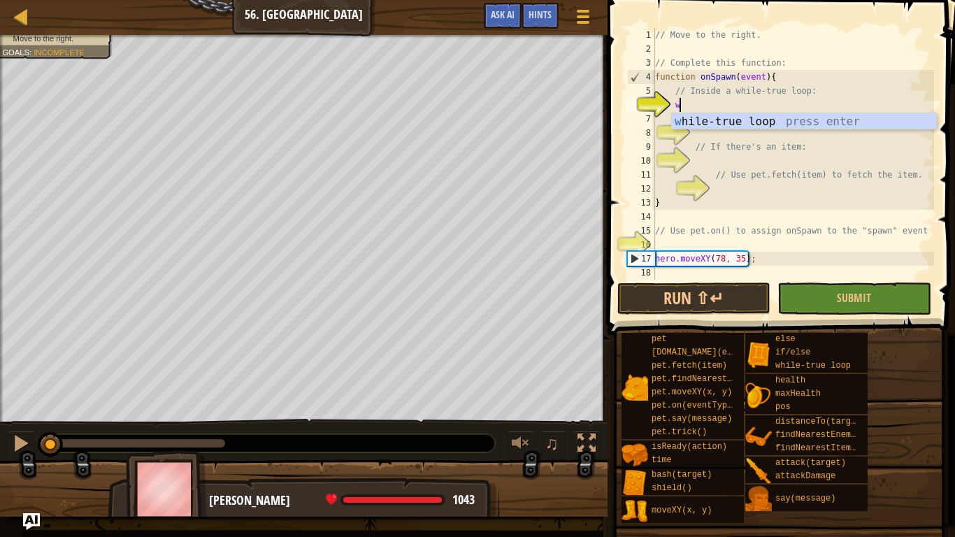
scroll to position [6, 3]
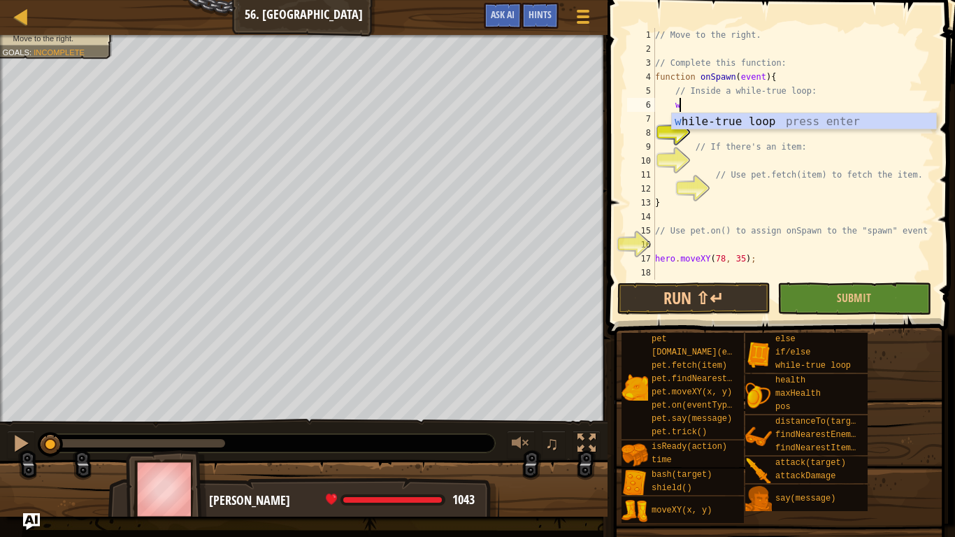
click at [778, 124] on div "w [PERSON_NAME]-true loop press enter" at bounding box center [804, 138] width 264 height 50
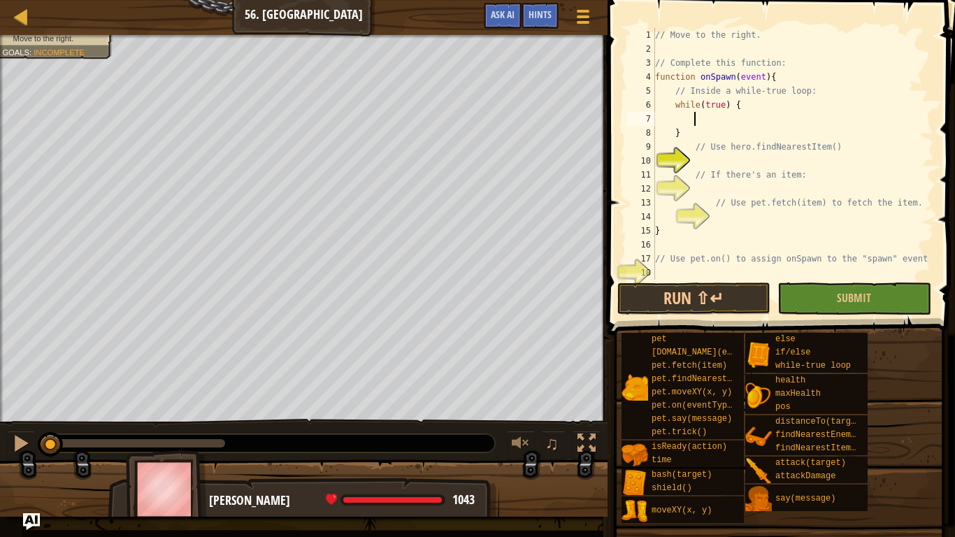
click at [710, 137] on div "// Move to the right. // Complete this function: function onSpawn ( event ) { /…" at bounding box center [793, 168] width 282 height 280
type textarea "}"
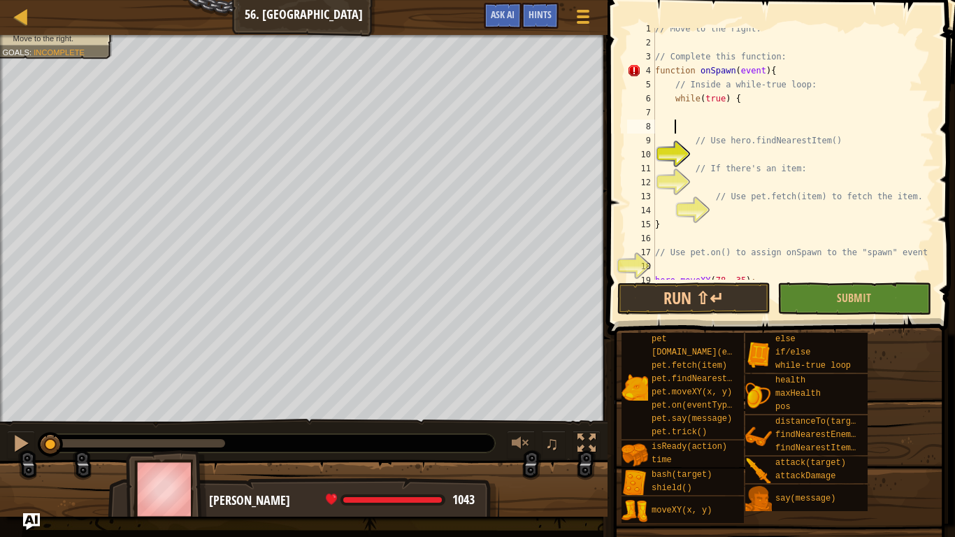
scroll to position [0, 0]
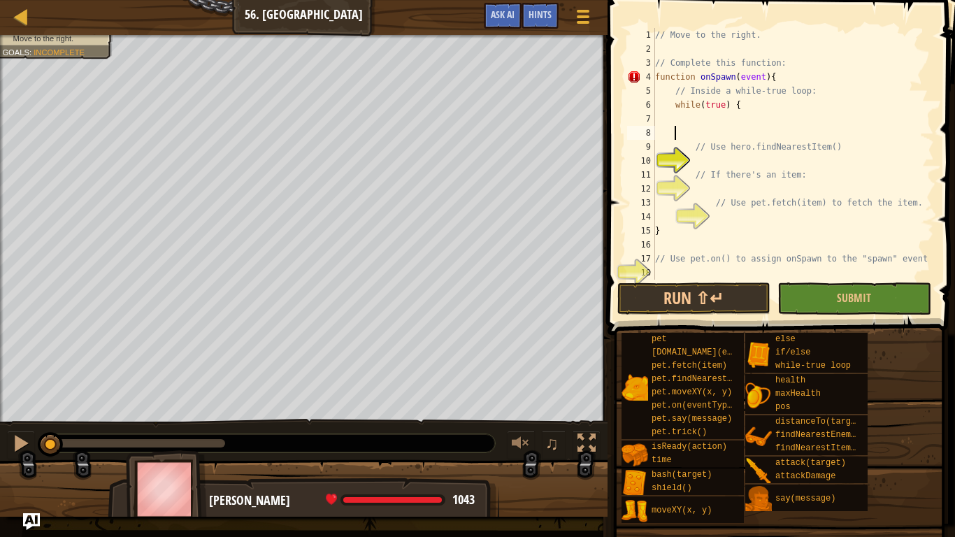
type textarea "}"
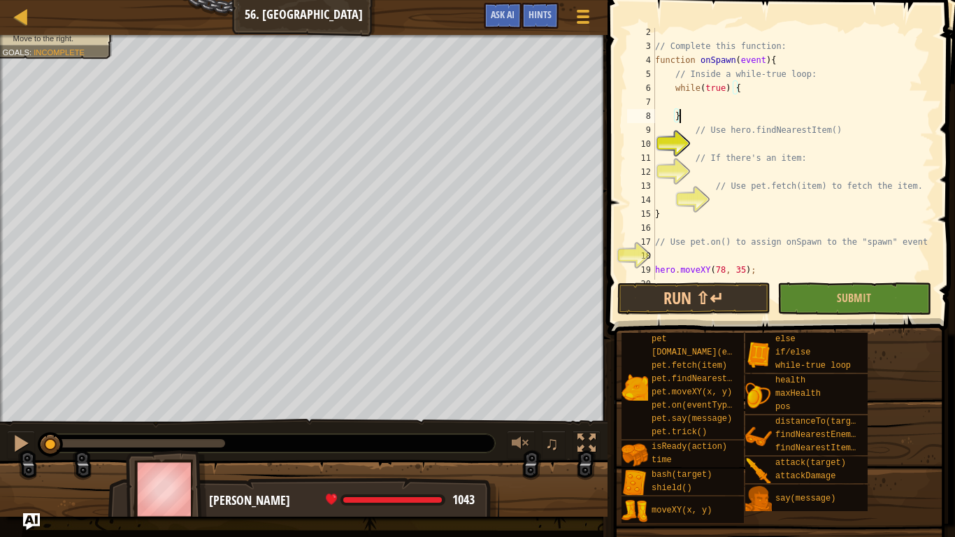
scroll to position [28, 0]
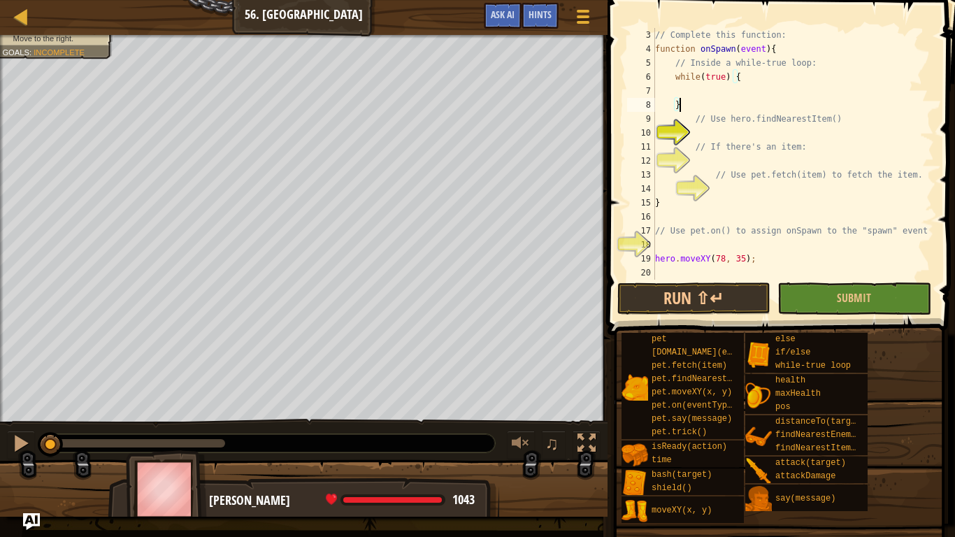
click at [812, 134] on div "// Complete this function: function onSpawn ( event ) { // Inside a while-true …" at bounding box center [793, 168] width 282 height 280
type textarea "h"
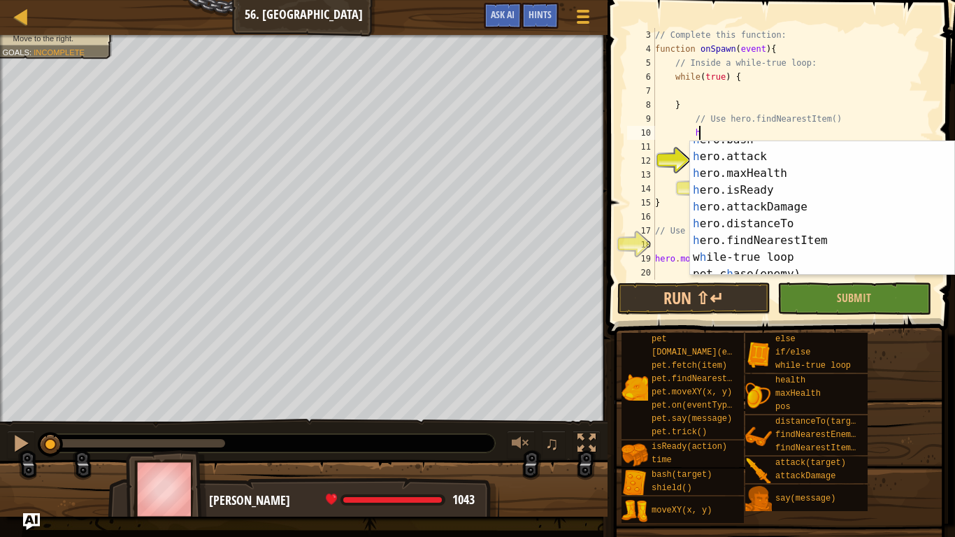
scroll to position [127, 0]
click at [791, 246] on div "h ero.bash press enter h ero.attack press enter h ero.maxHealth press enter h e…" at bounding box center [822, 215] width 264 height 168
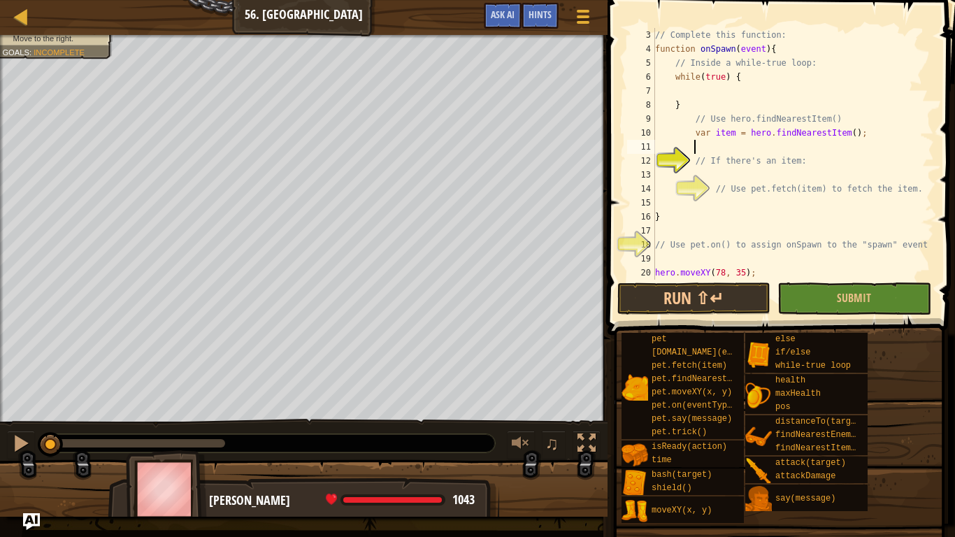
scroll to position [6, 5]
click at [829, 184] on div "// Complete this function: function onSpawn ( event ) { // Inside a while-true …" at bounding box center [793, 168] width 282 height 280
type textarea "// Use pet.fetch(item) to fetch the item."
click at [811, 180] on div "// Complete this function: function onSpawn ( event ) { // Inside a while-true …" at bounding box center [793, 168] width 282 height 280
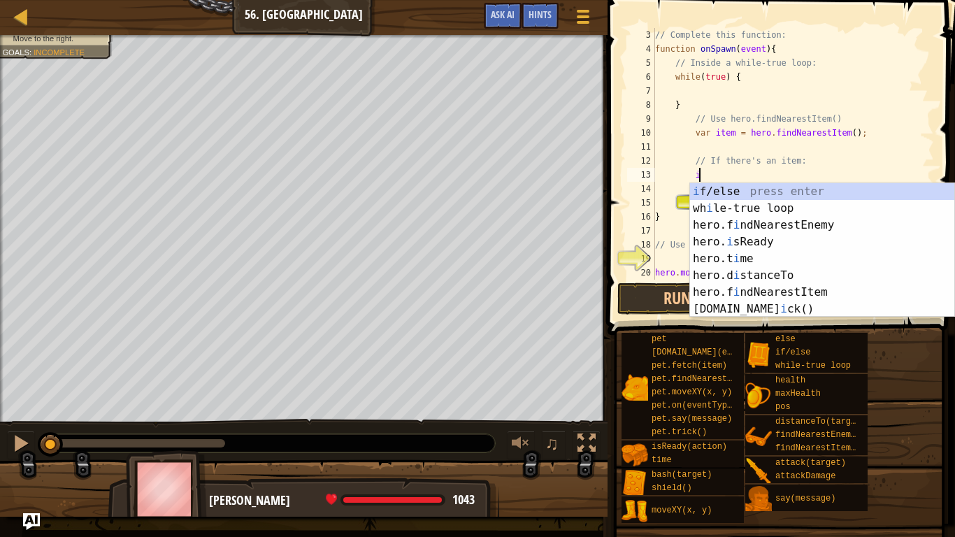
click at [785, 193] on div "i f/else press enter wh i le-true loop press enter hero.f i ndNearestEnemy pres…" at bounding box center [822, 267] width 264 height 168
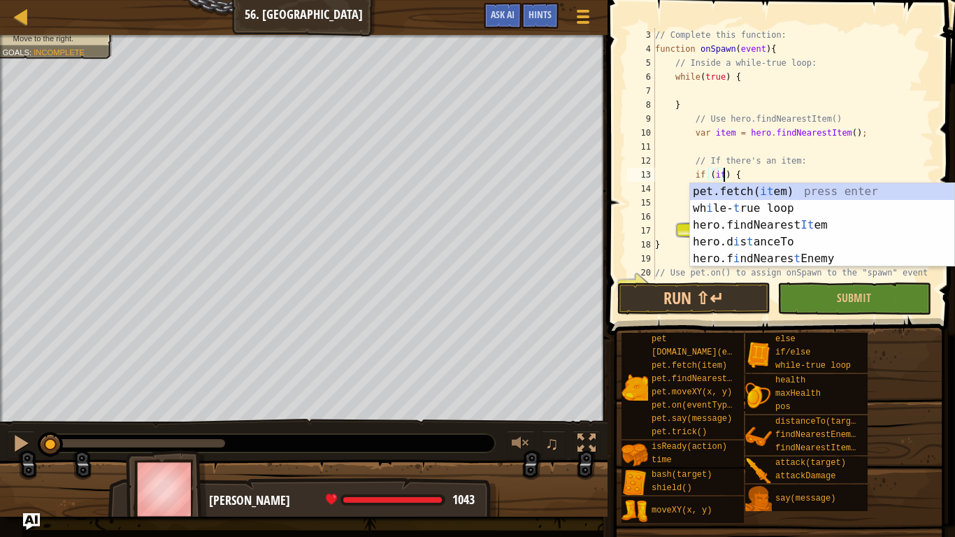
scroll to position [6, 10]
type textarea "if (item) {"
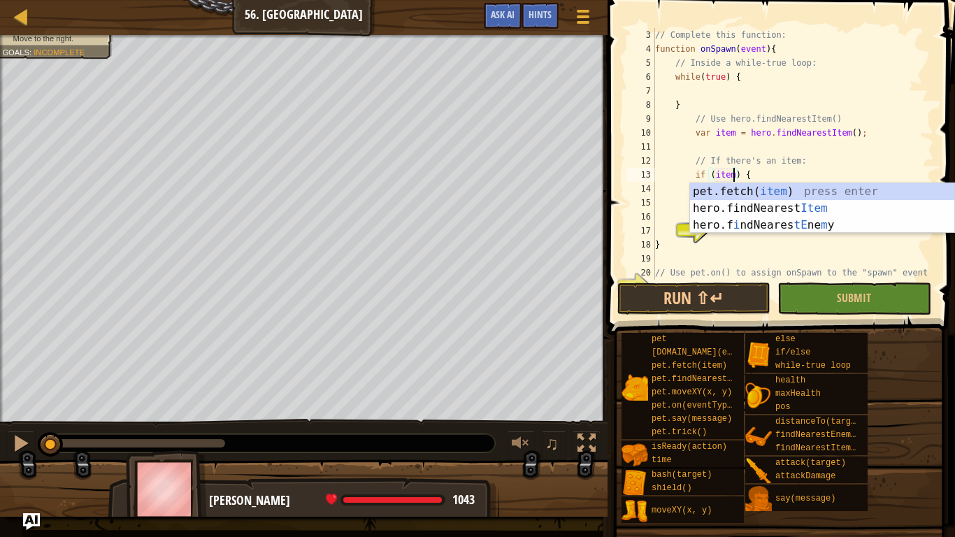
click at [886, 141] on div "// Complete this function: function onSpawn ( event ) { // Inside a while-true …" at bounding box center [793, 168] width 282 height 280
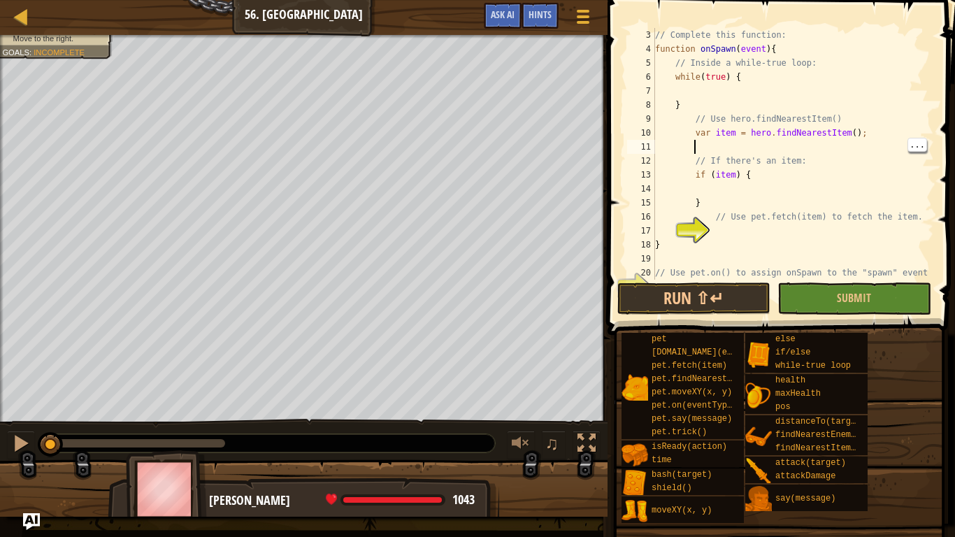
click at [760, 242] on div "// Complete this function: function onSpawn ( event ) { // Inside a while-true …" at bounding box center [793, 168] width 282 height 280
type textarea "}"
click at [764, 234] on div "// Complete this function: function onSpawn ( event ) { // Inside a while-true …" at bounding box center [793, 168] width 282 height 280
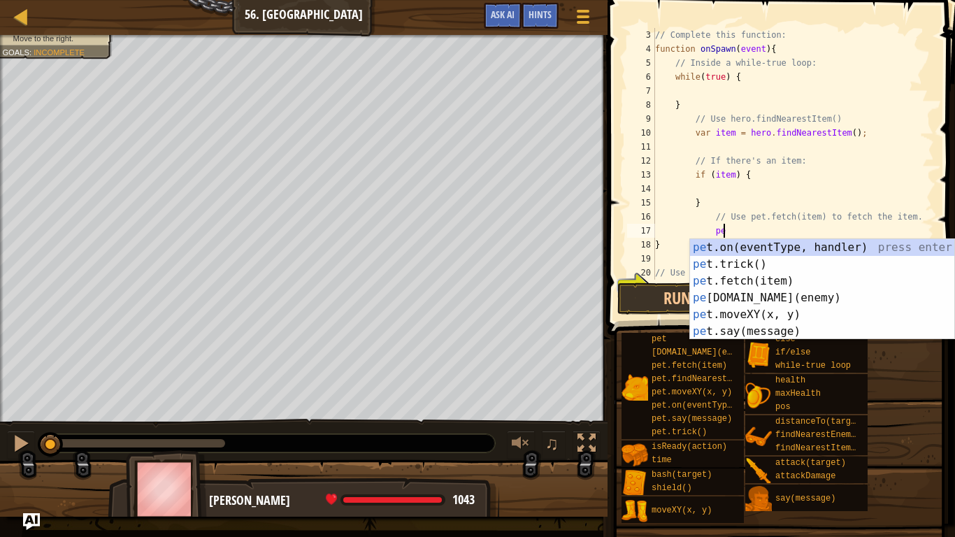
scroll to position [6, 10]
click at [752, 282] on div "pet .on(eventType, handler) press enter pet .trick() press enter pet .fetch(ite…" at bounding box center [822, 306] width 264 height 134
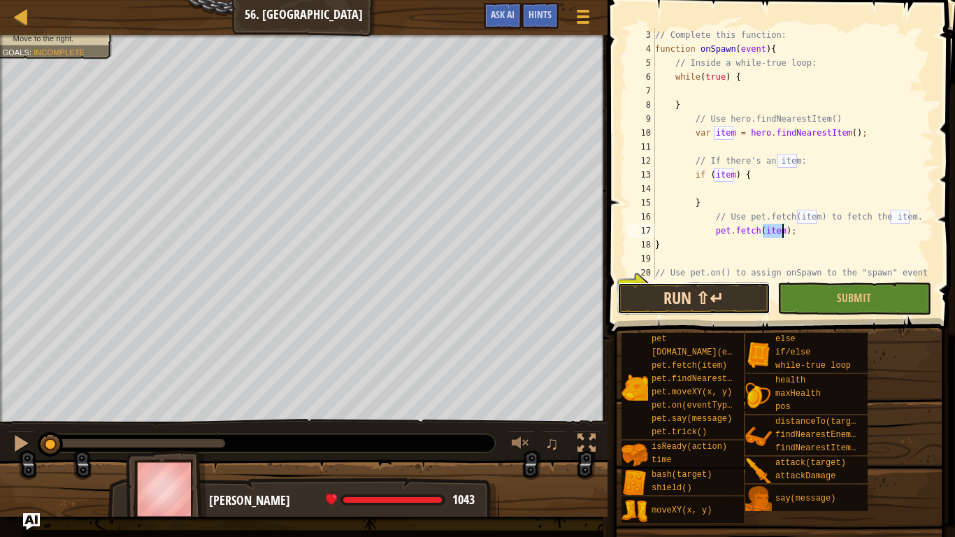
click at [738, 296] on button "Run ⇧↵" at bounding box center [693, 298] width 153 height 32
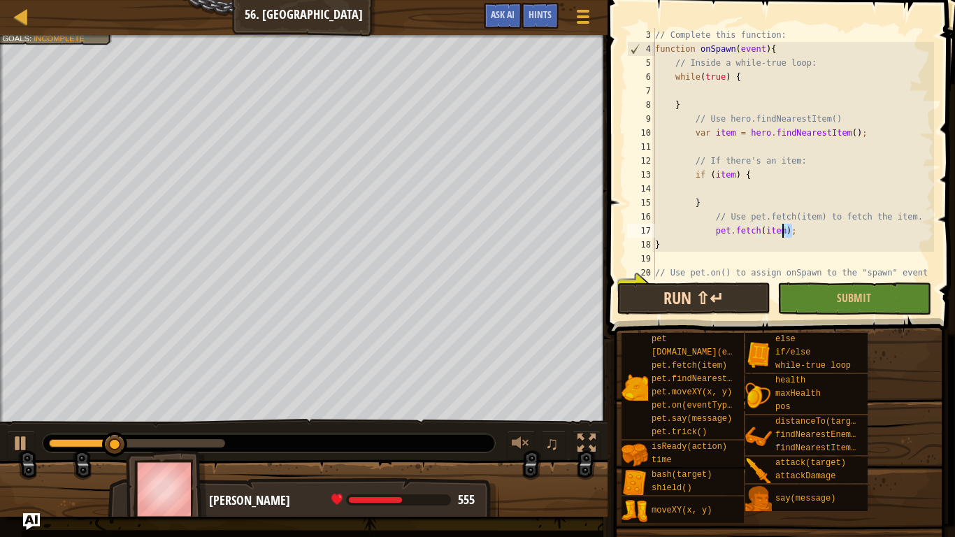
type textarea "// Use pet.fetch(item) to fetch the item. pet.fetch(item);"
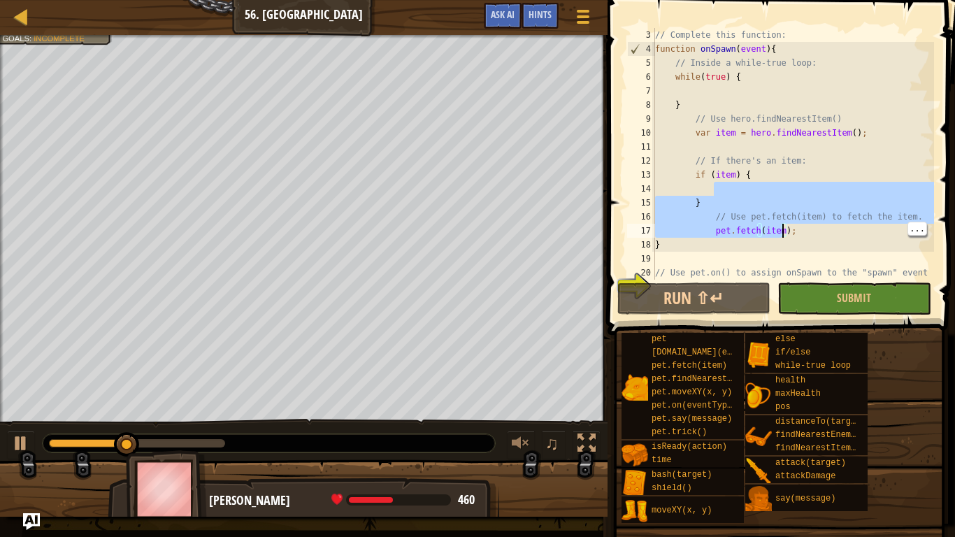
click at [821, 258] on div "// Complete this function: function onSpawn ( event ) { // Inside a while-true …" at bounding box center [793, 168] width 282 height 280
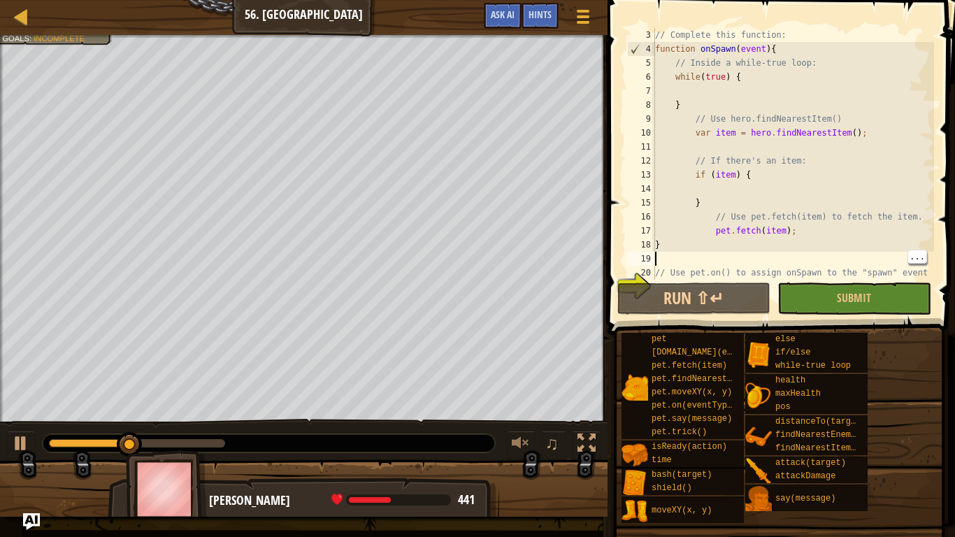
scroll to position [6, 0]
click at [815, 259] on div "// Complete this function: function onSpawn ( event ) { // Inside a while-true …" at bounding box center [793, 168] width 282 height 280
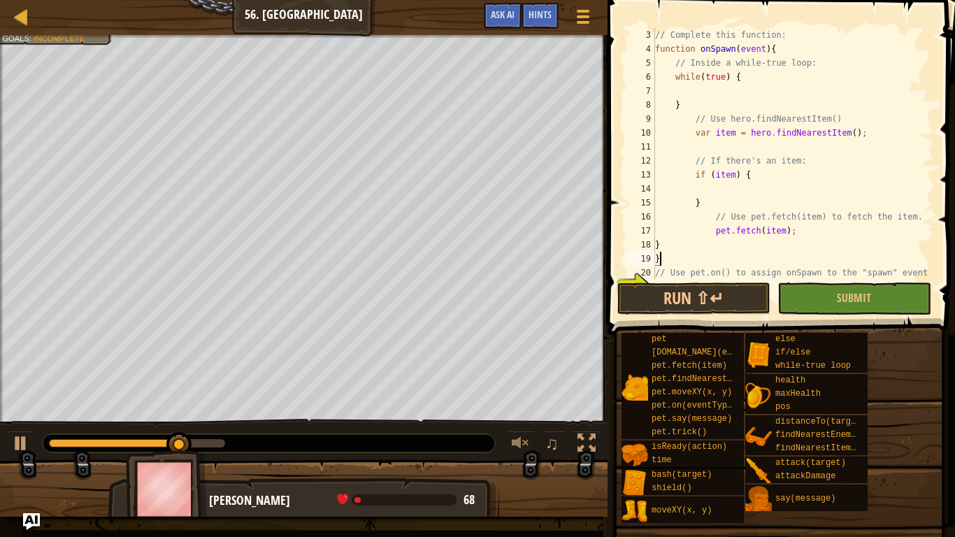
click at [703, 107] on div "// Complete this function: function onSpawn ( event ) { // Inside a while-true …" at bounding box center [793, 168] width 282 height 280
type textarea "}"
click at [732, 296] on button "Run ⇧↵" at bounding box center [693, 298] width 153 height 32
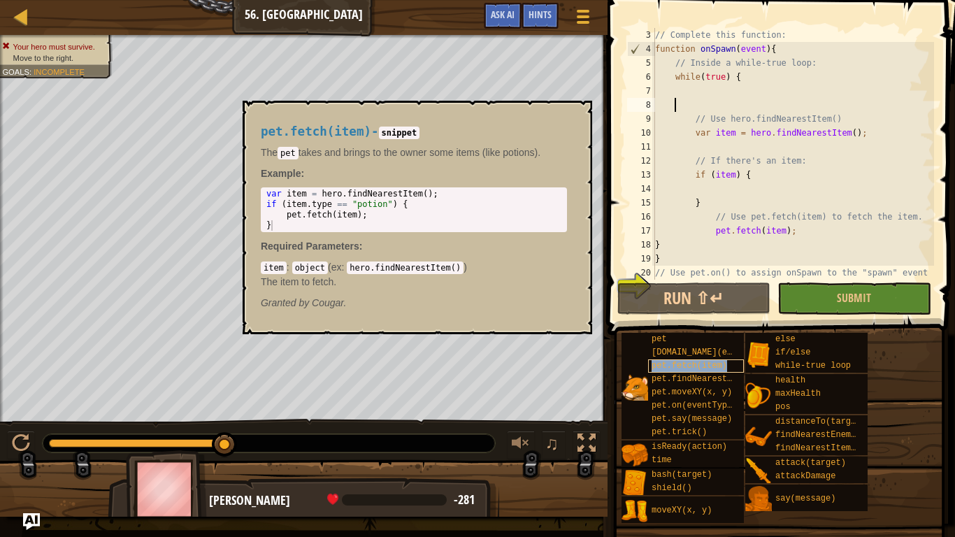
click at [659, 368] on span "pet.fetch(item)" at bounding box center [690, 366] width 76 height 10
click at [682, 377] on span "pet.findNearestByType(type)" at bounding box center [720, 379] width 136 height 10
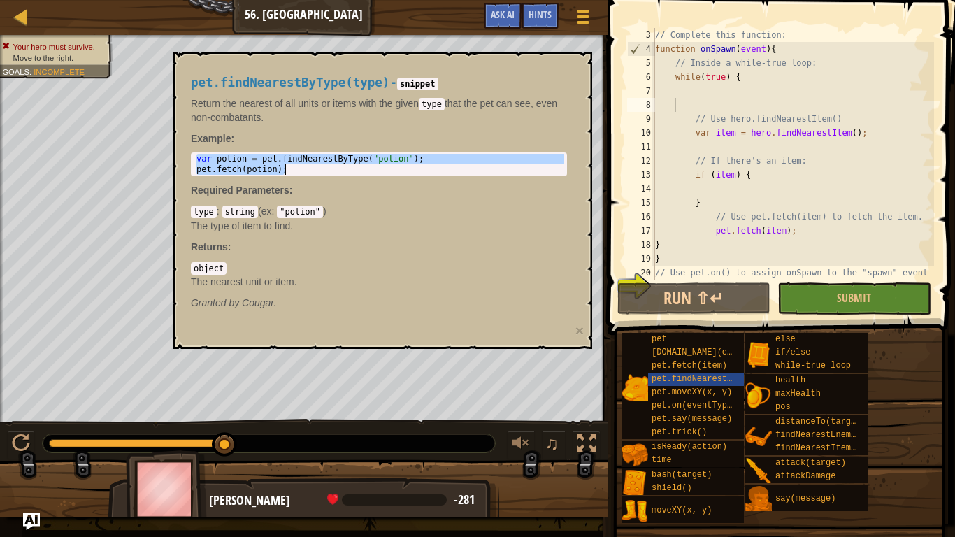
drag, startPoint x: 196, startPoint y: 157, endPoint x: 319, endPoint y: 171, distance: 123.9
click at [319, 171] on div "var potion = pet . findNearestByType ( "potion" ) ; pet . fetch ( [GEOGRAPHIC_D…" at bounding box center [379, 175] width 371 height 42
type textarea "var potion = pet.findNearestByType("potion"); pet.fetch(potion);"
click at [702, 231] on div "// Complete this function: function onSpawn ( event ) { // Inside a while-true …" at bounding box center [793, 168] width 282 height 280
paste textarea "What were the beaver pelts mainly used for? How much could a fur trader make fr…"
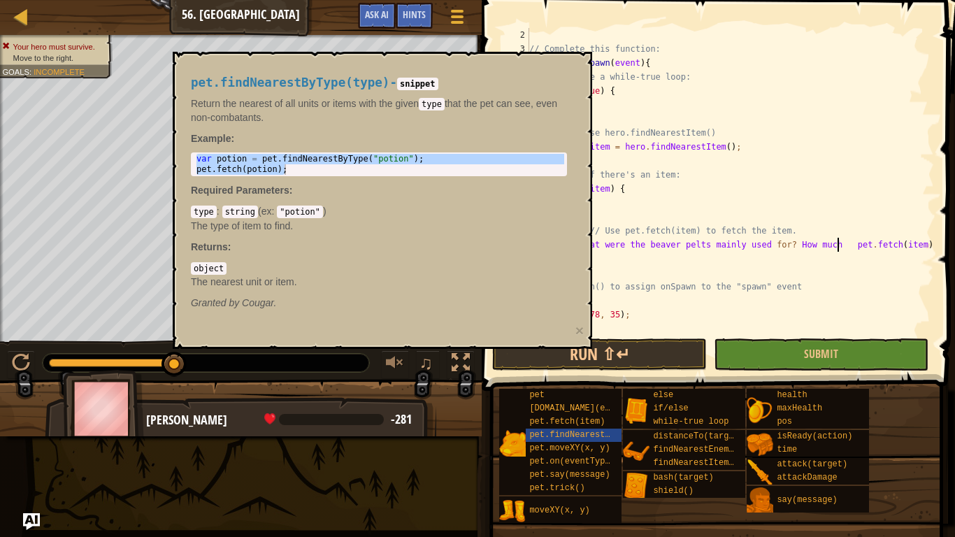
scroll to position [14, 0]
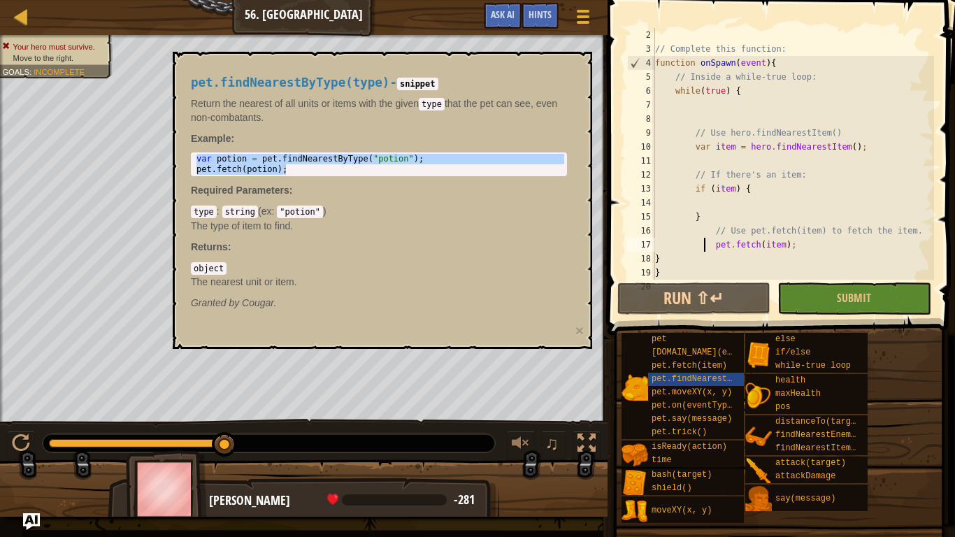
paste textarea "What were the beaver pelts mainly used for? How much could a fur trader make fr…"
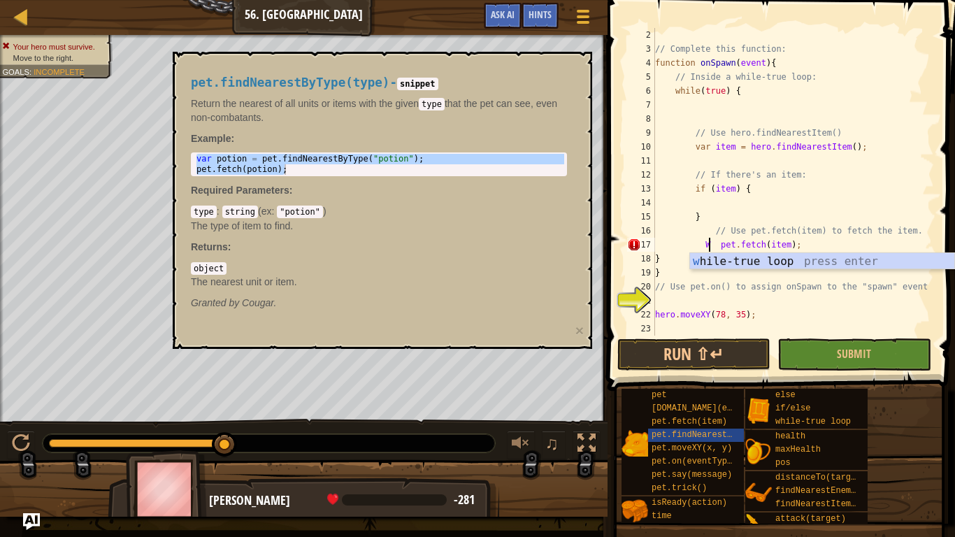
type textarea "pet.fetch(item);"
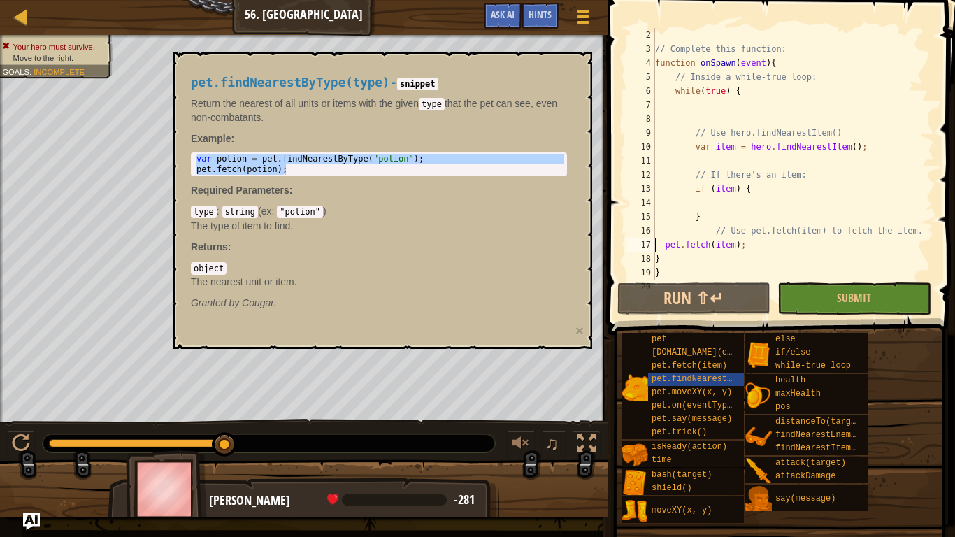
click at [331, 129] on div "pet.findNearestByType(type) - snippet Return the nearest of all units or items …" at bounding box center [379, 193] width 396 height 260
click at [313, 171] on div "var potion = pet . findNearestByType ( "potion" ) ; pet . fetch ( [GEOGRAPHIC_D…" at bounding box center [379, 164] width 371 height 21
drag, startPoint x: 286, startPoint y: 169, endPoint x: 197, endPoint y: 155, distance: 90.0
click at [197, 155] on div "var potion = pet . findNearestByType ( "potion" ) ; pet . fetch ( [GEOGRAPHIC_D…" at bounding box center [379, 175] width 371 height 42
type textarea "var potion = pet.findNearestByType("potion"); pet.fetch(potion);"
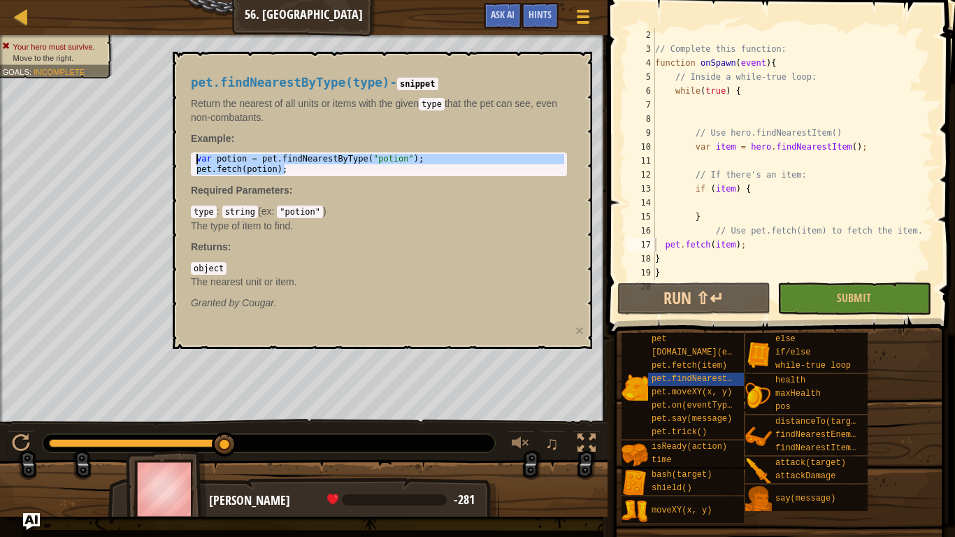
click at [659, 242] on div "// Complete this function: function onSpawn ( event ) { // Inside a while-true …" at bounding box center [793, 168] width 282 height 280
paste textarea "pet.fetch(potion);"
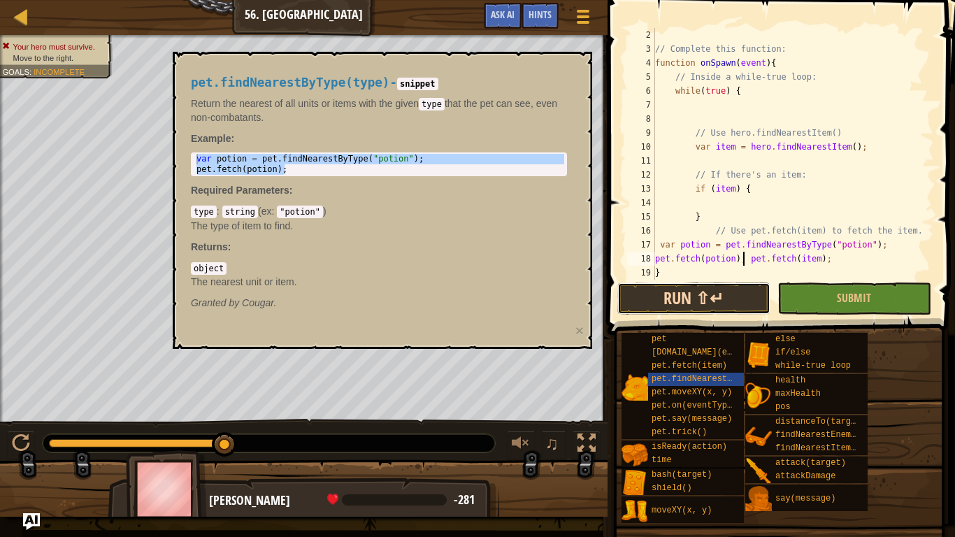
click at [754, 292] on button "Run ⇧↵" at bounding box center [693, 298] width 153 height 32
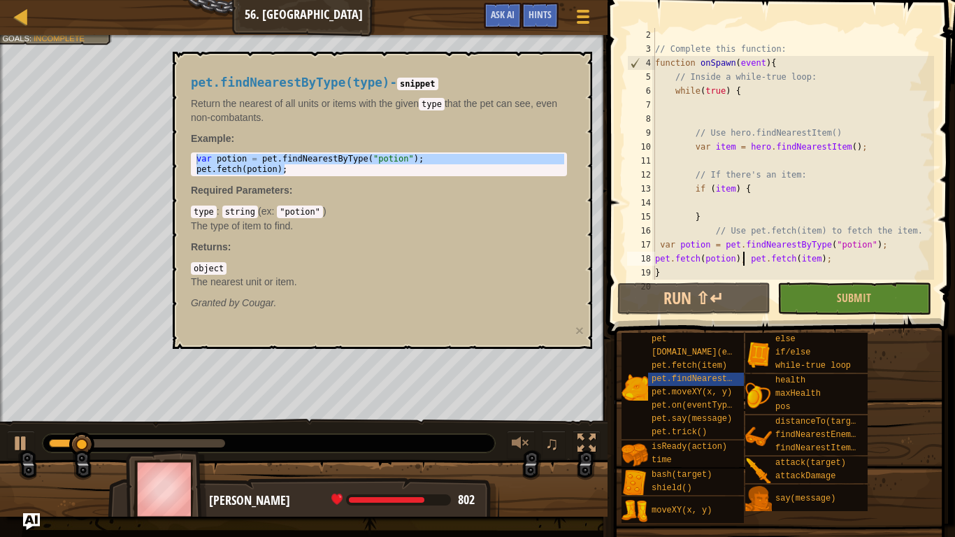
click at [822, 258] on div "// Complete this function: function onSpawn ( event ) { // Inside a while-true …" at bounding box center [793, 168] width 282 height 280
click at [817, 259] on div "// Complete this function: function onSpawn ( event ) { // Inside a while-true …" at bounding box center [793, 168] width 282 height 280
click at [817, 266] on div "// Complete this function: function onSpawn ( event ) { // Inside a while-true …" at bounding box center [793, 168] width 282 height 280
click at [819, 266] on div "// Complete this function: function onSpawn ( event ) { // Inside a while-true …" at bounding box center [793, 168] width 282 height 280
click at [819, 260] on div "// Complete this function: function onSpawn ( event ) { // Inside a while-true …" at bounding box center [793, 168] width 282 height 280
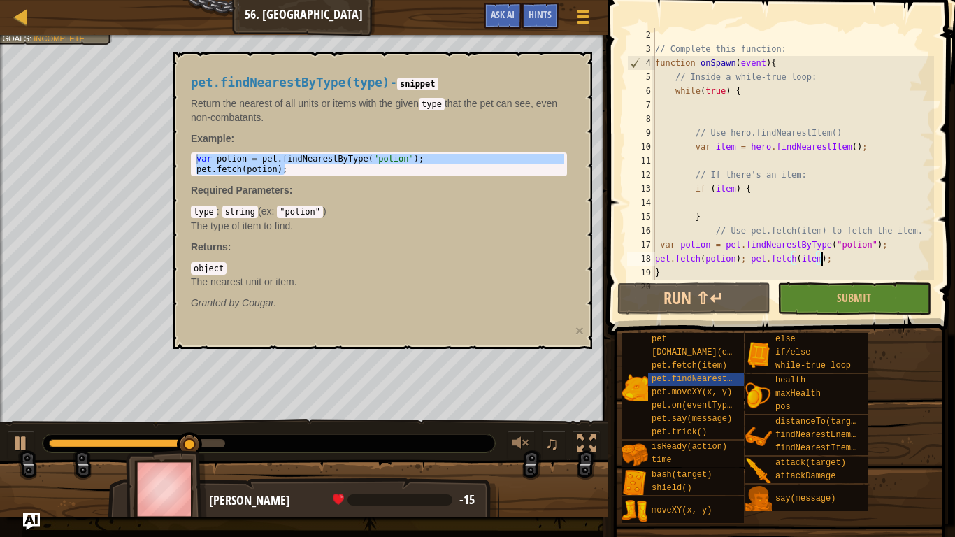
click at [817, 265] on div "// Complete this function: function onSpawn ( event ) { // Inside a while-true …" at bounding box center [793, 168] width 282 height 280
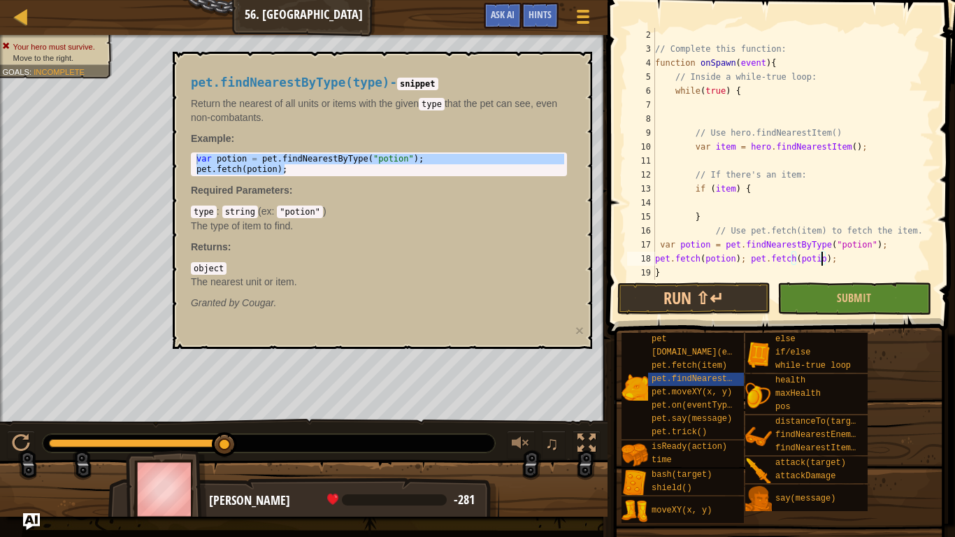
scroll to position [6, 24]
click at [679, 293] on button "Run ⇧↵" at bounding box center [693, 298] width 153 height 32
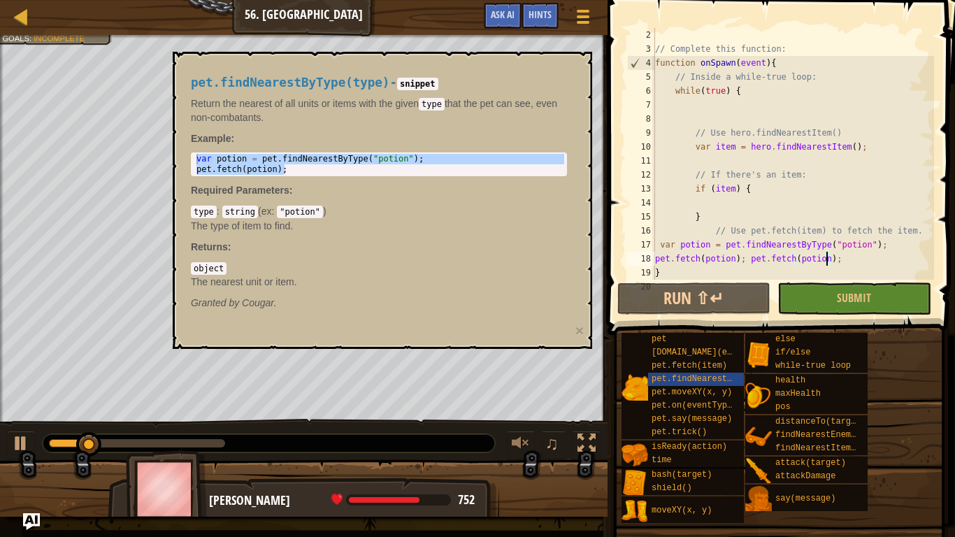
click at [583, 53] on div "pet.findNearestByType(type) - snippet Return the nearest of all units or items …" at bounding box center [383, 200] width 420 height 297
click at [485, 329] on div "pet.findNearestByType(type) - snippet Return the nearest of all units or items …" at bounding box center [383, 200] width 420 height 297
click at [669, 381] on span "pet.findNearestByType(type)" at bounding box center [720, 379] width 136 height 10
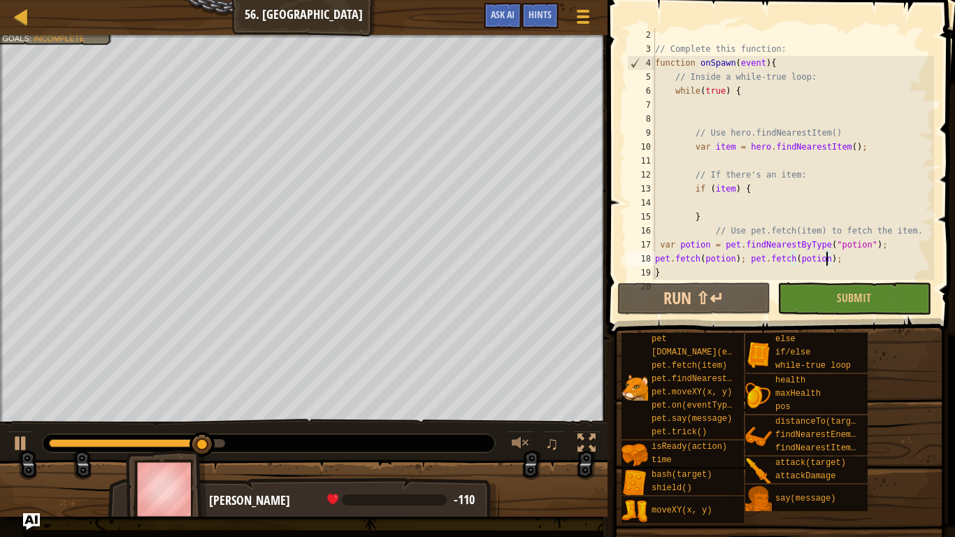
click at [640, 389] on img at bounding box center [635, 387] width 27 height 27
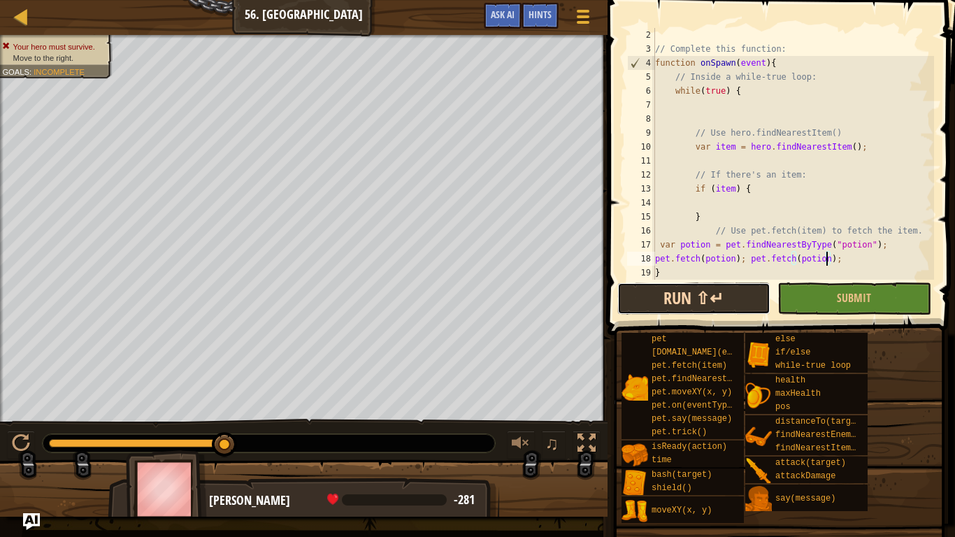
click at [710, 302] on button "Run ⇧↵" at bounding box center [693, 298] width 153 height 32
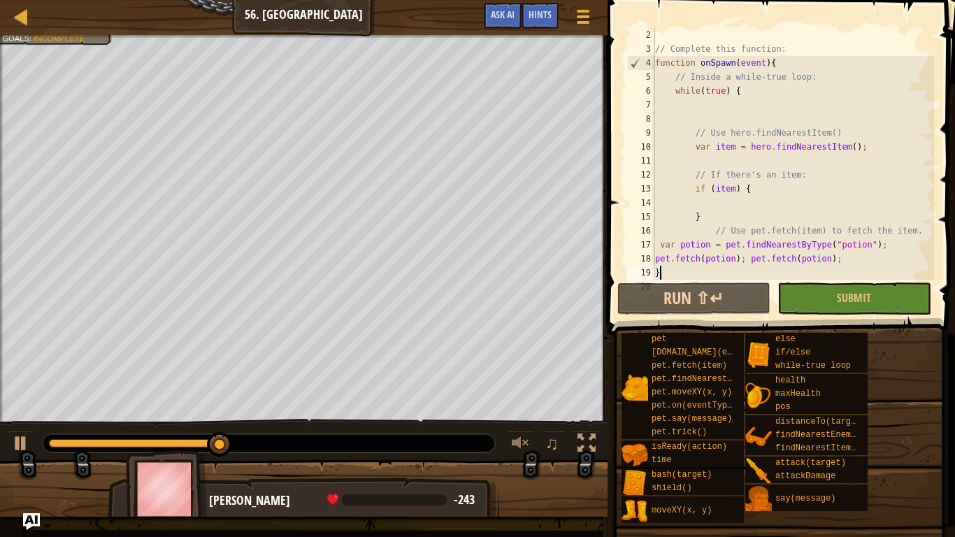
click at [855, 267] on div "// Complete this function: function onSpawn ( event ) { // Inside a while-true …" at bounding box center [793, 168] width 282 height 280
click at [848, 260] on div "// Complete this function: function onSpawn ( event ) { // Inside a while-true …" at bounding box center [793, 168] width 282 height 280
type textarea "pet.fetch(potion); pet.fetch(potion);"
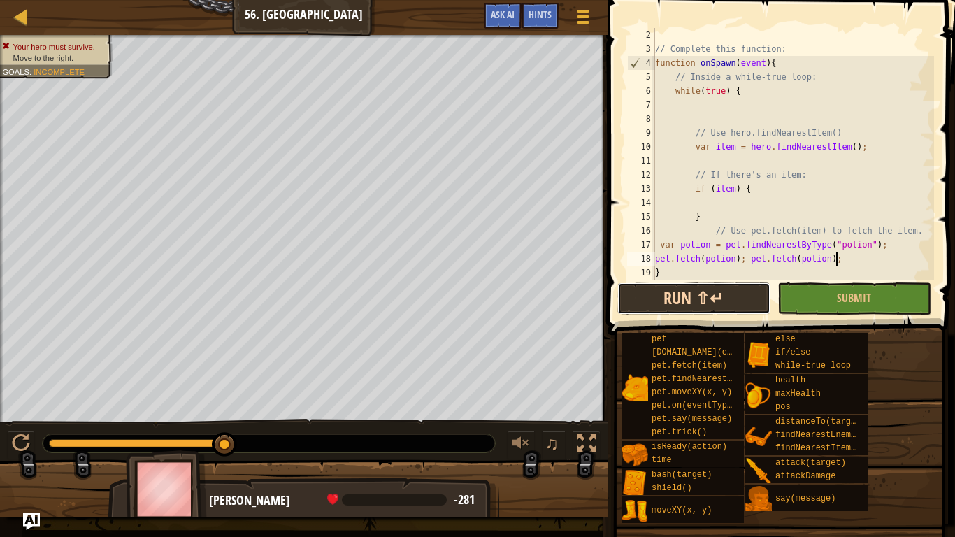
click at [733, 306] on button "Run ⇧↵" at bounding box center [693, 298] width 153 height 32
click at [527, 11] on div "Hints" at bounding box center [540, 16] width 37 height 26
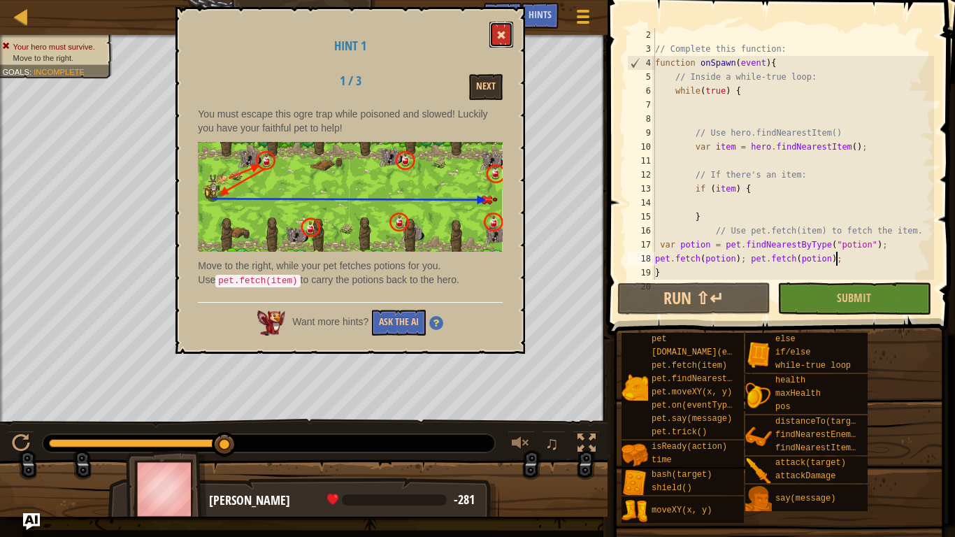
click at [506, 33] on span at bounding box center [501, 35] width 10 height 10
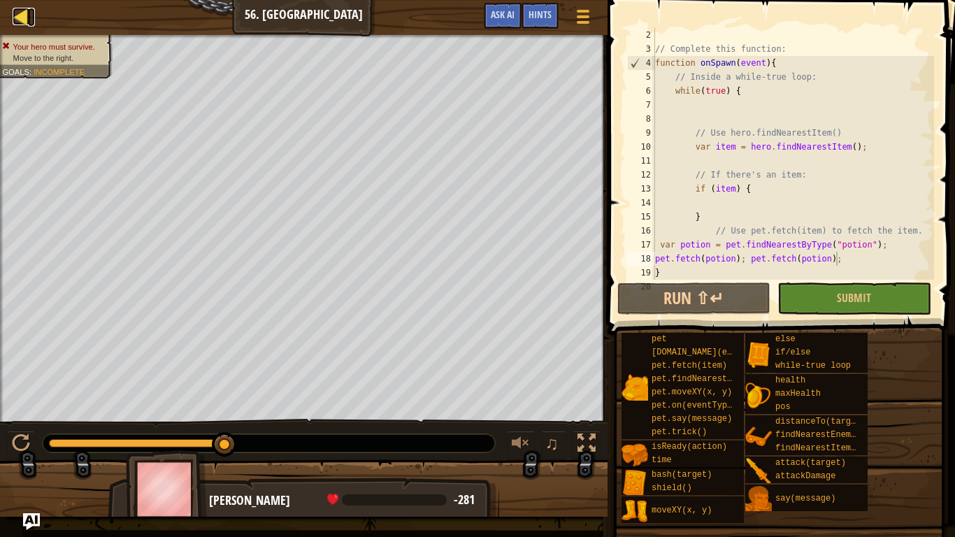
click at [27, 23] on div at bounding box center [21, 16] width 17 height 17
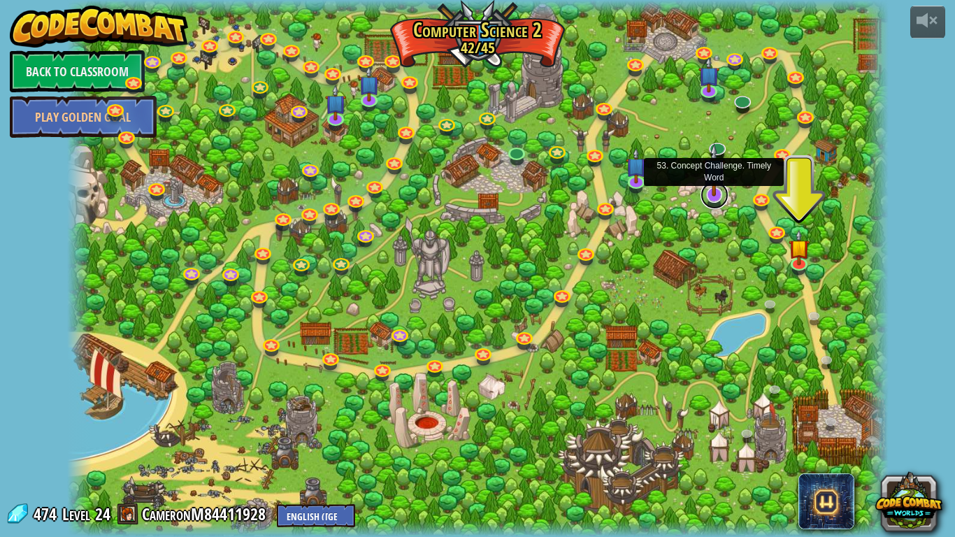
click at [706, 201] on link at bounding box center [715, 195] width 28 height 28
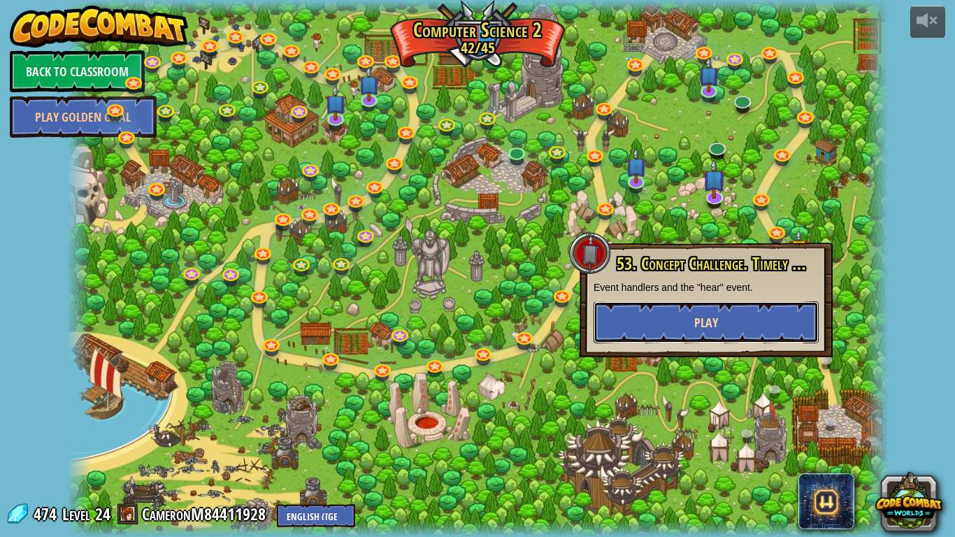
click at [661, 320] on button "Play" at bounding box center [706, 322] width 225 height 42
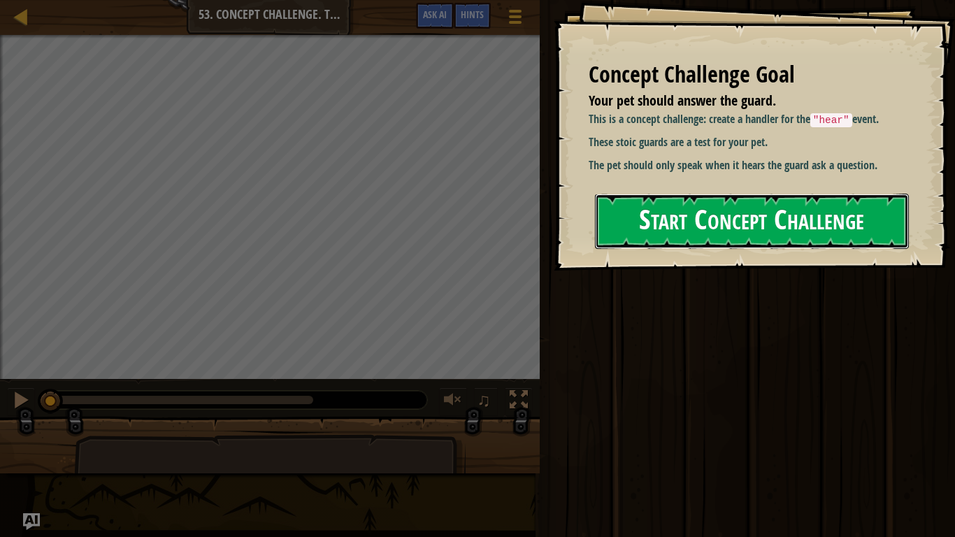
click at [692, 238] on button "Start Concept Challenge" at bounding box center [752, 221] width 314 height 55
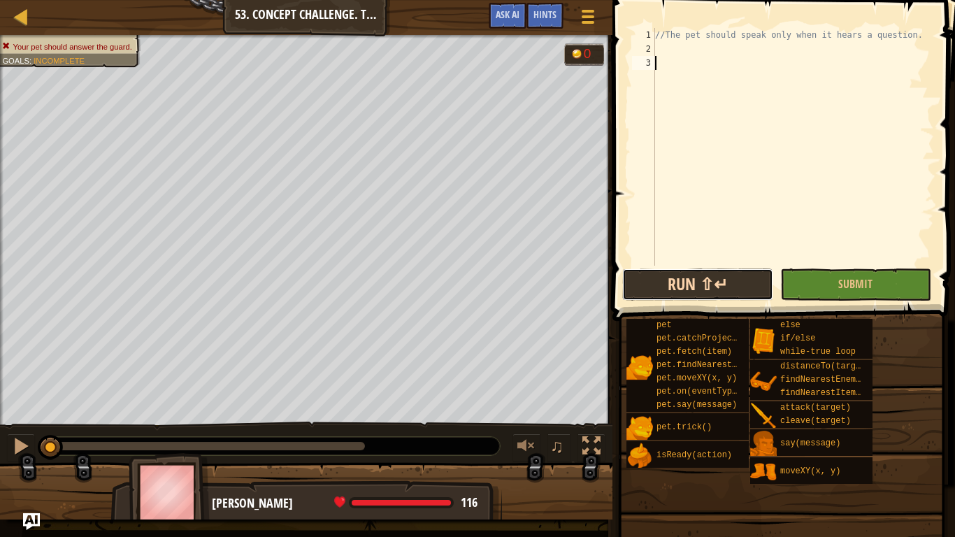
click at [682, 289] on button "Run ⇧↵" at bounding box center [697, 285] width 151 height 32
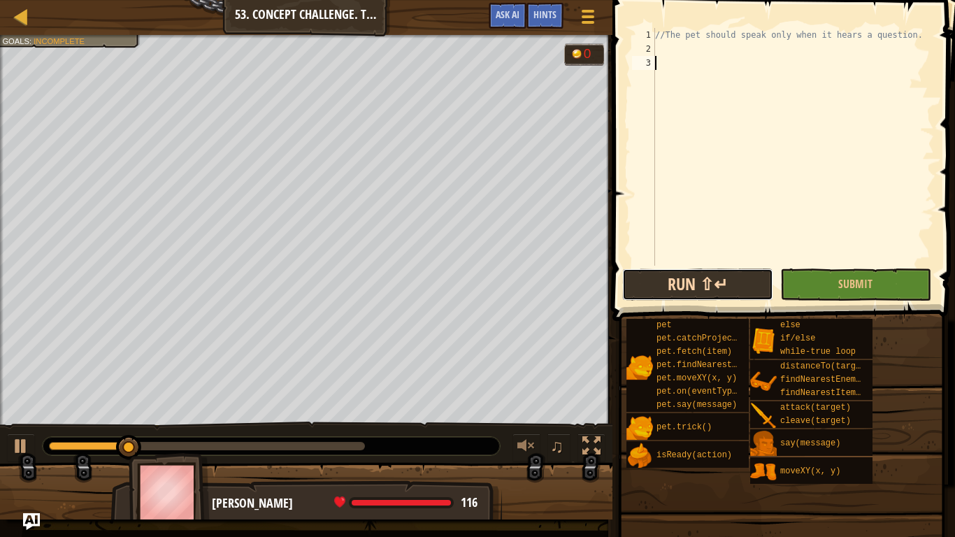
click at [658, 286] on button "Run ⇧↵" at bounding box center [697, 285] width 151 height 32
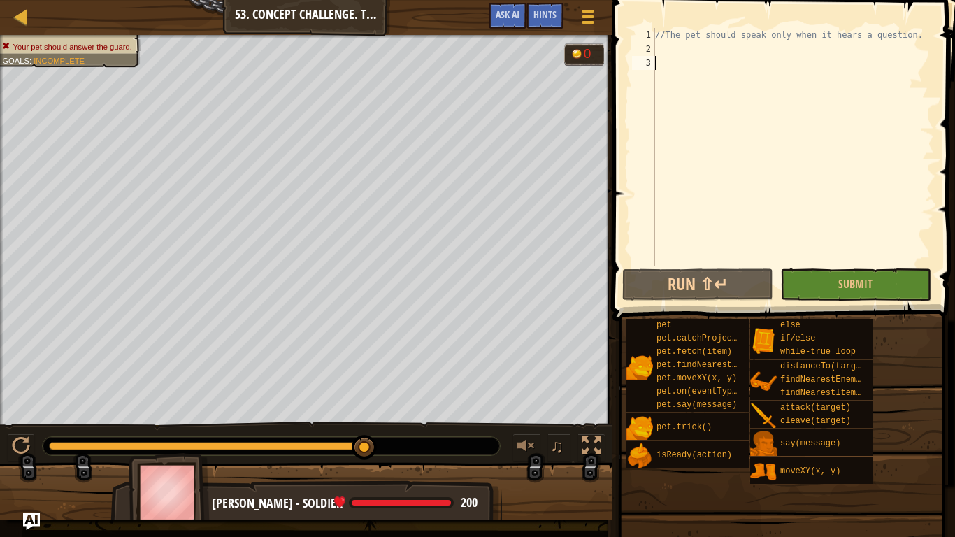
scroll to position [6, 0]
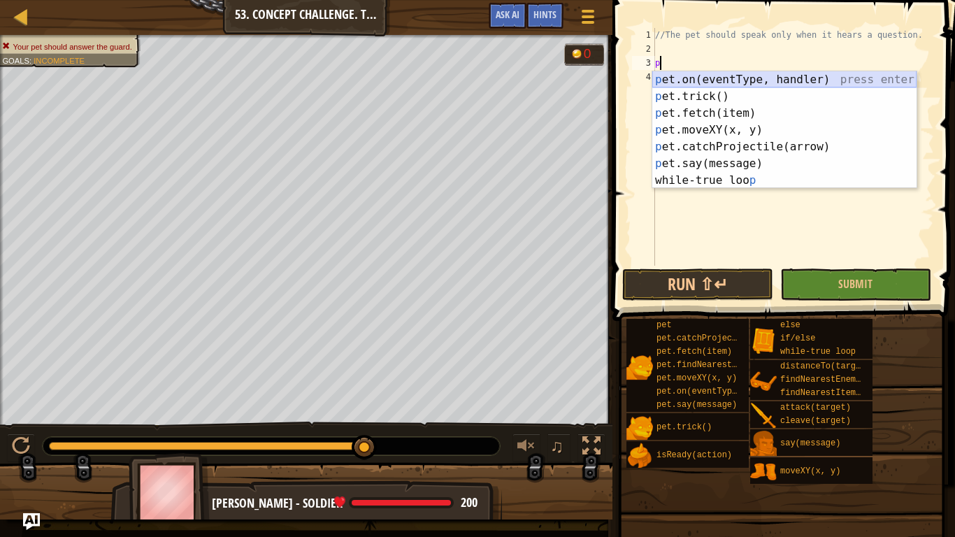
click at [757, 80] on div "p et.on(eventType, handler) press enter p et.trick() press enter p et.fetch(ite…" at bounding box center [784, 146] width 264 height 151
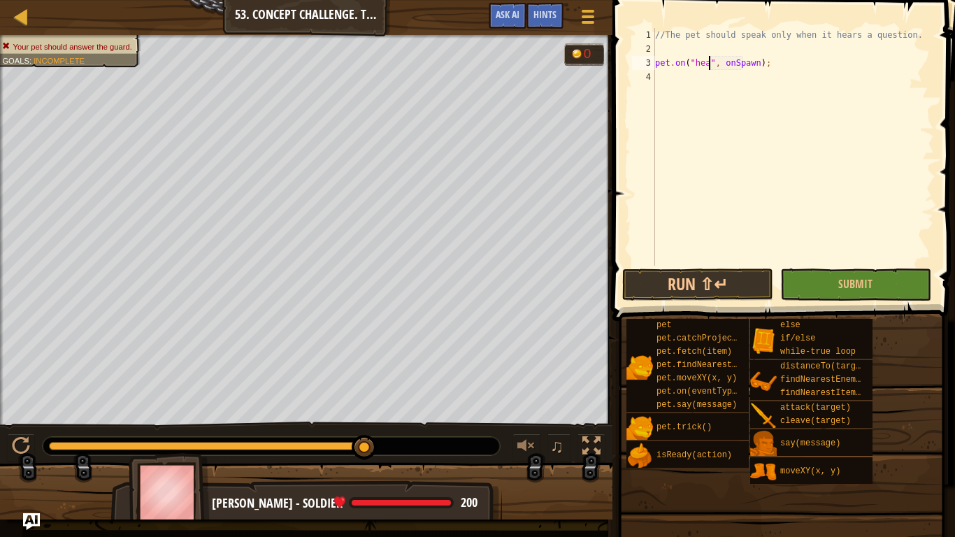
scroll to position [6, 9]
click at [763, 60] on div "//The pet should speak only when it hears a question. pet . on ( "hear" , onSpa…" at bounding box center [793, 161] width 282 height 266
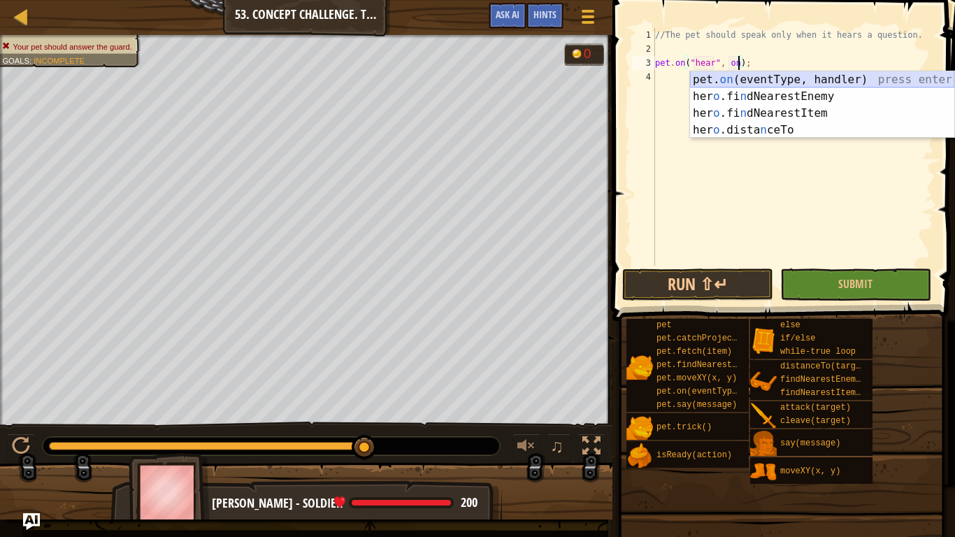
click at [763, 82] on div "pet. on (eventType, handler) press enter her o .fi n dNearestEnemy press enter …" at bounding box center [822, 121] width 264 height 101
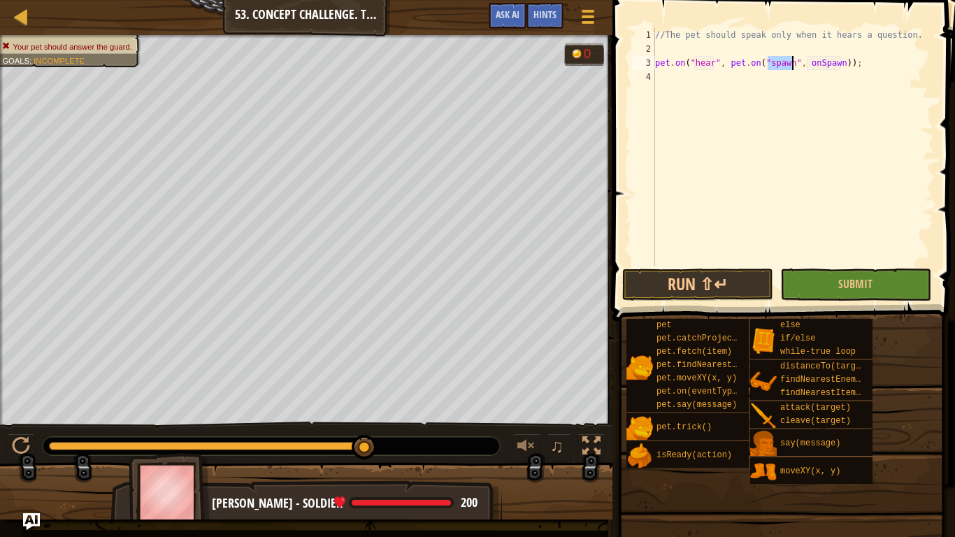
click at [856, 69] on div "//The pet should speak only when it hears a question. pet . on ( "hear" , pet .…" at bounding box center [793, 161] width 282 height 266
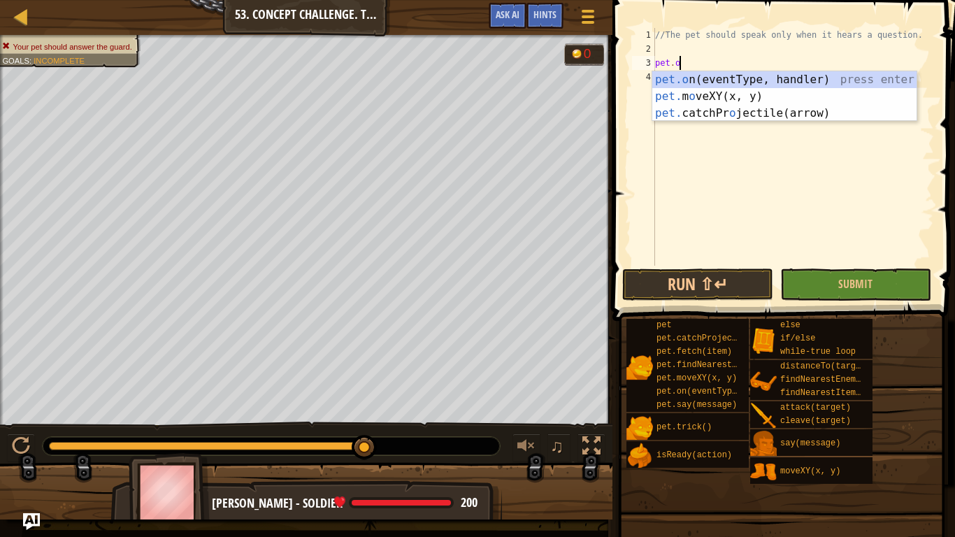
scroll to position [6, 1]
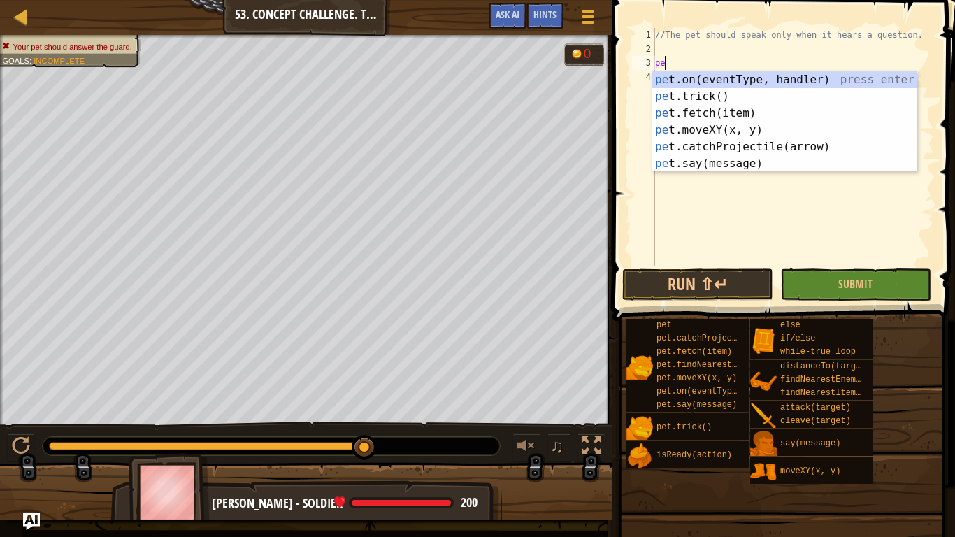
type textarea "p"
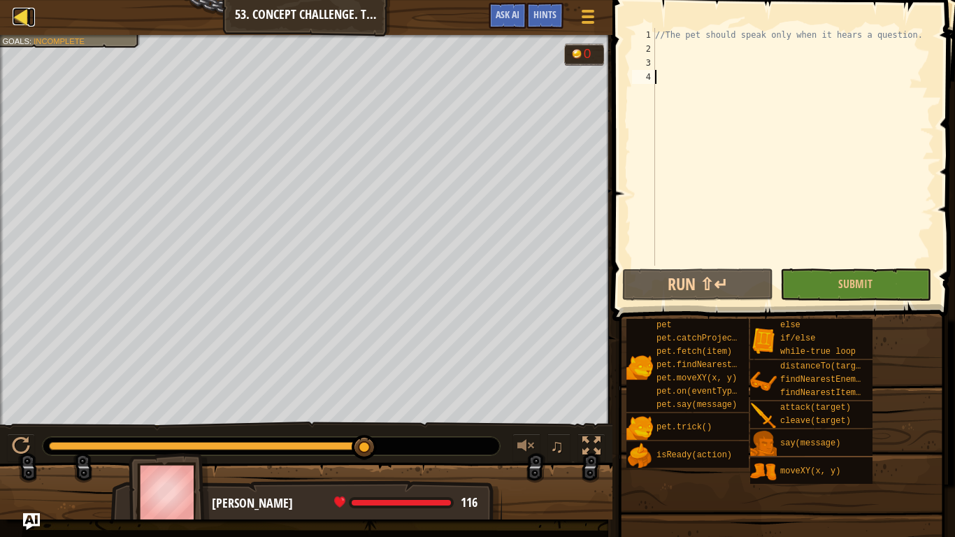
click at [23, 15] on div at bounding box center [21, 16] width 17 height 17
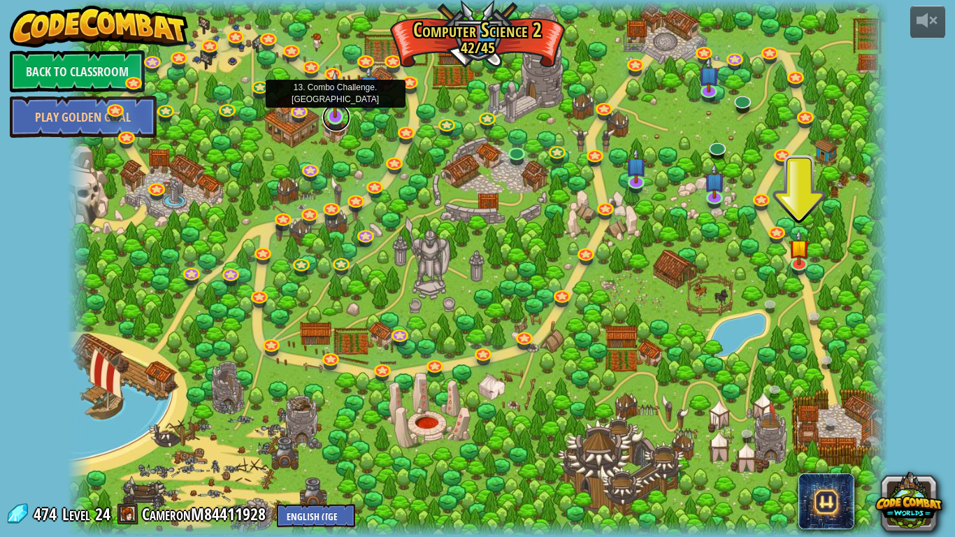
click at [337, 120] on link at bounding box center [336, 117] width 28 height 28
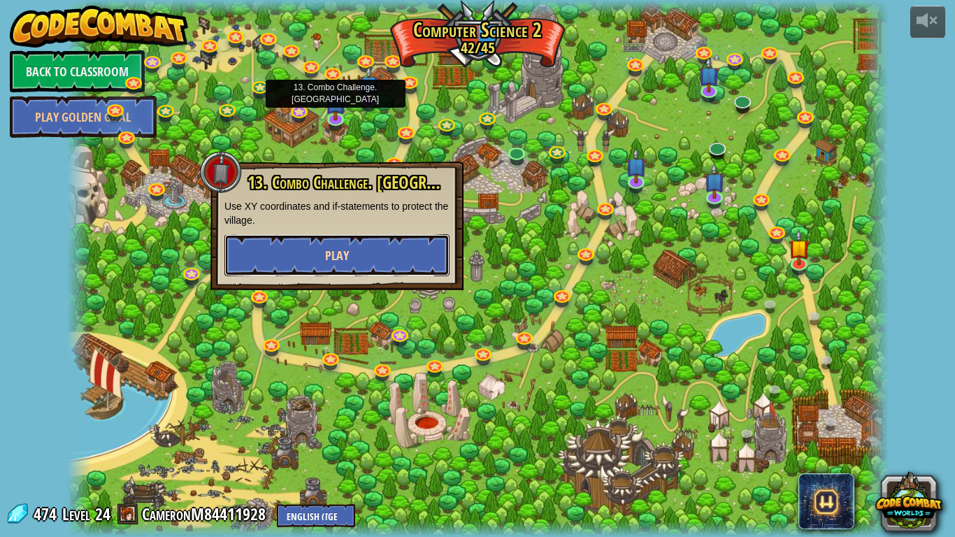
click at [322, 262] on button "Play" at bounding box center [336, 255] width 225 height 42
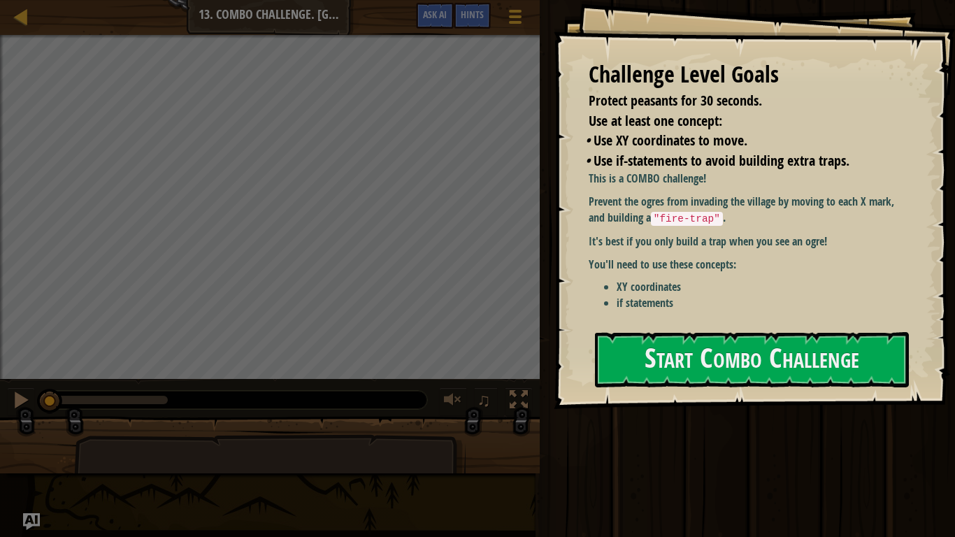
click at [3, 8] on div "Map Computer Science 2 13. Combo Challenge. Middle Point Game Menu Done Hints A…" at bounding box center [270, 17] width 540 height 35
click at [22, 18] on div at bounding box center [21, 16] width 17 height 17
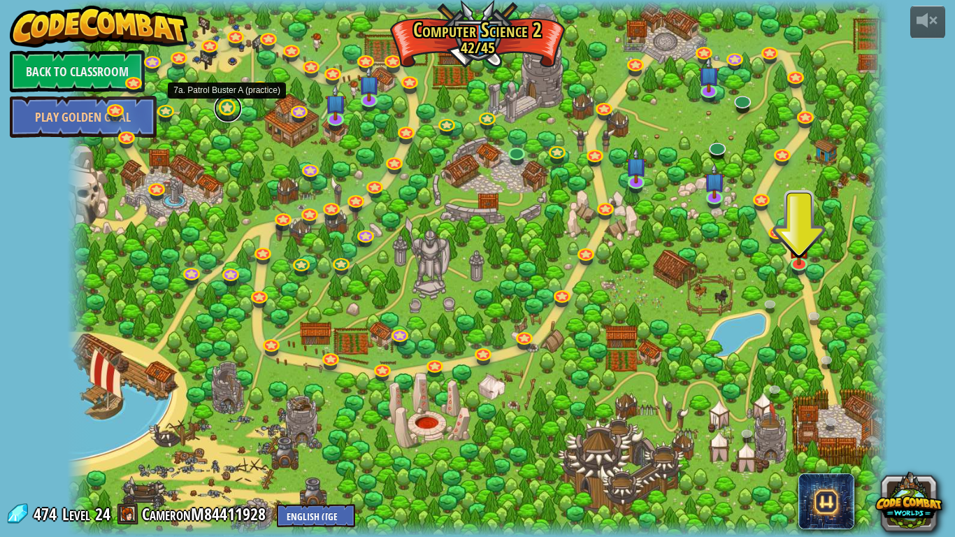
click at [226, 107] on link at bounding box center [228, 108] width 28 height 28
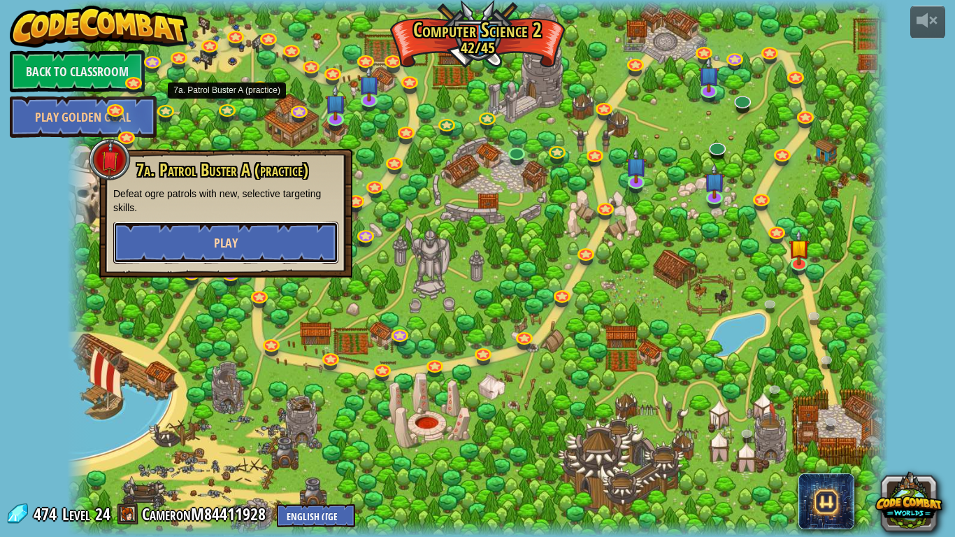
click at [231, 241] on span "Play" at bounding box center [226, 242] width 24 height 17
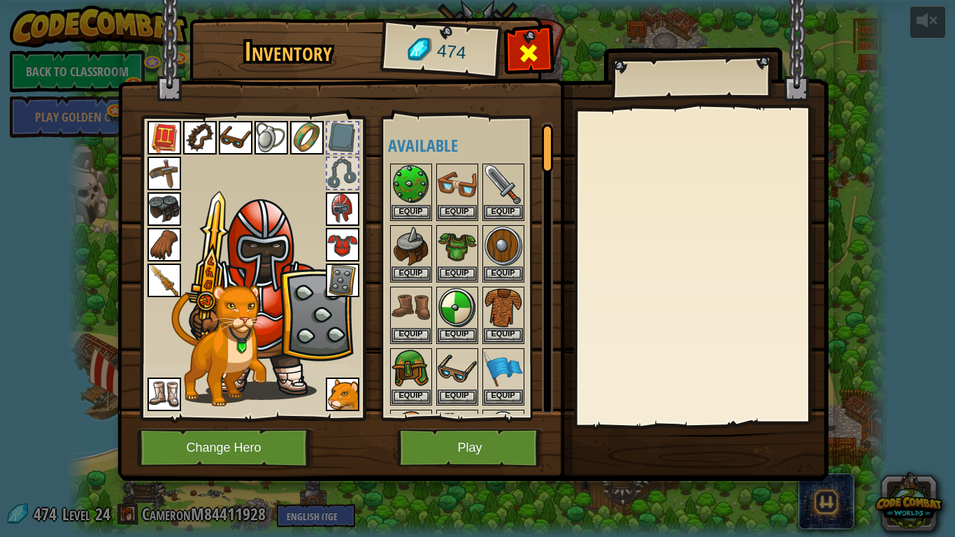
click at [513, 45] on div at bounding box center [529, 57] width 44 height 44
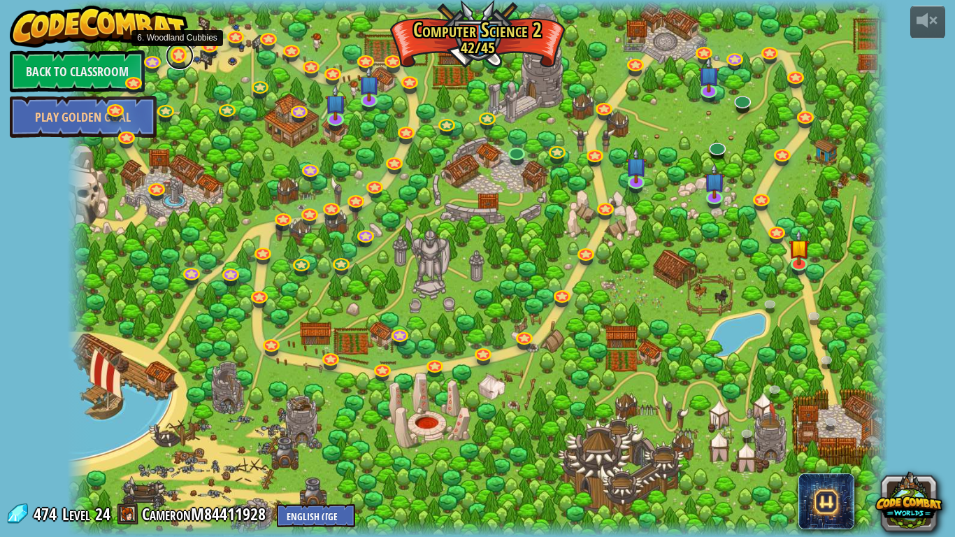
click at [185, 53] on link at bounding box center [180, 56] width 28 height 28
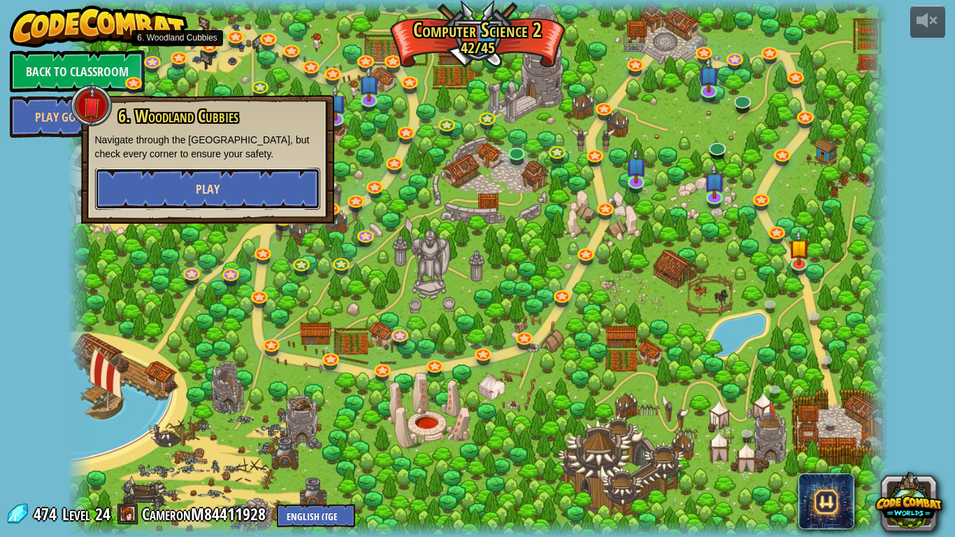
click at [233, 185] on button "Play" at bounding box center [207, 189] width 225 height 42
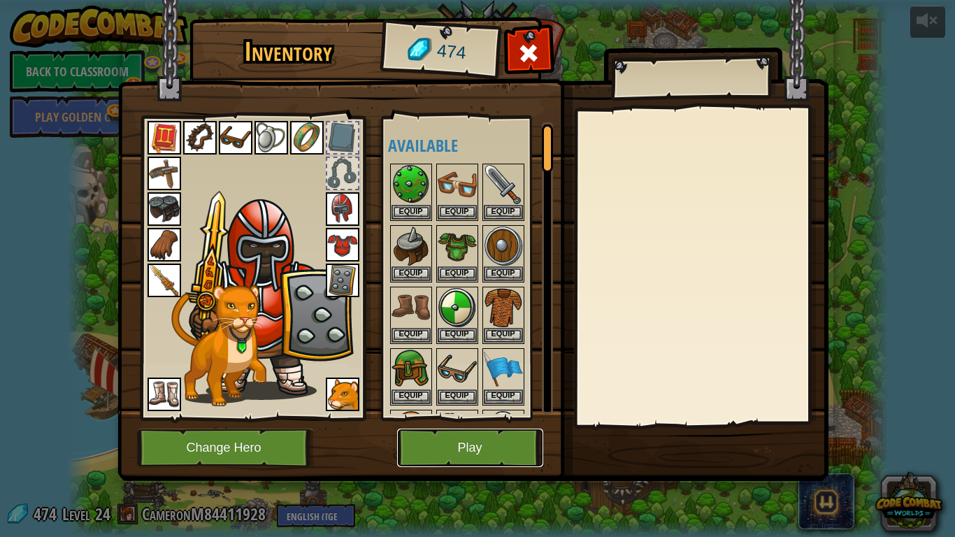
click at [404, 418] on button "Play" at bounding box center [470, 448] width 146 height 38
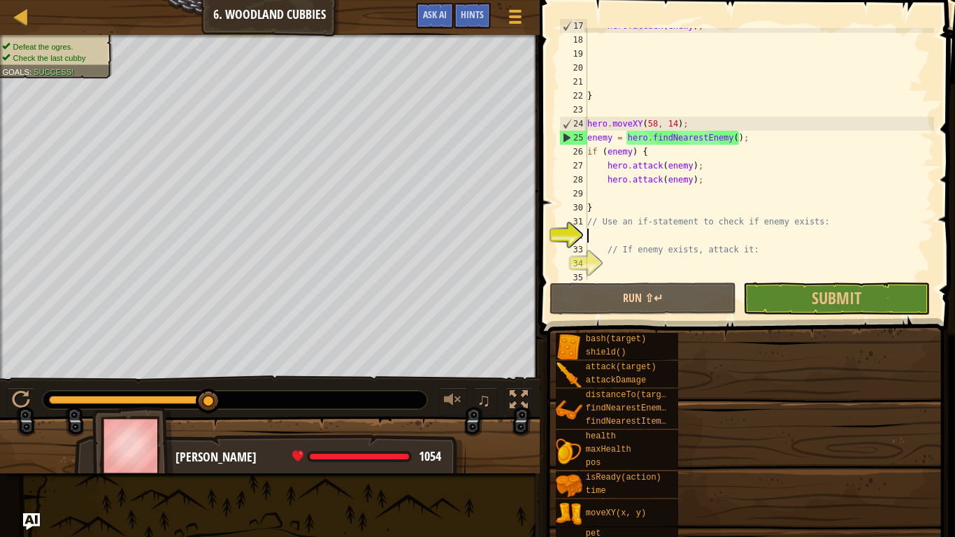
scroll to position [238, 0]
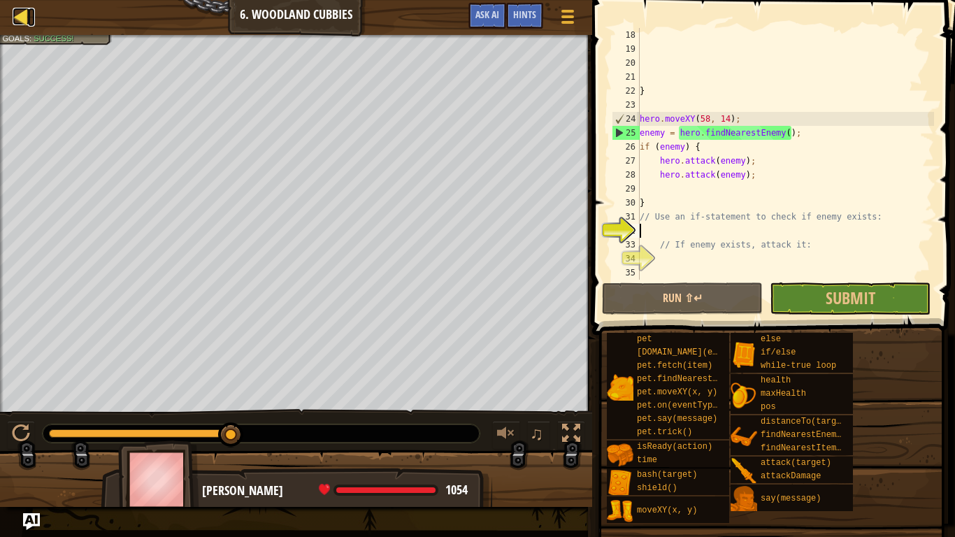
click at [23, 18] on div at bounding box center [21, 16] width 17 height 17
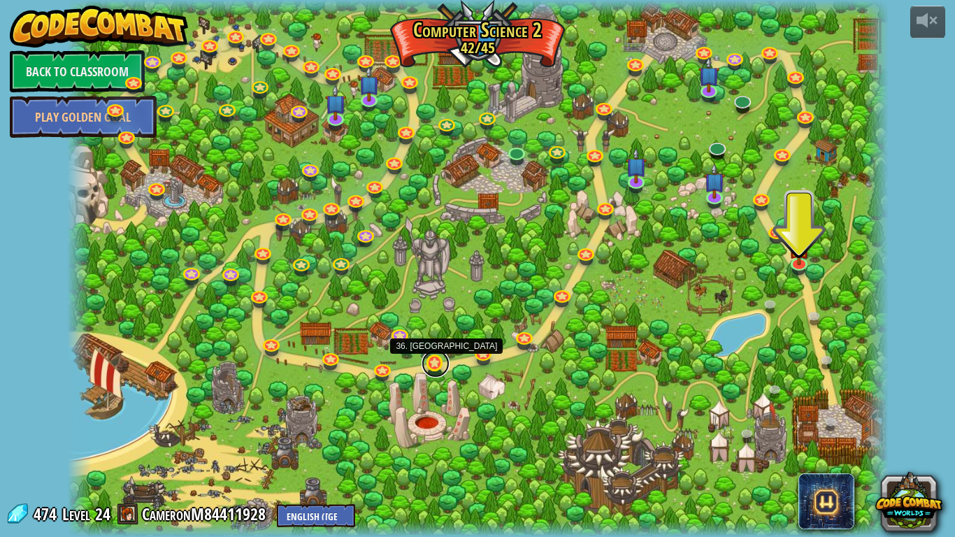
click at [438, 366] on link at bounding box center [436, 364] width 28 height 28
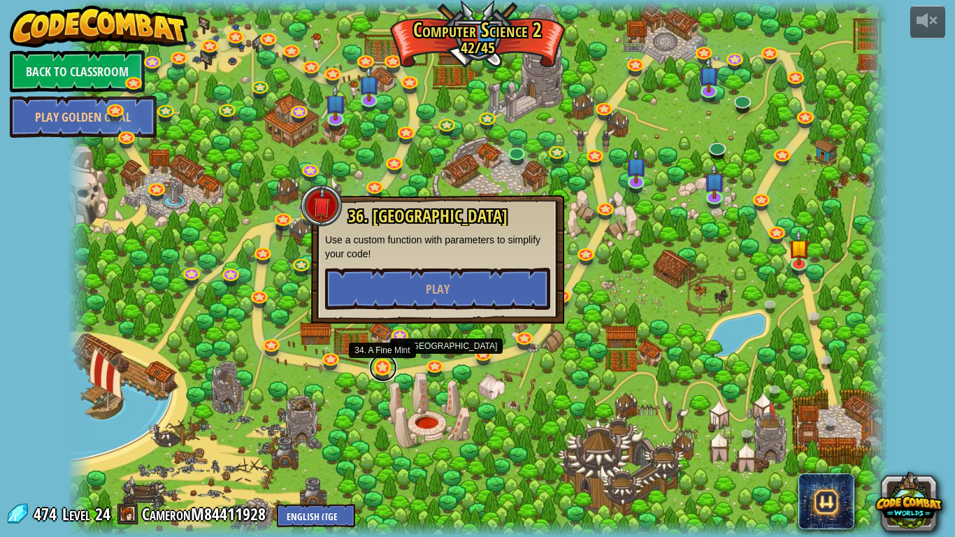
click at [371, 369] on link at bounding box center [383, 368] width 28 height 28
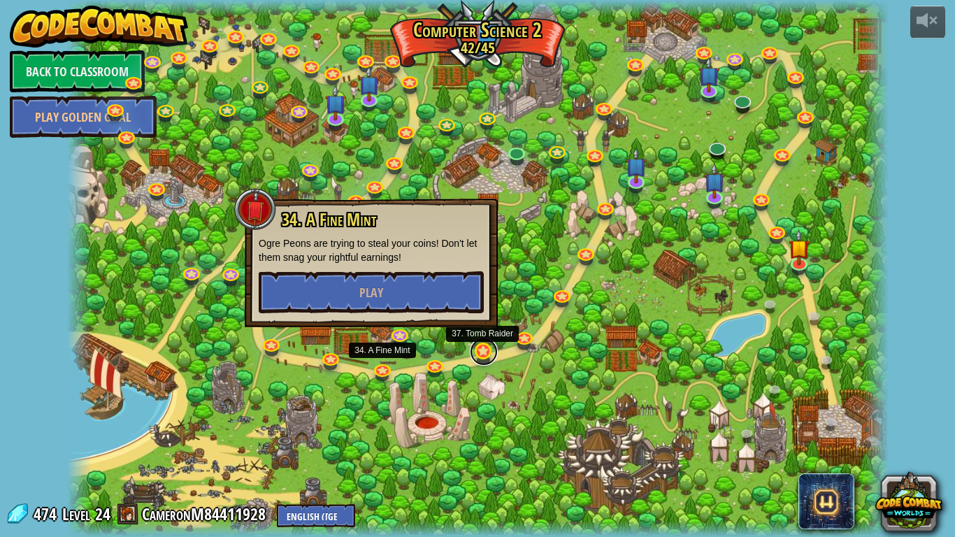
click at [481, 354] on link at bounding box center [484, 352] width 28 height 28
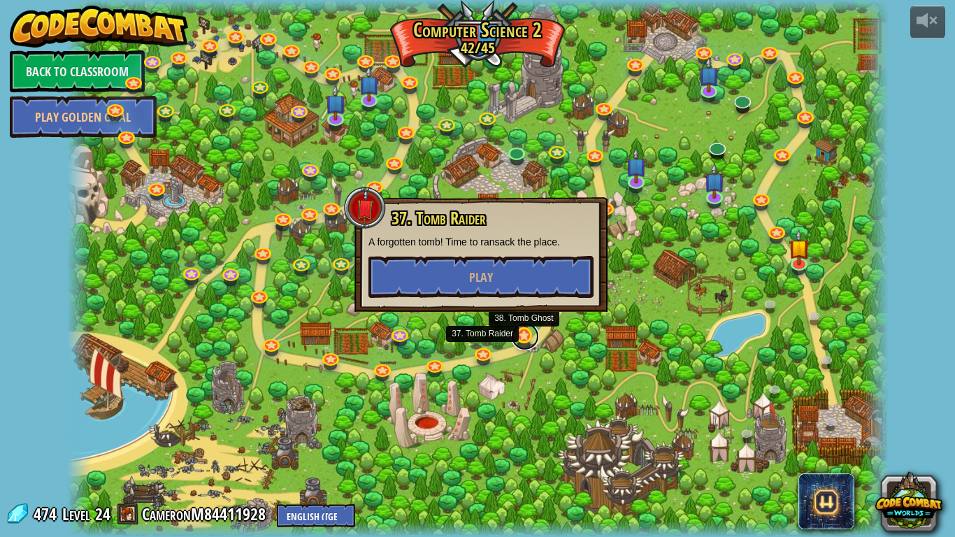
click at [518, 341] on link at bounding box center [525, 336] width 28 height 28
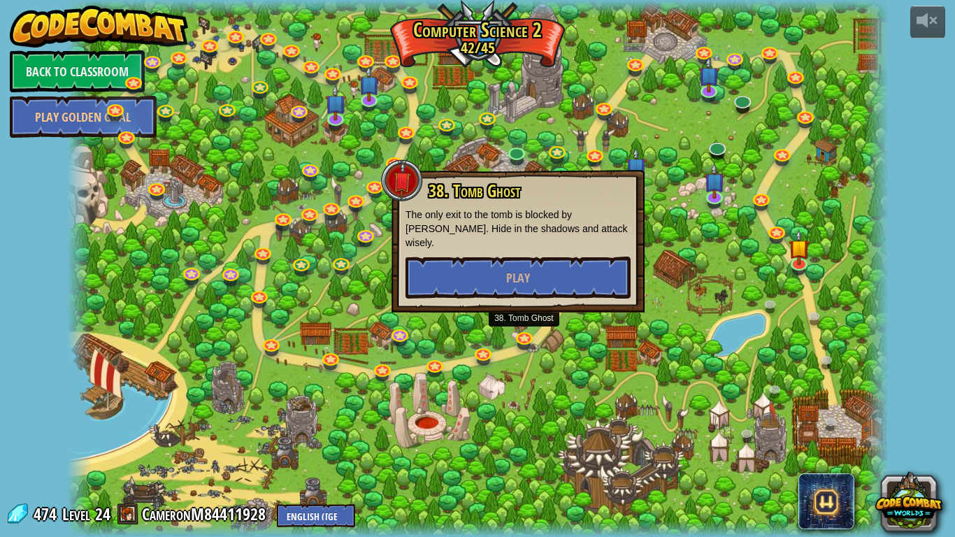
click at [558, 307] on link at bounding box center [563, 294] width 28 height 28
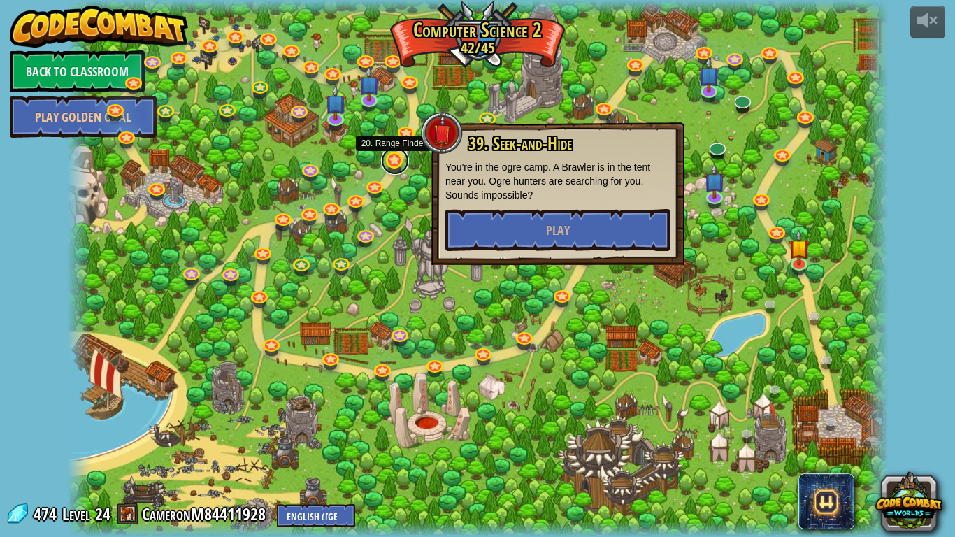
click at [398, 170] on link at bounding box center [395, 161] width 28 height 28
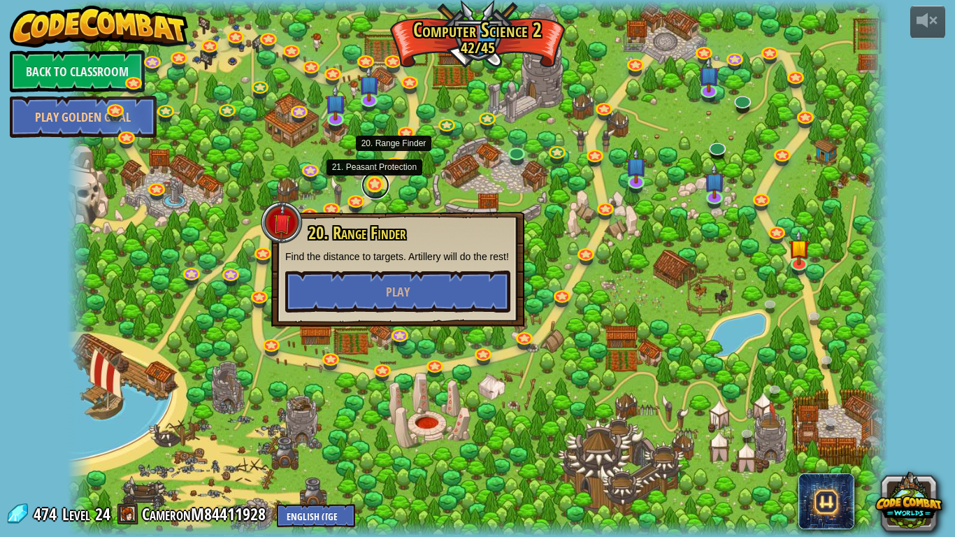
click at [382, 182] on link at bounding box center [375, 185] width 28 height 28
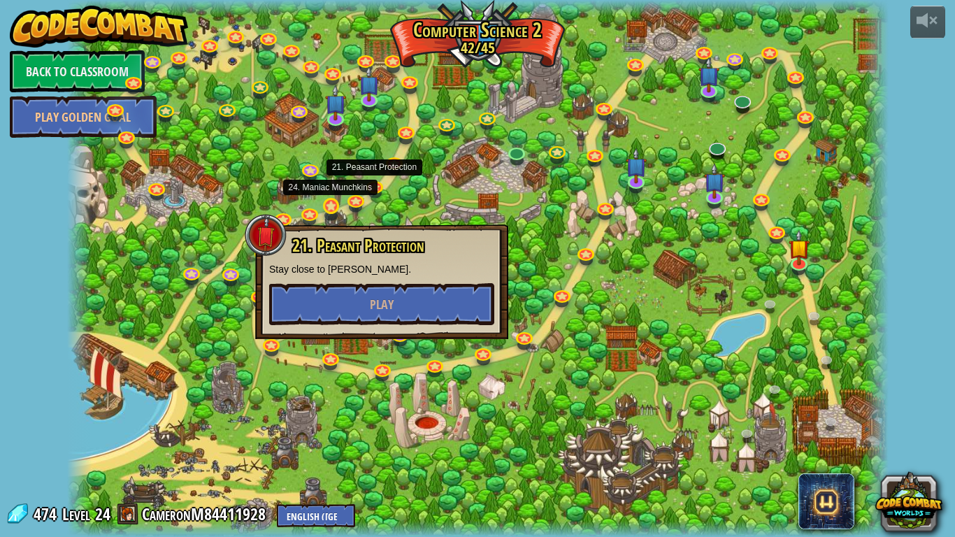
click at [336, 217] on div at bounding box center [330, 215] width 13 height 10
click at [350, 206] on link at bounding box center [357, 199] width 28 height 28
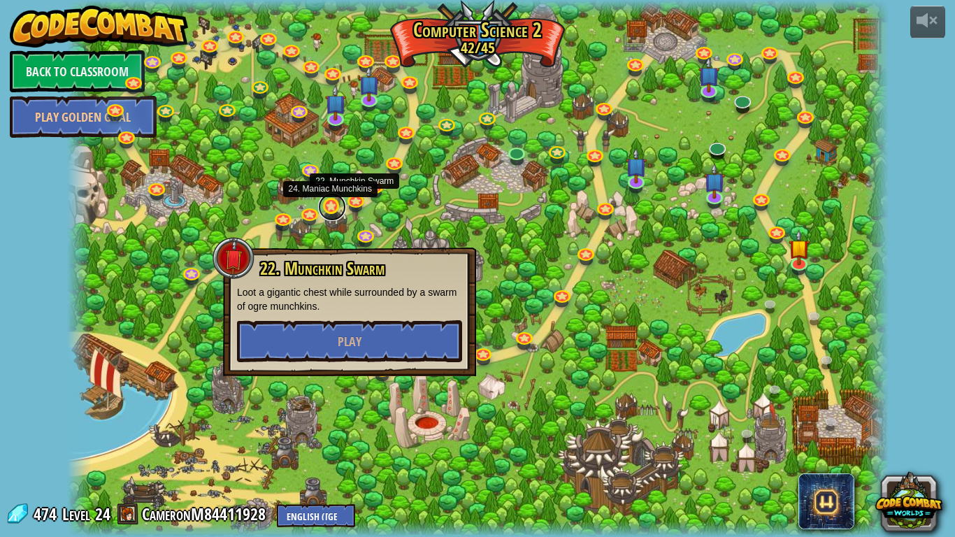
click at [340, 208] on link at bounding box center [332, 207] width 28 height 28
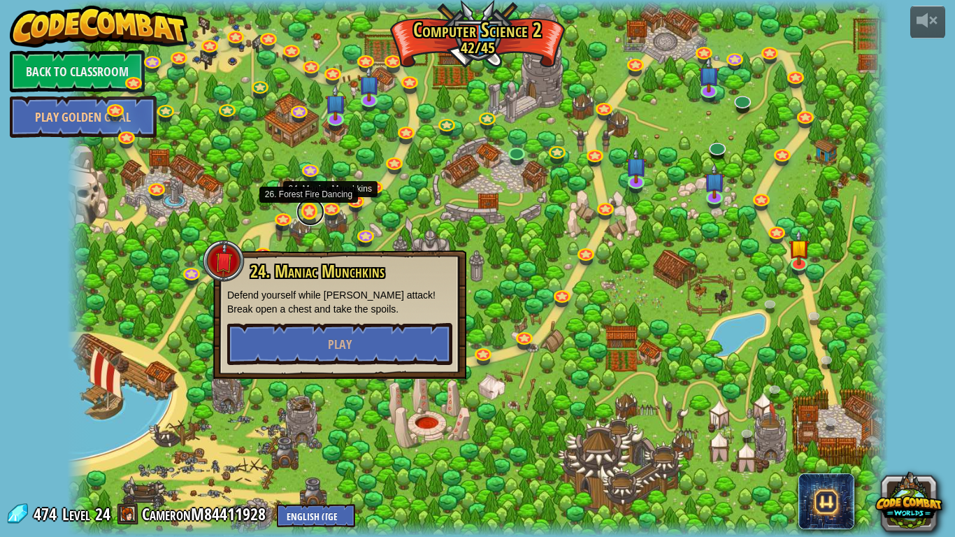
click at [313, 213] on link at bounding box center [310, 212] width 28 height 28
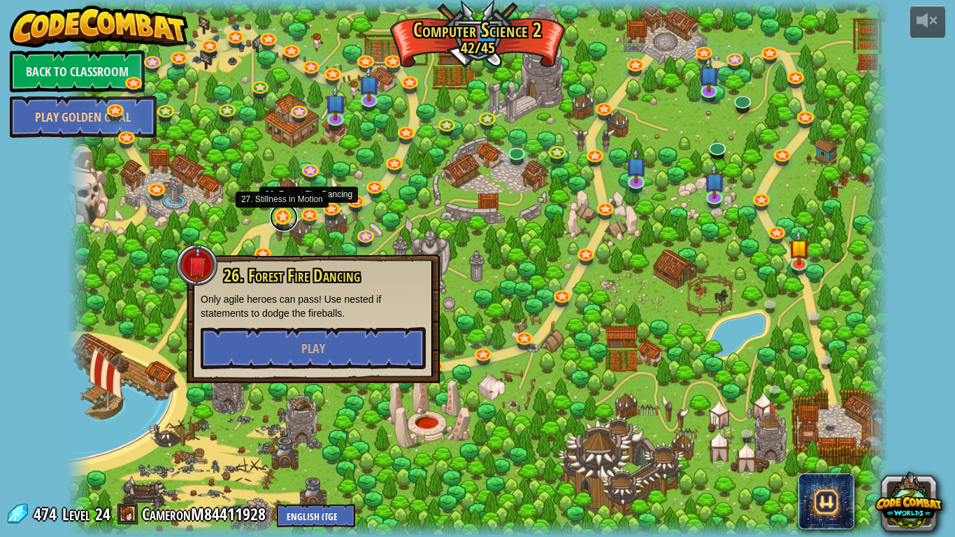
click at [292, 214] on link at bounding box center [284, 217] width 28 height 28
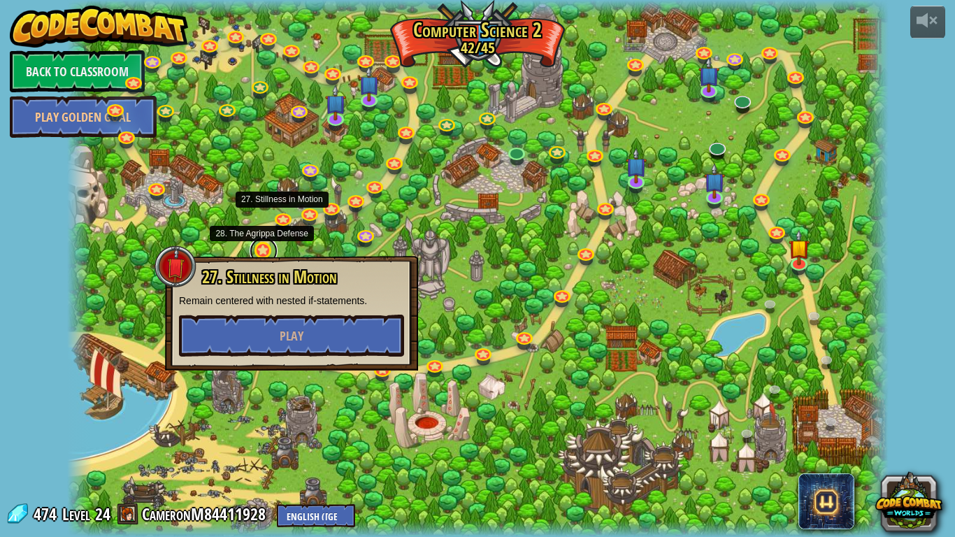
click at [259, 245] on link at bounding box center [264, 251] width 28 height 28
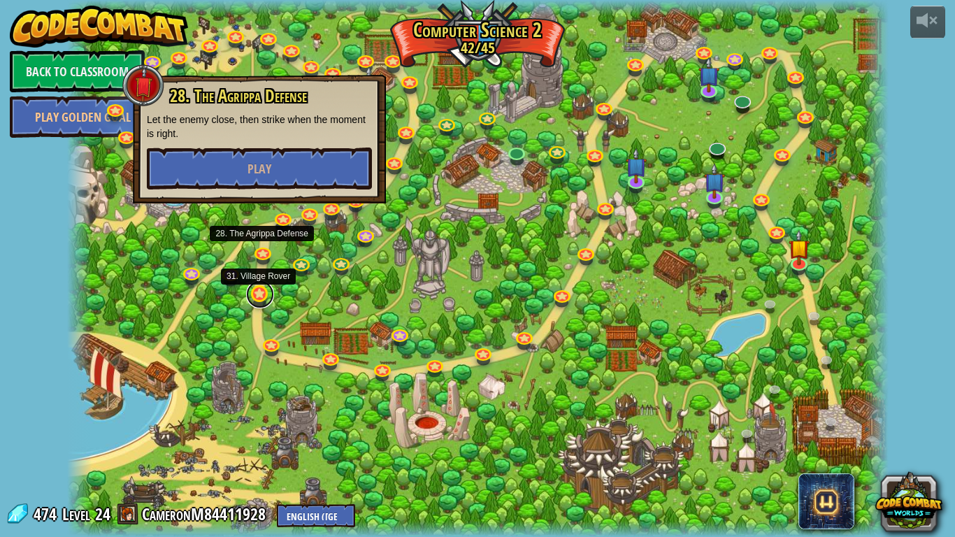
click at [262, 295] on link at bounding box center [260, 294] width 28 height 28
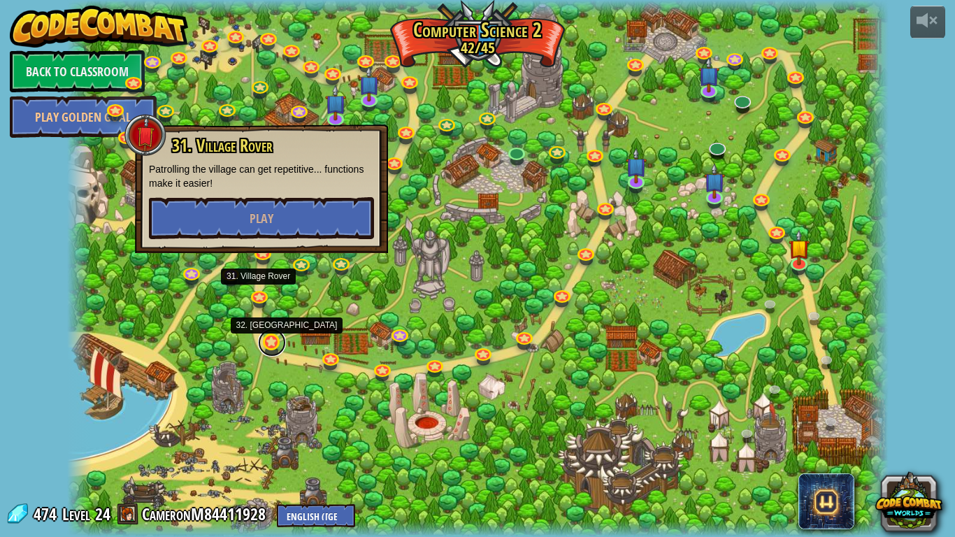
click at [269, 349] on link at bounding box center [272, 343] width 28 height 28
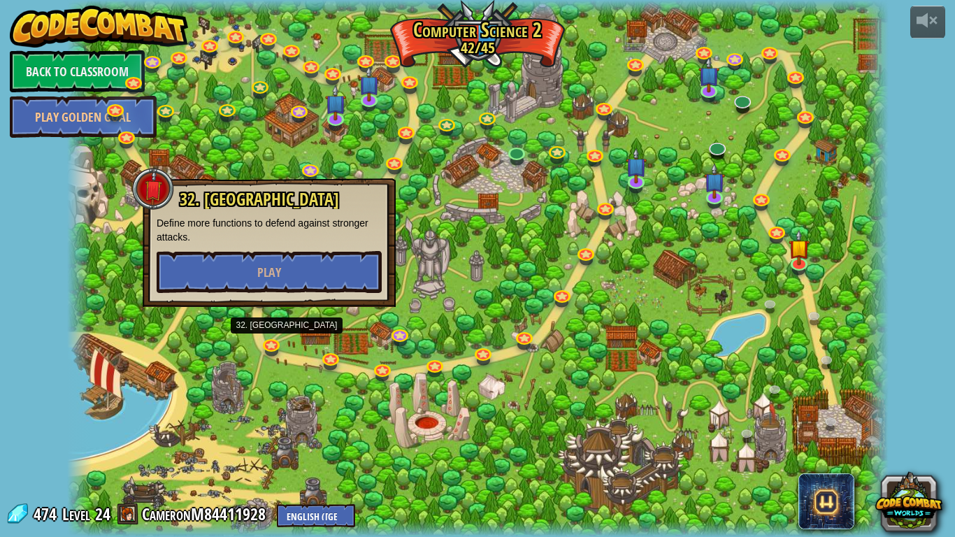
click at [225, 334] on div at bounding box center [478, 268] width 822 height 537
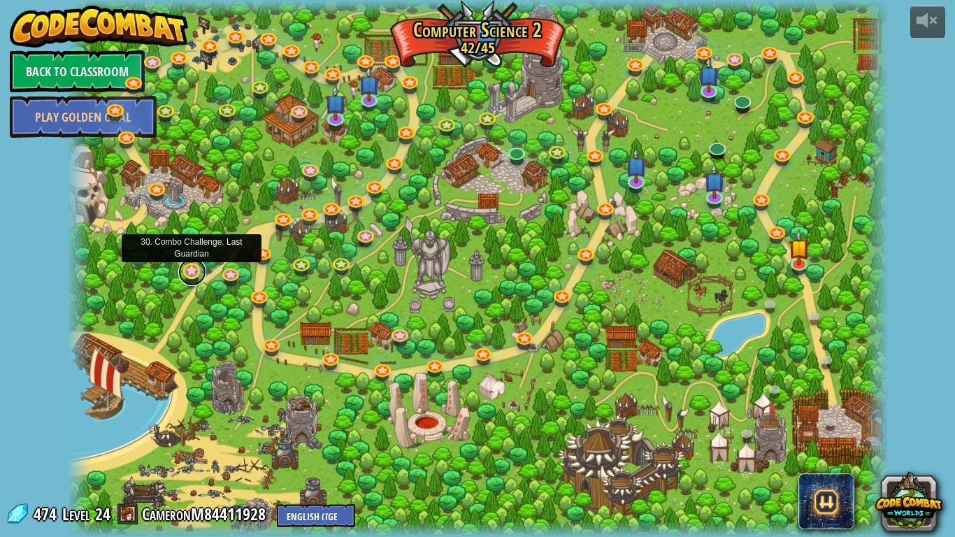
click at [200, 273] on link at bounding box center [192, 272] width 28 height 28
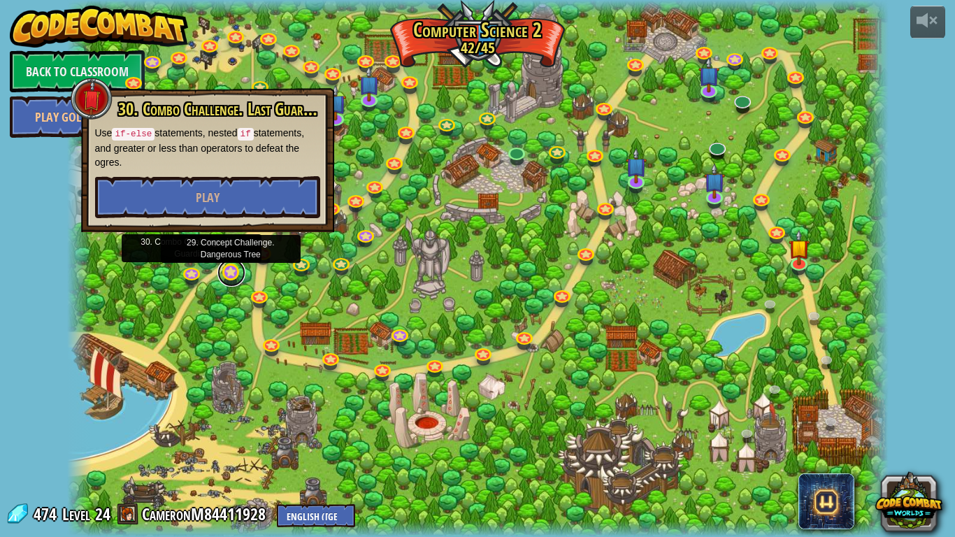
click at [227, 273] on link at bounding box center [231, 273] width 28 height 28
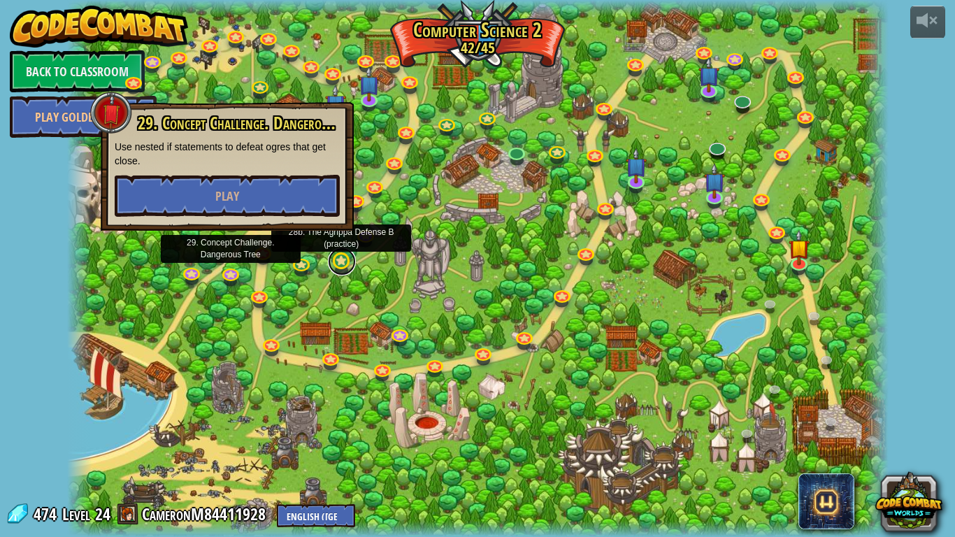
click at [330, 266] on link at bounding box center [342, 262] width 28 height 28
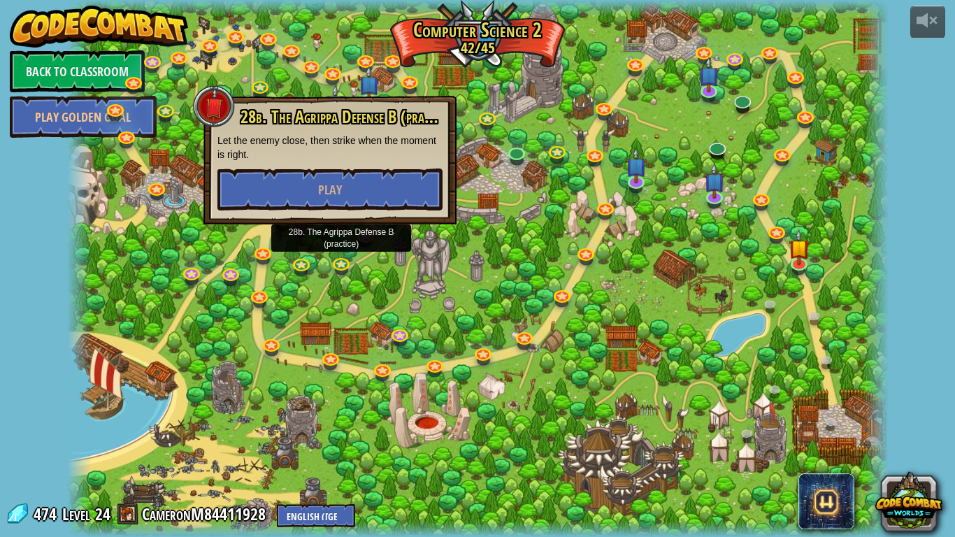
click at [186, 220] on div at bounding box center [478, 268] width 822 height 537
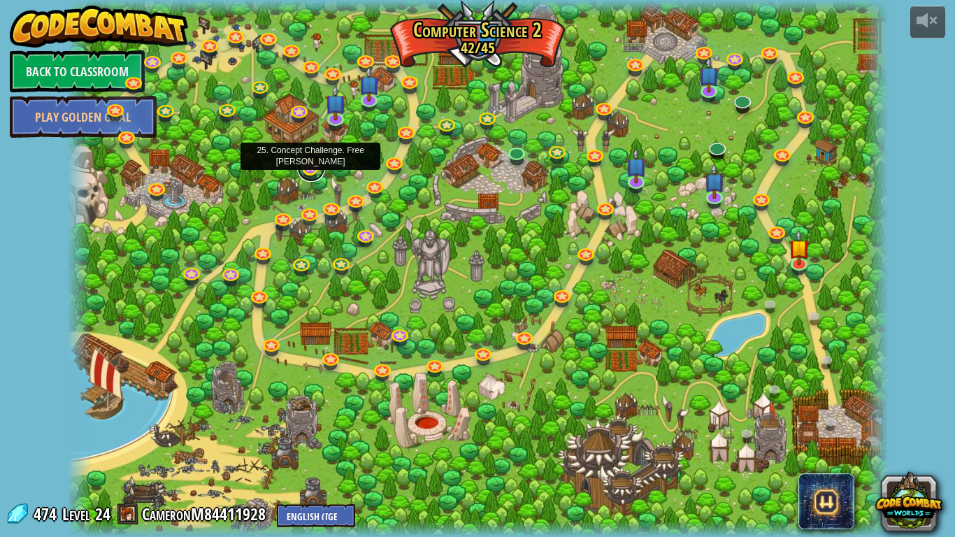
click at [307, 169] on link at bounding box center [311, 168] width 28 height 28
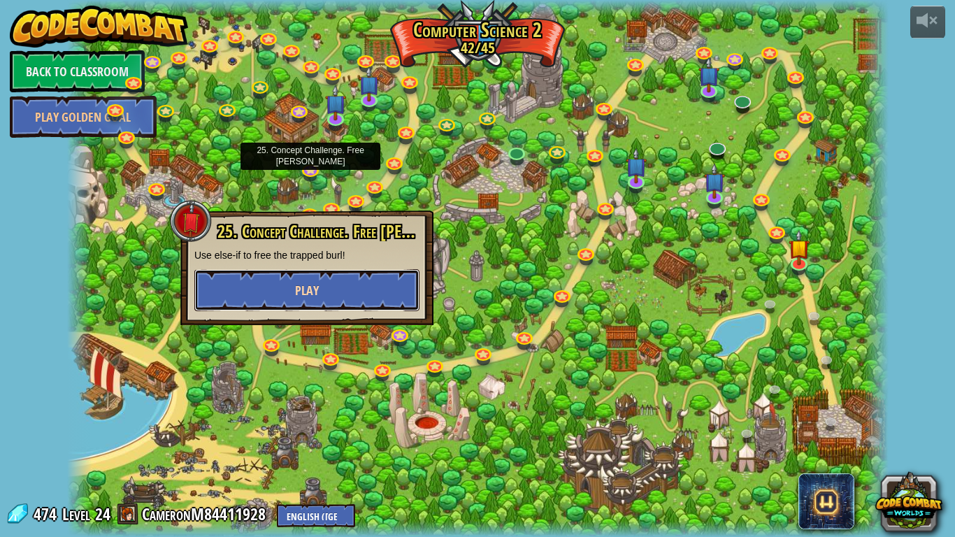
click at [361, 294] on button "Play" at bounding box center [306, 290] width 225 height 42
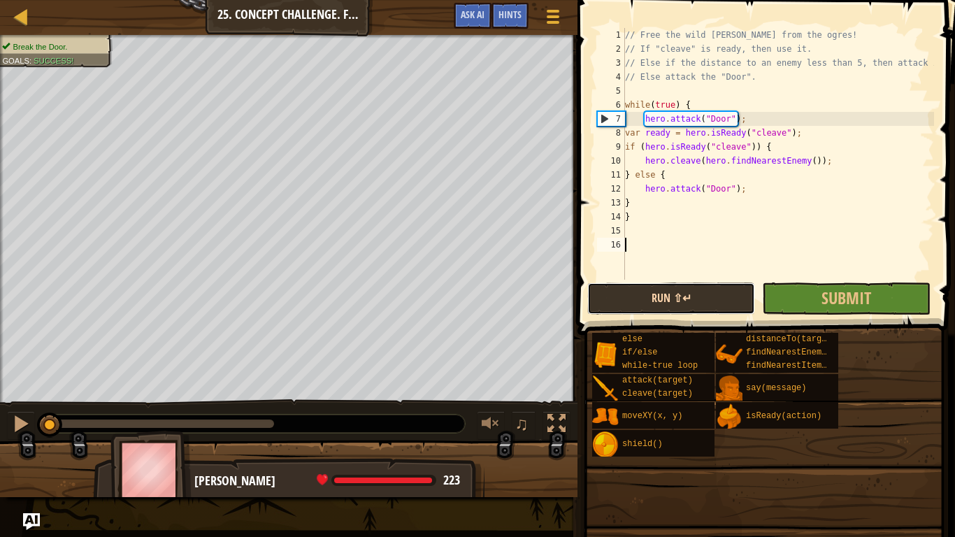
click at [687, 293] on button "Run ⇧↵" at bounding box center [671, 298] width 168 height 32
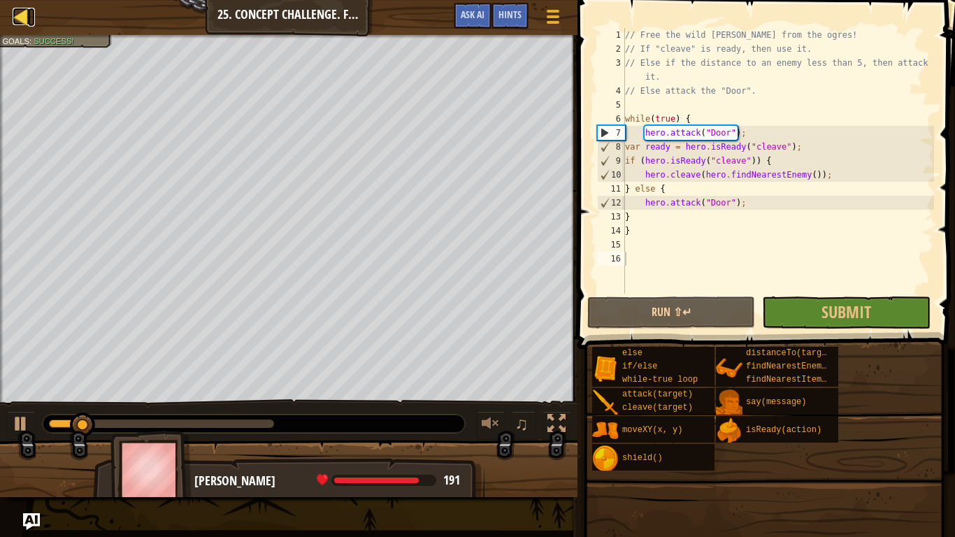
click at [24, 20] on div at bounding box center [21, 16] width 17 height 17
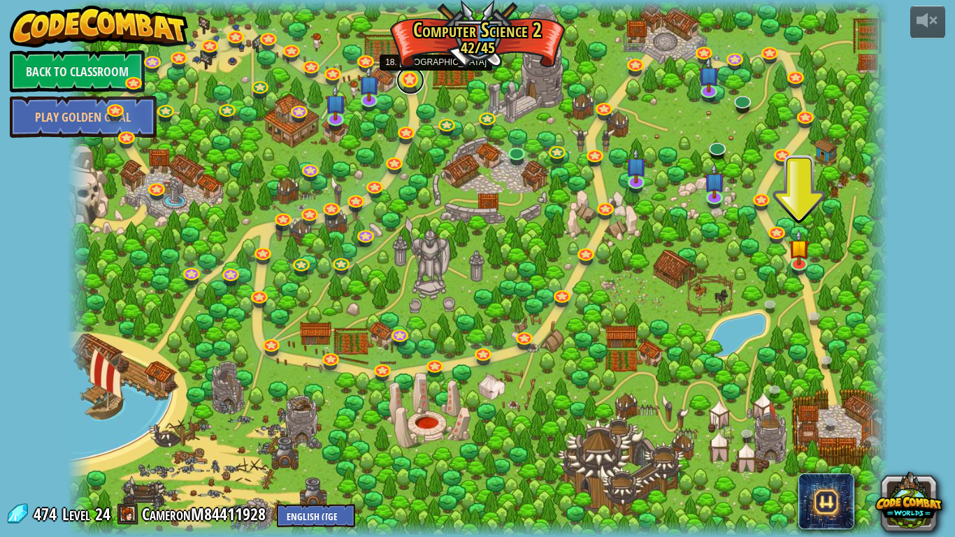
click at [408, 87] on link at bounding box center [410, 80] width 28 height 28
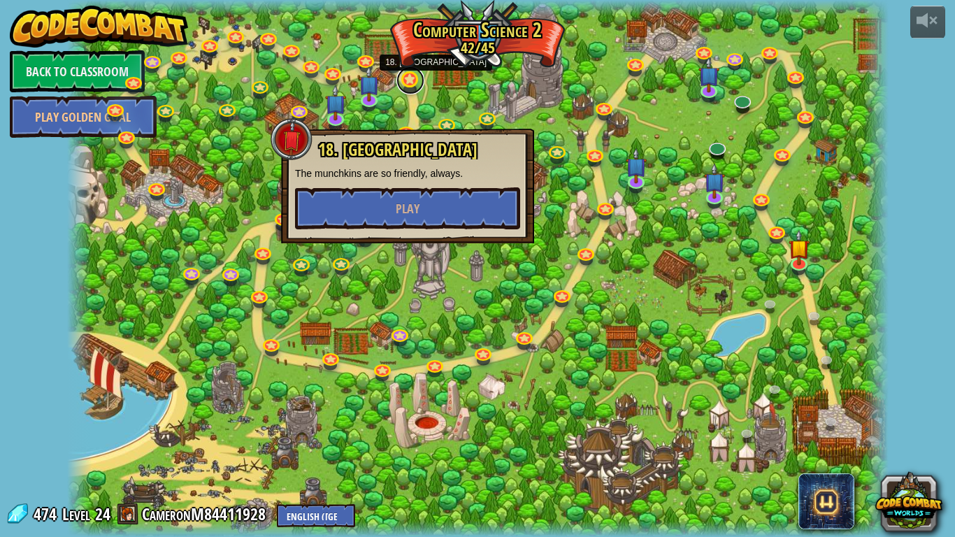
click at [407, 86] on link at bounding box center [410, 80] width 28 height 28
click at [394, 61] on link at bounding box center [394, 59] width 28 height 28
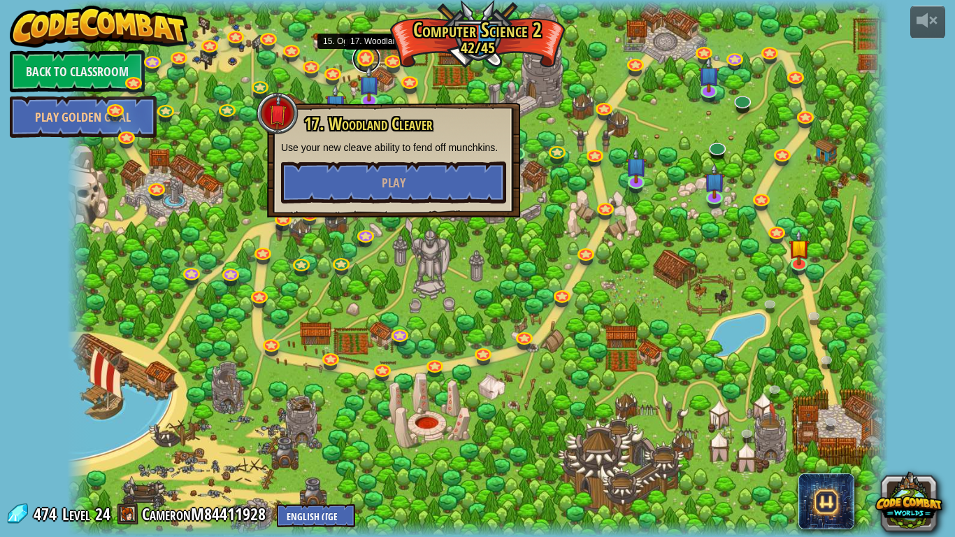
click at [366, 59] on link at bounding box center [366, 59] width 28 height 28
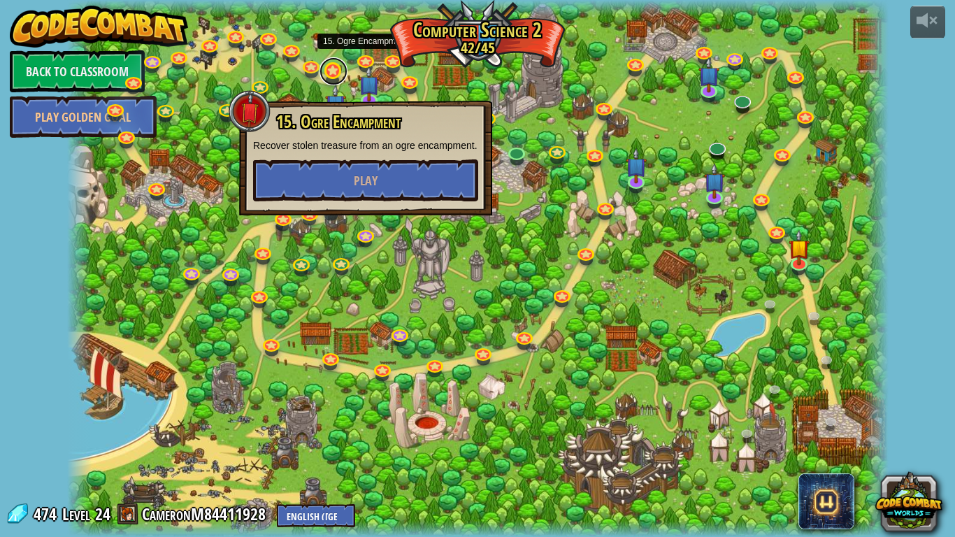
click at [339, 65] on link at bounding box center [334, 71] width 28 height 28
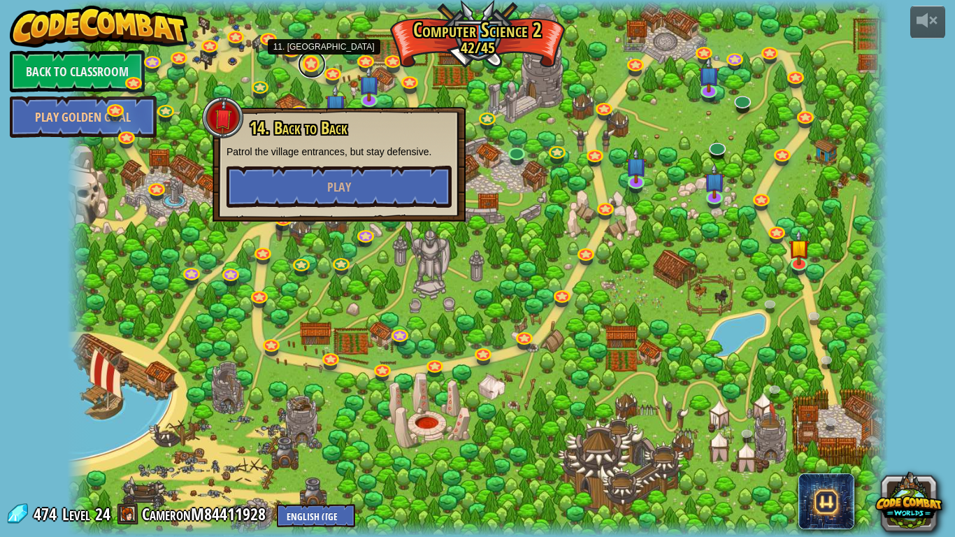
click at [306, 62] on link at bounding box center [312, 64] width 28 height 28
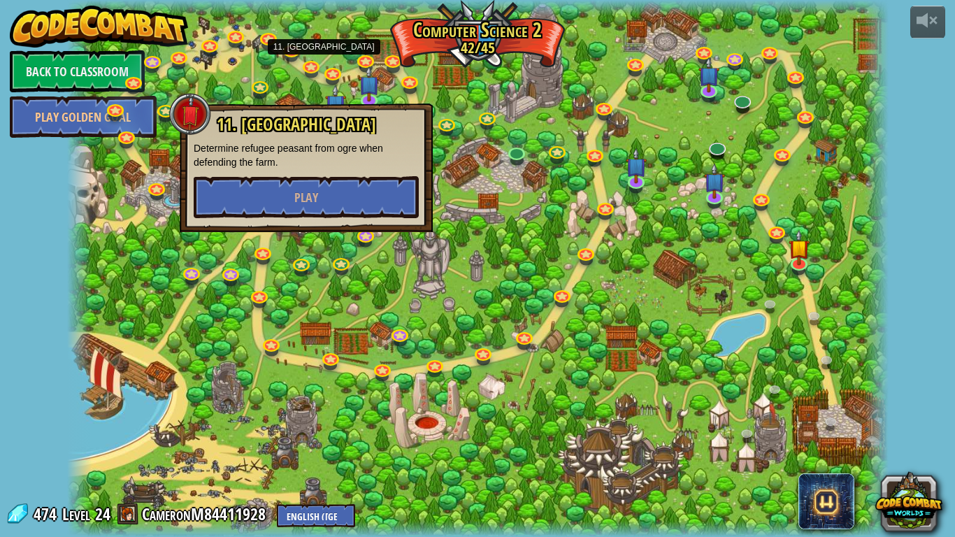
click at [467, 150] on div at bounding box center [478, 268] width 822 height 537
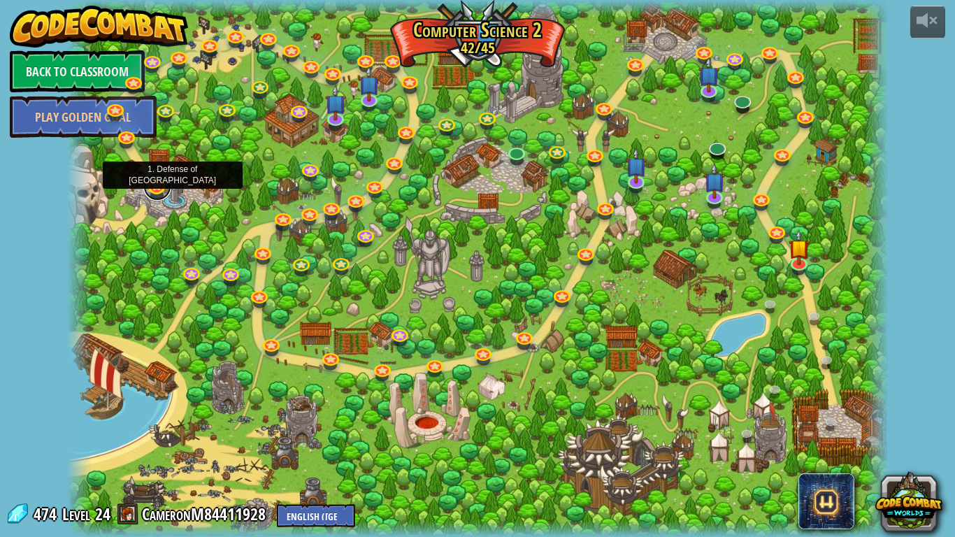
click at [159, 188] on link at bounding box center [157, 187] width 28 height 28
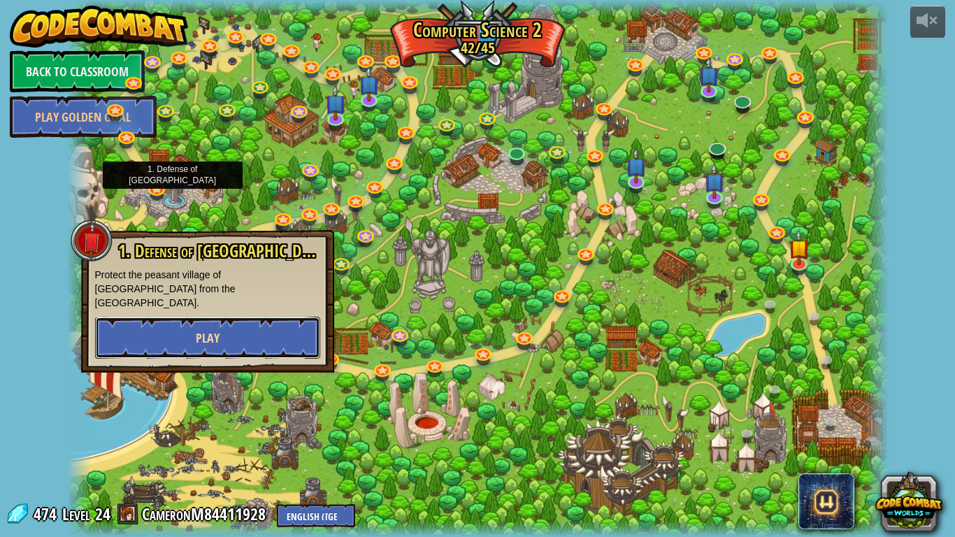
click at [192, 334] on button "Play" at bounding box center [207, 338] width 225 height 42
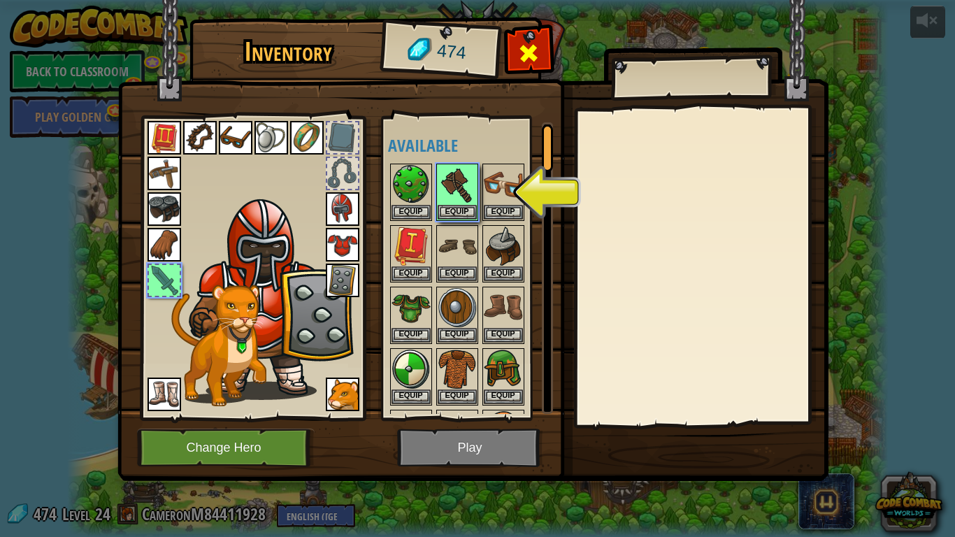
click at [536, 66] on div at bounding box center [529, 57] width 44 height 44
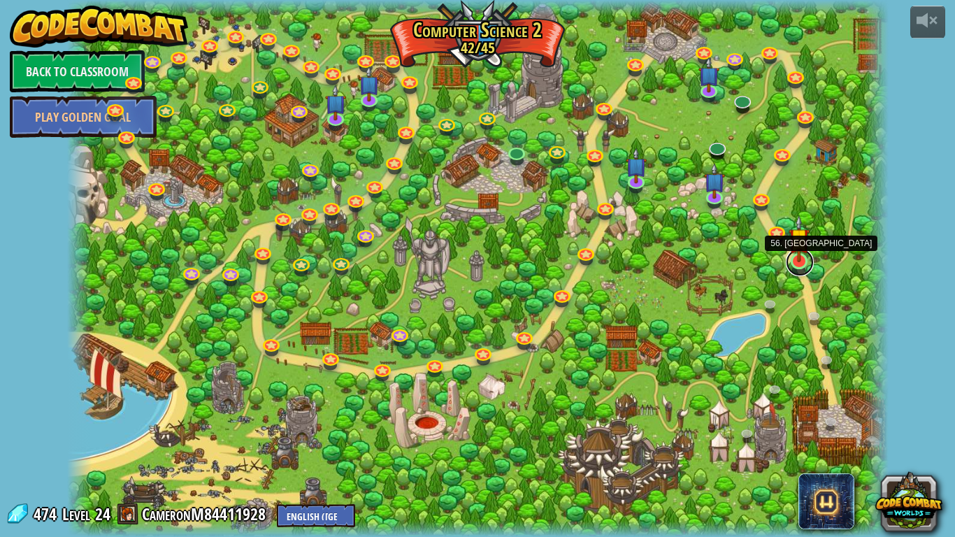
click at [797, 273] on link at bounding box center [800, 262] width 28 height 28
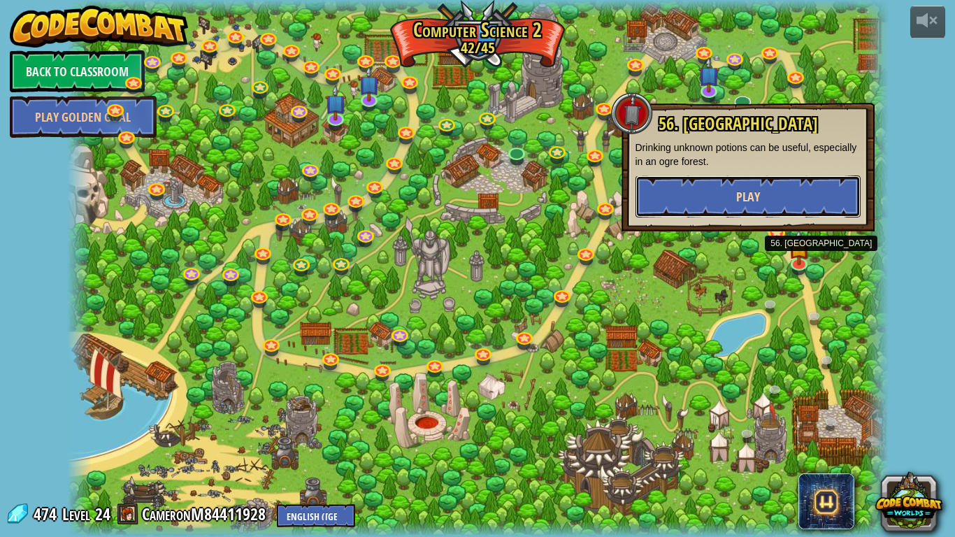
click at [718, 199] on button "Play" at bounding box center [748, 197] width 225 height 42
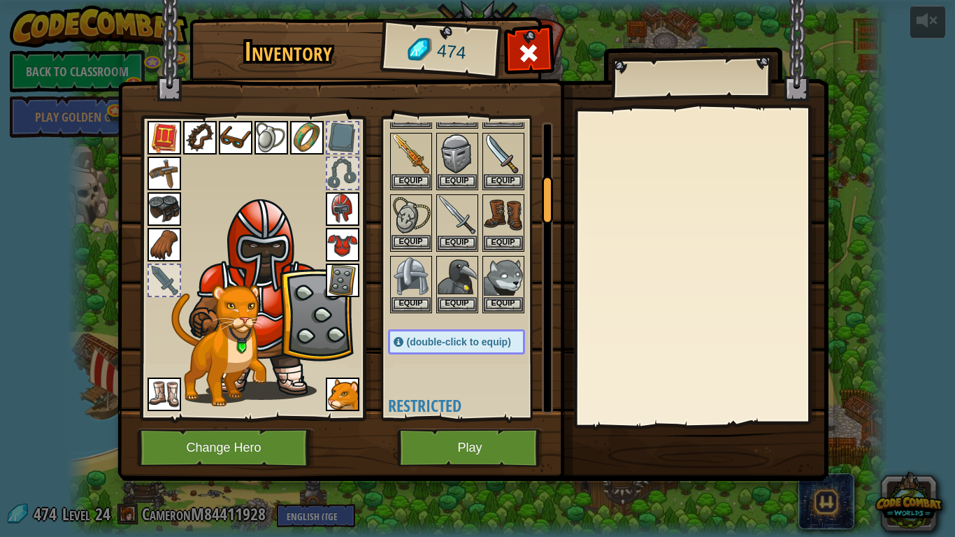
scroll to position [338, 0]
click at [417, 165] on img at bounding box center [411, 153] width 39 height 39
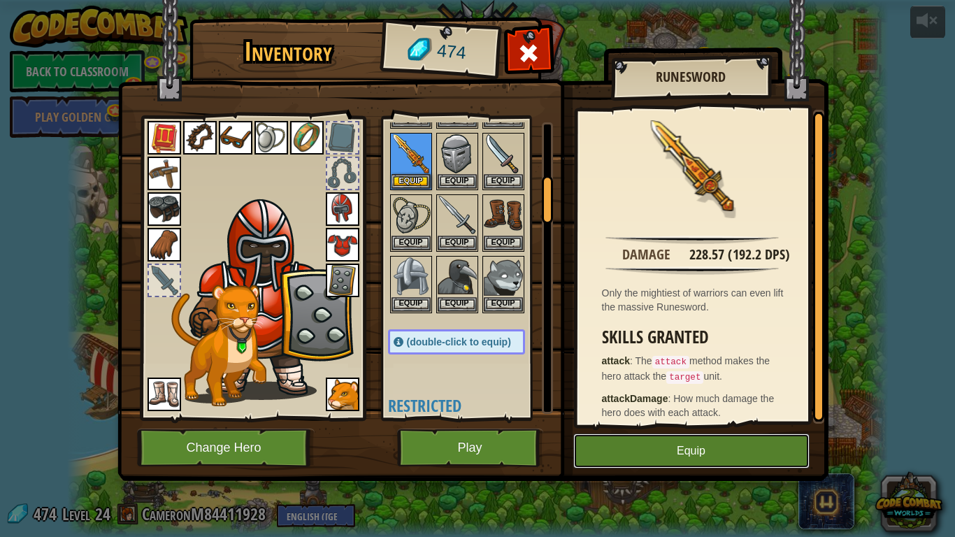
click at [674, 418] on button "Equip" at bounding box center [691, 451] width 236 height 35
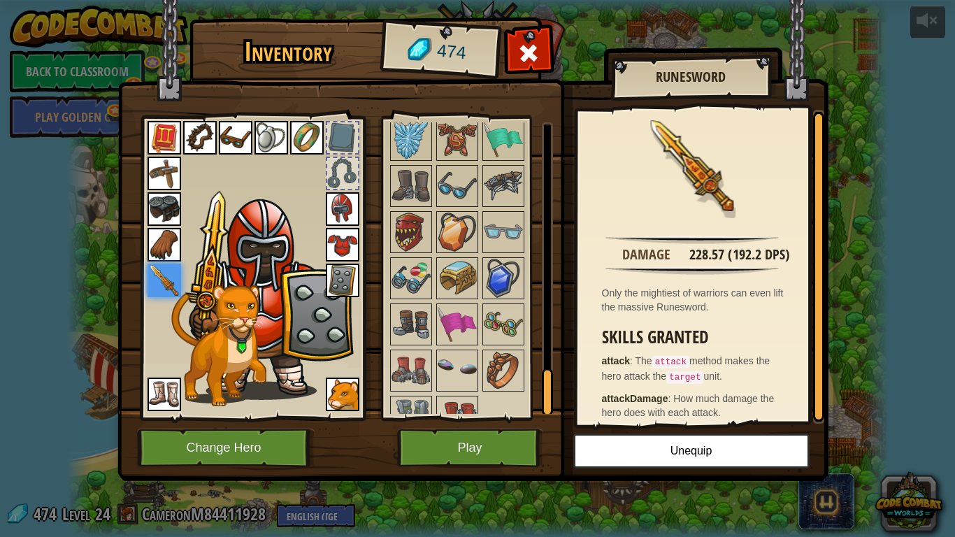
scroll to position [1631, 0]
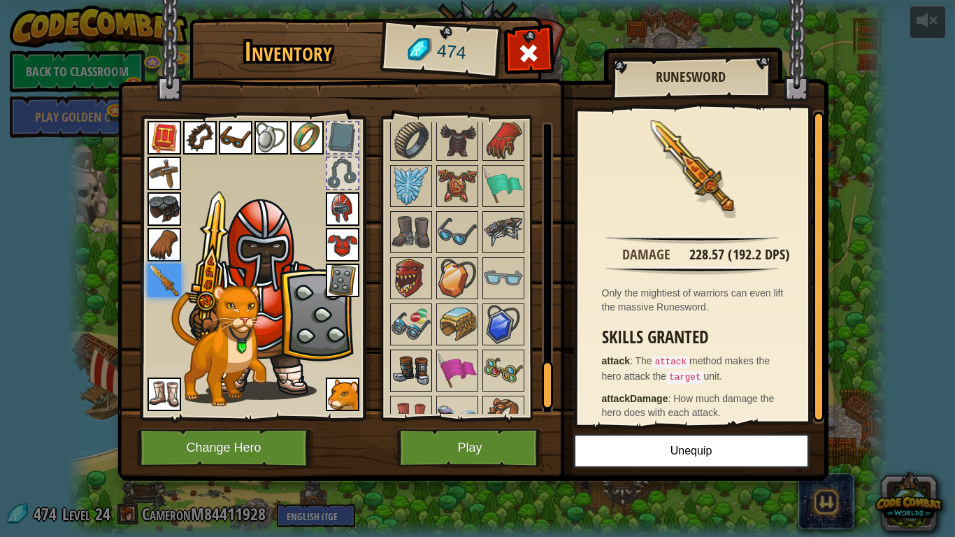
click at [423, 292] on img at bounding box center [411, 278] width 39 height 39
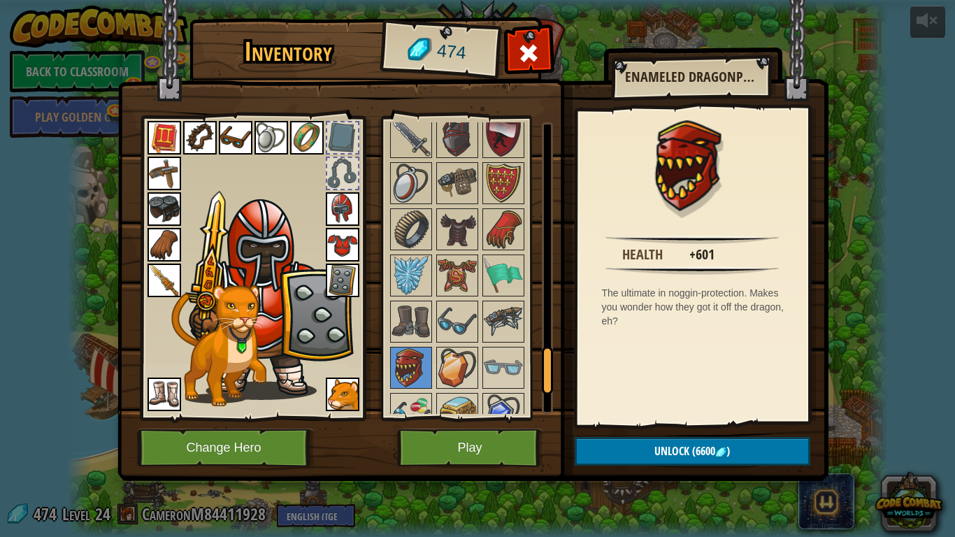
scroll to position [1452, 0]
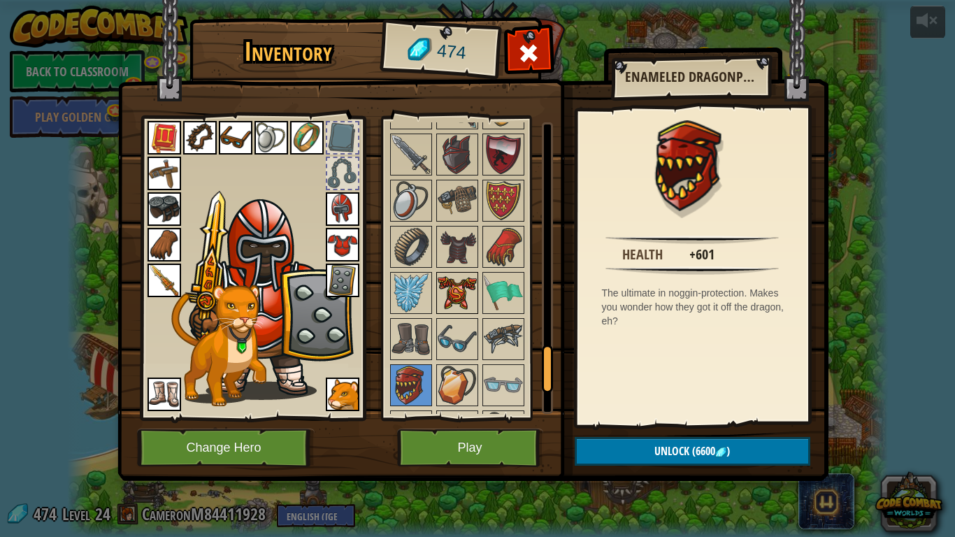
click at [454, 289] on img at bounding box center [457, 292] width 39 height 39
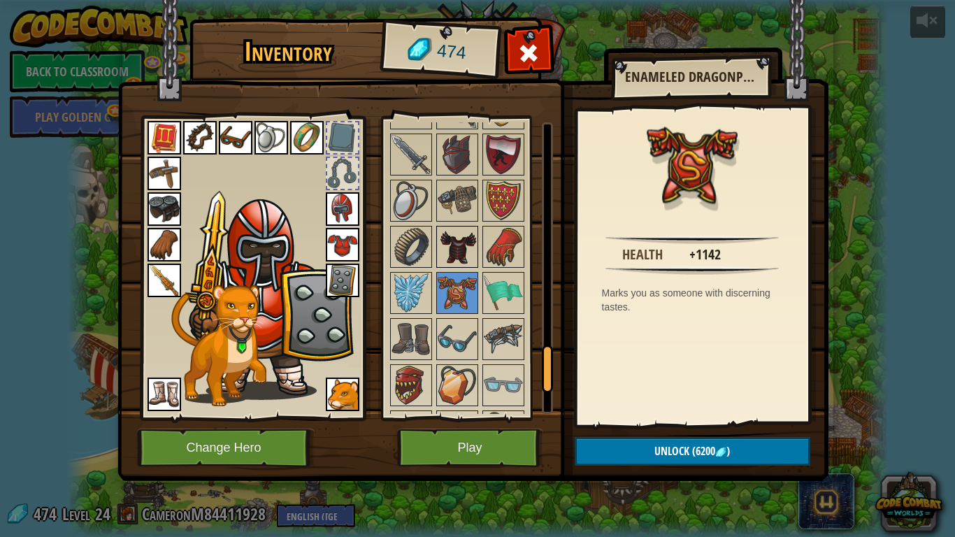
click at [458, 257] on img at bounding box center [457, 246] width 39 height 39
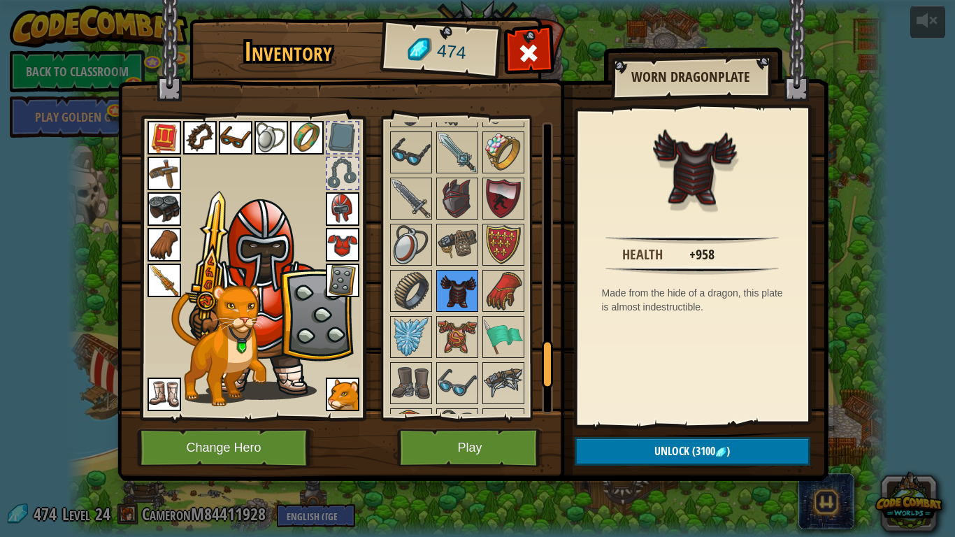
scroll to position [1406, 0]
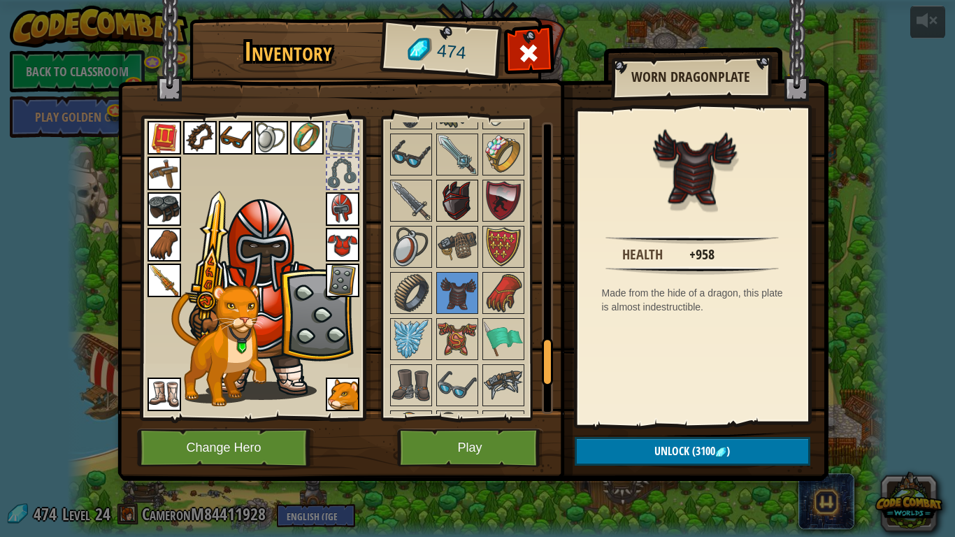
click at [466, 200] on img at bounding box center [457, 200] width 39 height 39
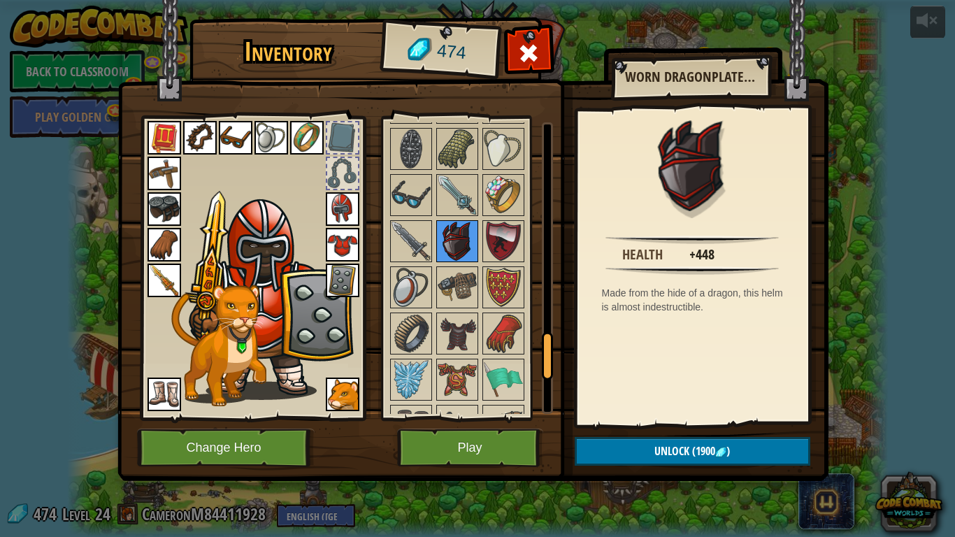
scroll to position [1367, 0]
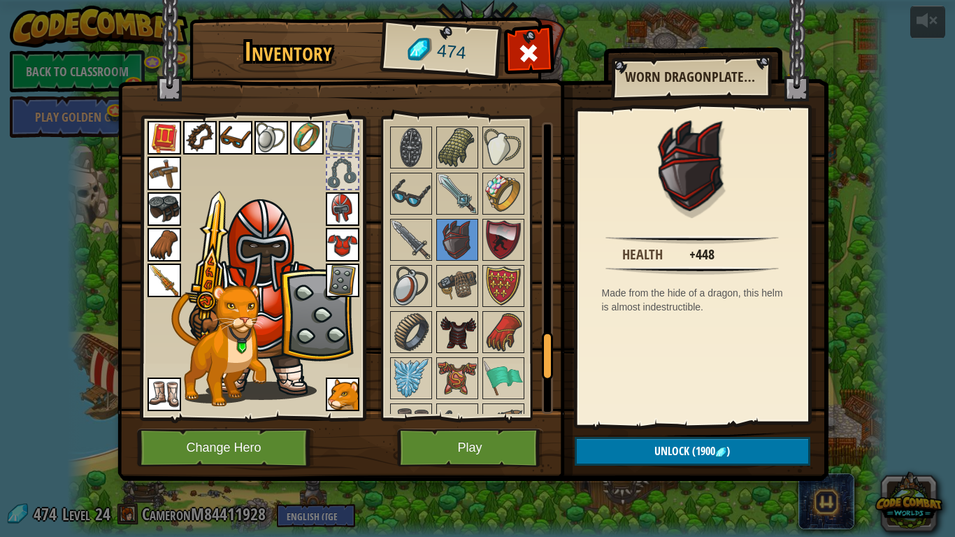
click at [460, 320] on img at bounding box center [457, 332] width 39 height 39
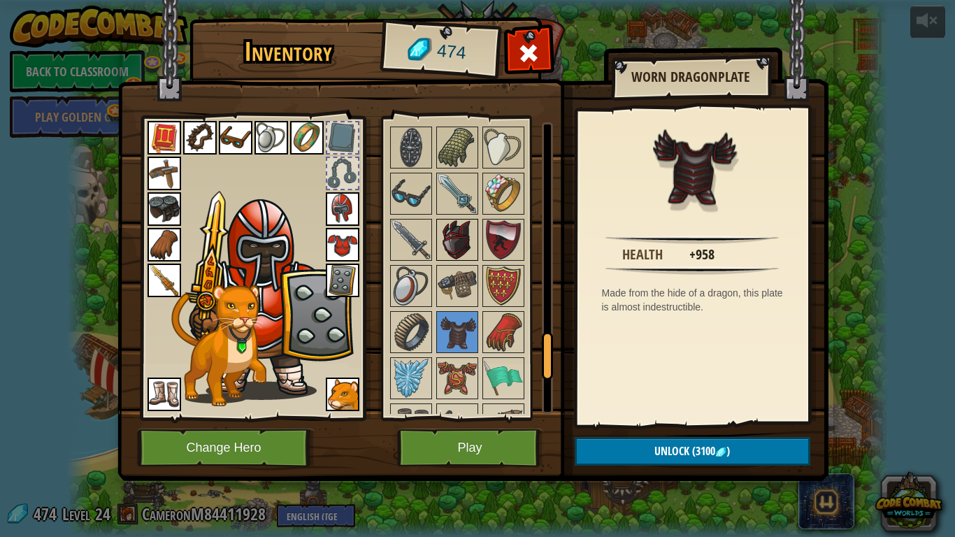
click at [468, 224] on img at bounding box center [457, 239] width 39 height 39
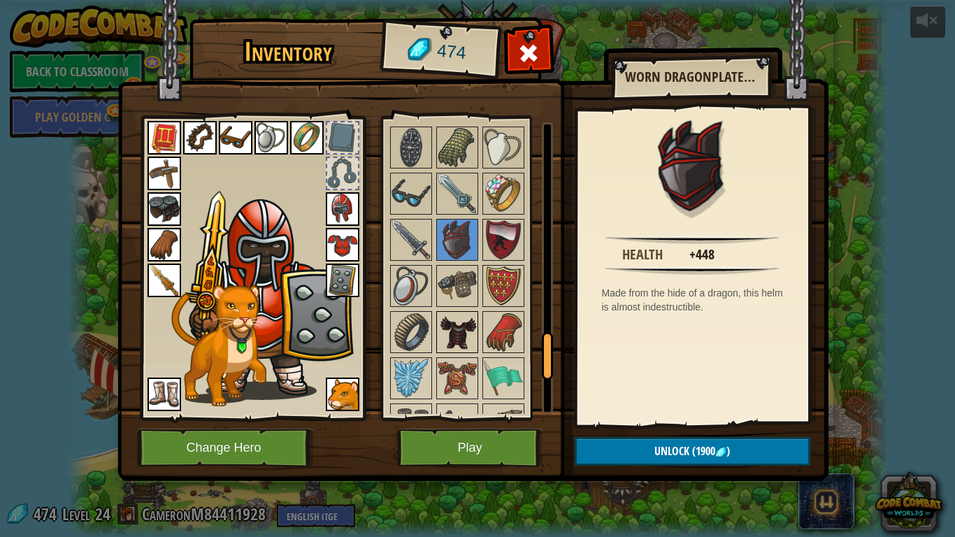
click at [477, 348] on div at bounding box center [457, 332] width 42 height 42
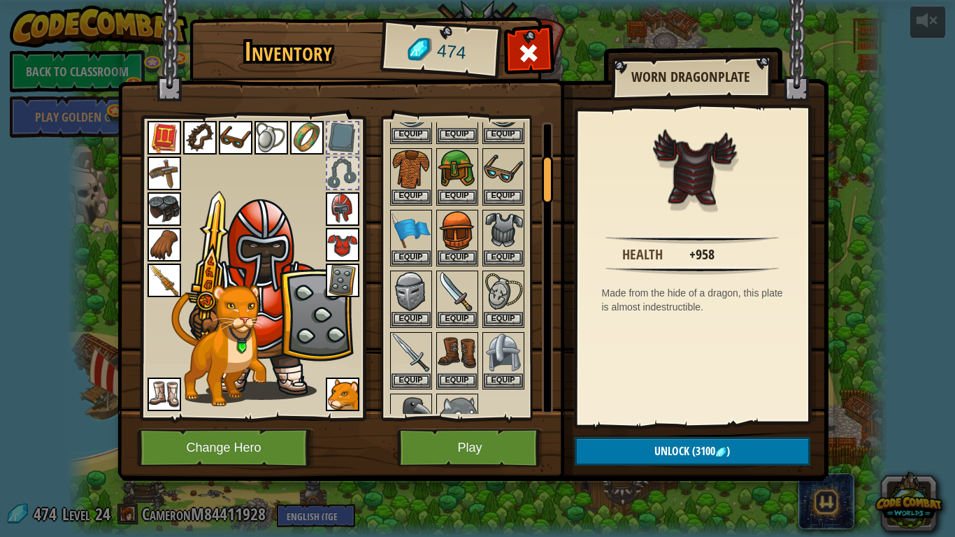
scroll to position [205, 0]
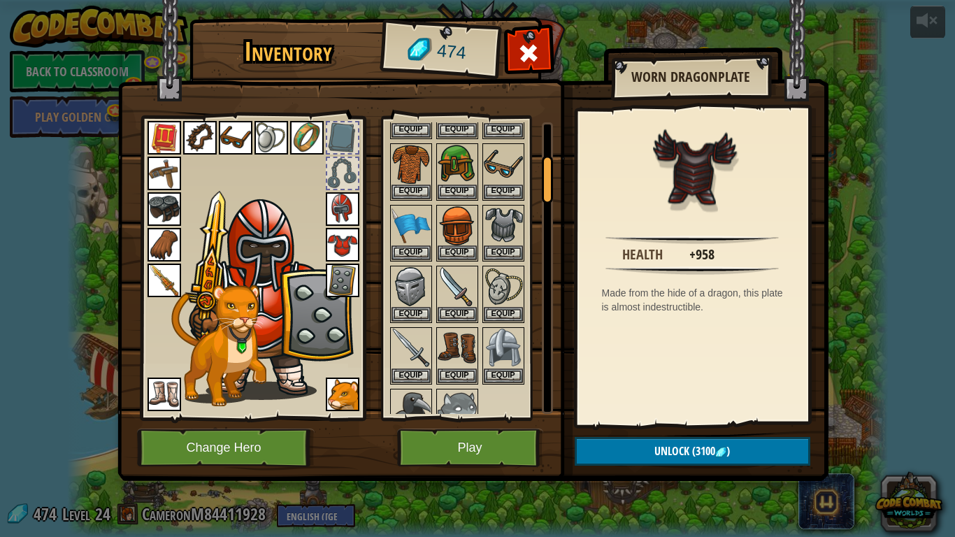
click at [188, 273] on img at bounding box center [267, 297] width 171 height 203
click at [174, 271] on img at bounding box center [165, 281] width 34 height 34
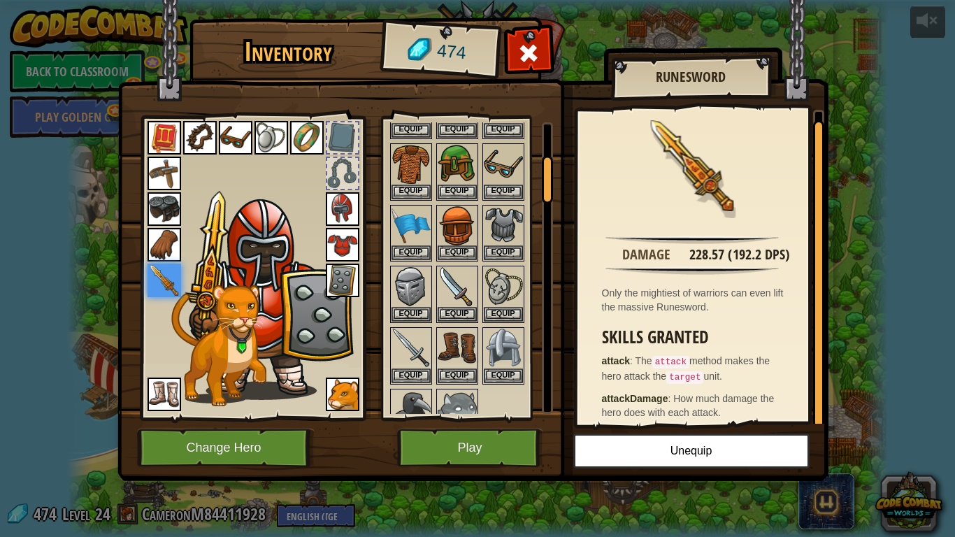
scroll to position [8, 0]
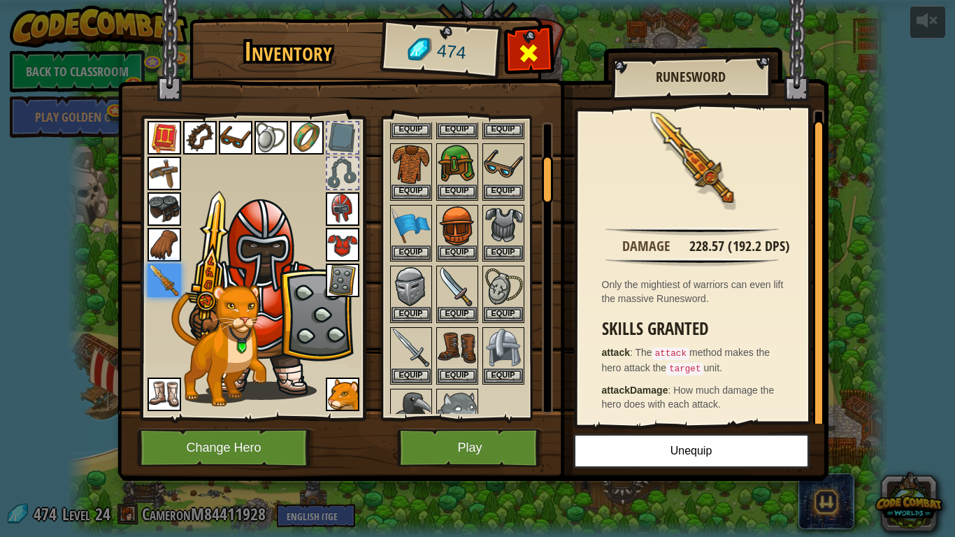
click at [534, 53] on span at bounding box center [528, 53] width 22 height 22
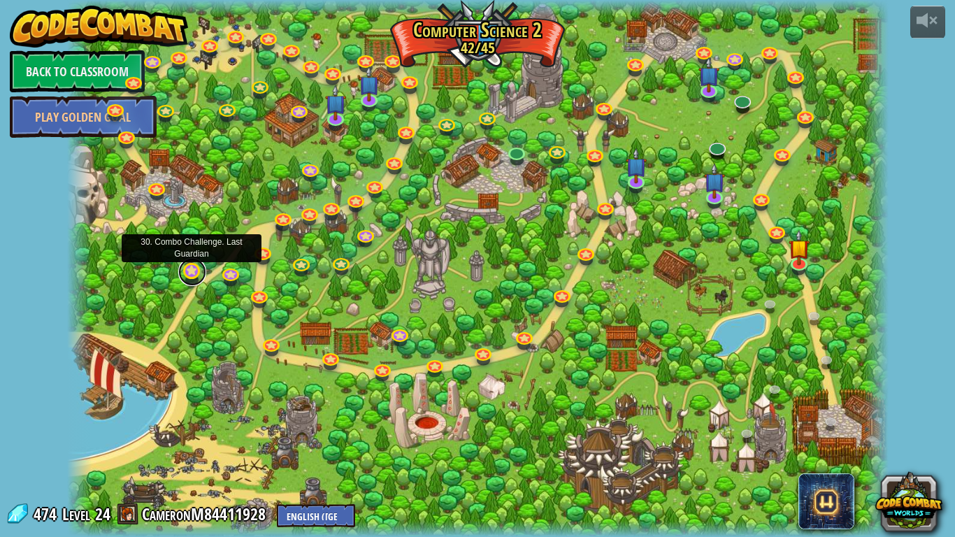
click at [193, 268] on link at bounding box center [192, 272] width 28 height 28
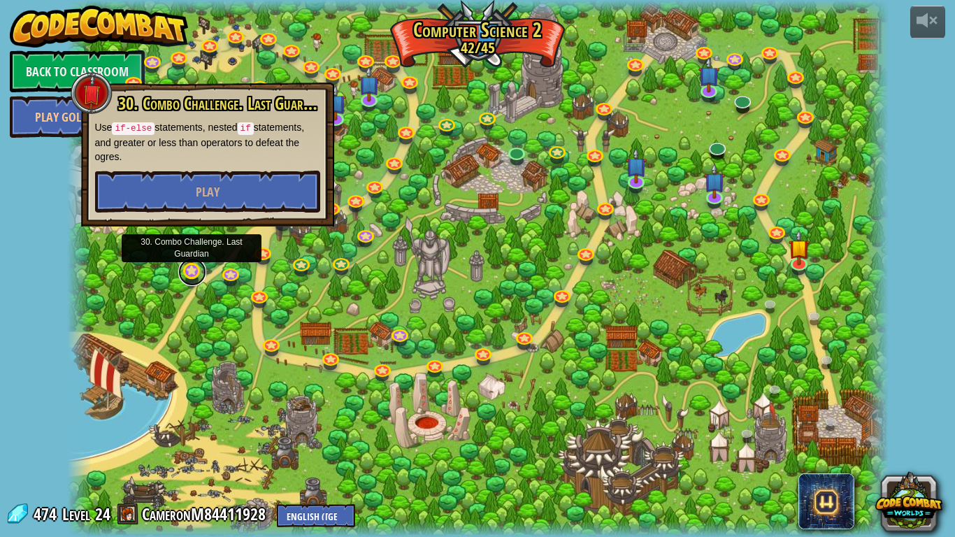
click at [193, 268] on link at bounding box center [192, 272] width 28 height 28
click at [224, 269] on link at bounding box center [231, 273] width 28 height 28
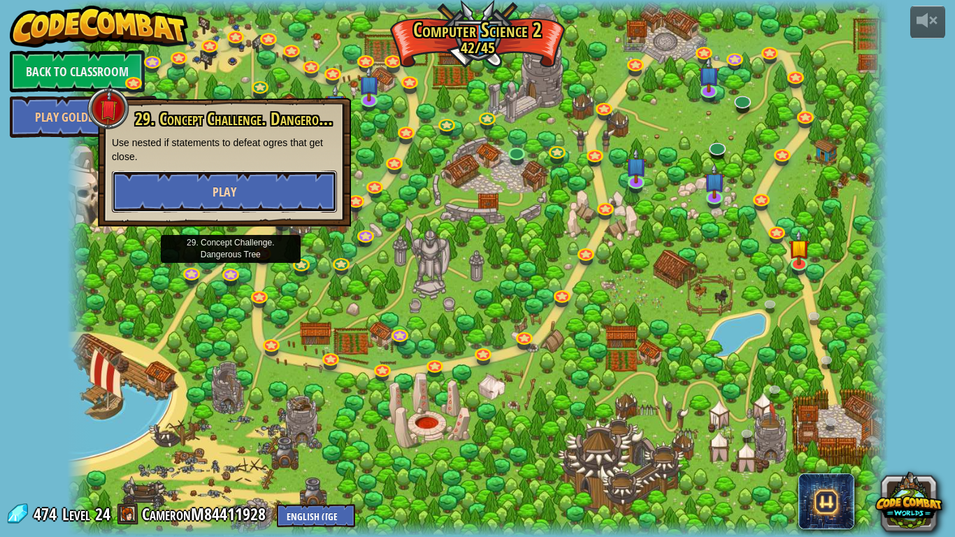
click at [228, 186] on span "Play" at bounding box center [225, 191] width 24 height 17
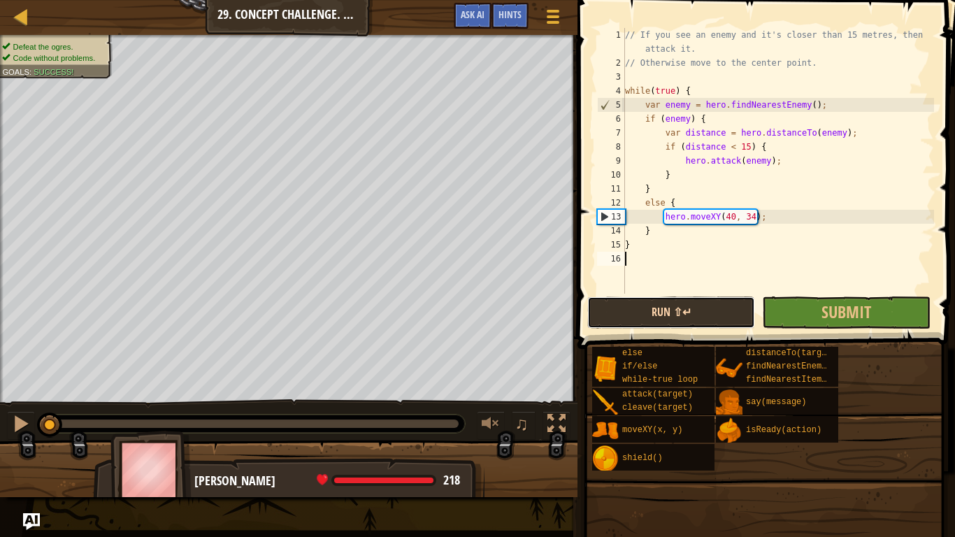
click at [666, 327] on button "Run ⇧↵" at bounding box center [671, 312] width 168 height 32
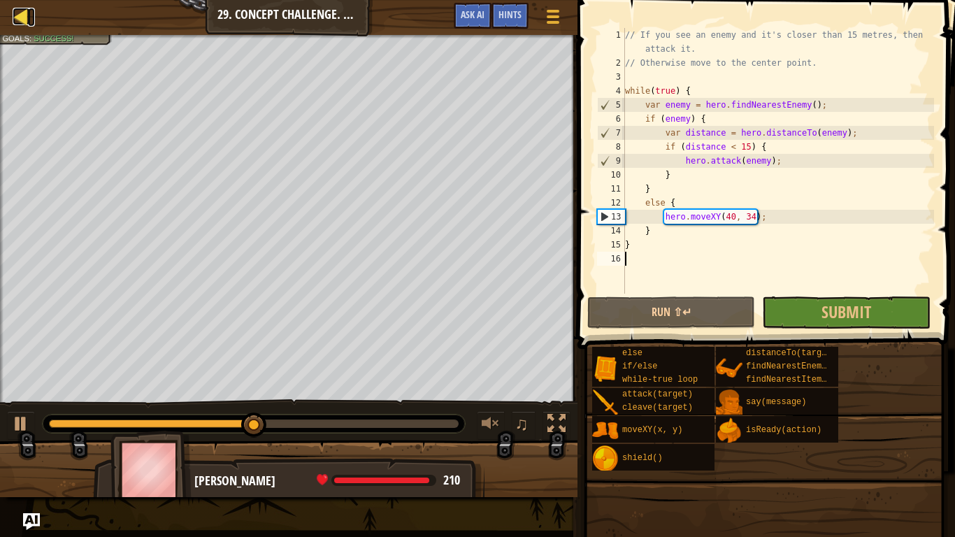
click at [15, 14] on div at bounding box center [21, 16] width 17 height 17
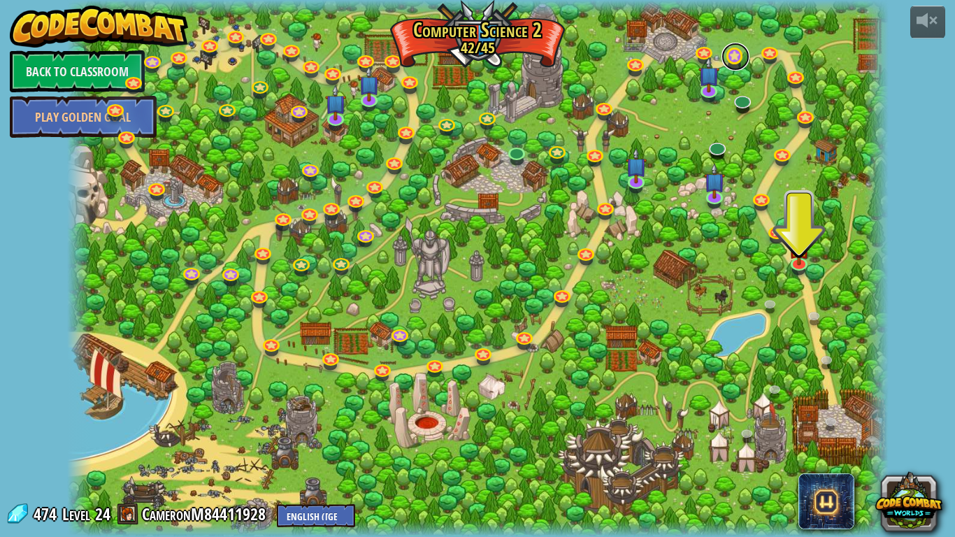
click at [735, 57] on link at bounding box center [736, 57] width 28 height 28
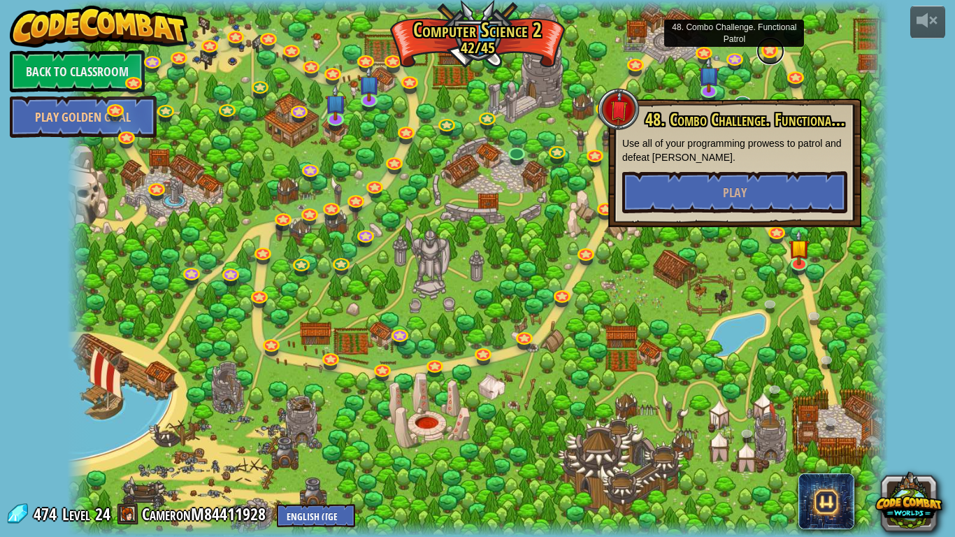
click at [768, 58] on link at bounding box center [771, 51] width 28 height 28
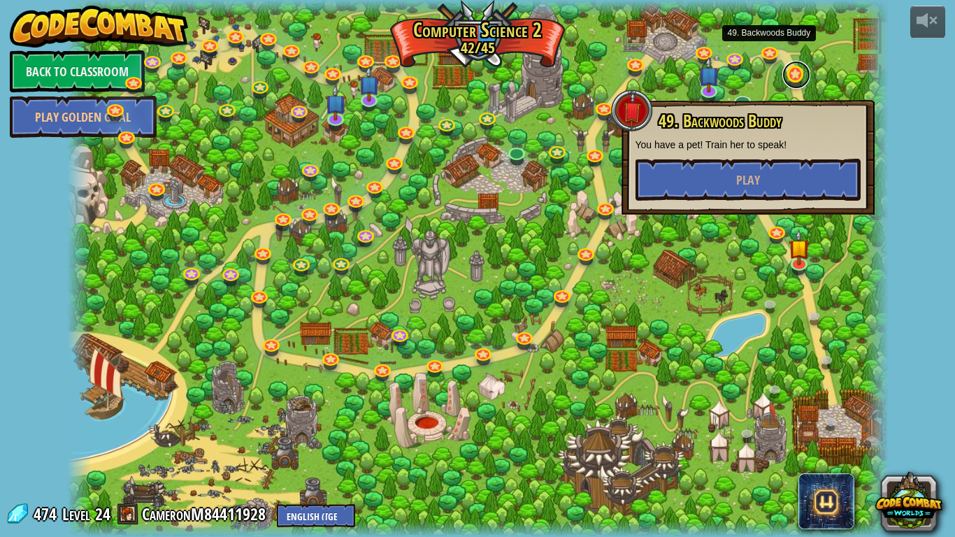
click at [789, 80] on link at bounding box center [796, 75] width 28 height 28
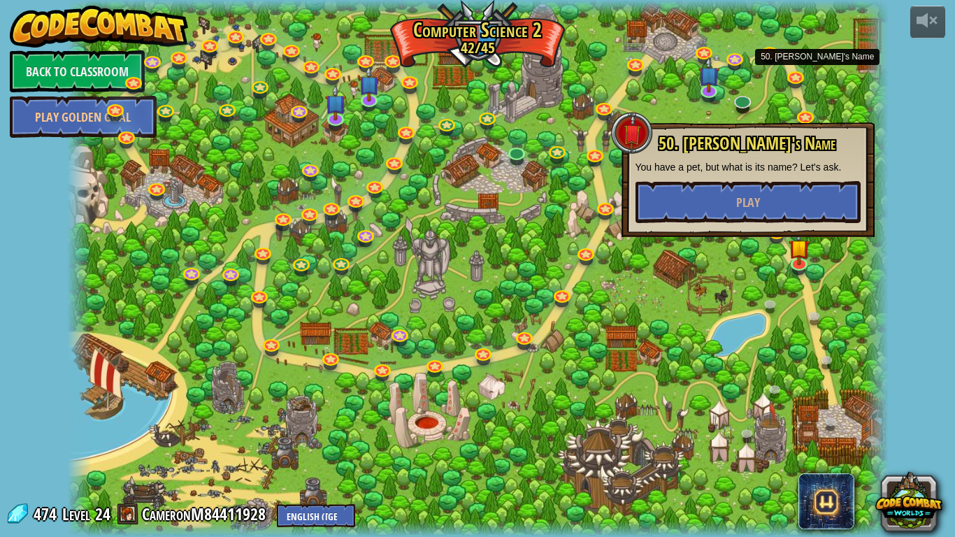
click at [809, 122] on div "50. [PERSON_NAME]'s Name You have a pet, but what is its name? Let's ask. Play" at bounding box center [748, 179] width 253 height 115
click at [834, 95] on div at bounding box center [478, 268] width 822 height 537
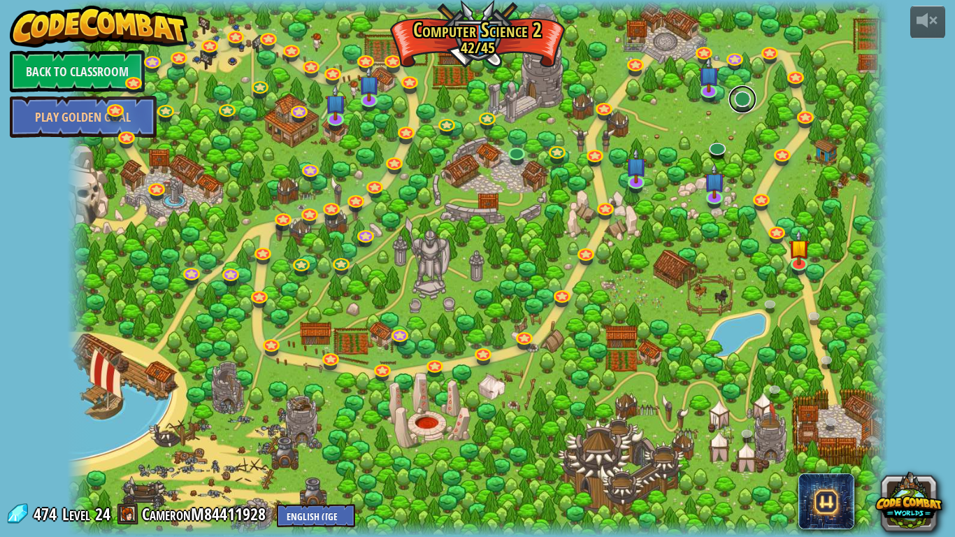
click at [751, 103] on link at bounding box center [743, 99] width 28 height 28
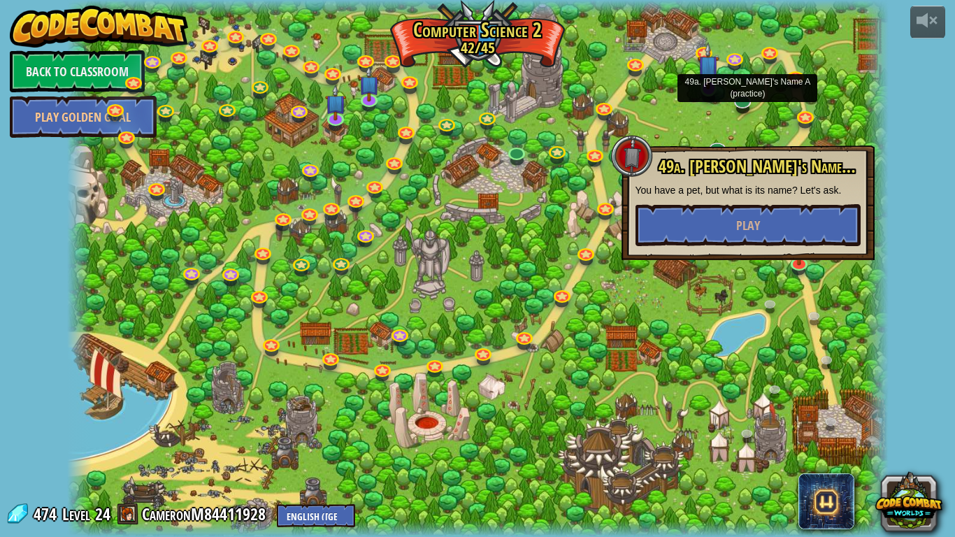
click at [708, 87] on img at bounding box center [708, 66] width 21 height 48
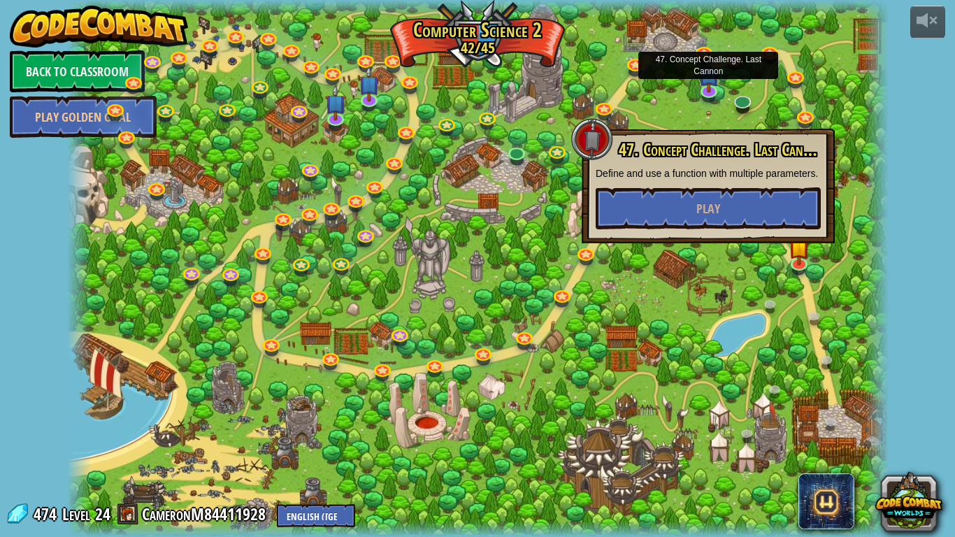
click at [859, 178] on div at bounding box center [478, 268] width 822 height 537
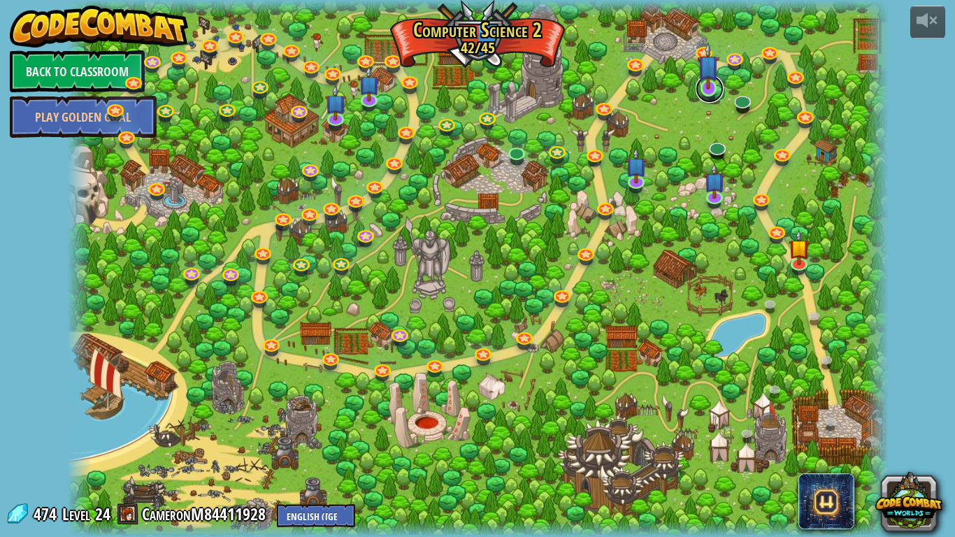
click at [703, 97] on link at bounding box center [710, 89] width 28 height 28
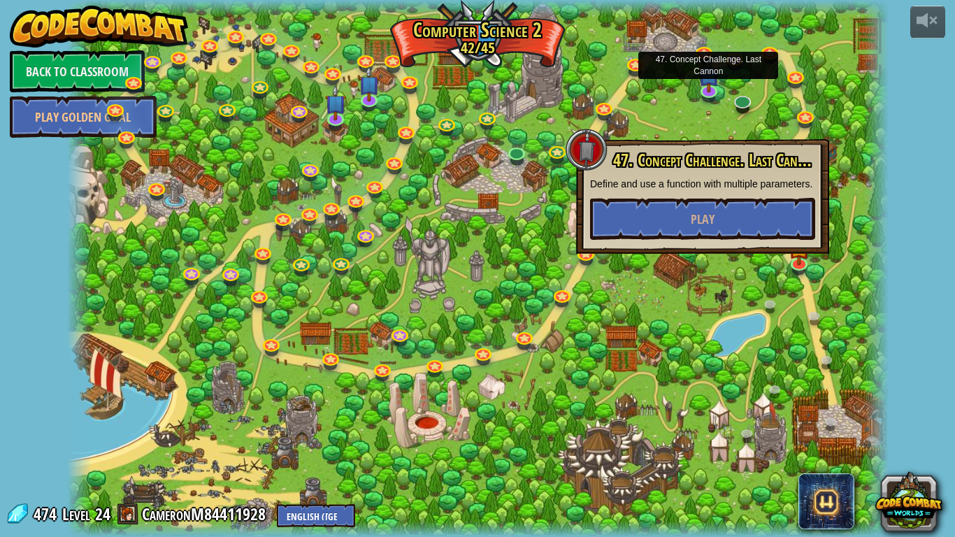
click at [743, 127] on div at bounding box center [478, 268] width 822 height 537
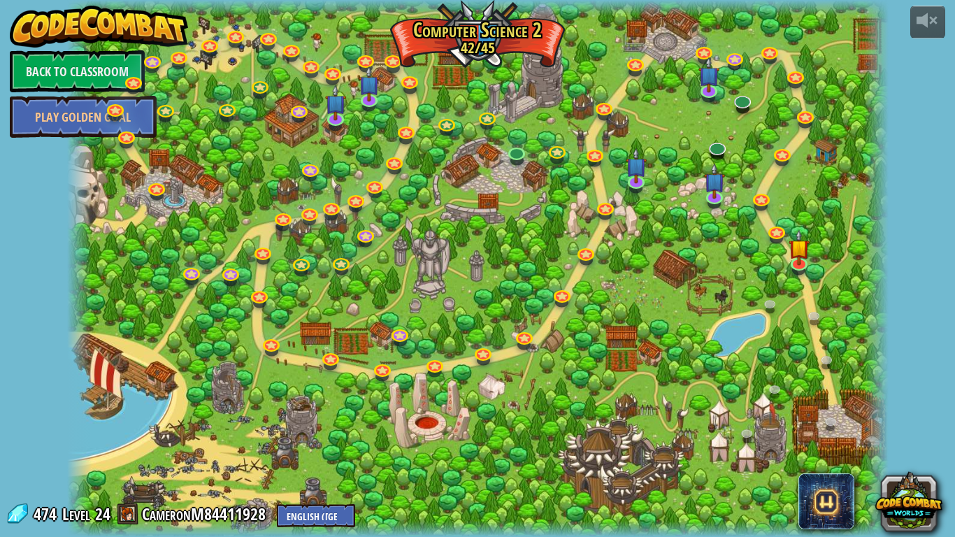
click at [872, 285] on div at bounding box center [876, 268] width 24 height 537
click at [712, 296] on div at bounding box center [478, 268] width 822 height 537
click at [715, 279] on div at bounding box center [478, 268] width 822 height 537
click at [726, 301] on div at bounding box center [478, 268] width 822 height 537
click at [704, 289] on div at bounding box center [478, 268] width 822 height 537
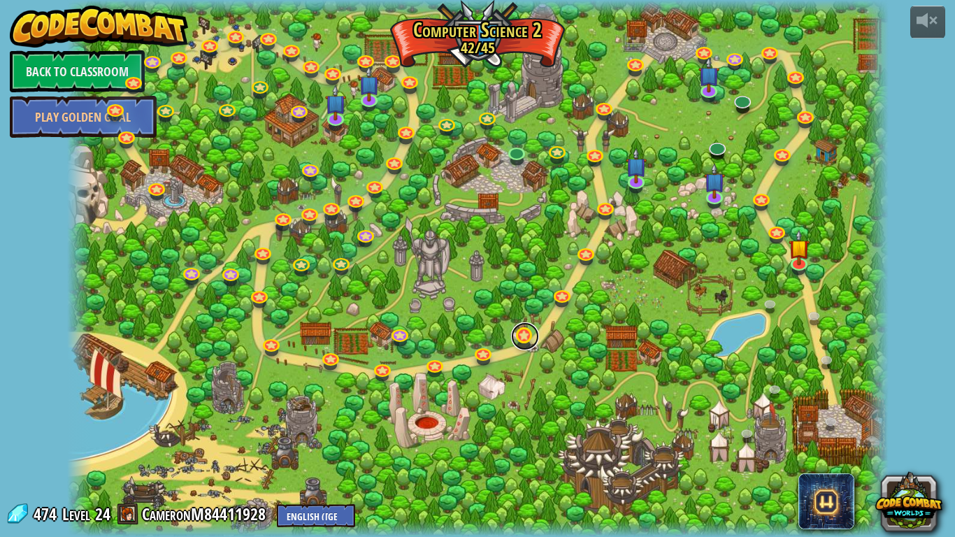
click at [524, 347] on link at bounding box center [525, 336] width 28 height 28
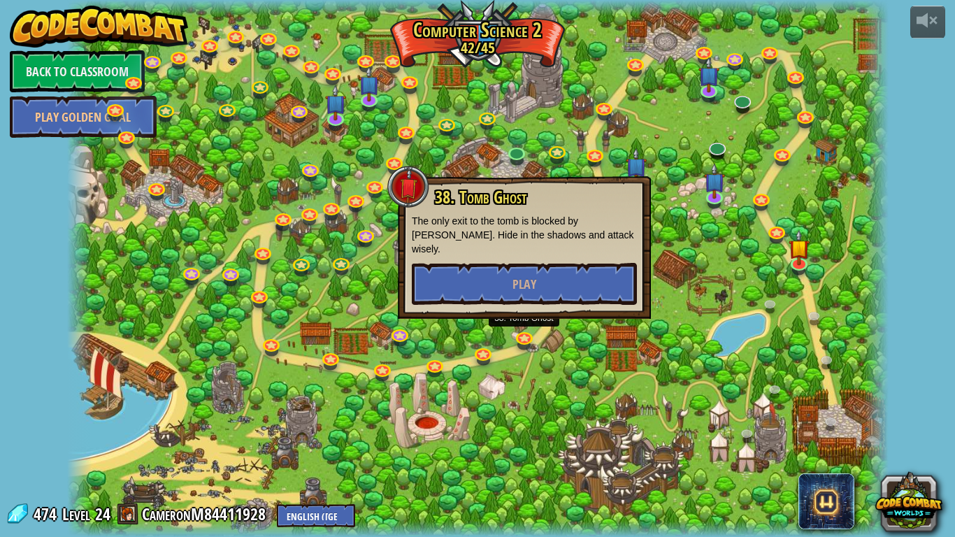
click at [574, 322] on div at bounding box center [478, 268] width 822 height 537
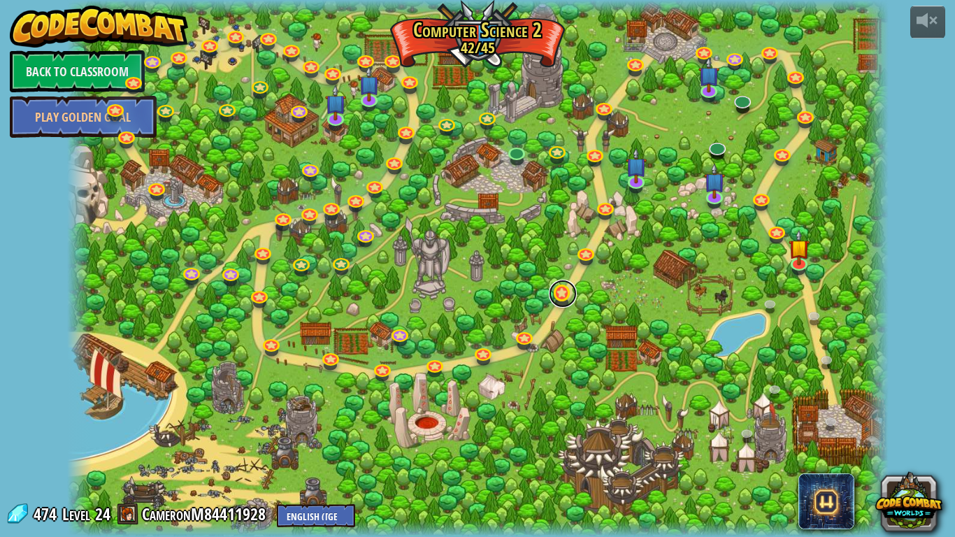
click at [568, 306] on link at bounding box center [563, 294] width 28 height 28
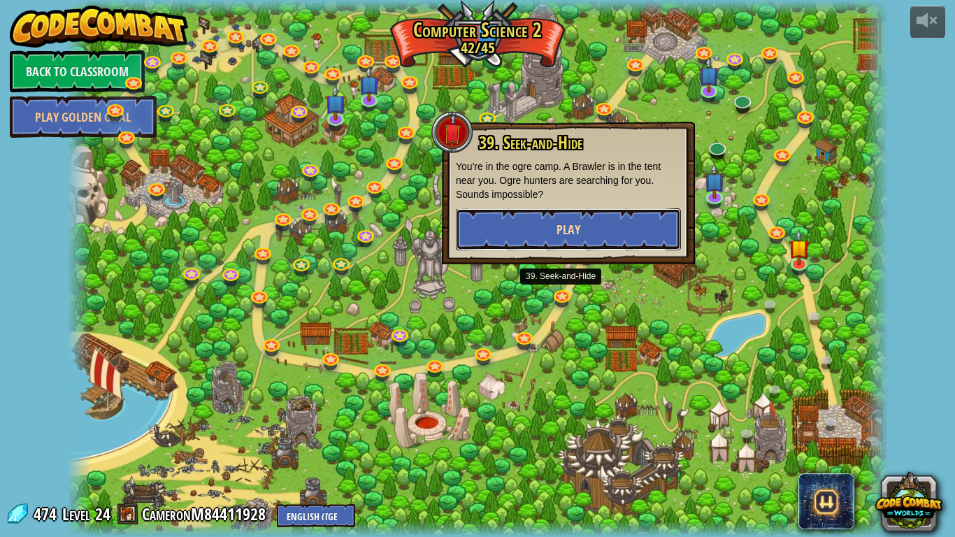
click at [624, 224] on button "Play" at bounding box center [568, 229] width 225 height 42
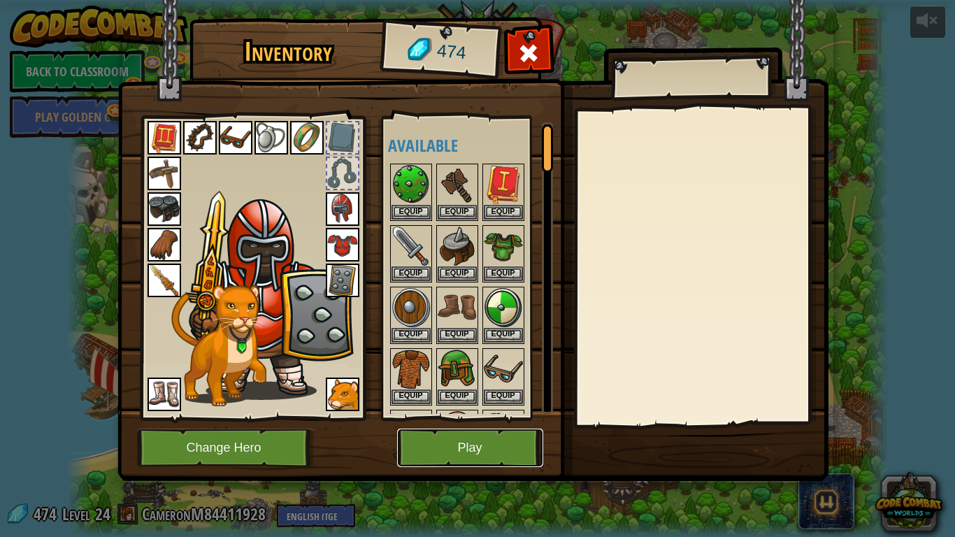
click at [467, 418] on button "Play" at bounding box center [470, 448] width 146 height 38
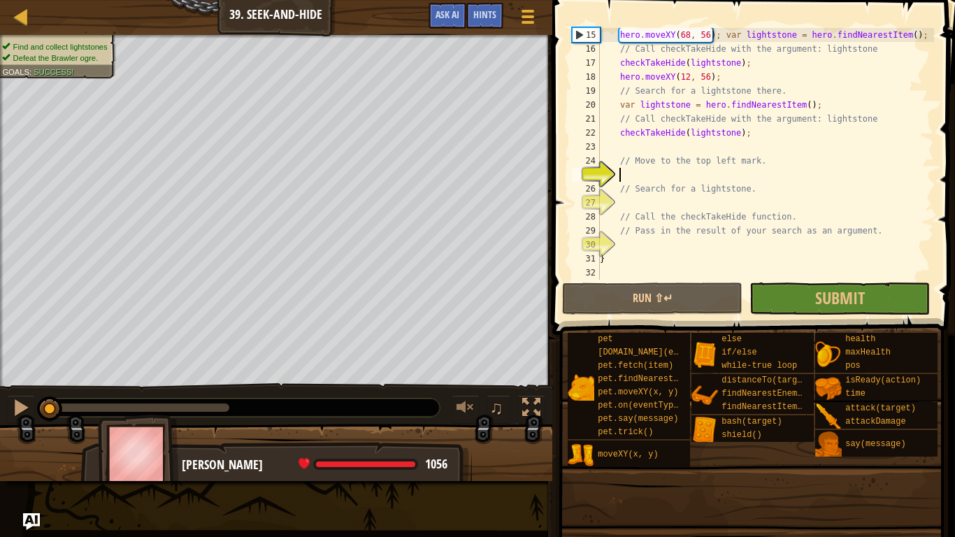
scroll to position [140, 0]
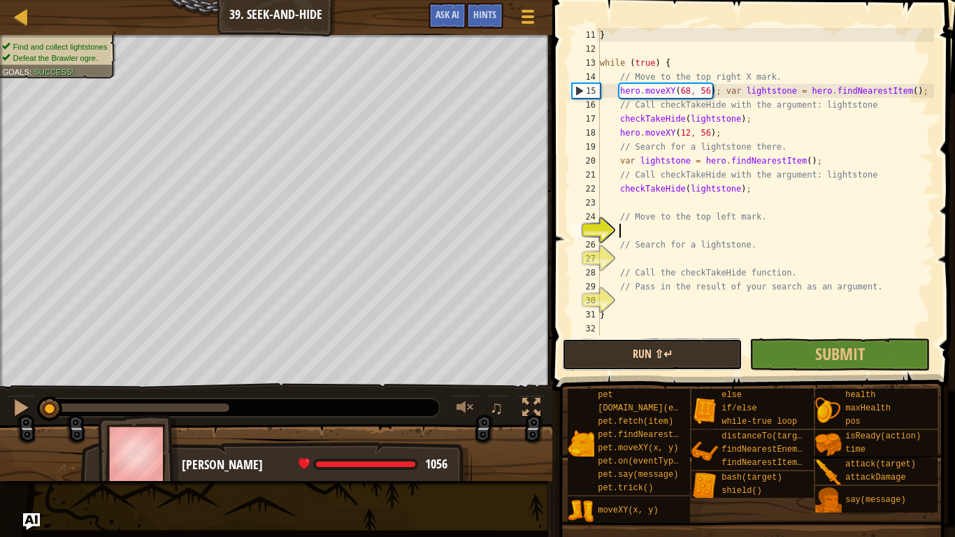
click at [664, 363] on button "Run ⇧↵" at bounding box center [652, 354] width 180 height 32
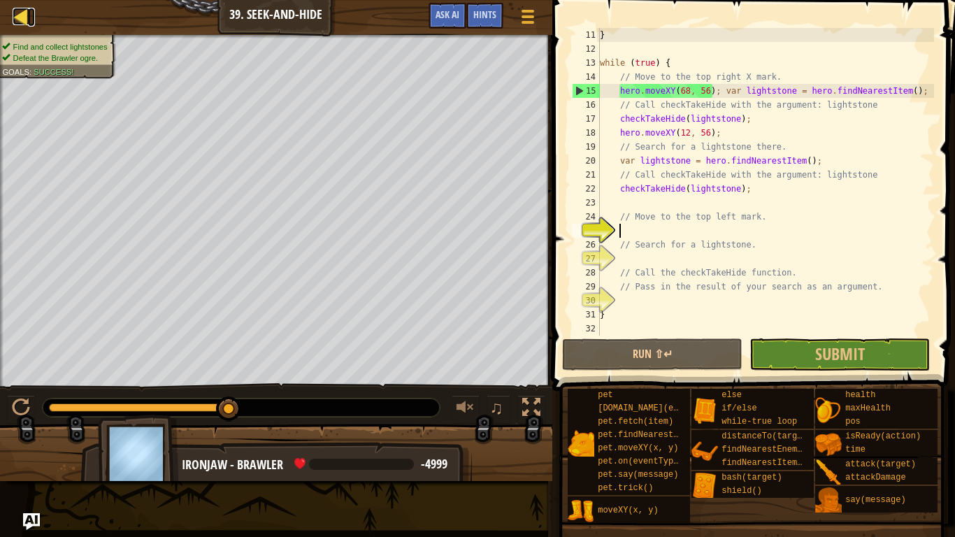
click at [16, 22] on div at bounding box center [21, 16] width 17 height 17
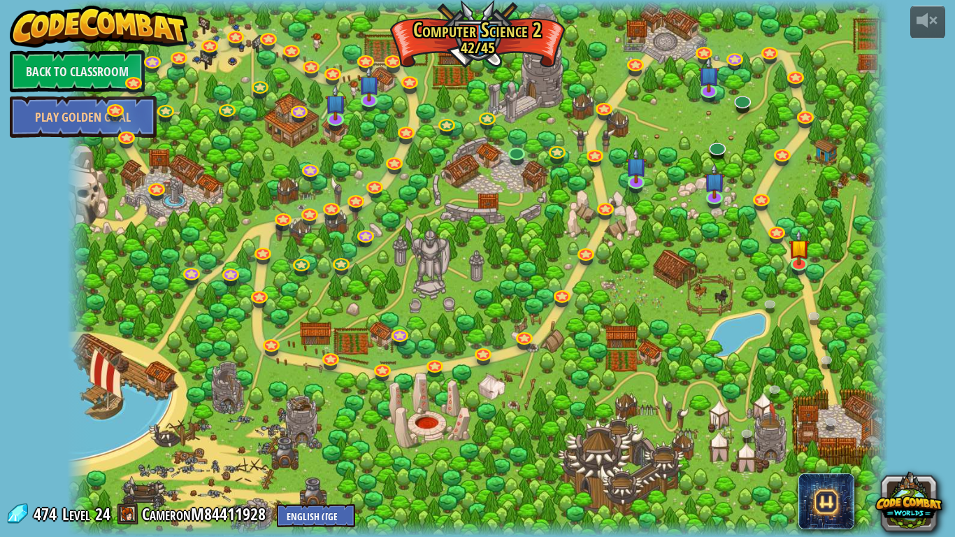
click at [564, 278] on div at bounding box center [478, 268] width 822 height 537
click at [380, 64] on link at bounding box center [394, 59] width 28 height 28
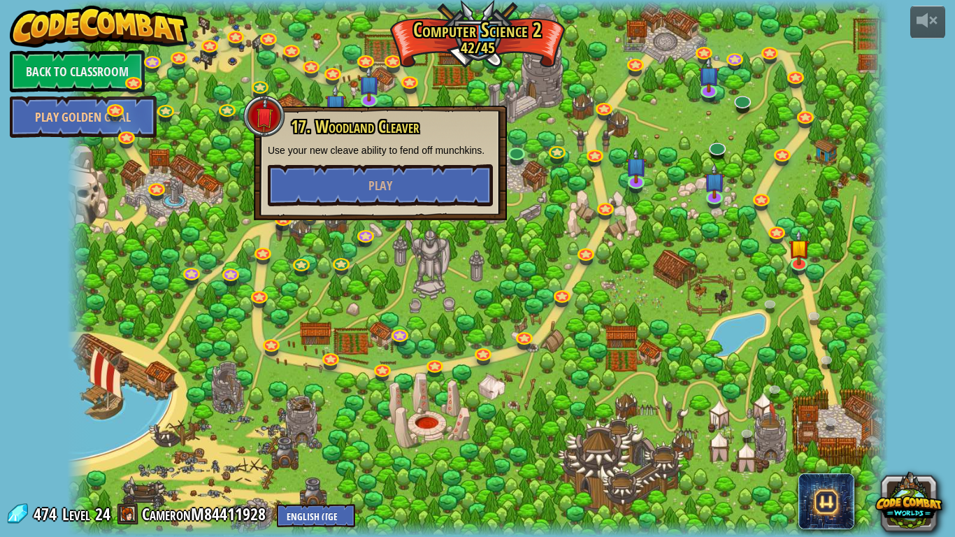
click at [543, 213] on div at bounding box center [478, 268] width 822 height 537
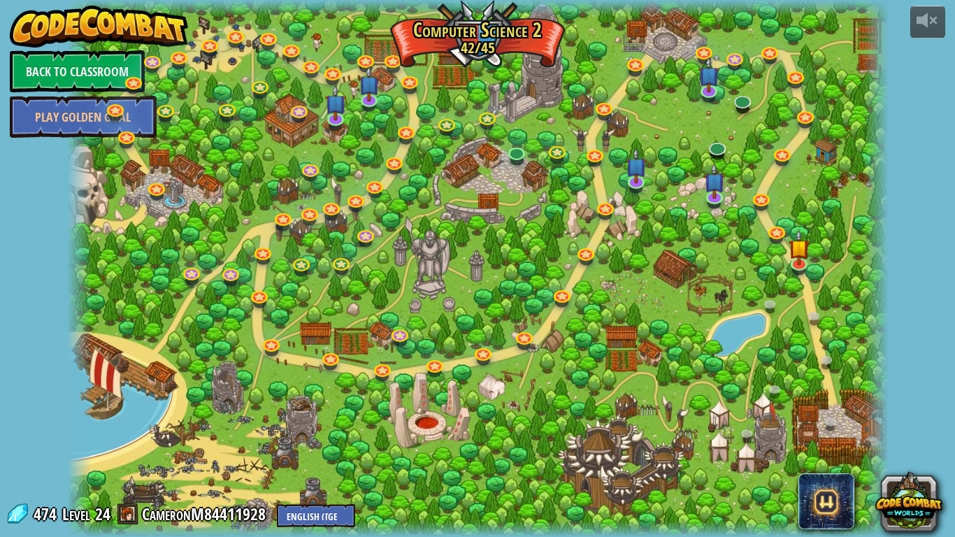
click at [355, 168] on div at bounding box center [478, 268] width 822 height 537
click at [782, 157] on link at bounding box center [783, 152] width 28 height 28
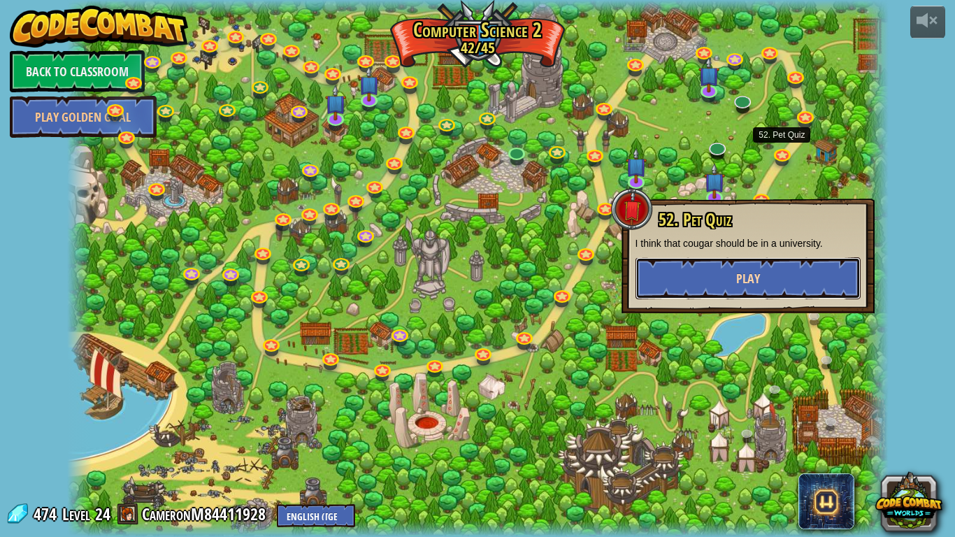
click at [731, 278] on button "Play" at bounding box center [748, 278] width 225 height 42
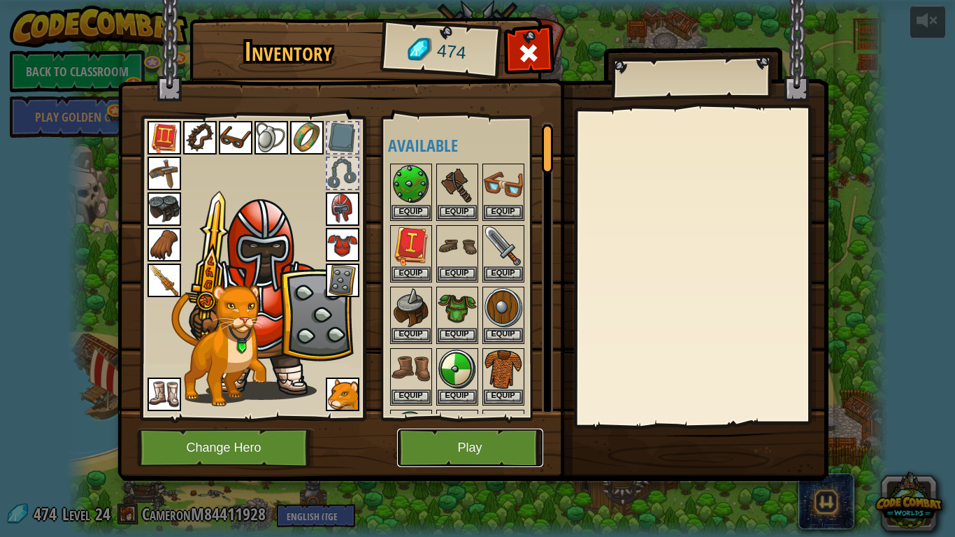
click at [499, 418] on button "Play" at bounding box center [470, 448] width 146 height 38
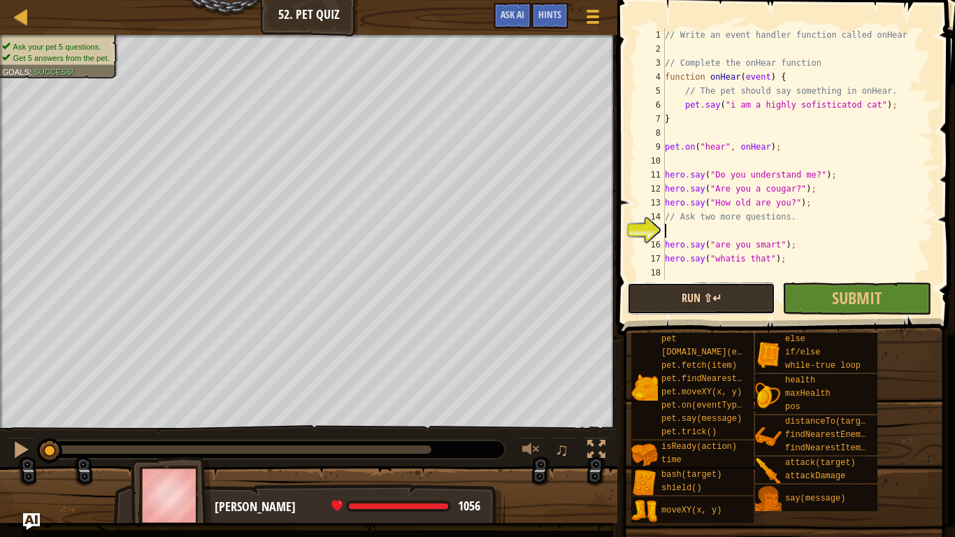
click at [664, 294] on button "Run ⇧↵" at bounding box center [701, 298] width 148 height 32
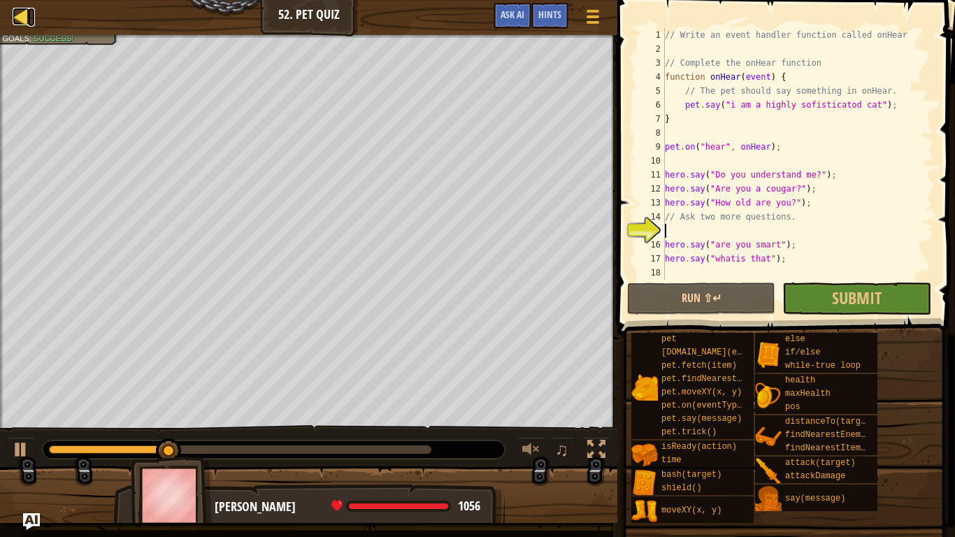
click at [27, 10] on div at bounding box center [21, 16] width 17 height 17
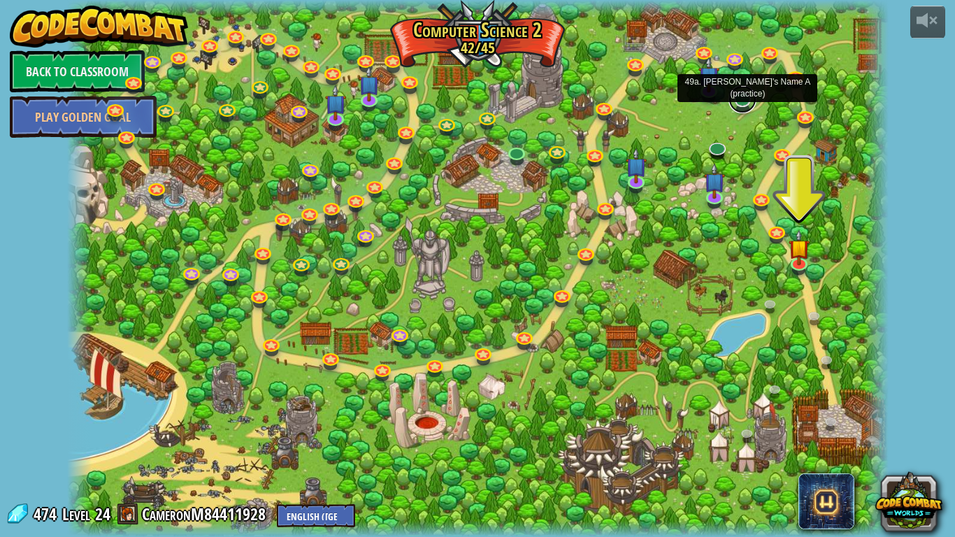
click at [739, 101] on link at bounding box center [743, 99] width 28 height 28
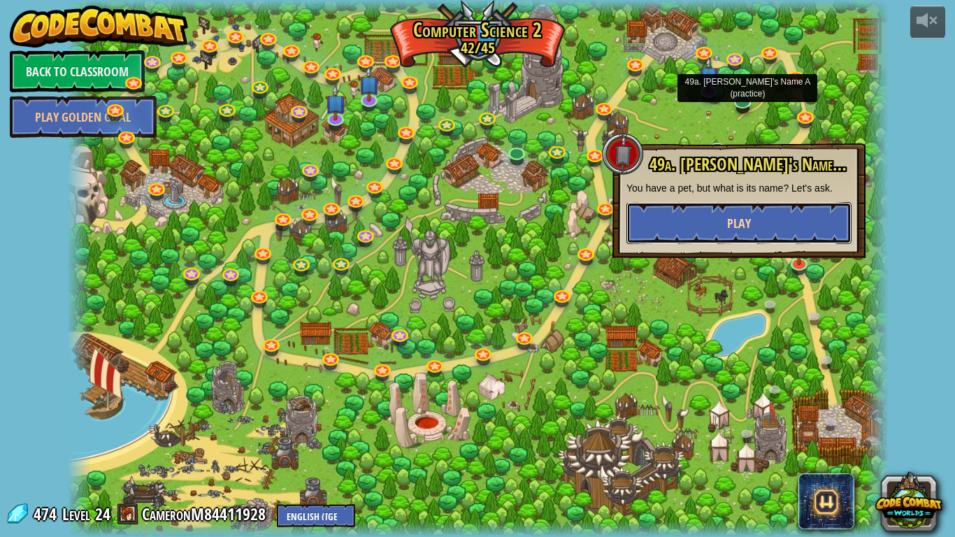
click at [762, 228] on button "Play" at bounding box center [739, 223] width 225 height 42
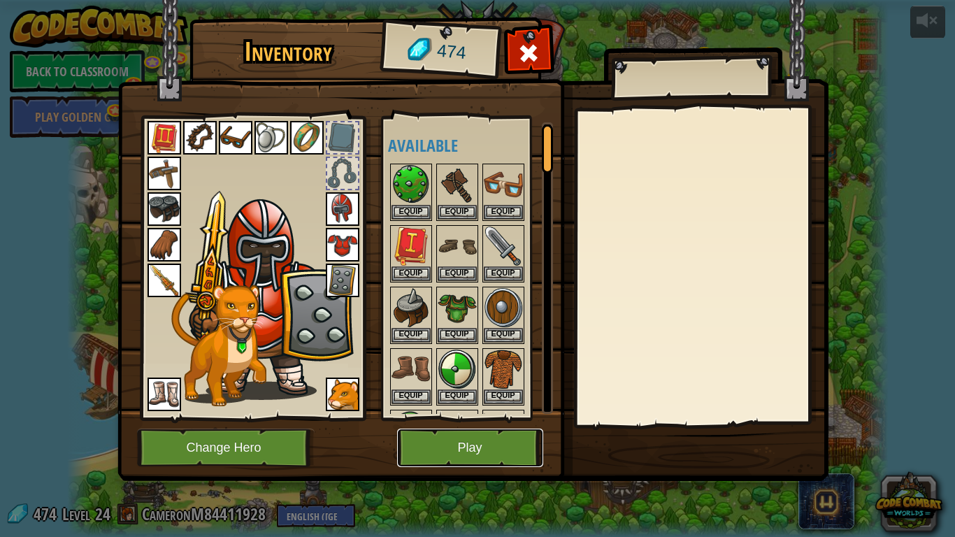
click at [529, 418] on button "Play" at bounding box center [470, 448] width 146 height 38
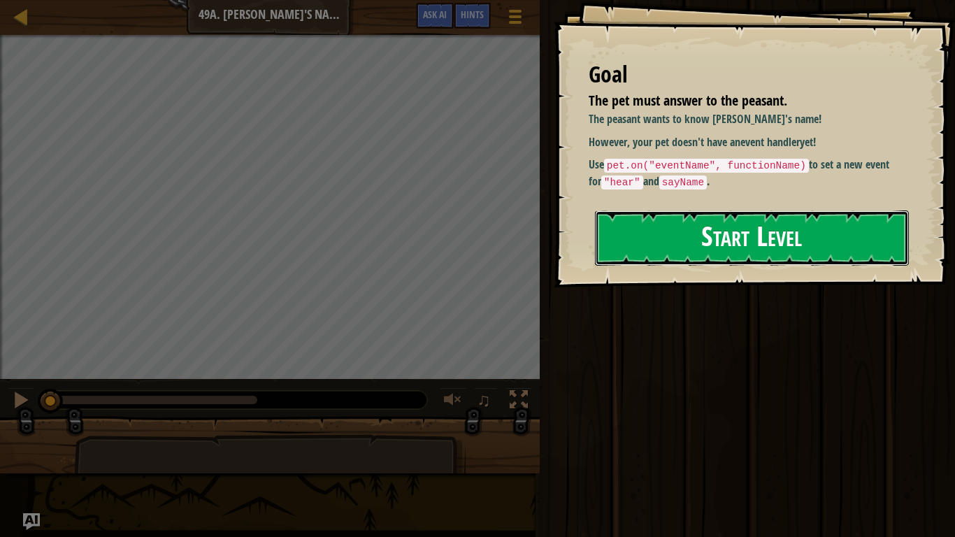
click at [684, 258] on button "Start Level" at bounding box center [752, 237] width 314 height 55
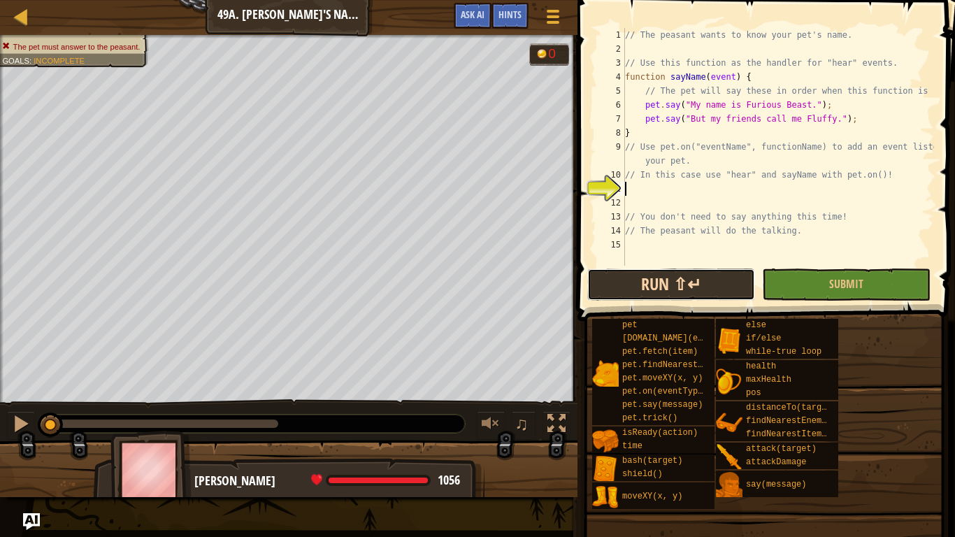
click at [653, 281] on button "Run ⇧↵" at bounding box center [671, 285] width 168 height 32
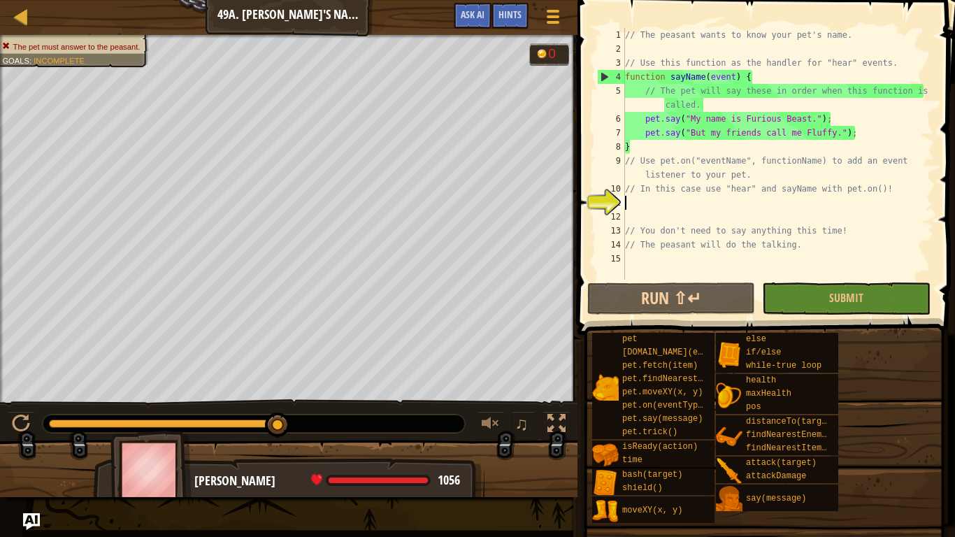
click at [15, 28] on div "Map Computer Science 2 49a. [PERSON_NAME]'s Name A Game Menu Done Hints Ask AI" at bounding box center [289, 17] width 578 height 35
click at [31, 25] on link "Map" at bounding box center [31, 17] width 7 height 19
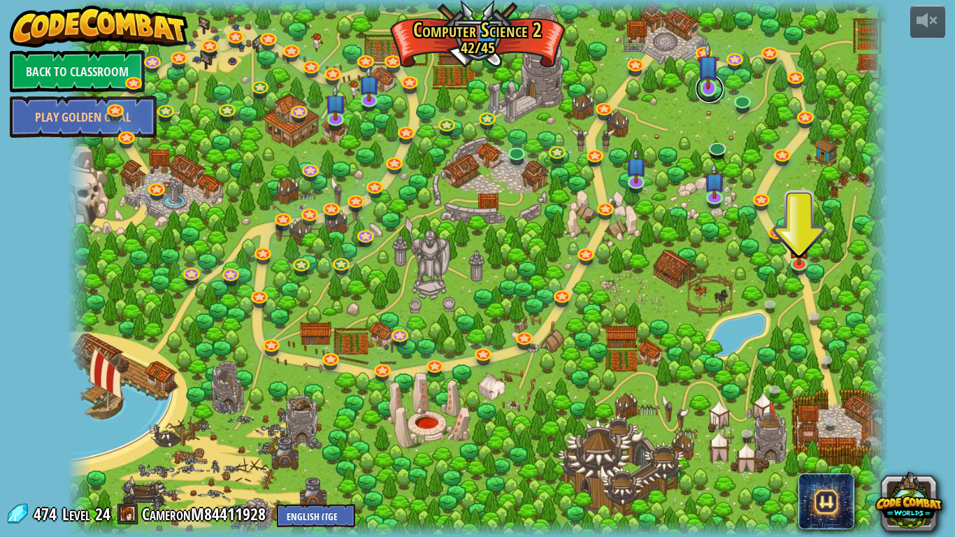
click at [717, 99] on link at bounding box center [710, 89] width 28 height 28
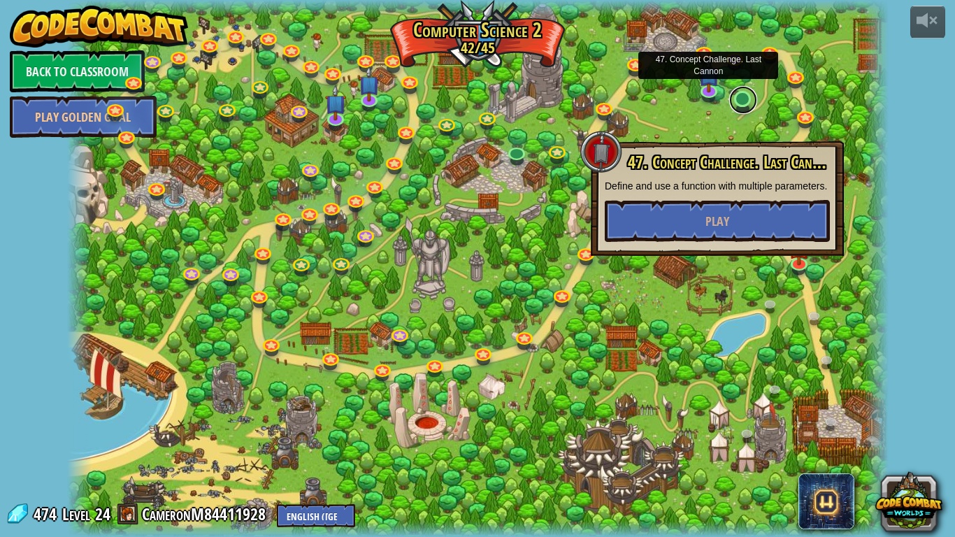
click at [743, 105] on link at bounding box center [743, 100] width 28 height 28
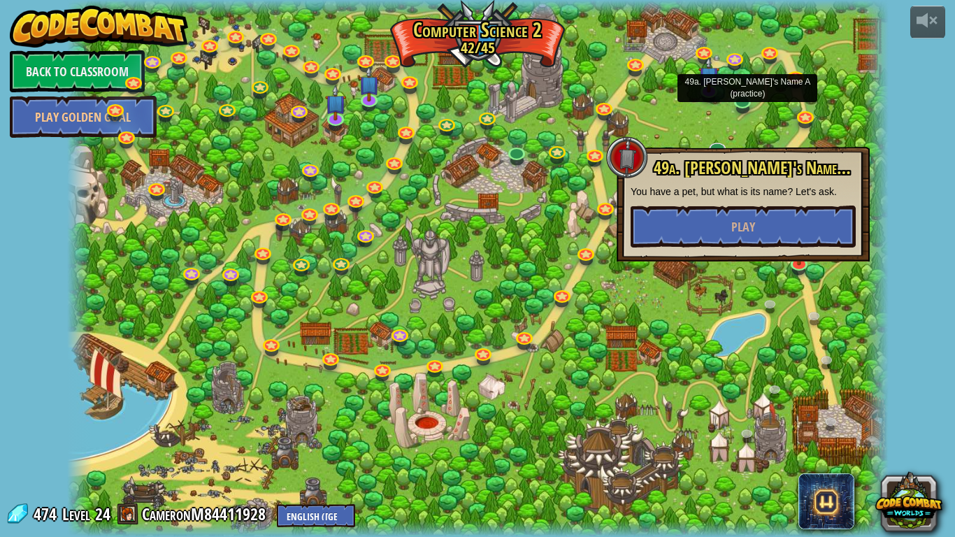
click at [913, 149] on div "powered by Back to Classroom Play Golden Goal 8. Picnic Buster Protect the picn…" at bounding box center [477, 268] width 955 height 537
click at [922, 164] on div "powered by Back to Classroom Play Golden Goal 8. Picnic Buster Protect the picn…" at bounding box center [477, 268] width 955 height 537
click at [933, 182] on div "powered by Back to Classroom Play Golden Goal 8. Picnic Buster Protect the picn…" at bounding box center [477, 268] width 955 height 537
click at [924, 185] on div "powered by Back to Classroom Play Golden Goal 8. Picnic Buster Protect the picn…" at bounding box center [477, 268] width 955 height 537
click at [858, 112] on div at bounding box center [478, 268] width 822 height 537
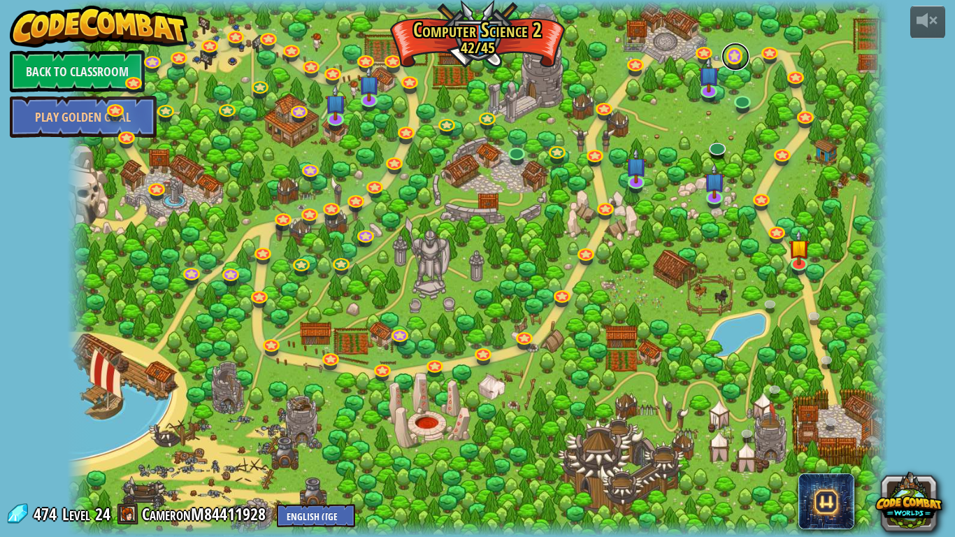
click at [737, 57] on link at bounding box center [736, 57] width 28 height 28
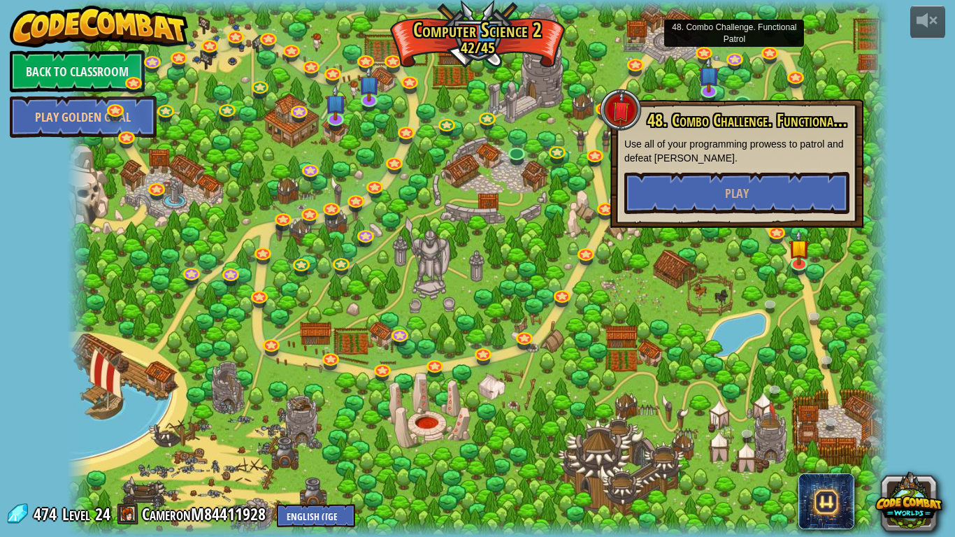
click at [931, 86] on div "powered by Back to Classroom Play Golden Goal 8. Picnic Buster Protect the picn…" at bounding box center [477, 268] width 955 height 537
click at [912, 99] on div "powered by Back to Classroom Play Golden Goal 8. Picnic Buster Protect the picn…" at bounding box center [477, 268] width 955 height 537
click at [903, 99] on div "powered by Back to Classroom Play Golden Goal 8. Picnic Buster Protect the picn…" at bounding box center [477, 268] width 955 height 537
click at [921, 22] on div at bounding box center [928, 20] width 22 height 22
click at [928, 27] on div at bounding box center [928, 20] width 22 height 22
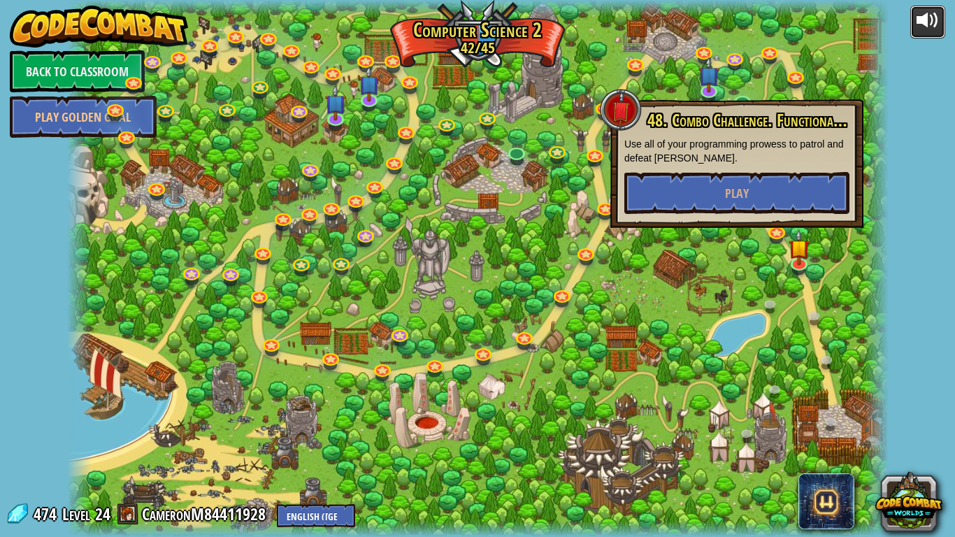
click at [922, 26] on div at bounding box center [928, 20] width 22 height 22
click at [931, 31] on div at bounding box center [928, 20] width 22 height 22
click at [926, 29] on div at bounding box center [928, 20] width 22 height 22
click at [922, 27] on div at bounding box center [928, 20] width 22 height 22
click at [499, 80] on div at bounding box center [478, 268] width 822 height 537
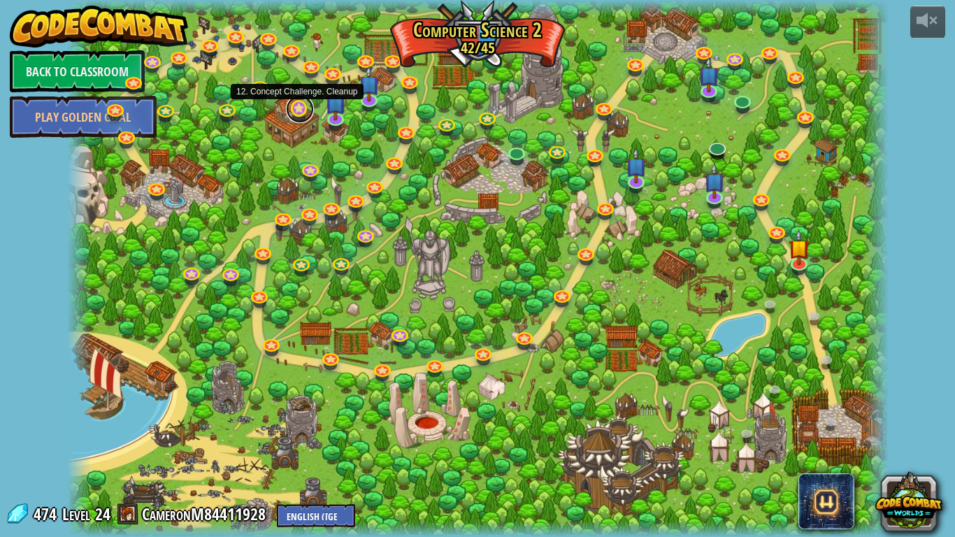
click at [301, 118] on link at bounding box center [300, 109] width 28 height 28
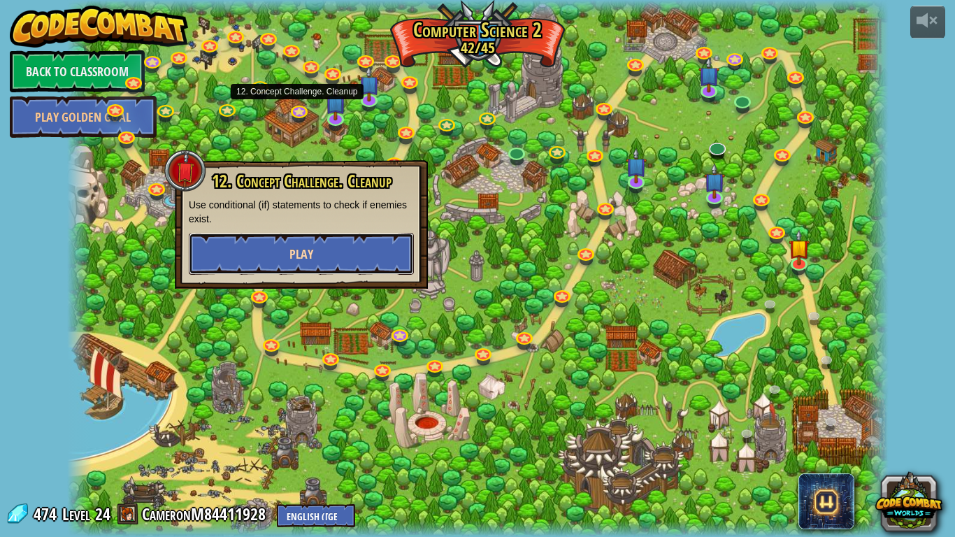
click at [301, 244] on button "Play" at bounding box center [301, 254] width 225 height 42
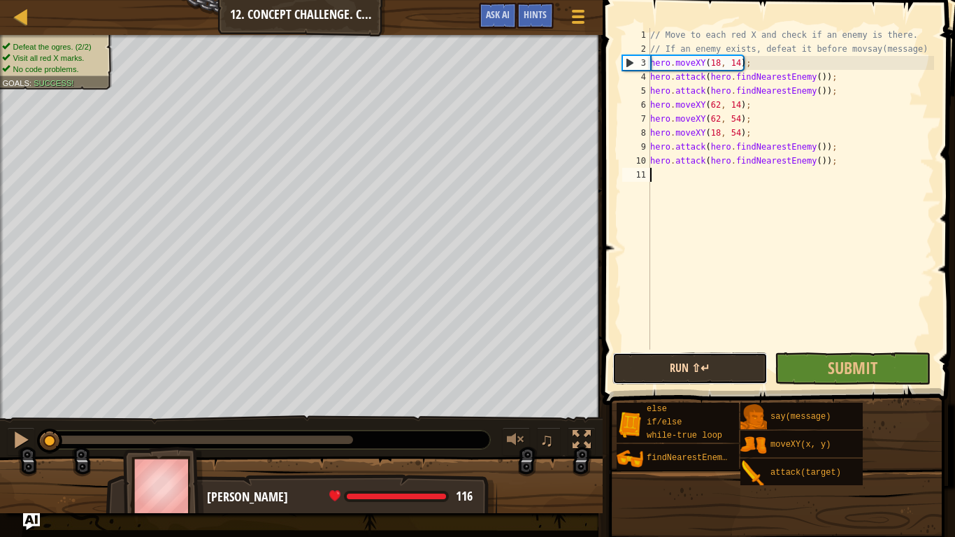
click at [689, 365] on button "Run ⇧↵" at bounding box center [691, 368] width 156 height 32
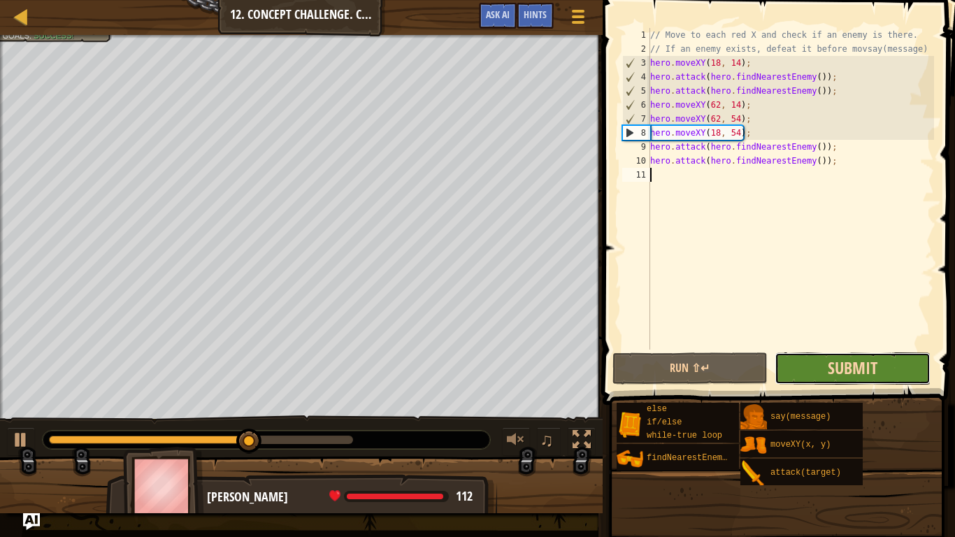
click at [876, 375] on span "Submit" at bounding box center [853, 368] width 50 height 22
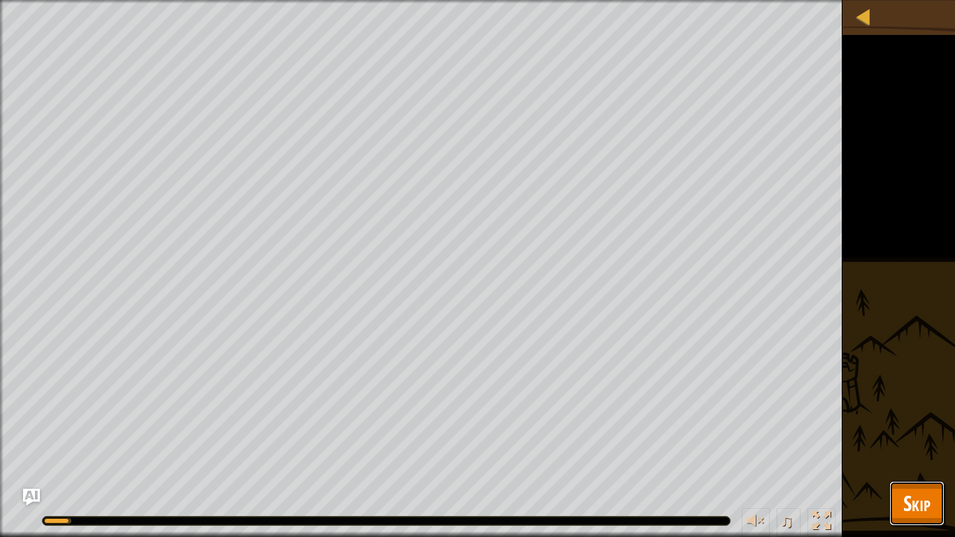
click at [908, 418] on span "Skip" at bounding box center [916, 503] width 27 height 29
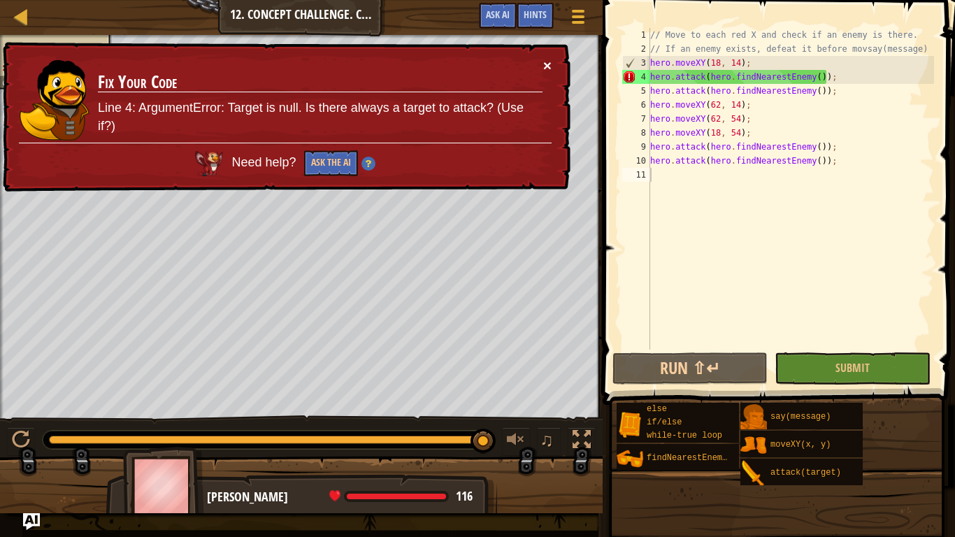
click at [543, 64] on button "×" at bounding box center [547, 65] width 8 height 15
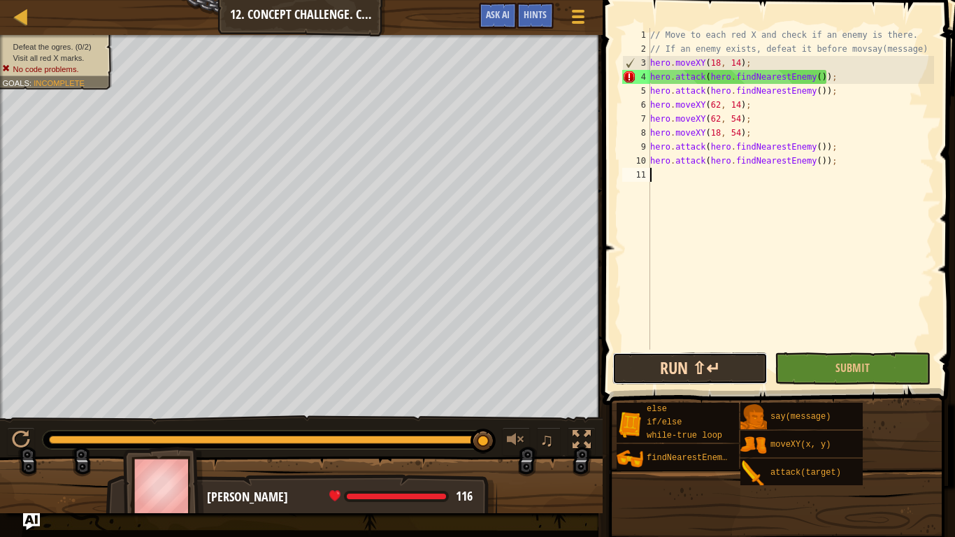
click at [674, 375] on button "Run ⇧↵" at bounding box center [691, 368] width 156 height 32
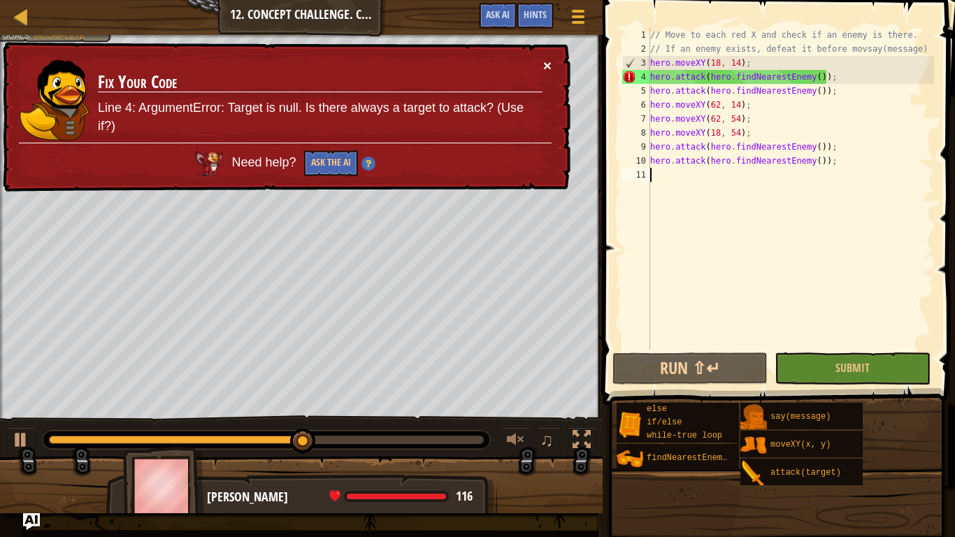
click at [548, 67] on button "×" at bounding box center [547, 65] width 8 height 15
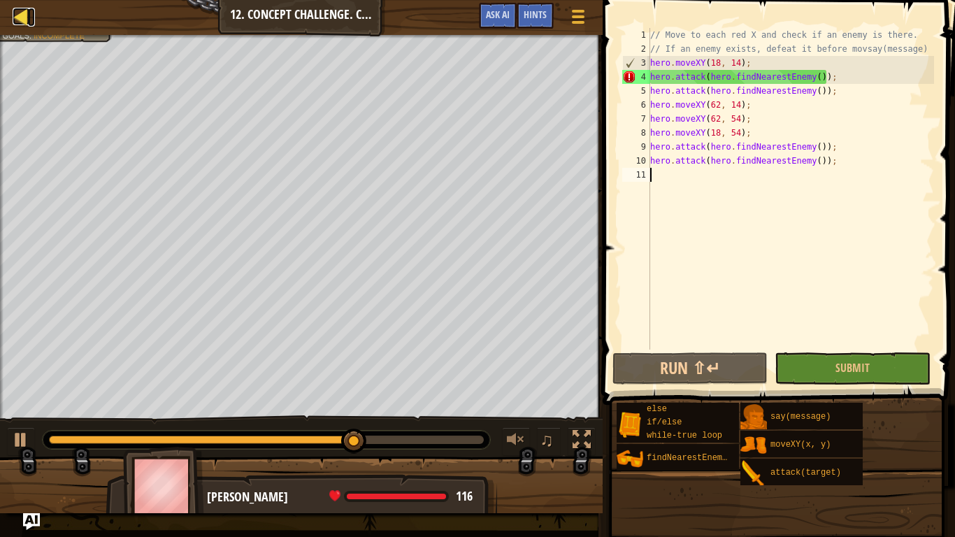
click at [25, 12] on div at bounding box center [21, 16] width 17 height 17
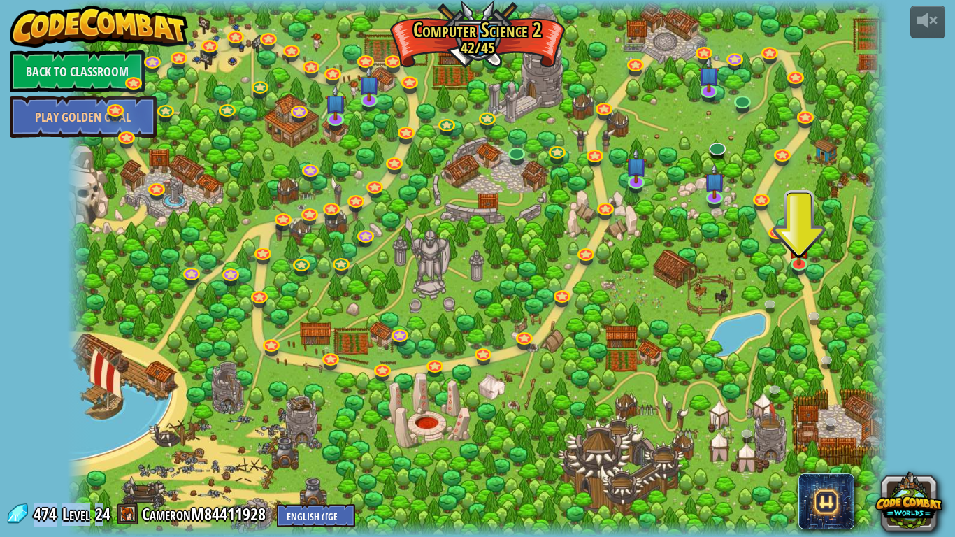
drag, startPoint x: 105, startPoint y: 512, endPoint x: 30, endPoint y: 515, distance: 74.9
click at [30, 418] on div "474 Level 24 CameronM84411928 English ([GEOGRAPHIC_DATA]) English ([GEOGRAPHIC_…" at bounding box center [181, 515] width 350 height 24
click at [81, 418] on div at bounding box center [79, 268] width 24 height 537
drag, startPoint x: 112, startPoint y: 513, endPoint x: 97, endPoint y: 513, distance: 14.7
click at [97, 418] on div "474 Level 24 CameronM84411928 English ([GEOGRAPHIC_DATA]) English ([GEOGRAPHIC_…" at bounding box center [181, 515] width 350 height 24
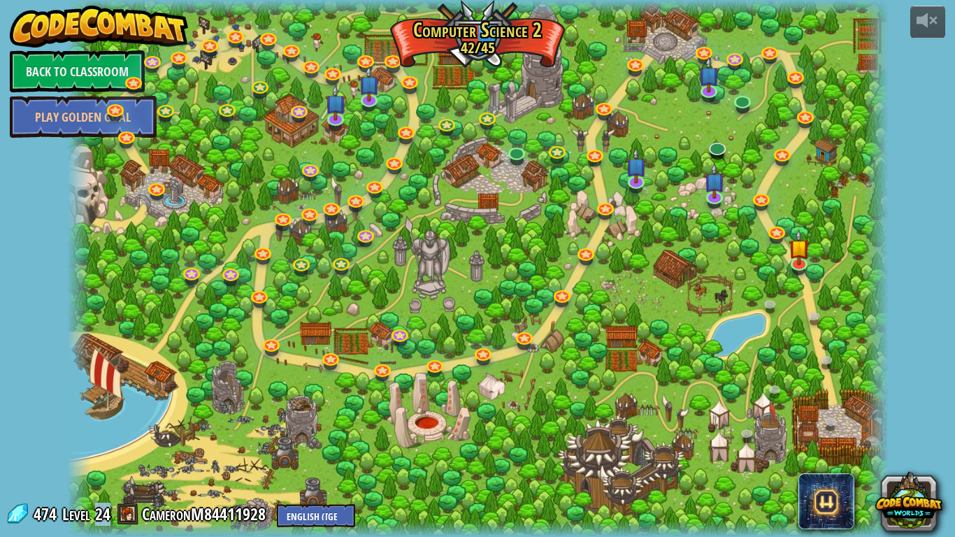
click at [913, 156] on div "powered by Back to Classroom Play Golden Goal 8. Picnic Buster Protect the picn…" at bounding box center [477, 268] width 955 height 537
click at [434, 133] on div at bounding box center [478, 268] width 822 height 537
click at [479, 125] on link at bounding box center [488, 116] width 28 height 28
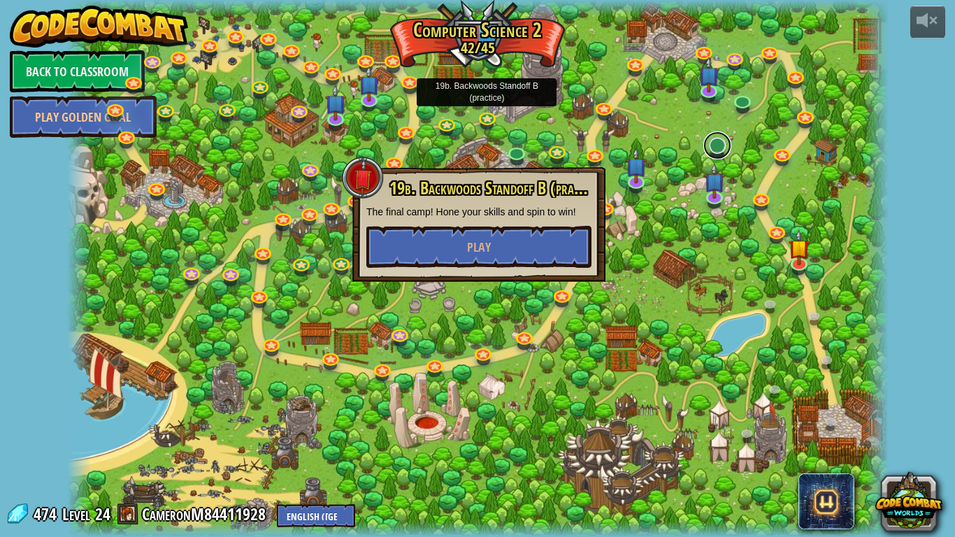
click at [722, 141] on link at bounding box center [717, 145] width 28 height 28
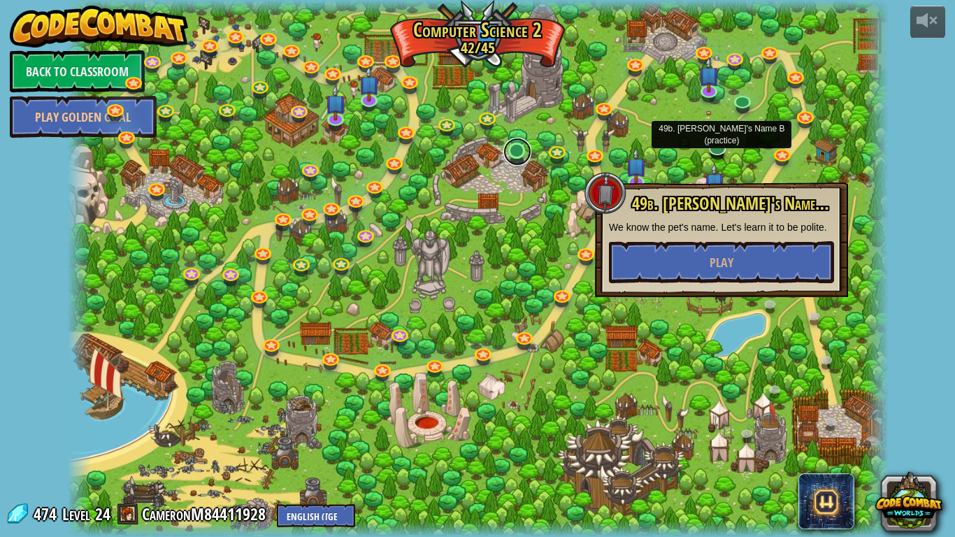
click at [506, 157] on link at bounding box center [517, 152] width 28 height 28
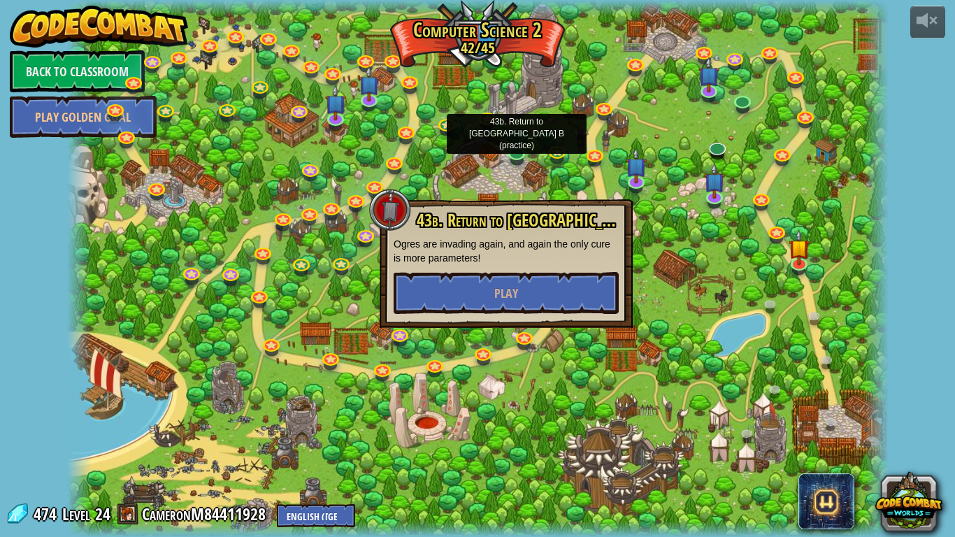
click at [784, 86] on div at bounding box center [478, 268] width 822 height 537
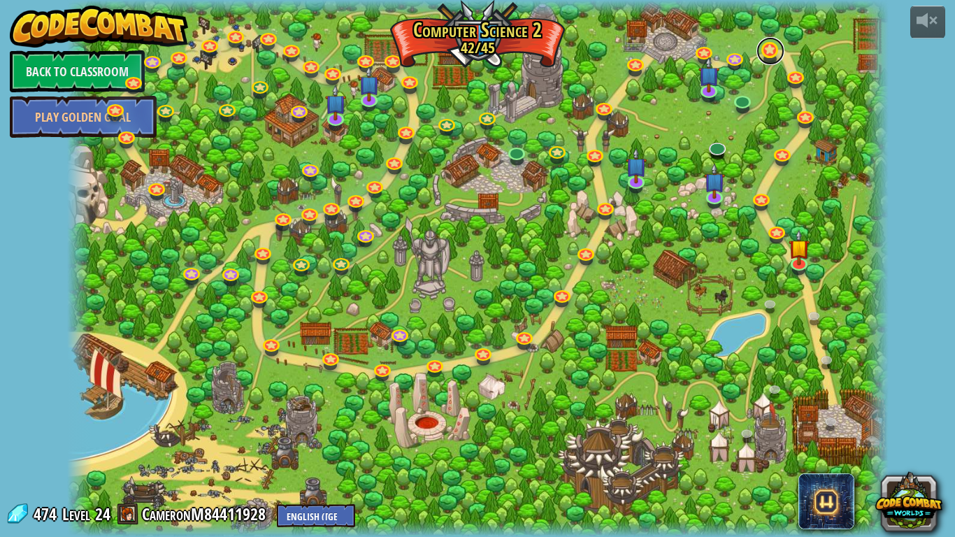
click at [764, 62] on link at bounding box center [771, 51] width 28 height 28
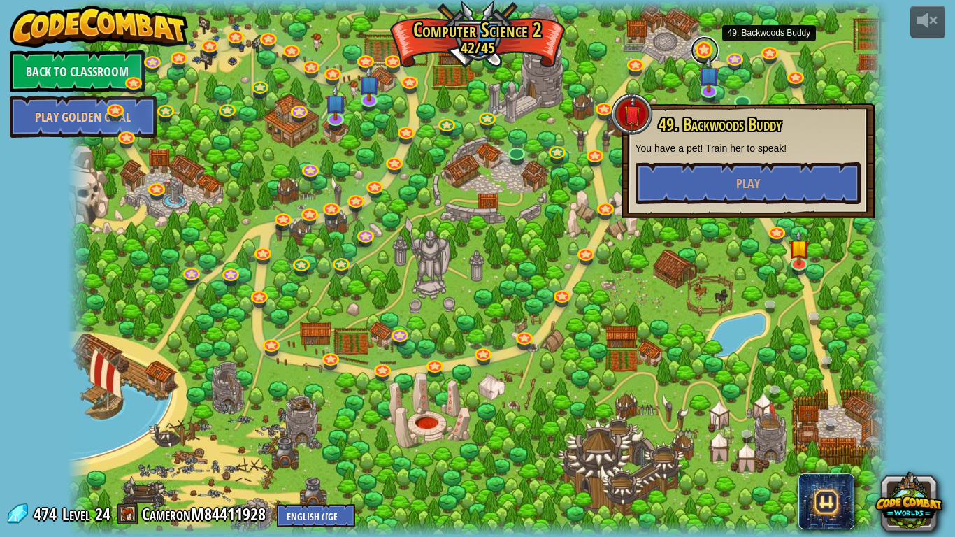
click at [696, 61] on link at bounding box center [705, 50] width 28 height 28
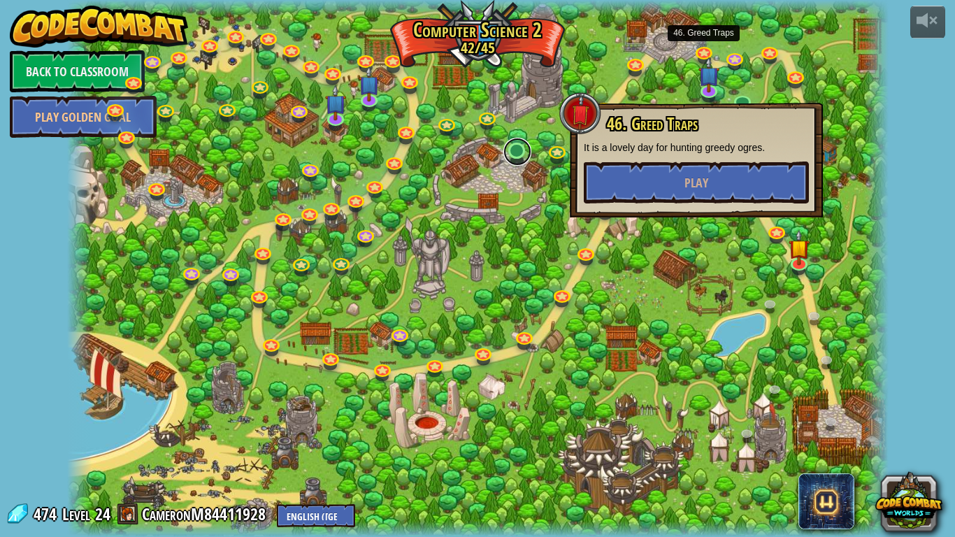
click at [514, 164] on link at bounding box center [517, 152] width 28 height 28
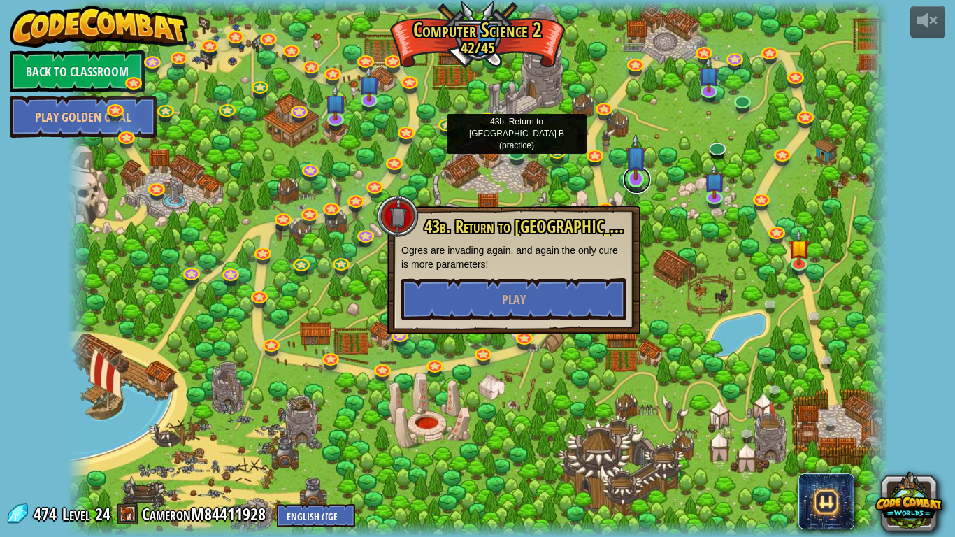
click at [639, 192] on link at bounding box center [637, 180] width 28 height 28
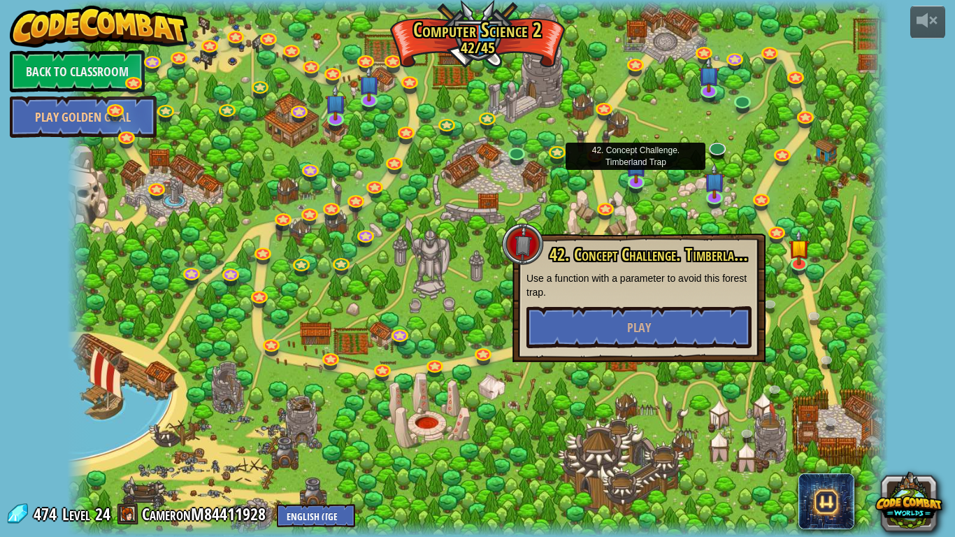
click at [783, 86] on div at bounding box center [478, 268] width 822 height 537
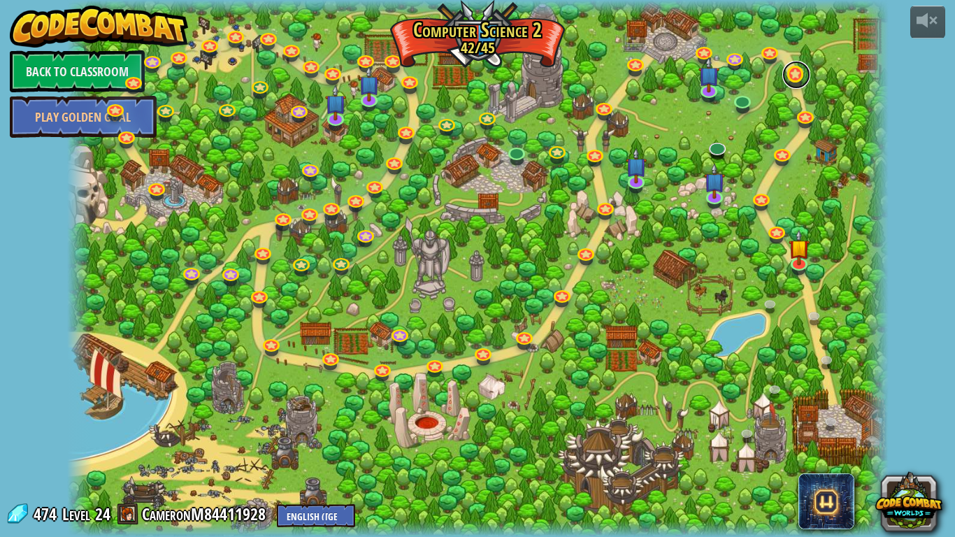
click at [805, 78] on link at bounding box center [796, 75] width 28 height 28
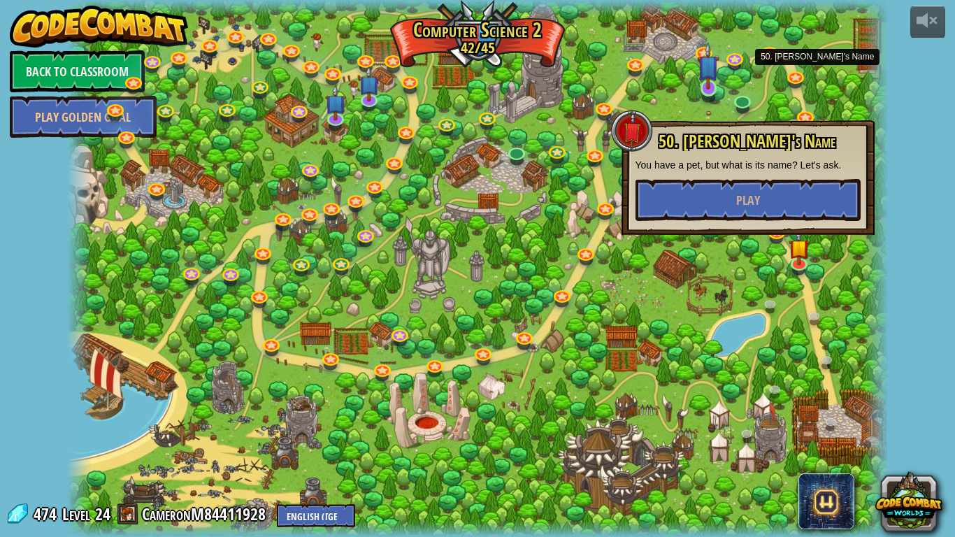
click at [700, 90] on img at bounding box center [708, 66] width 21 height 48
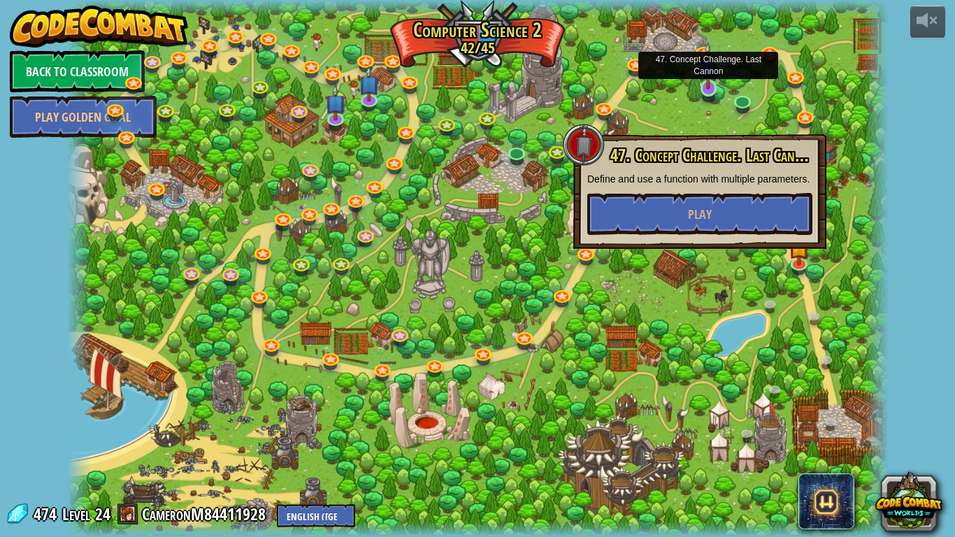
click at [709, 57] on img at bounding box center [708, 66] width 21 height 48
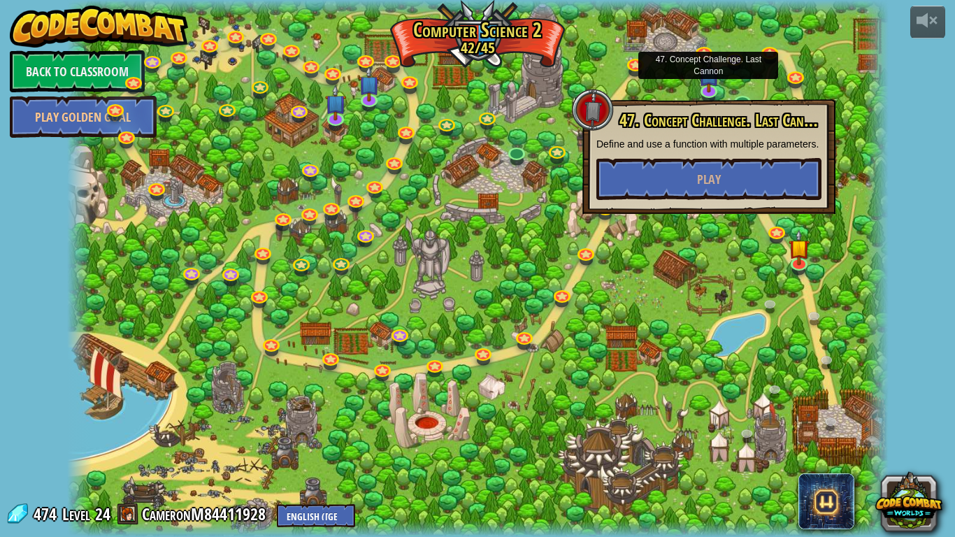
click at [626, 75] on div at bounding box center [478, 268] width 822 height 537
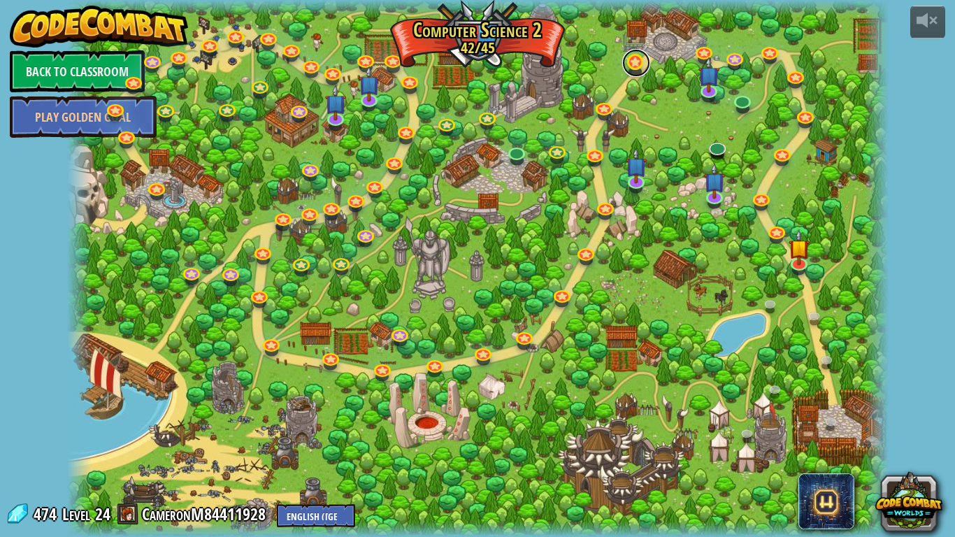
click at [632, 73] on link at bounding box center [636, 63] width 28 height 28
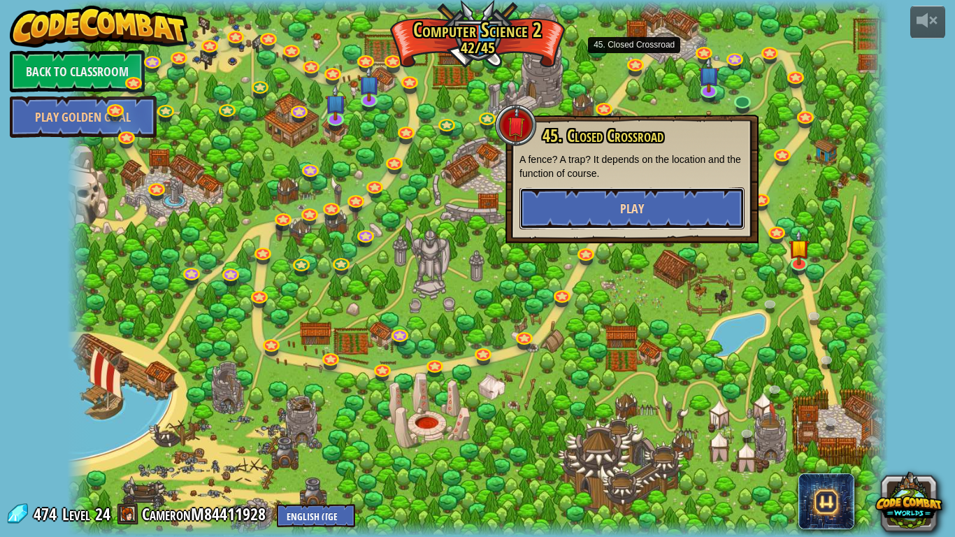
click at [685, 213] on button "Play" at bounding box center [632, 208] width 225 height 42
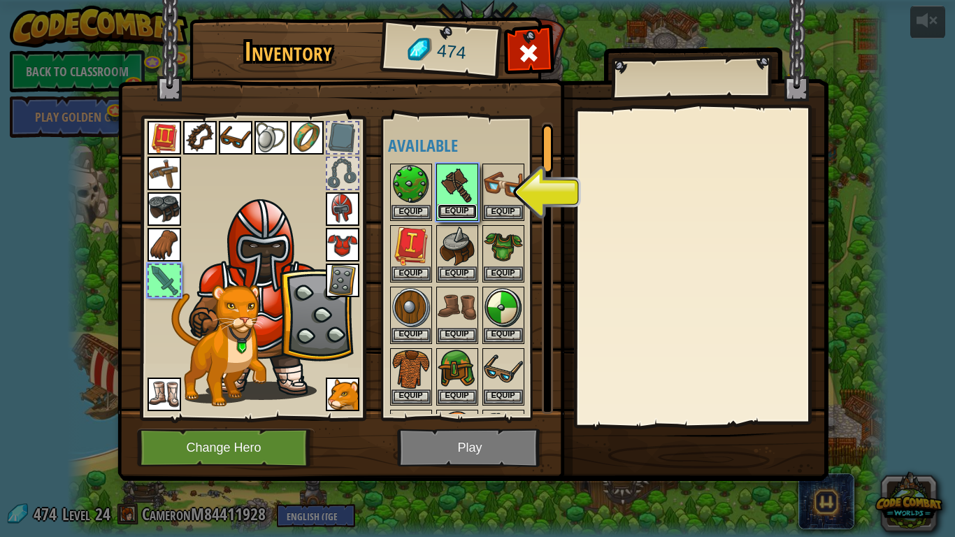
click at [448, 206] on button "Equip" at bounding box center [457, 211] width 39 height 15
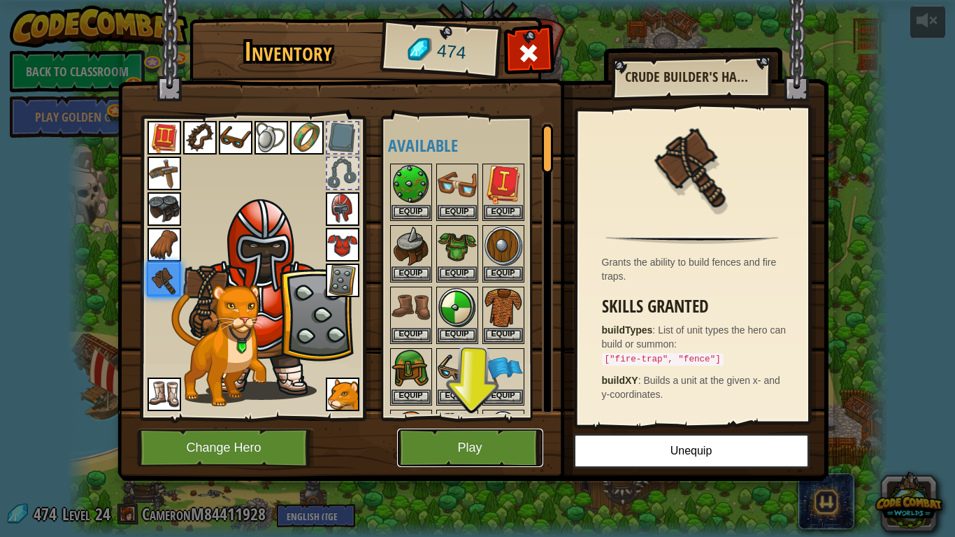
click at [488, 418] on button "Play" at bounding box center [470, 448] width 146 height 38
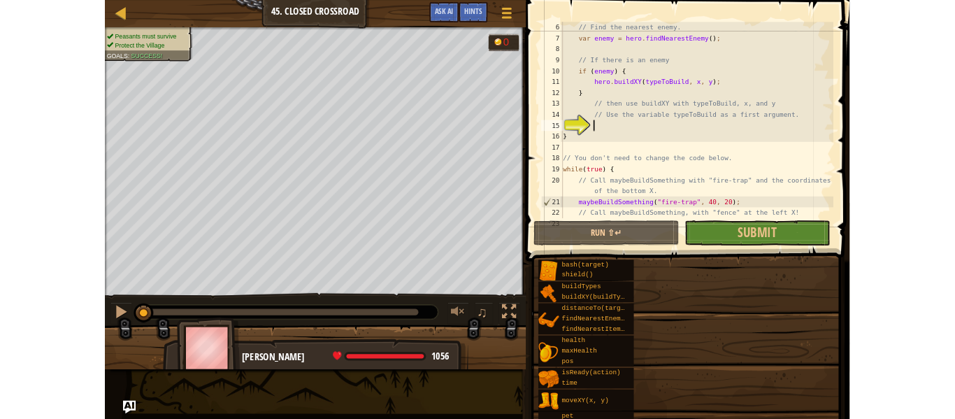
scroll to position [70, 0]
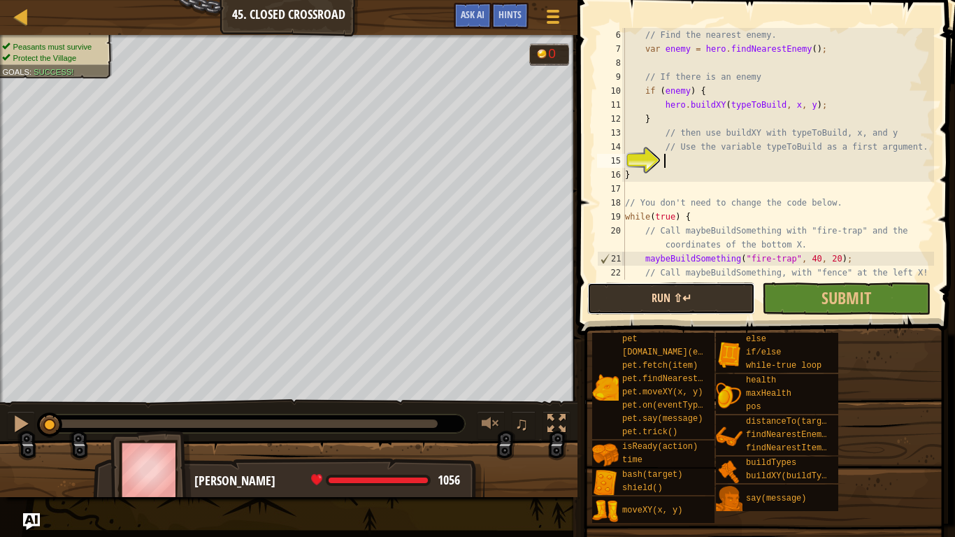
click at [678, 289] on button "Run ⇧↵" at bounding box center [671, 298] width 168 height 32
